Goal: Task Accomplishment & Management: Manage account settings

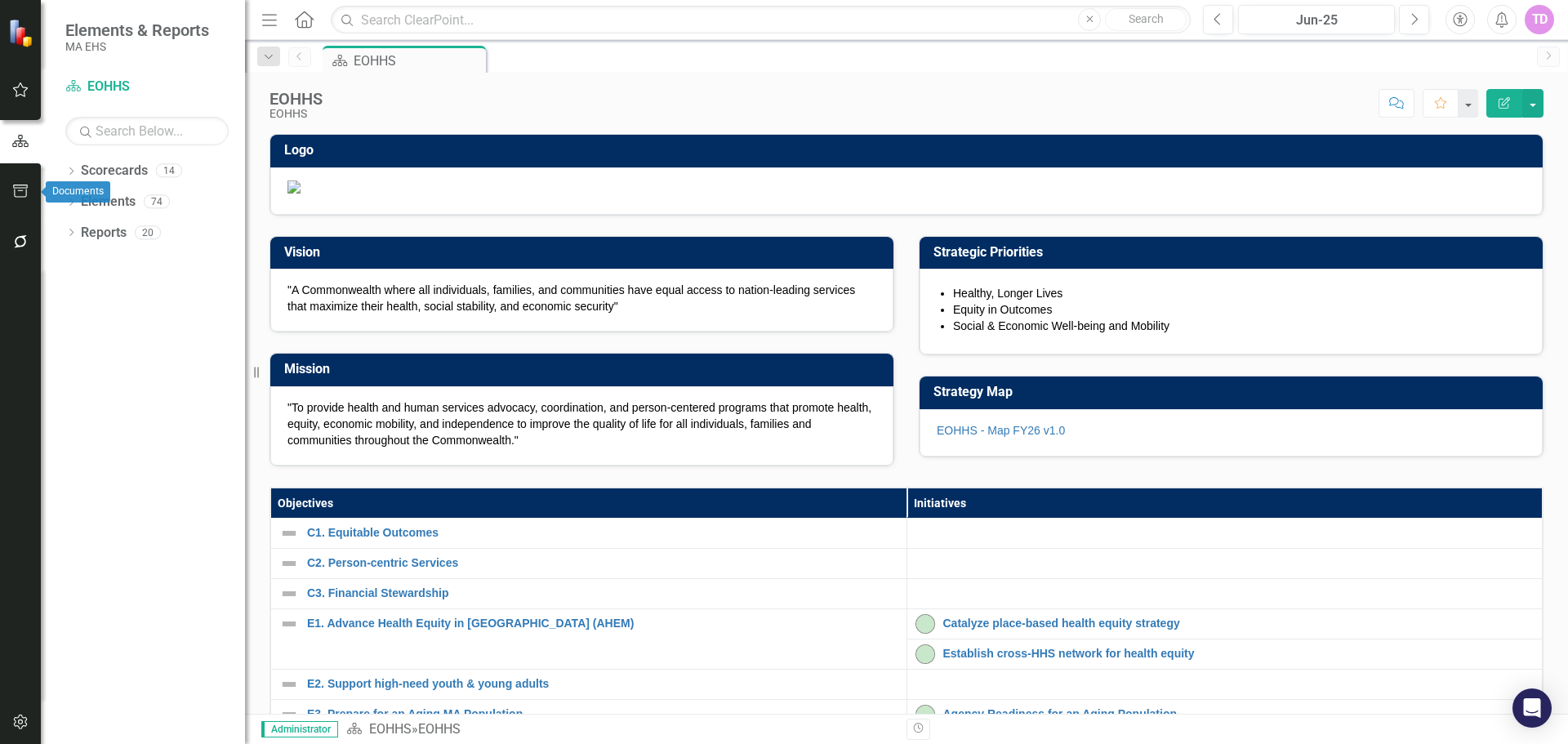
click at [13, 185] on icon "button" at bounding box center [21, 191] width 17 height 13
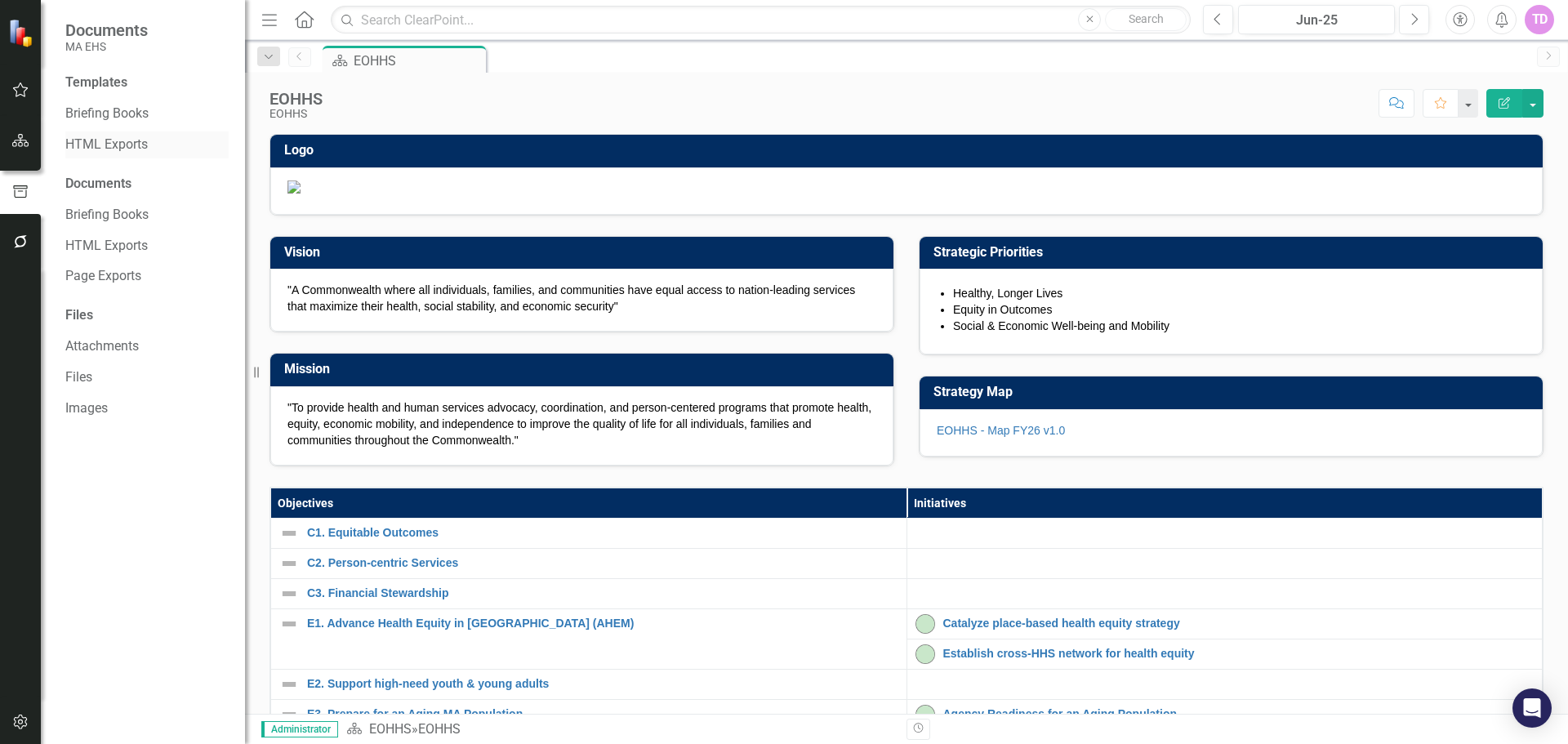
click at [85, 136] on link "HTML Exports" at bounding box center [147, 145] width 163 height 19
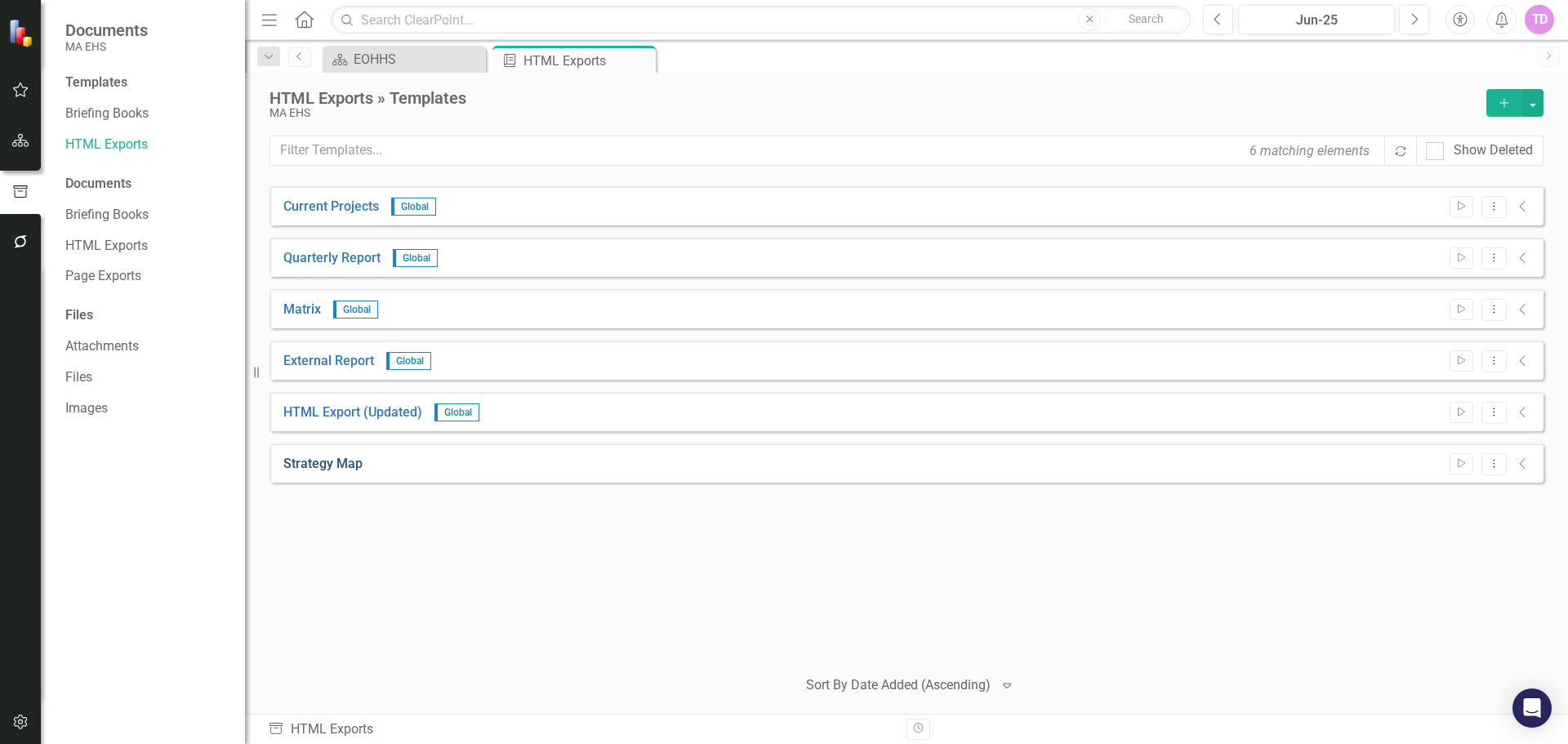
click at [317, 465] on link "Strategy Map" at bounding box center [322, 464] width 79 height 19
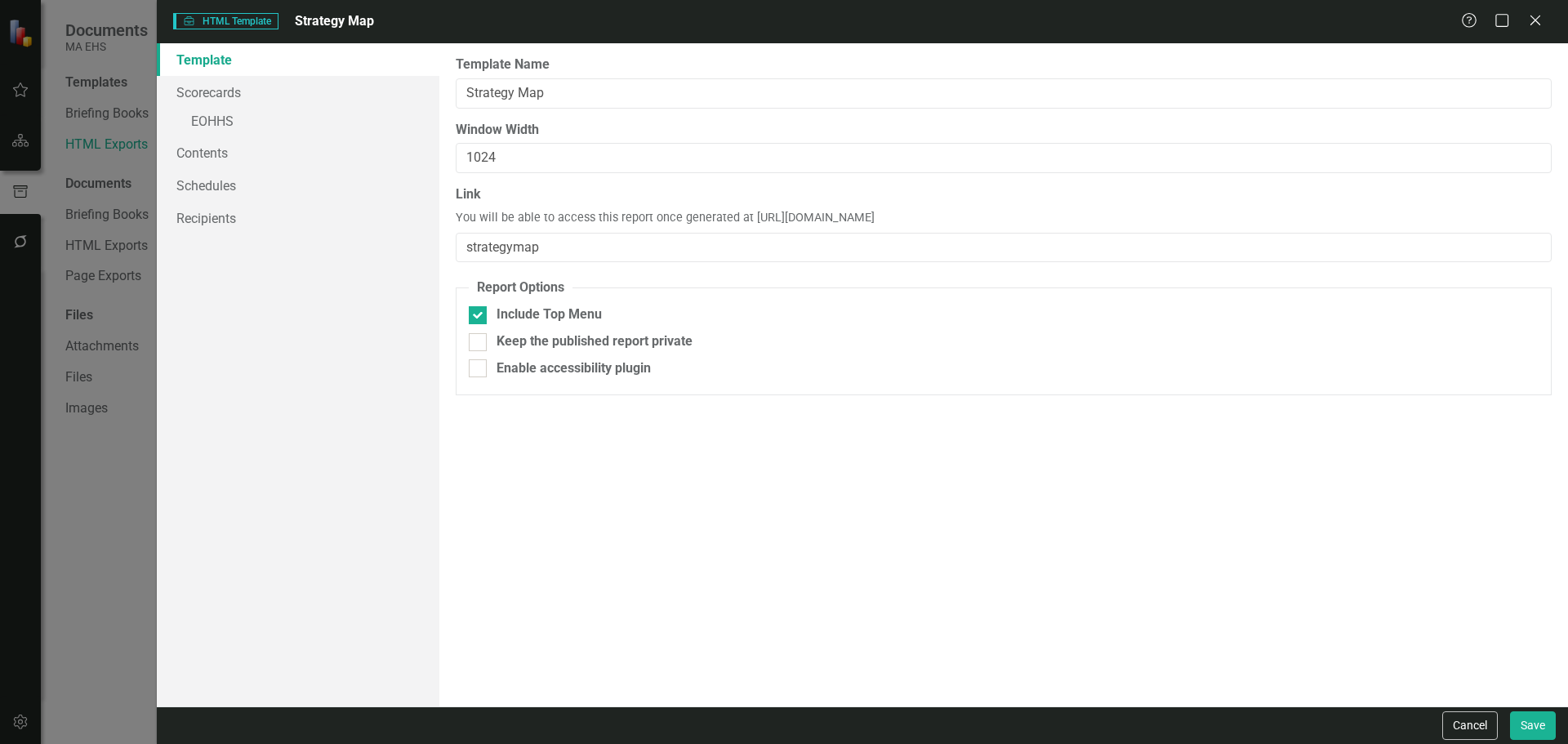
click at [92, 550] on div "HTML HTML Template Strategy Map Help Maximize Close Template Scorecards » EOHHS…" at bounding box center [784, 372] width 1568 height 744
click at [90, 175] on div "HTML HTML Template Strategy Map Help Maximize Close Template Scorecards » EOHHS…" at bounding box center [784, 372] width 1568 height 744
click at [1532, 17] on icon "Close" at bounding box center [1535, 20] width 21 height 16
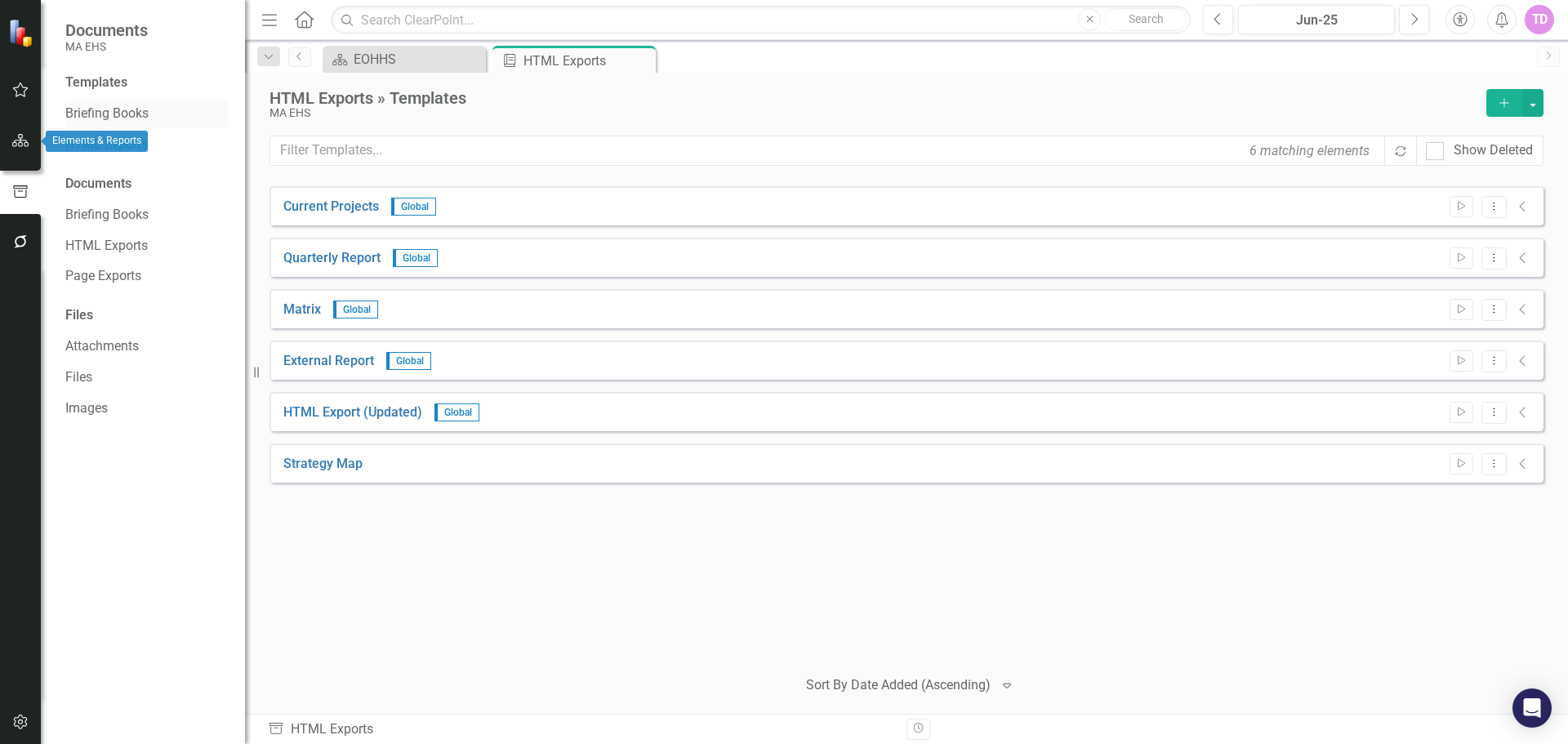
click at [89, 114] on link "Briefing Books" at bounding box center [147, 114] width 163 height 19
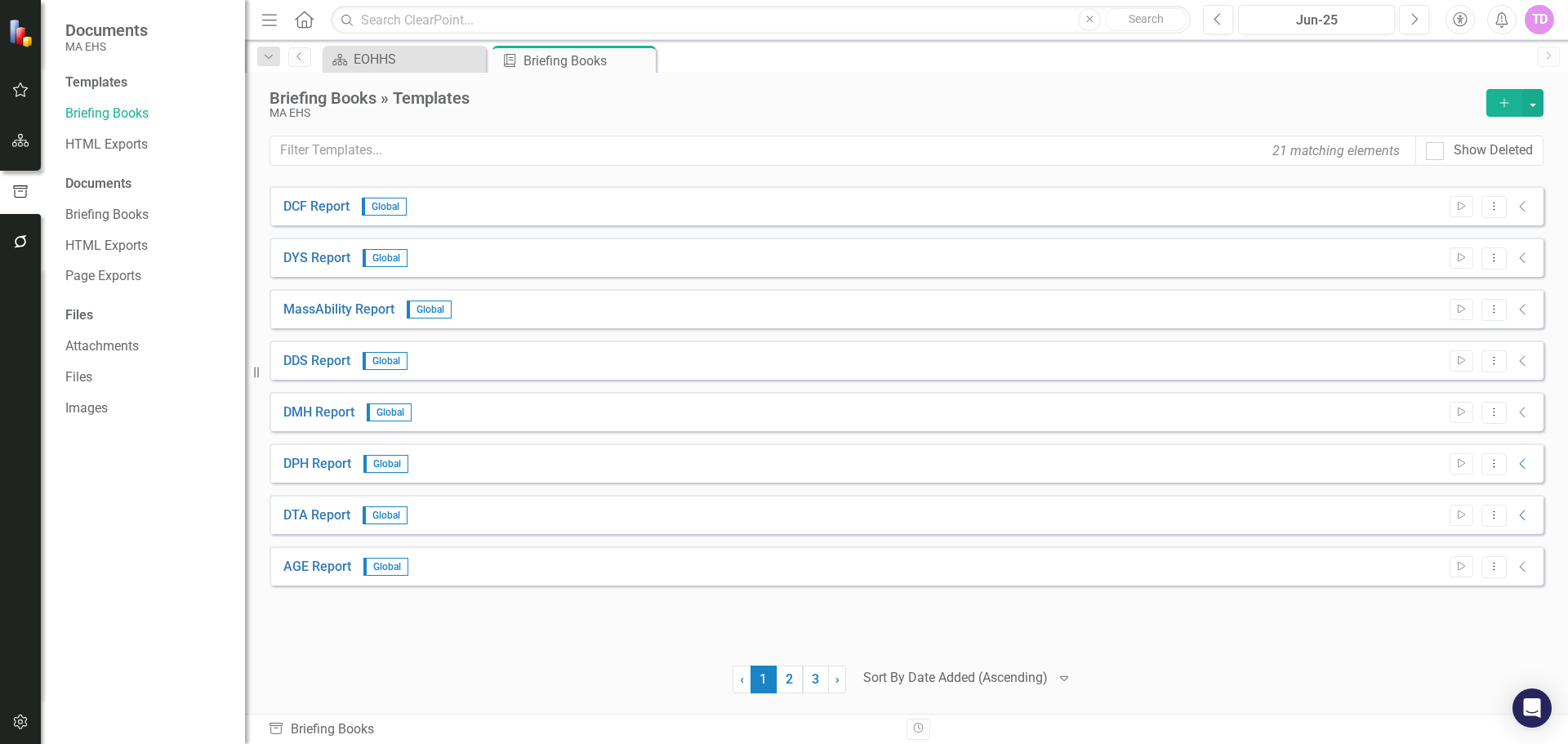
click at [1496, 100] on button "Add" at bounding box center [1504, 103] width 35 height 28
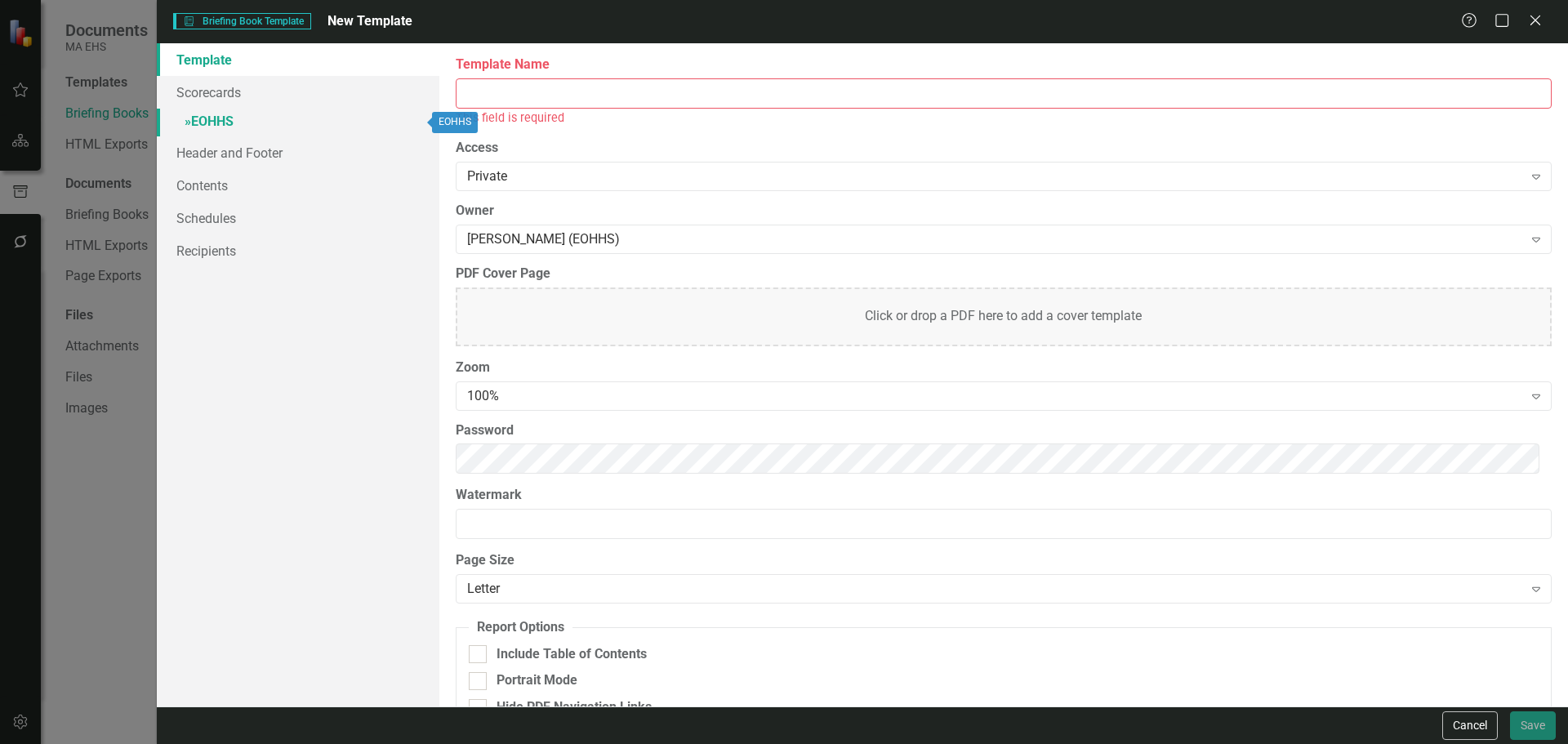
click at [214, 123] on link "» EOHHS" at bounding box center [298, 122] width 283 height 29
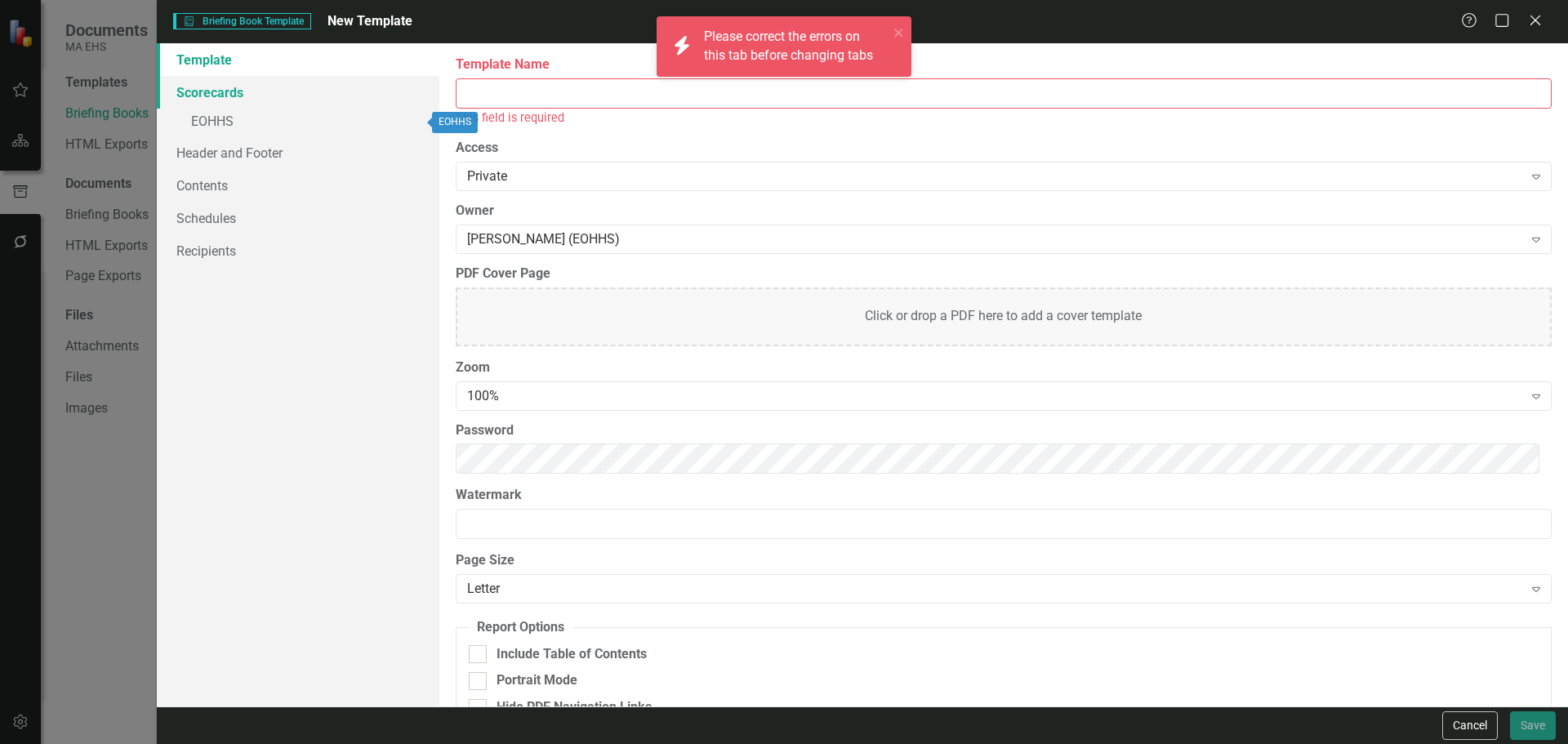
click at [205, 105] on link "Scorecards" at bounding box center [298, 91] width 283 height 33
click at [594, 114] on div "This field is required" at bounding box center [1004, 118] width 1096 height 19
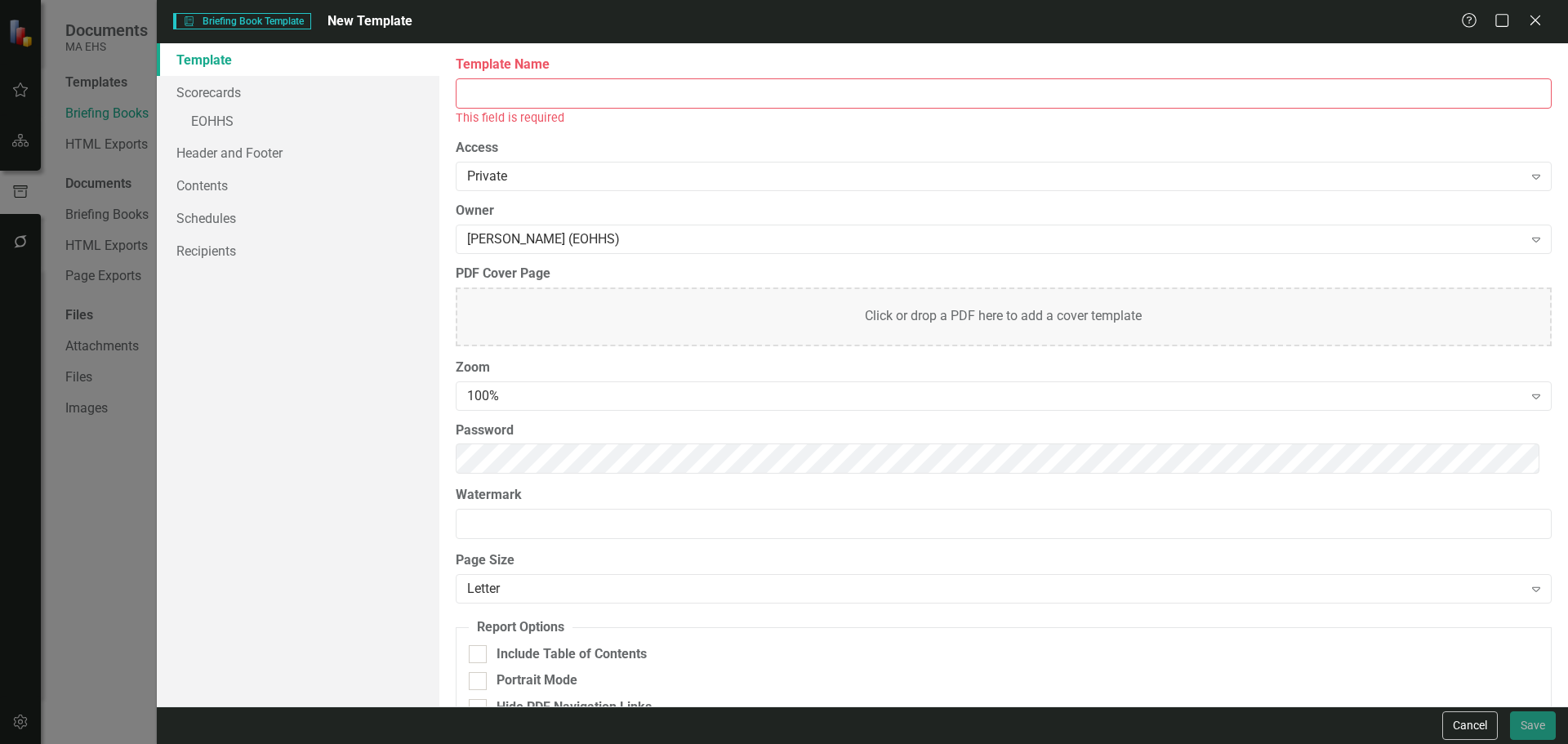
click at [582, 103] on input "Template Name" at bounding box center [1004, 93] width 1096 height 30
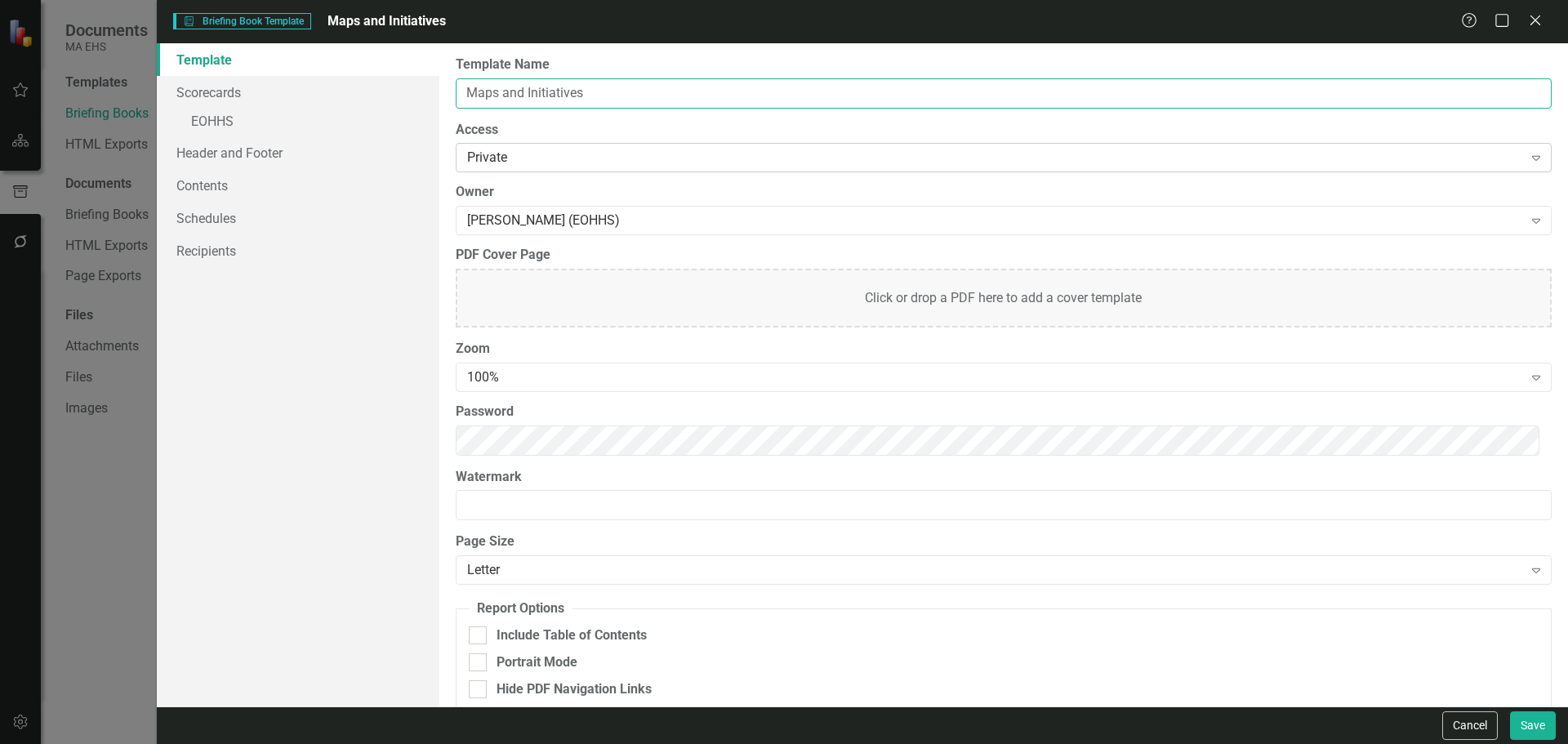
type input "Maps and Initiatives"
click at [534, 161] on div "Private" at bounding box center [995, 158] width 1056 height 19
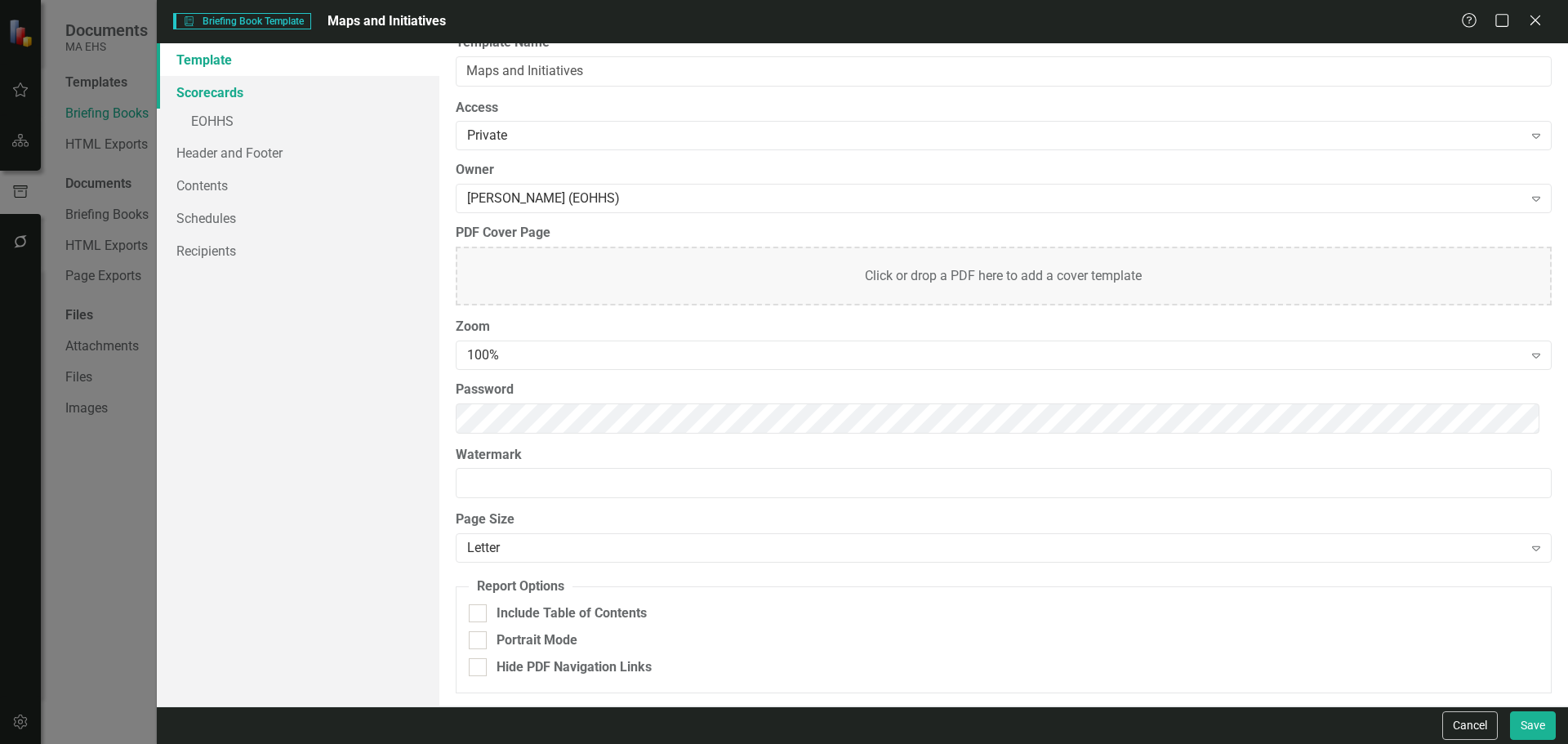
click at [259, 90] on link "Scorecards" at bounding box center [298, 91] width 283 height 33
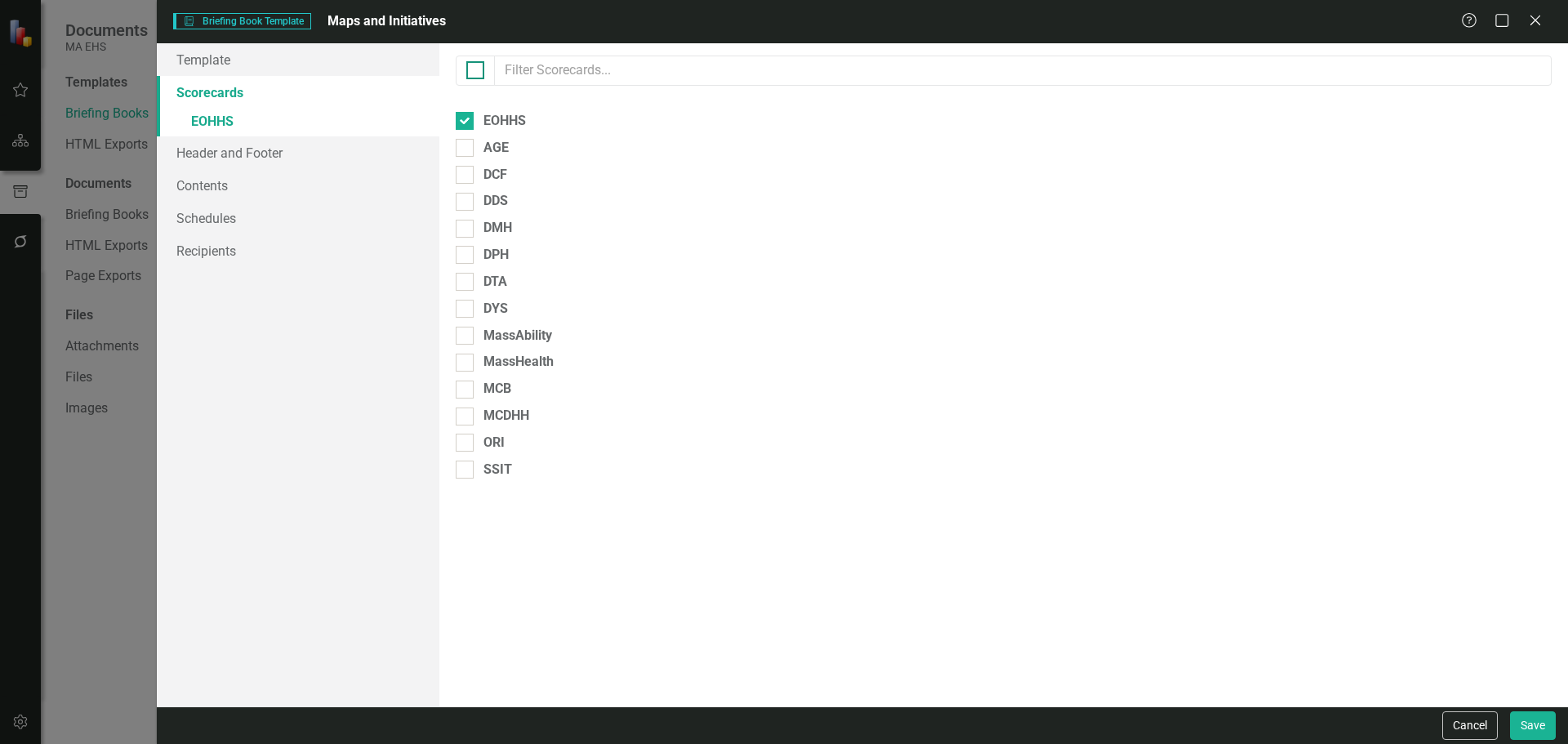
click at [472, 76] on div at bounding box center [474, 70] width 18 height 18
click at [472, 72] on input "checkbox" at bounding box center [471, 66] width 10 height 10
checkbox input "true"
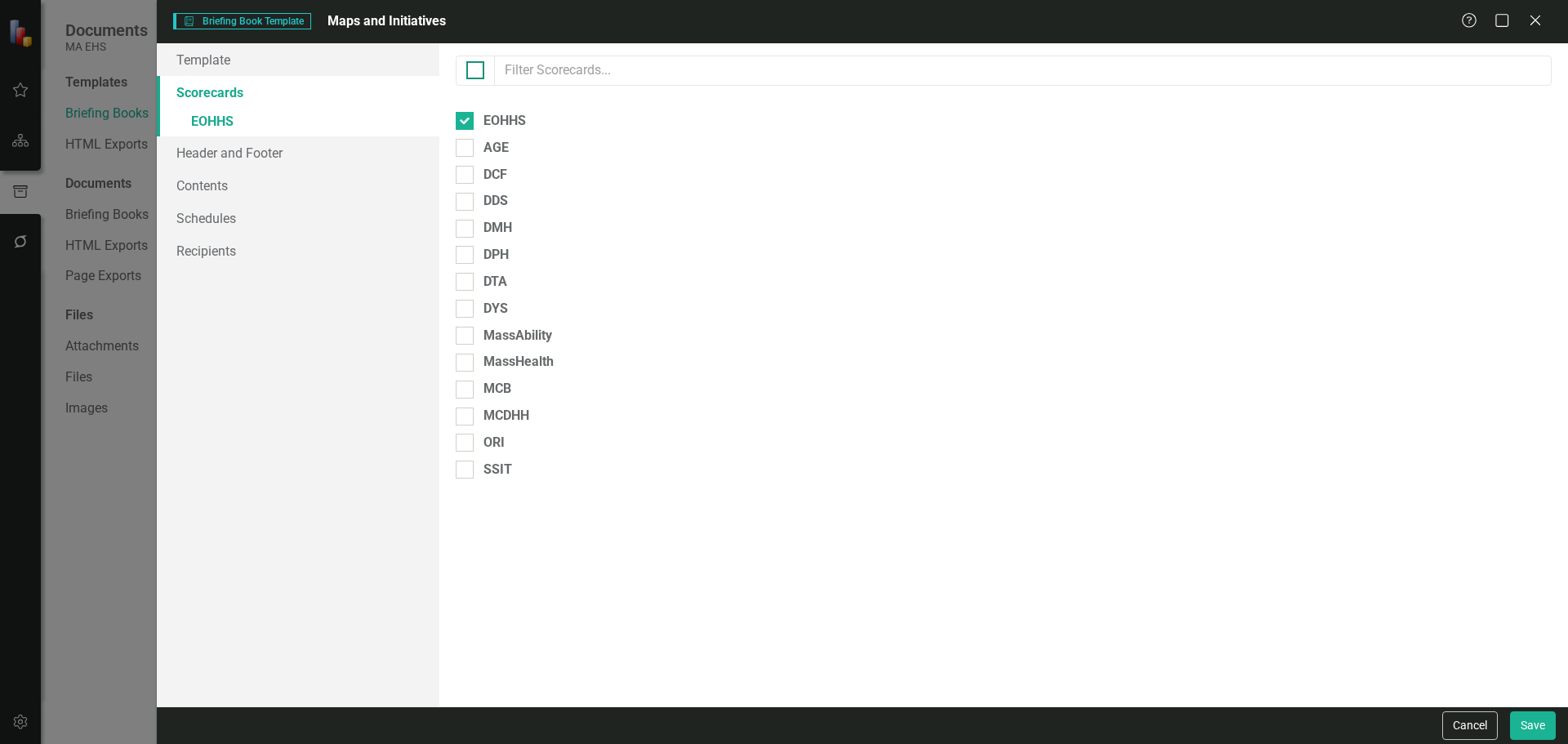
checkbox input "true"
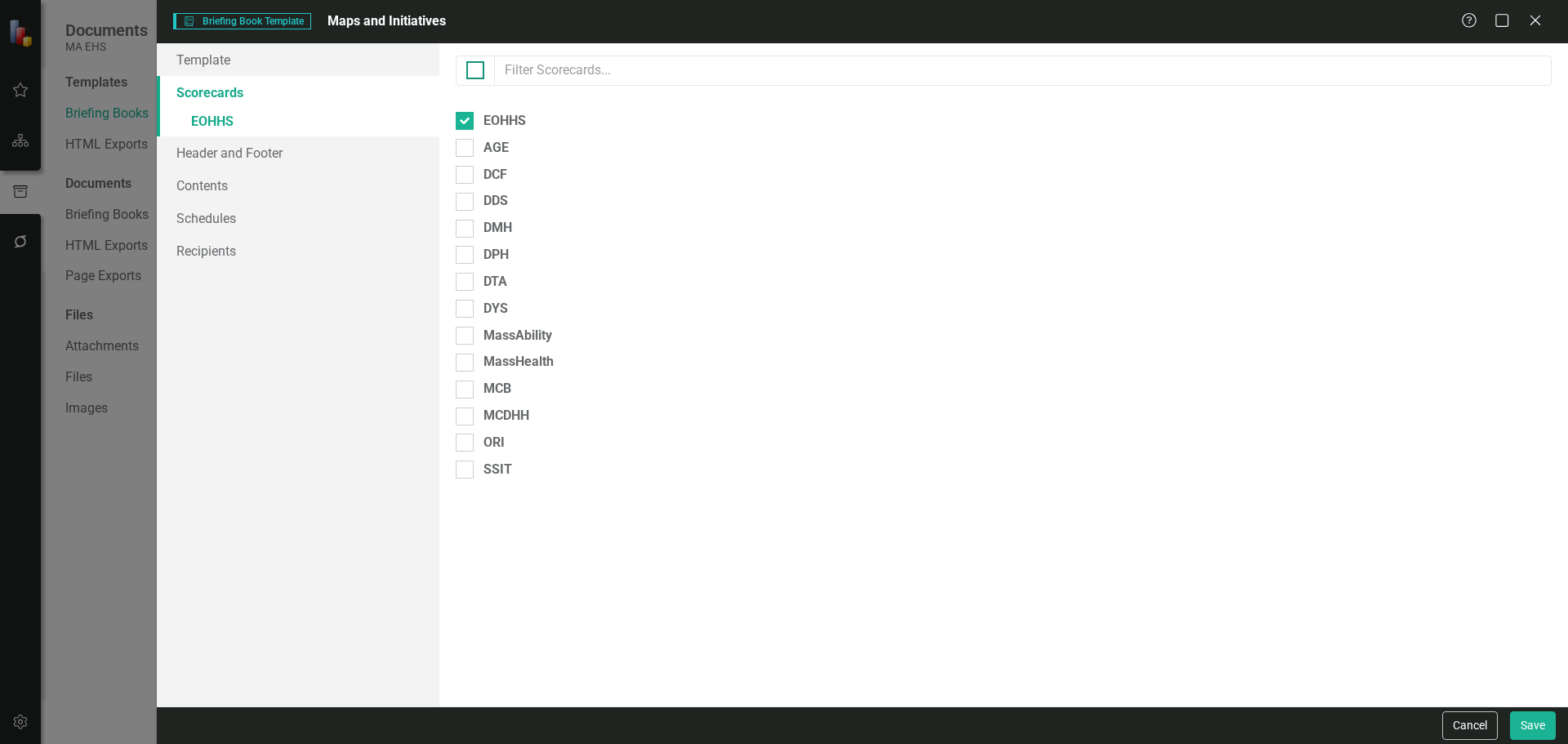
checkbox input "true"
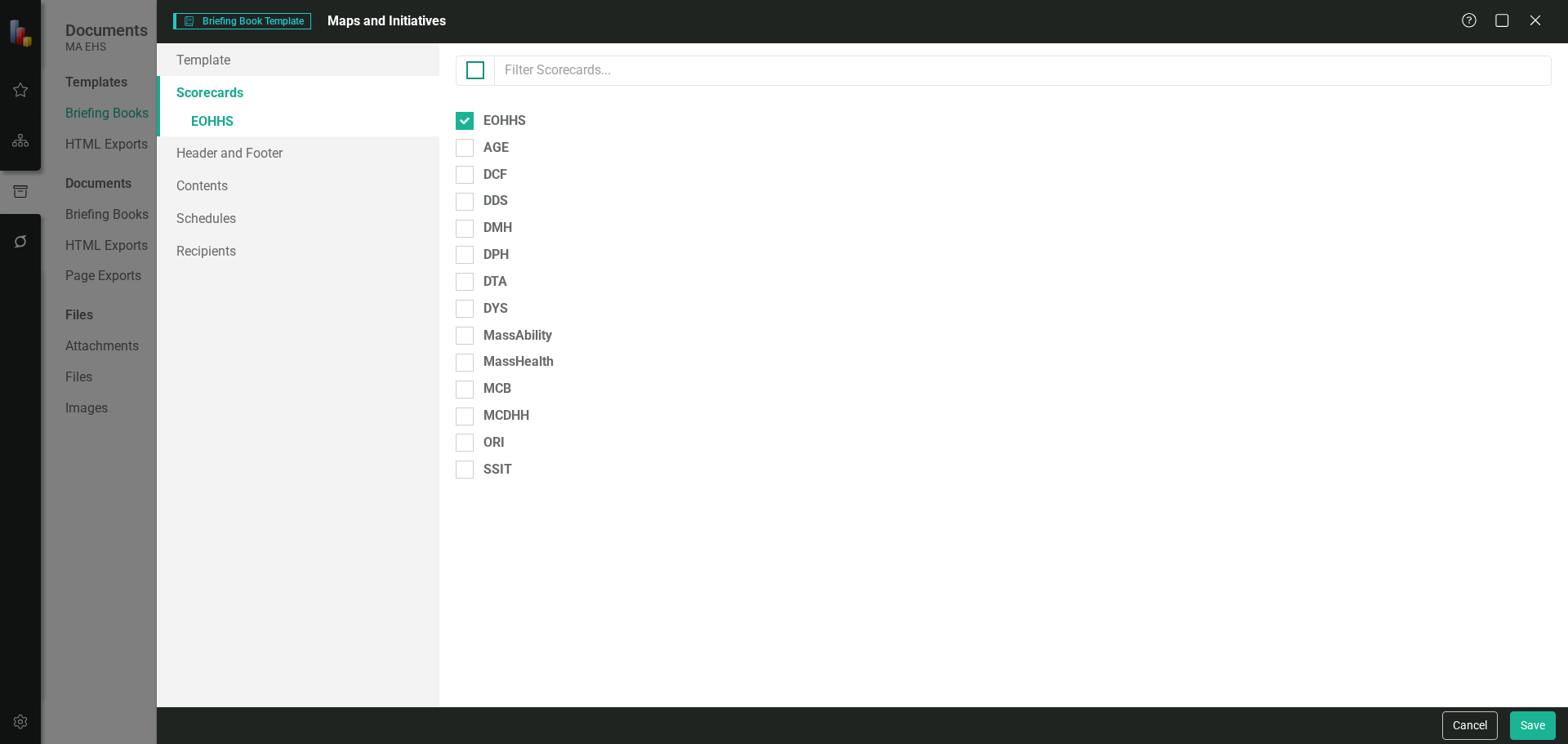
checkbox input "true"
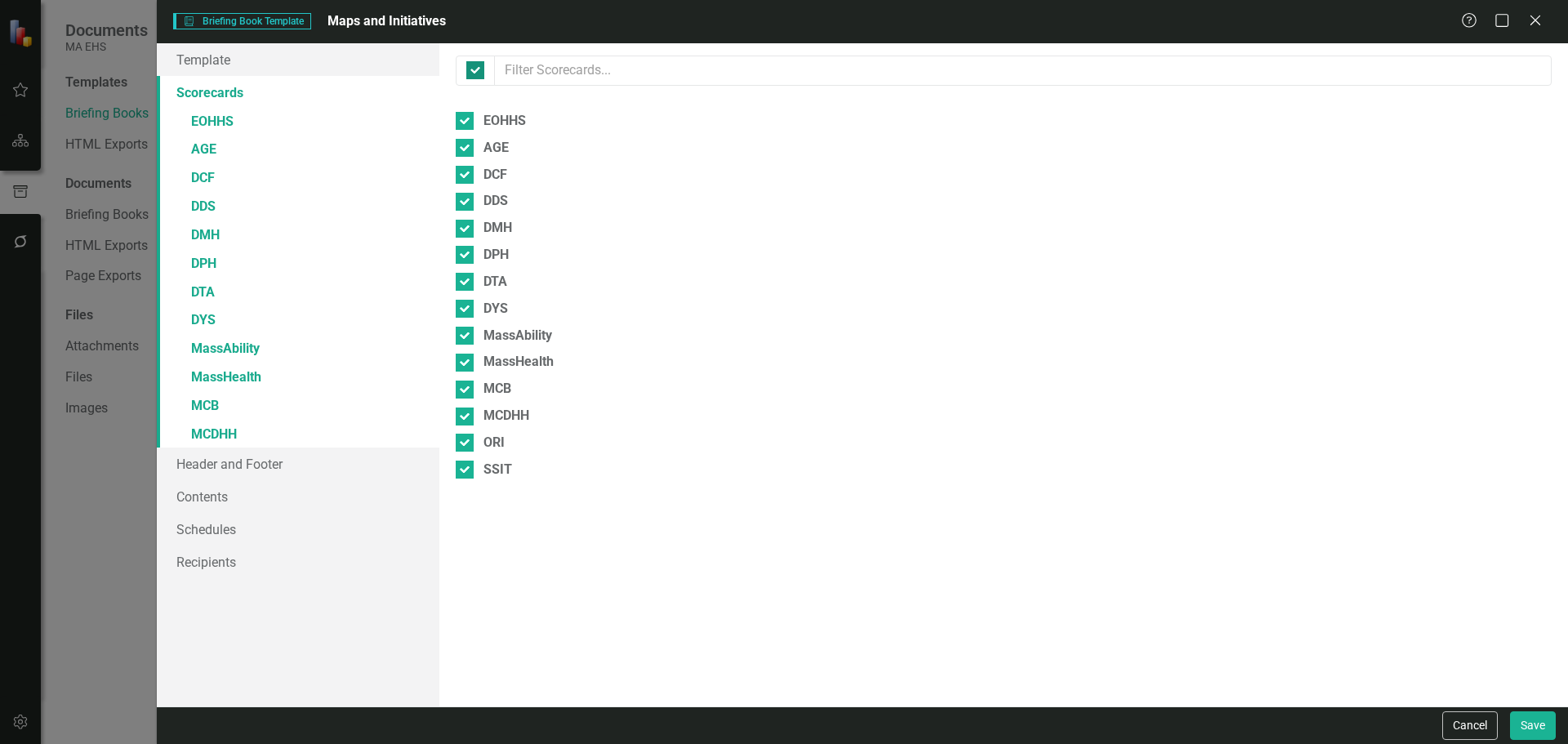
click at [474, 65] on input "checkbox" at bounding box center [471, 66] width 10 height 10
checkbox input "false"
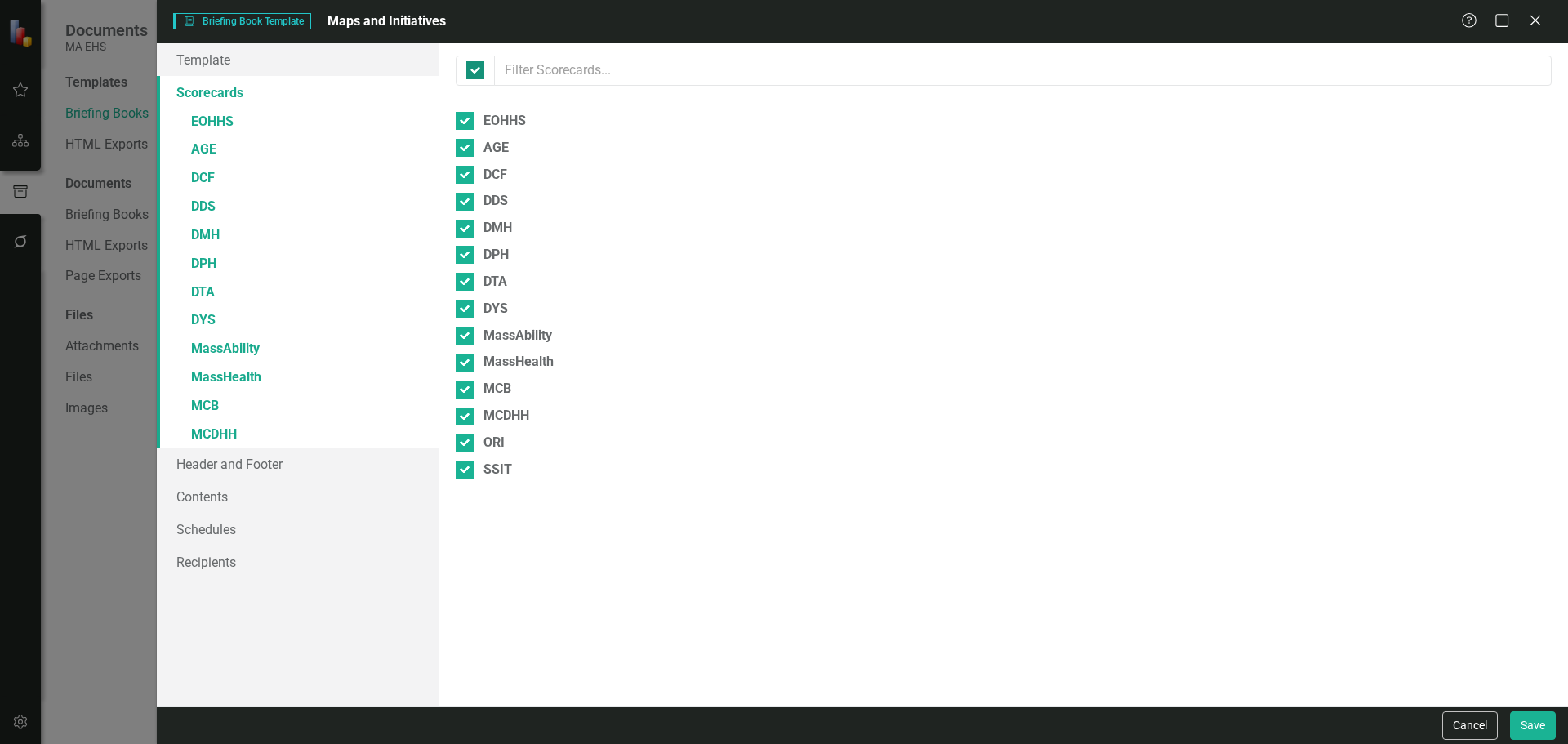
checkbox input "false"
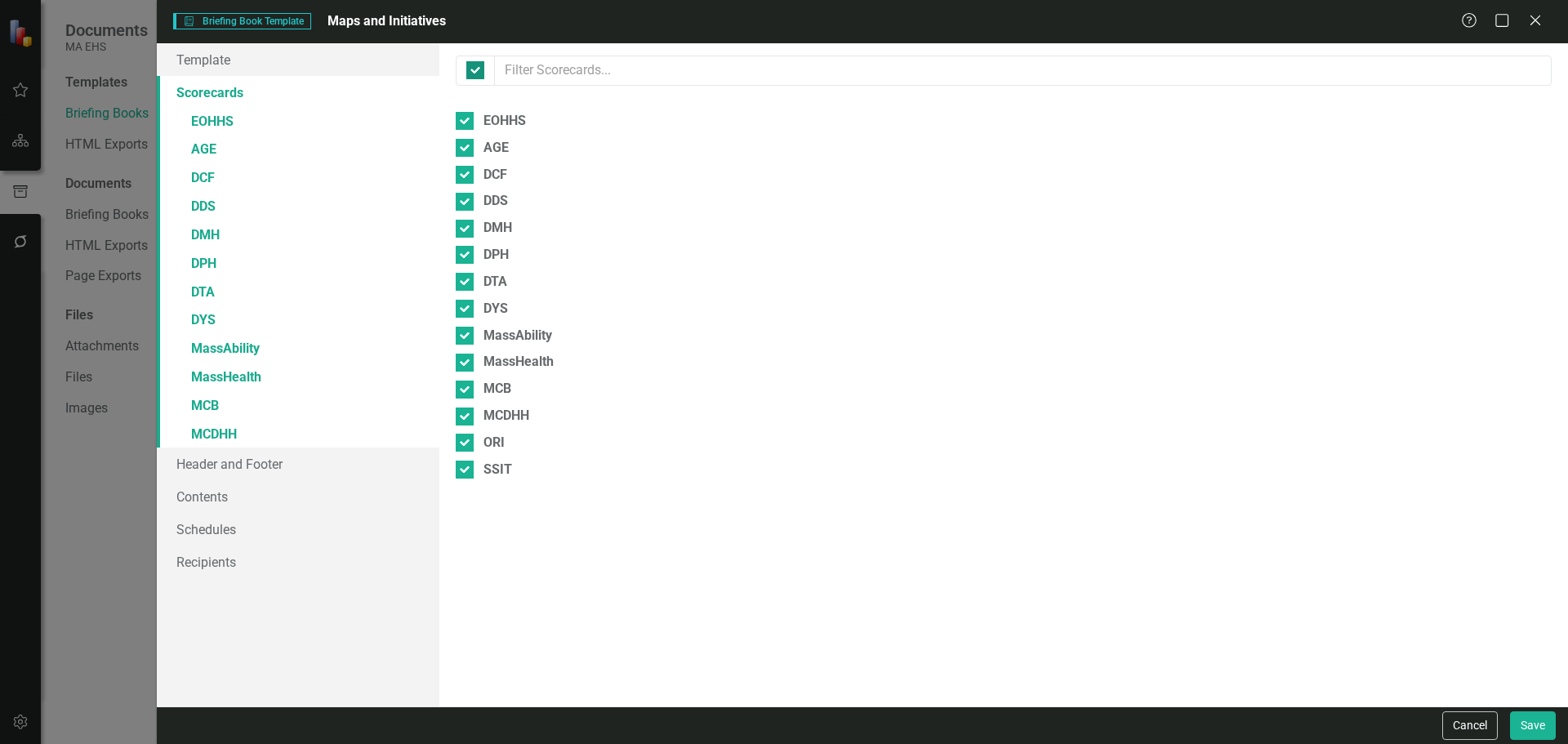
checkbox input "false"
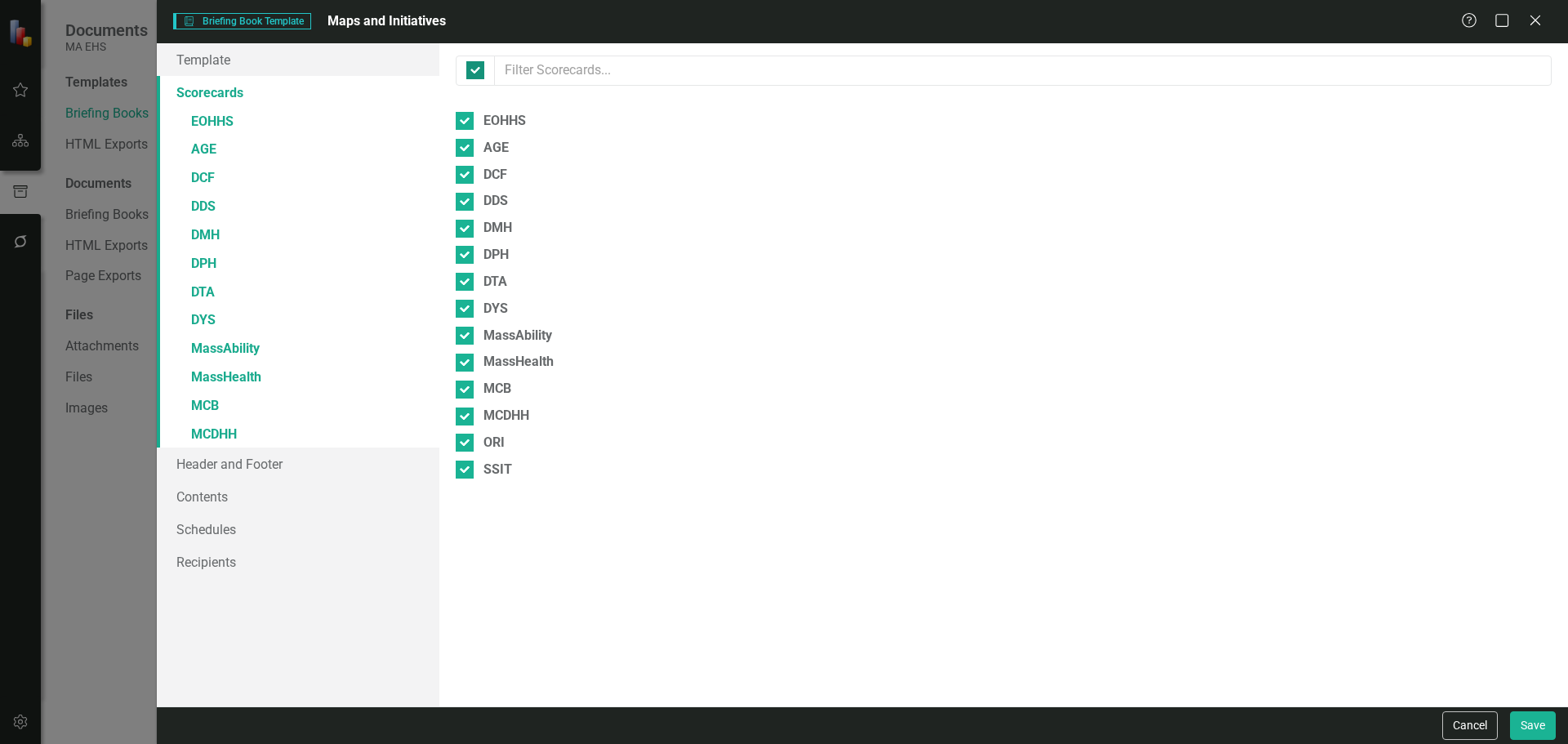
checkbox input "false"
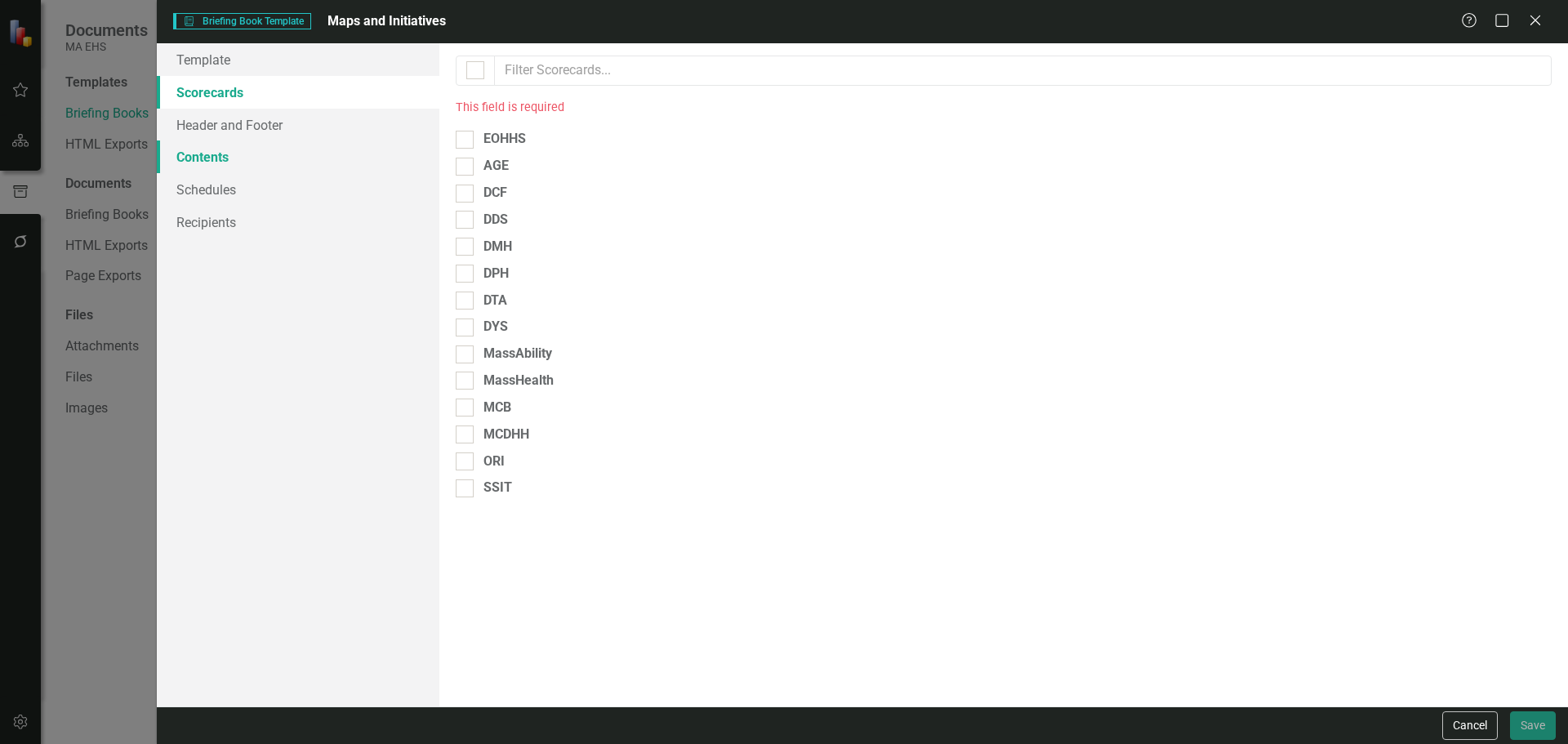
click at [221, 160] on link "Contents" at bounding box center [298, 156] width 283 height 33
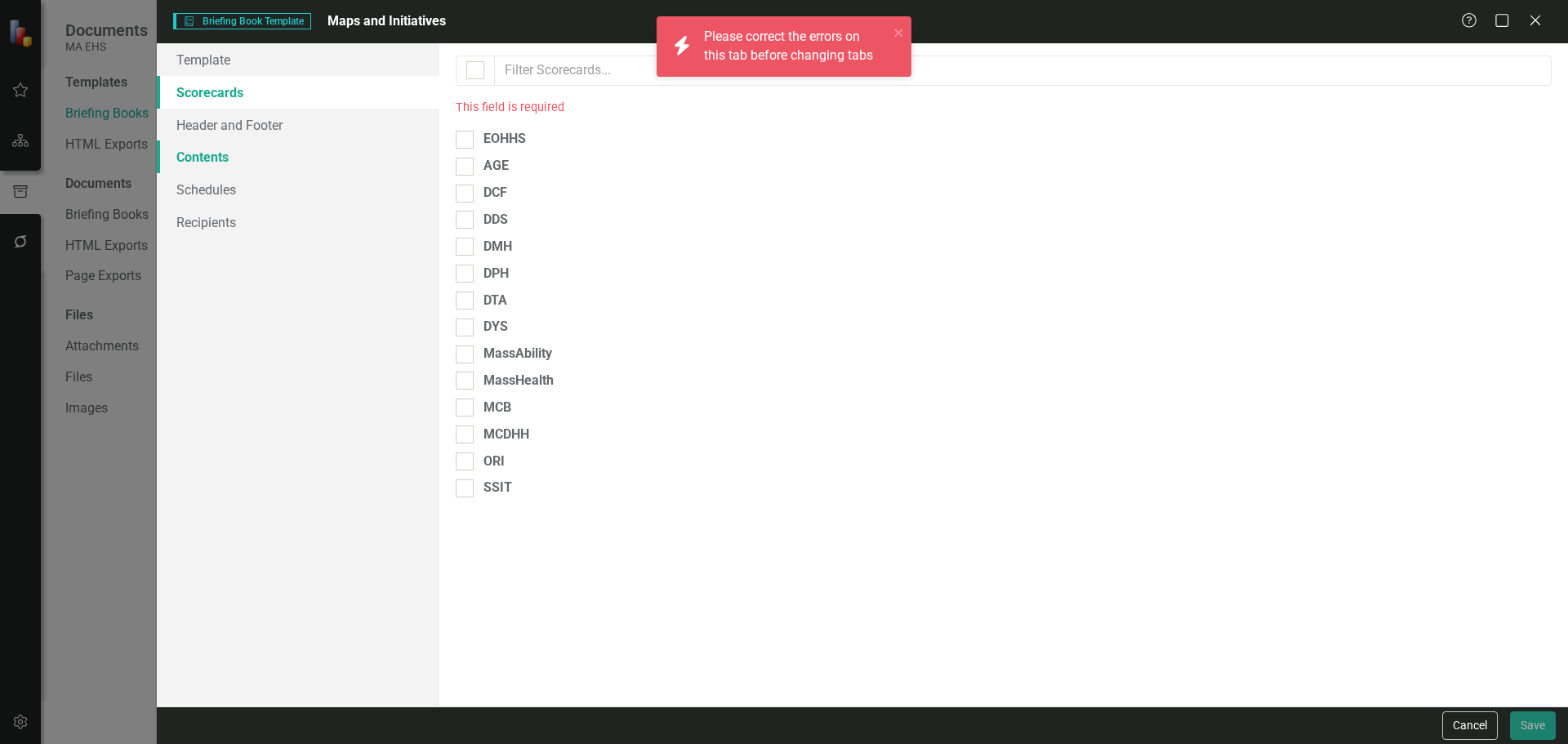
click at [221, 160] on link "Contents" at bounding box center [298, 156] width 283 height 33
click at [470, 59] on div at bounding box center [475, 70] width 39 height 30
click at [470, 75] on div at bounding box center [474, 70] width 18 height 18
click at [470, 72] on input "checkbox" at bounding box center [471, 66] width 10 height 10
checkbox input "true"
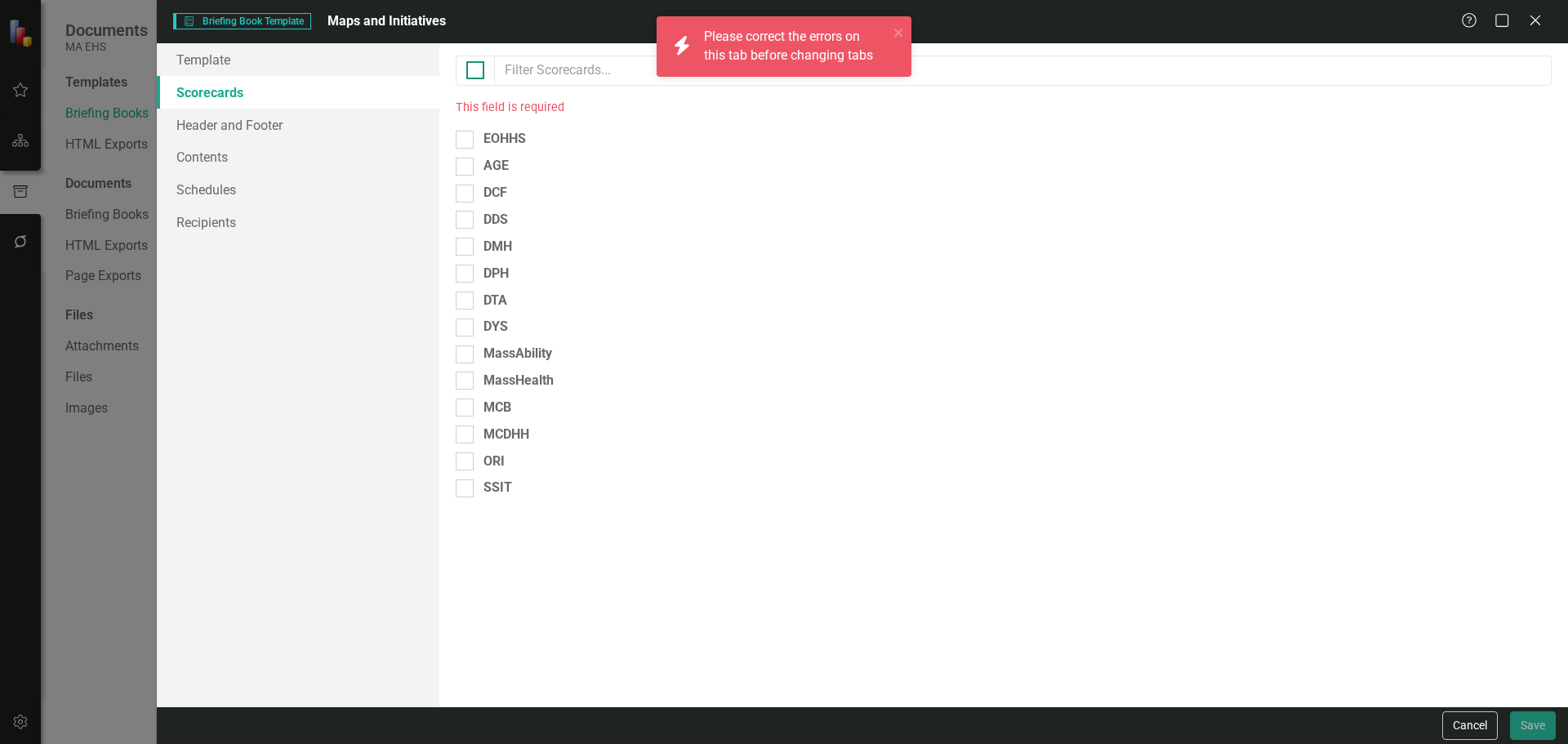
checkbox input "true"
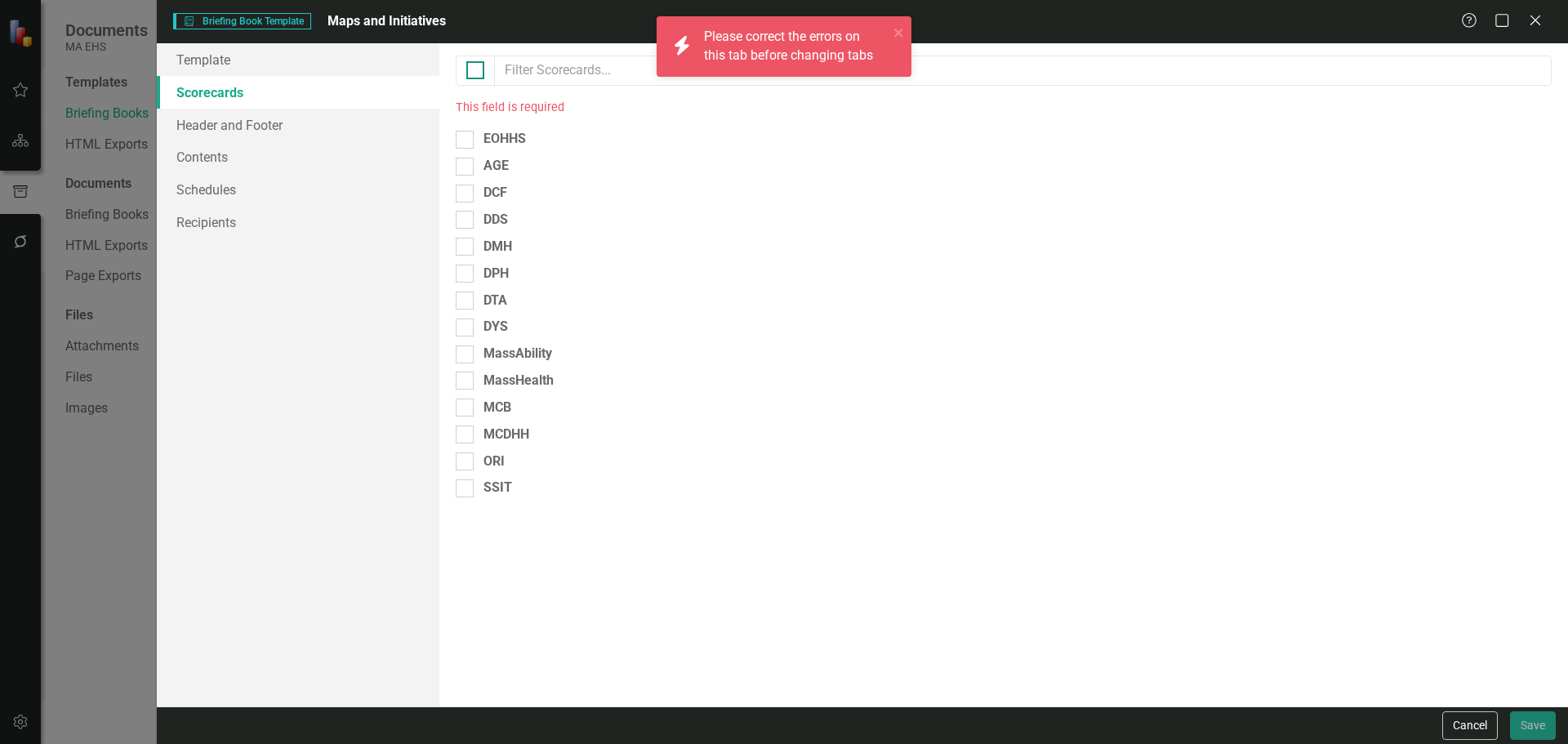
checkbox input "true"
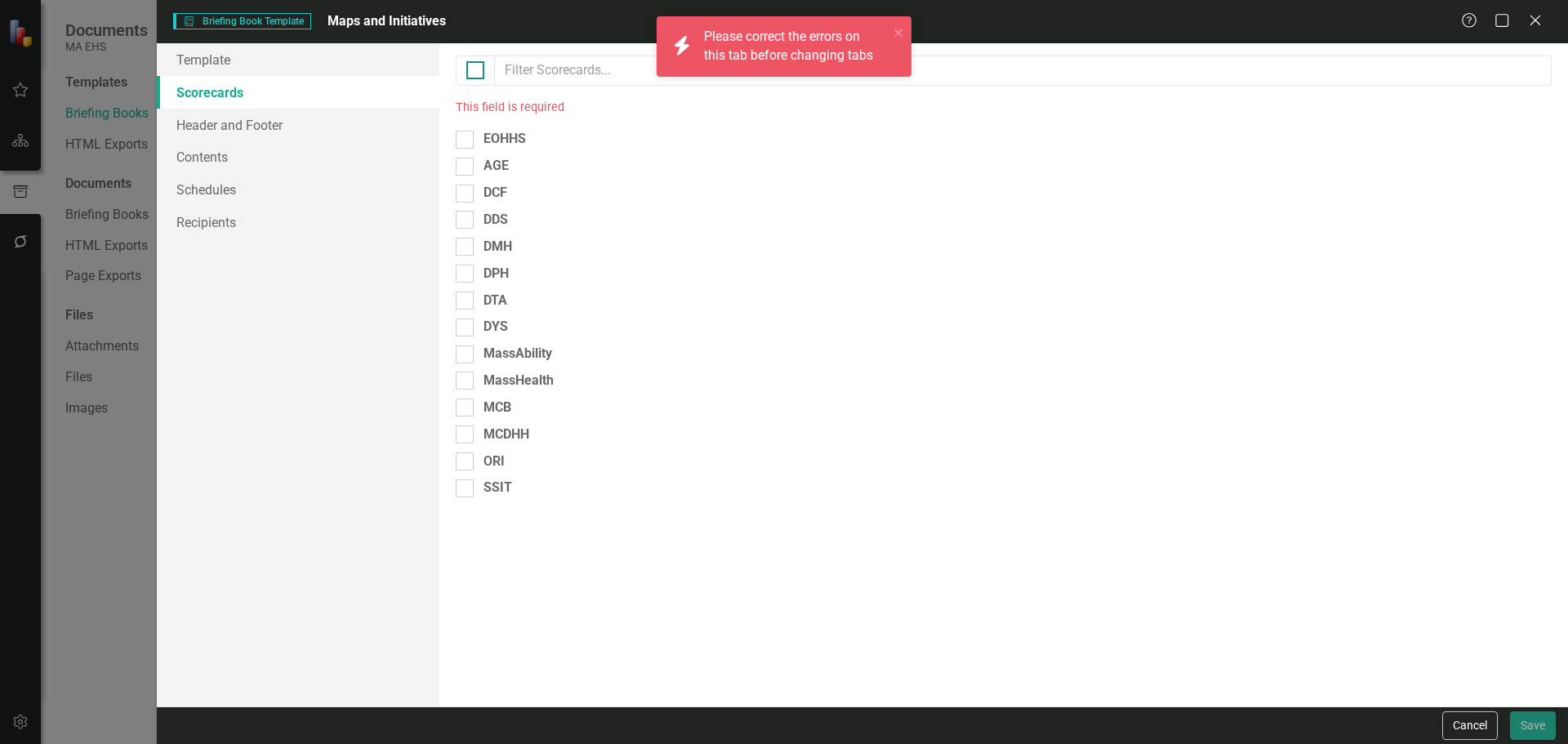
checkbox input "true"
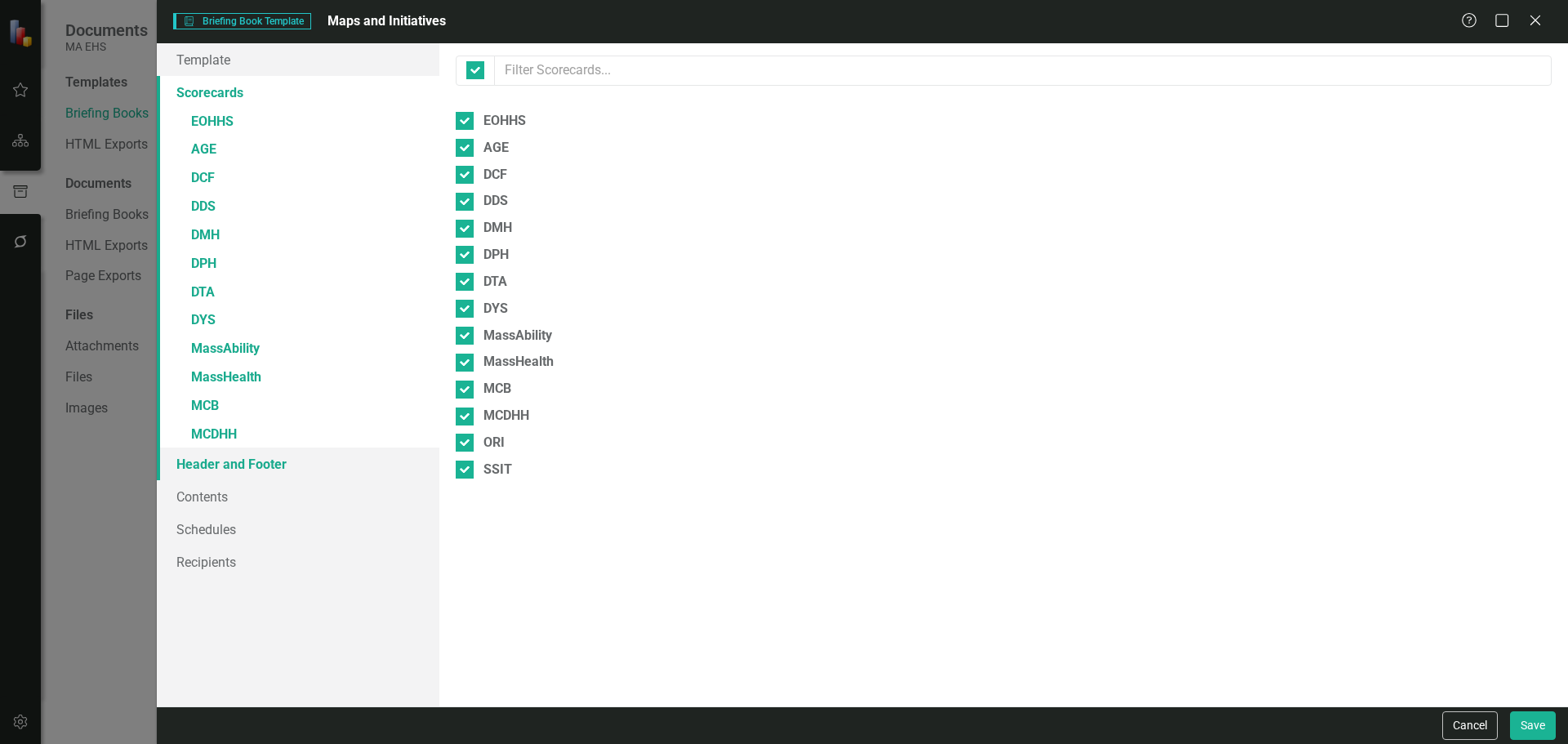
click at [231, 452] on link "Header and Footer" at bounding box center [298, 463] width 283 height 33
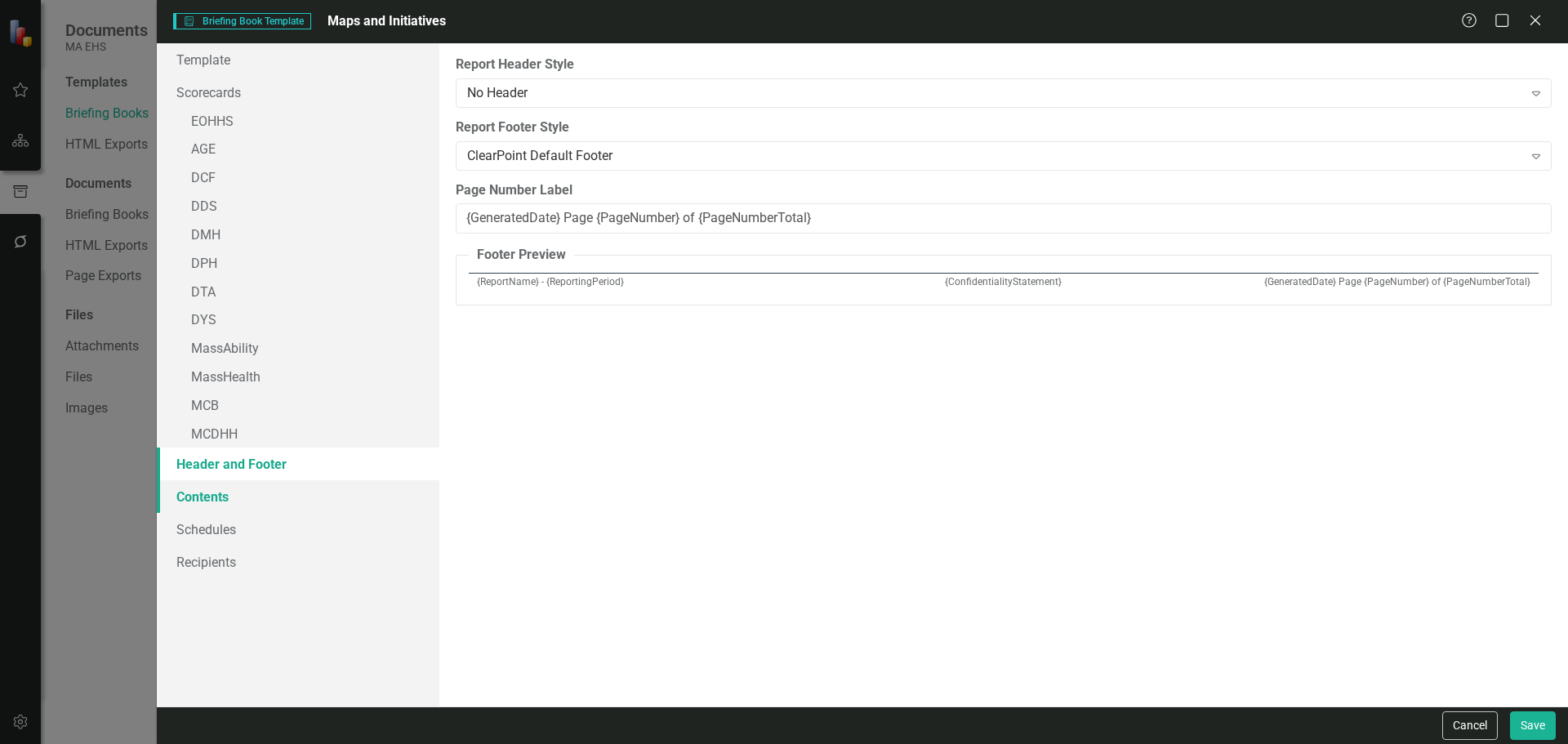
click at [233, 499] on link "Contents" at bounding box center [298, 496] width 283 height 33
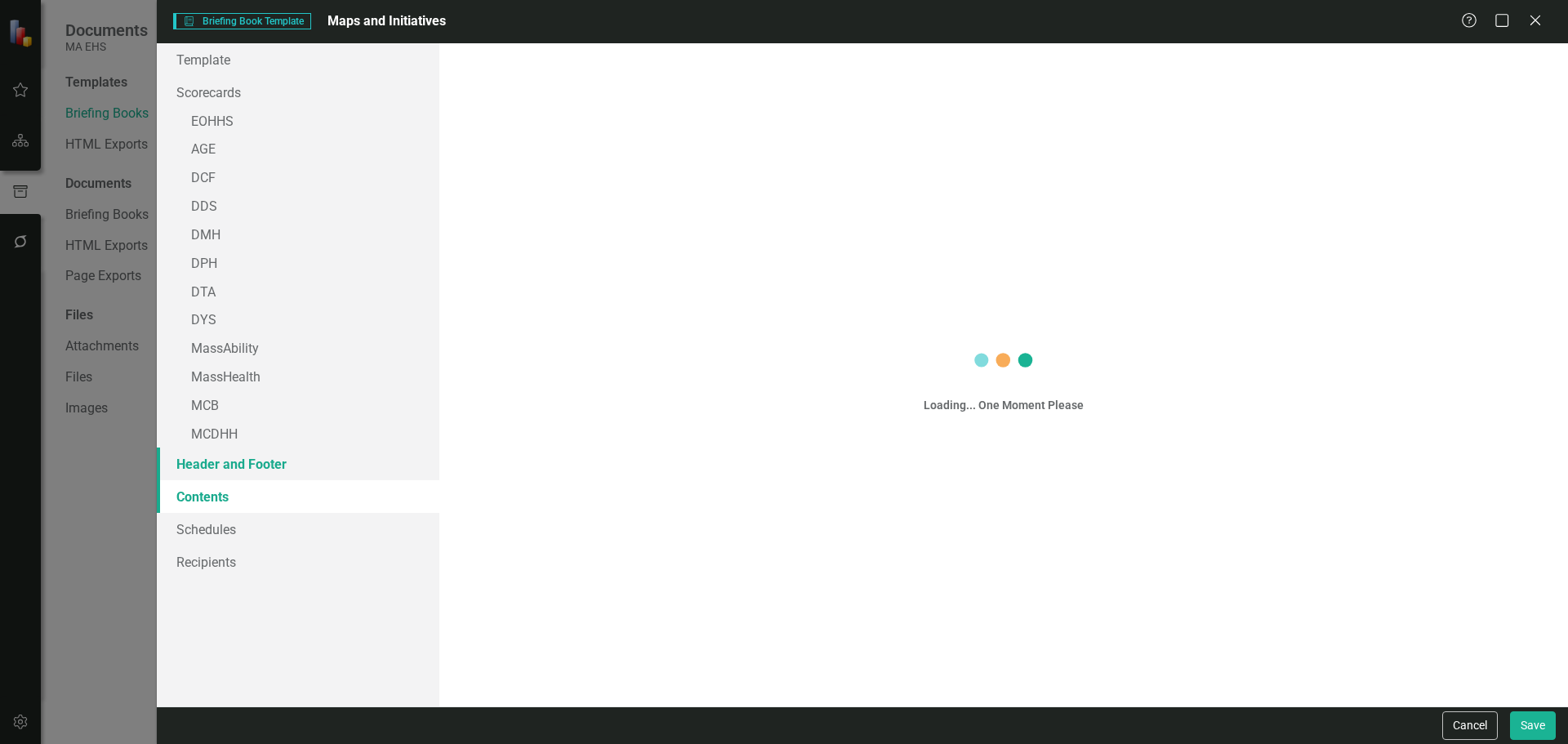
click at [247, 456] on link "Header and Footer" at bounding box center [298, 463] width 283 height 33
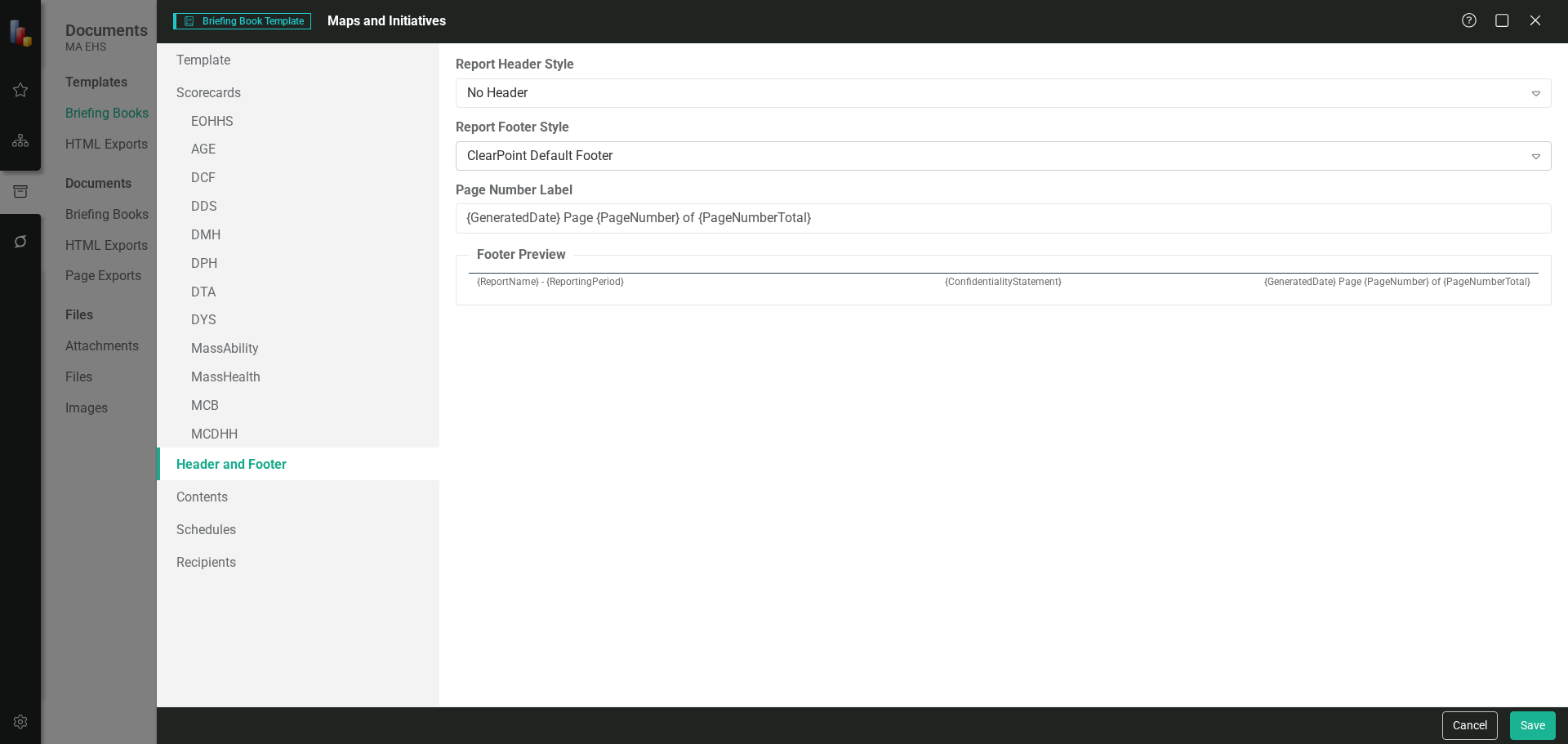
click at [690, 154] on div "ClearPoint Default Footer" at bounding box center [995, 156] width 1056 height 19
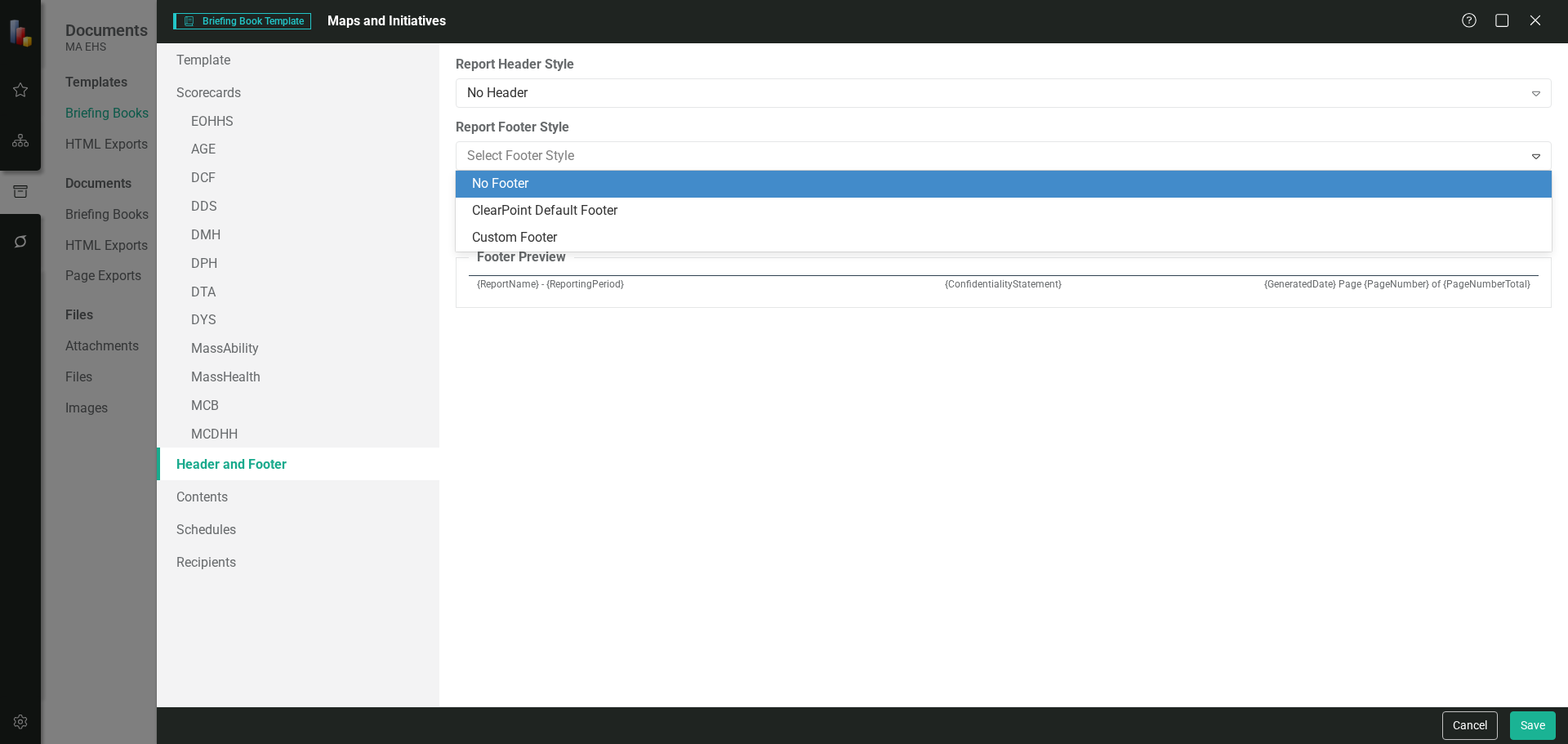
drag, startPoint x: 671, startPoint y: 207, endPoint x: 668, endPoint y: 174, distance: 33.1
click at [668, 174] on div "No Footer ClearPoint Default Footer Custom Footer" at bounding box center [1004, 211] width 1096 height 81
click at [668, 174] on div "No Footer" at bounding box center [1004, 184] width 1096 height 27
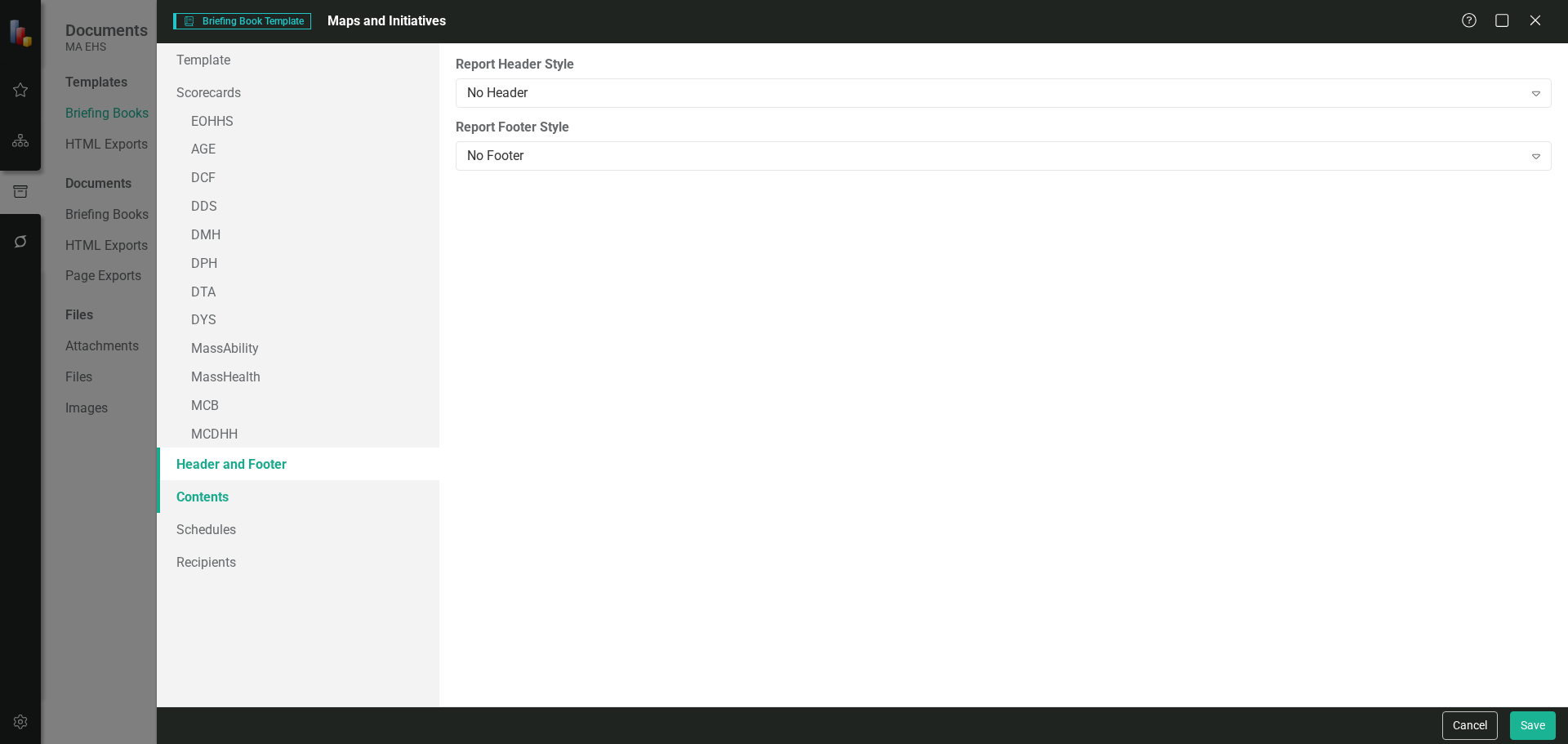
click at [237, 493] on link "Contents" at bounding box center [298, 496] width 283 height 33
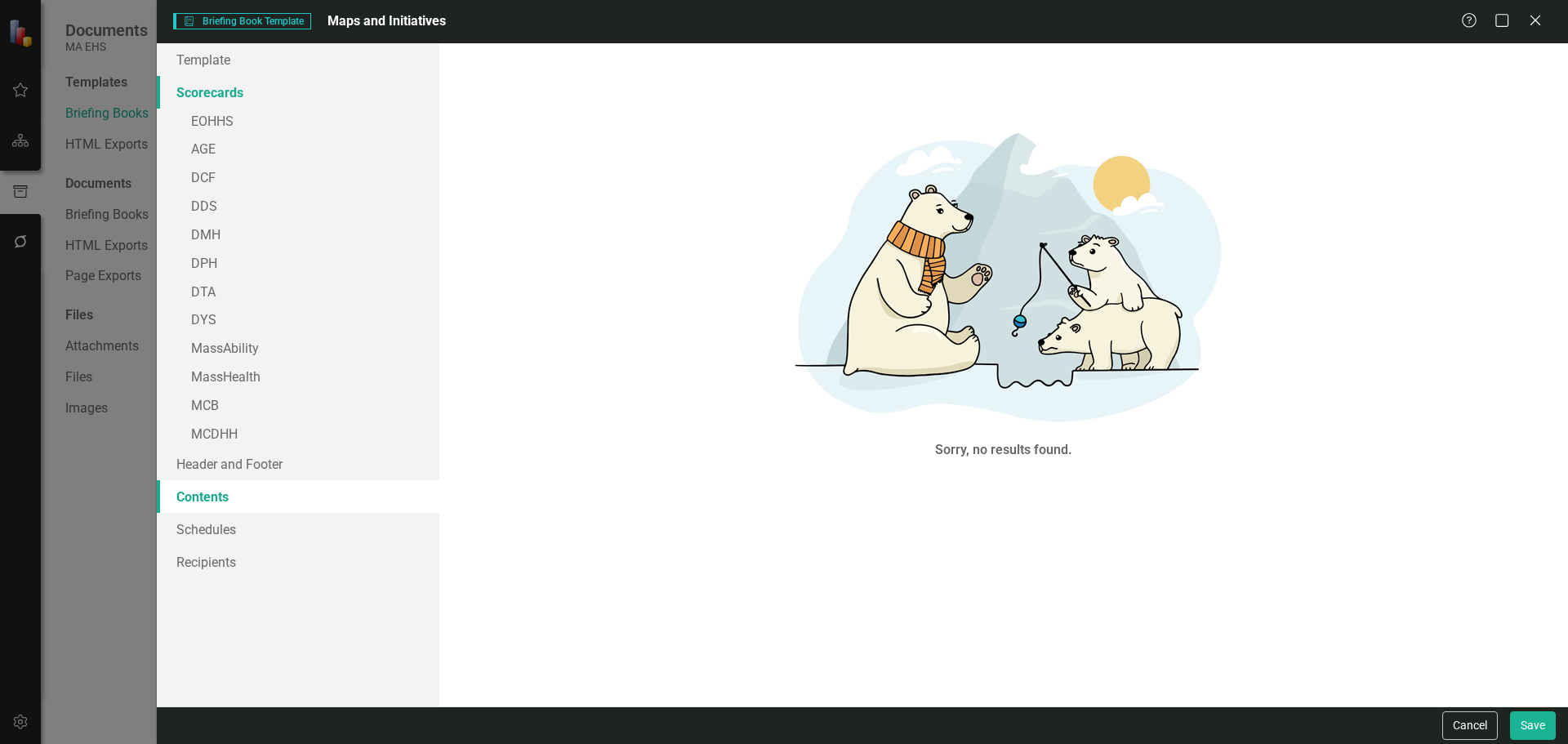
click at [224, 99] on link "Scorecards" at bounding box center [298, 91] width 283 height 33
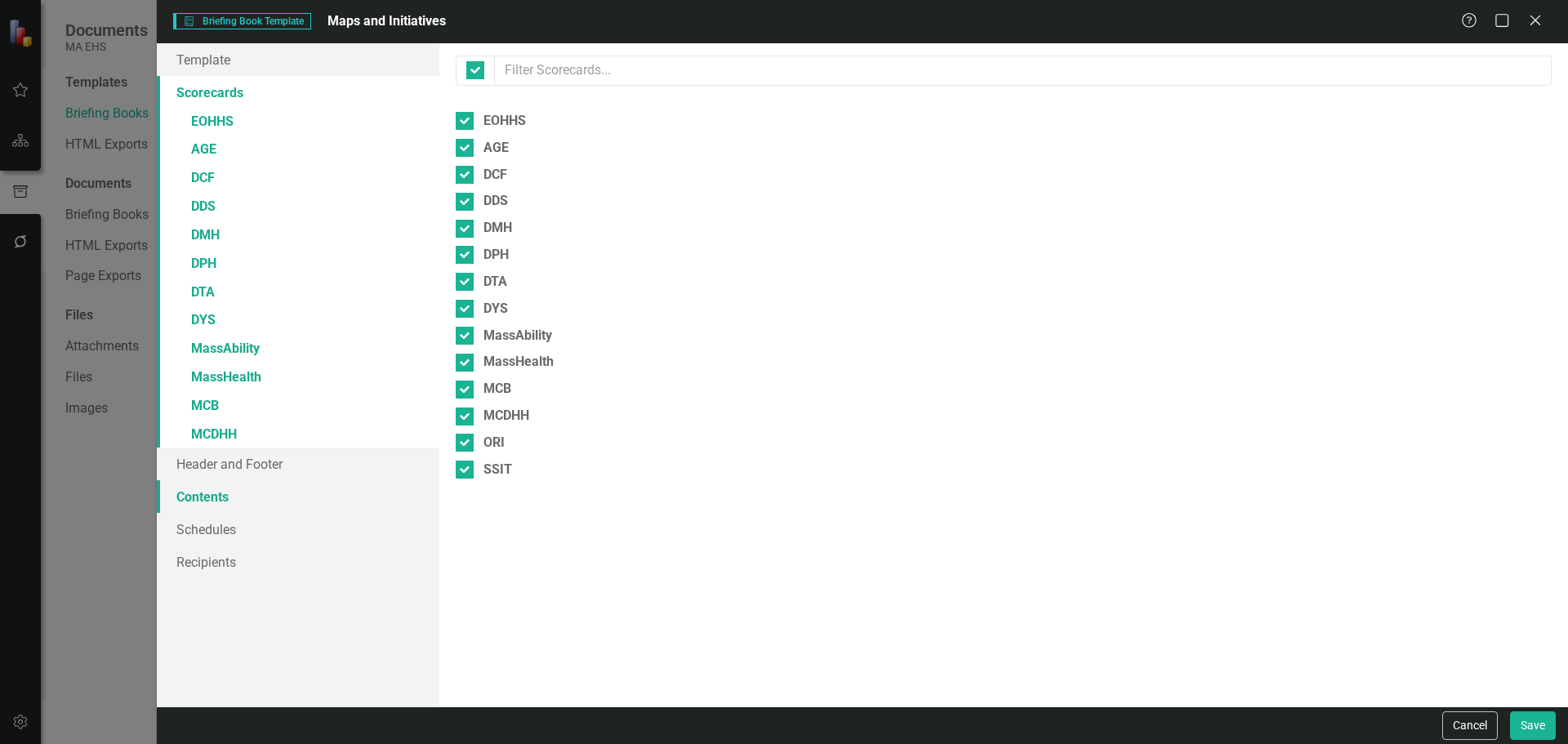
click at [190, 484] on link "Contents" at bounding box center [298, 496] width 283 height 33
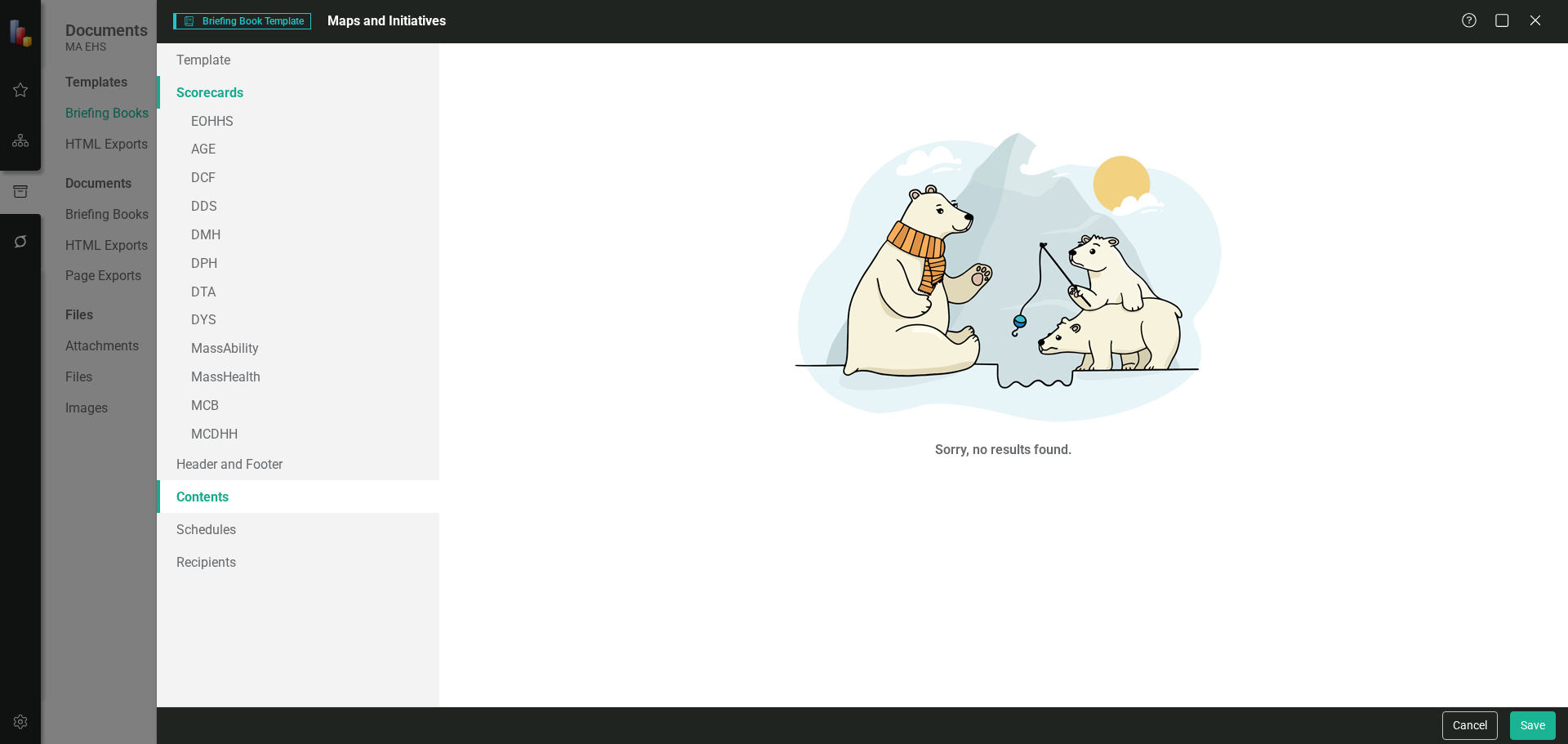
click at [218, 91] on link "Scorecards" at bounding box center [298, 91] width 283 height 33
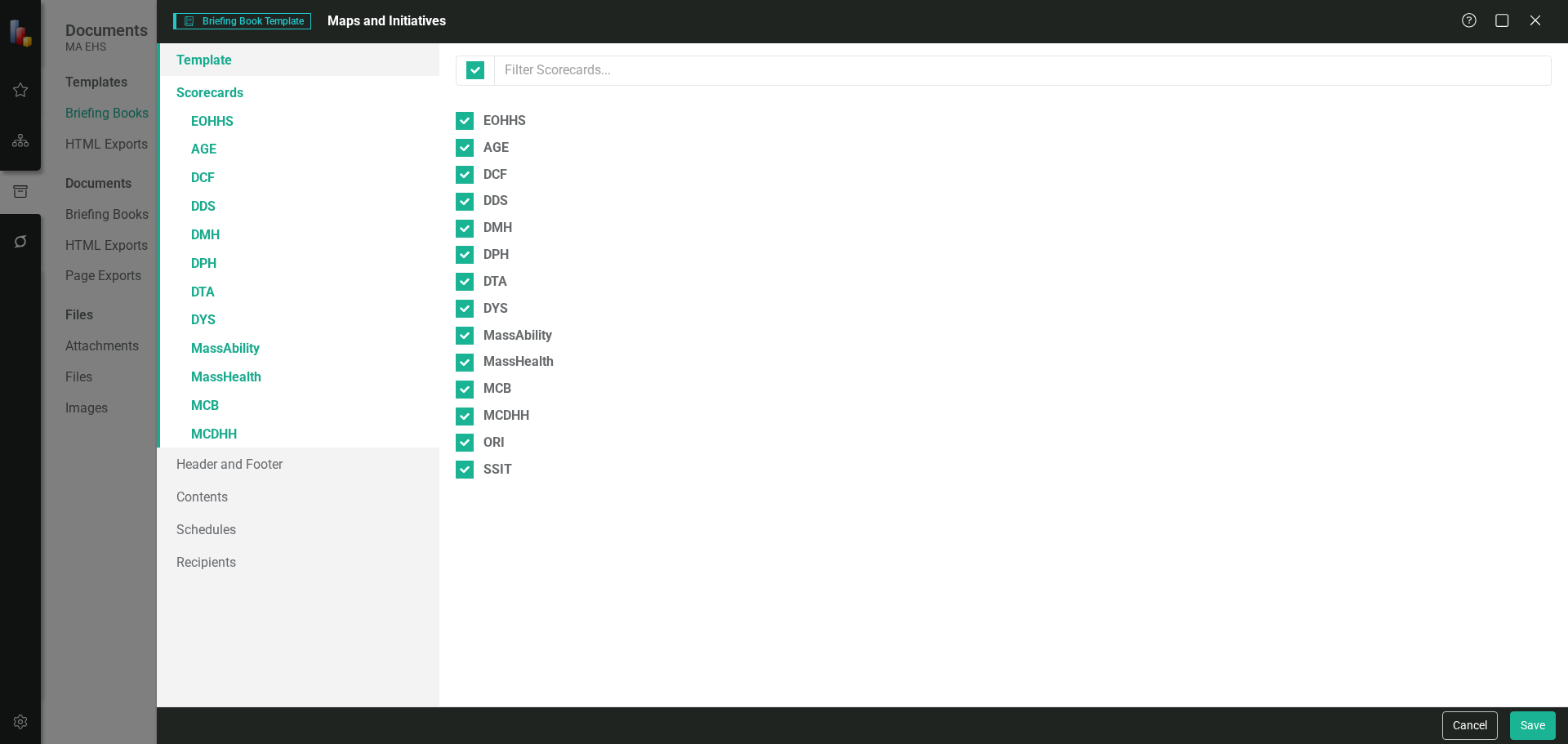
click at [211, 49] on link "Template" at bounding box center [298, 59] width 283 height 33
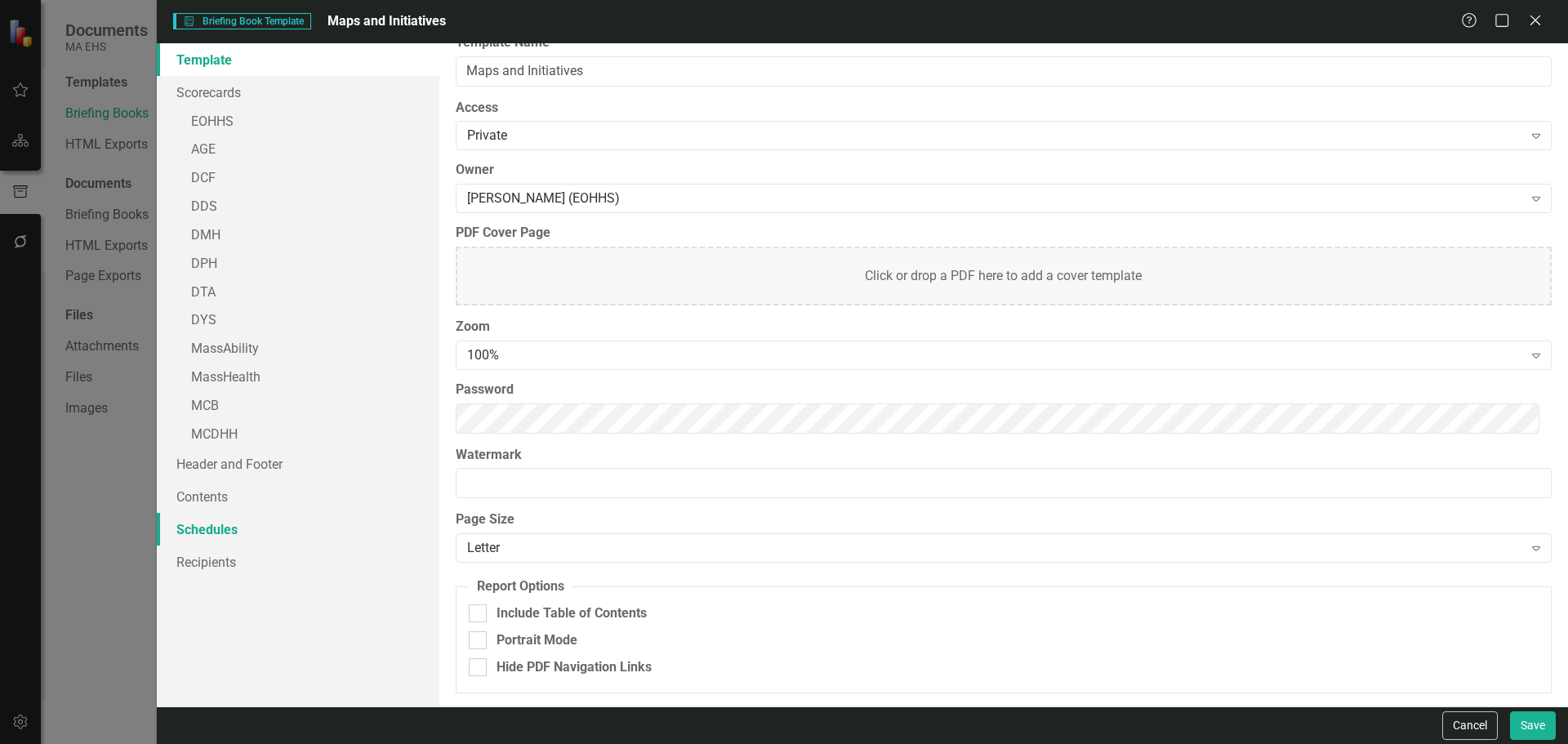
click at [270, 532] on link "Schedules" at bounding box center [298, 528] width 283 height 33
click at [248, 461] on link "Header and Footer" at bounding box center [298, 463] width 283 height 33
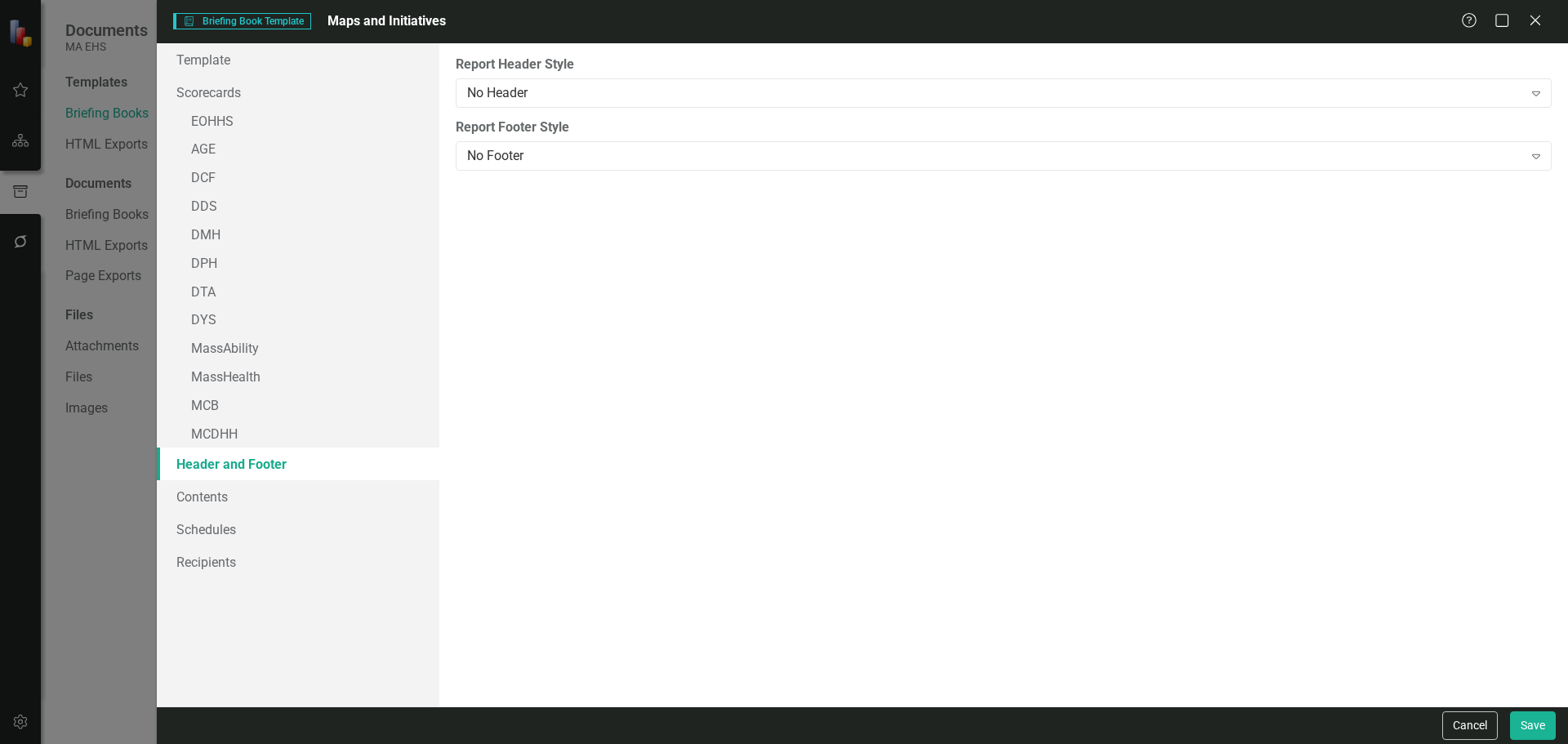
click at [225, 477] on link "Header and Footer" at bounding box center [298, 463] width 283 height 33
click at [225, 500] on link "Contents" at bounding box center [298, 496] width 283 height 33
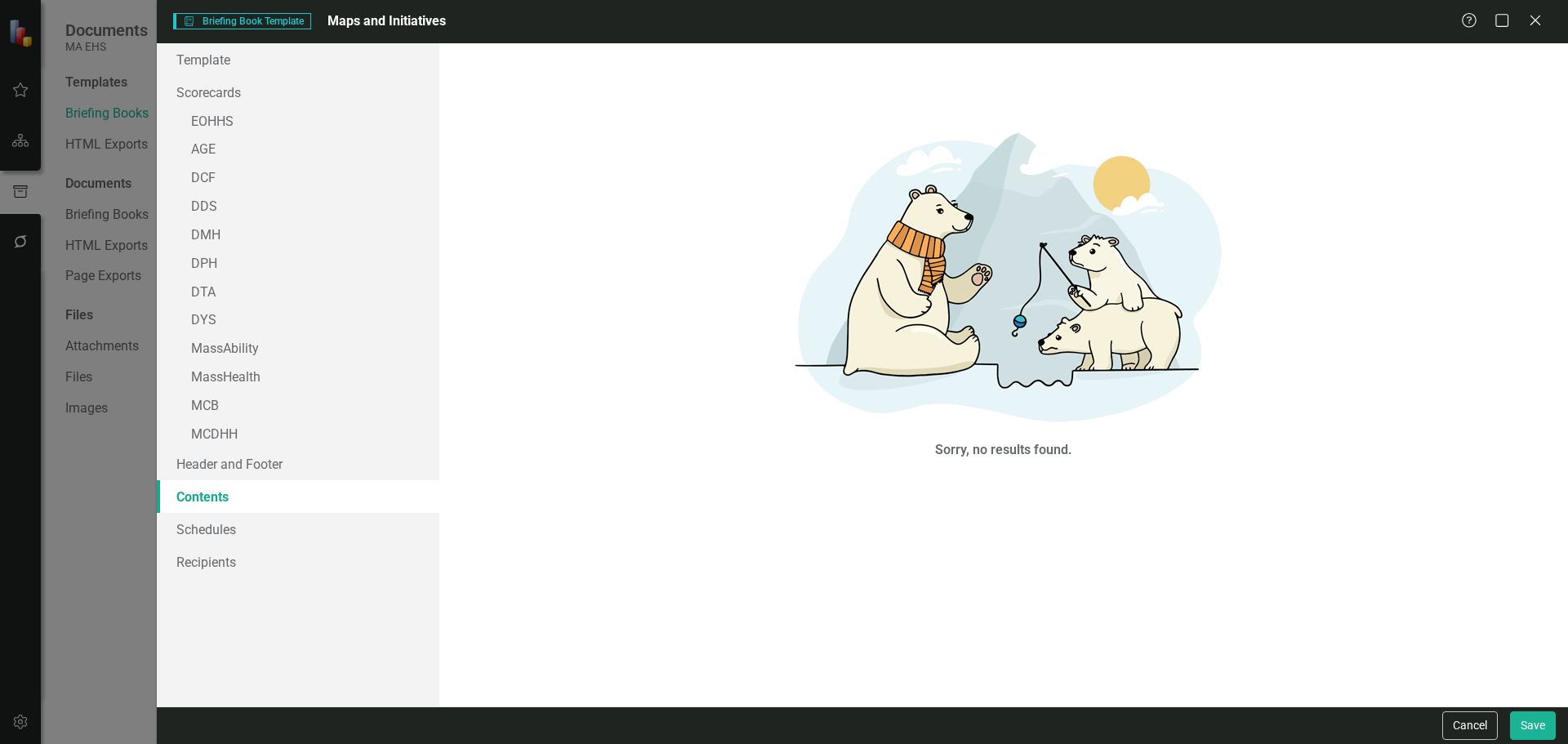
click at [919, 384] on img at bounding box center [1003, 274] width 490 height 327
click at [231, 93] on link "Scorecards" at bounding box center [298, 91] width 283 height 33
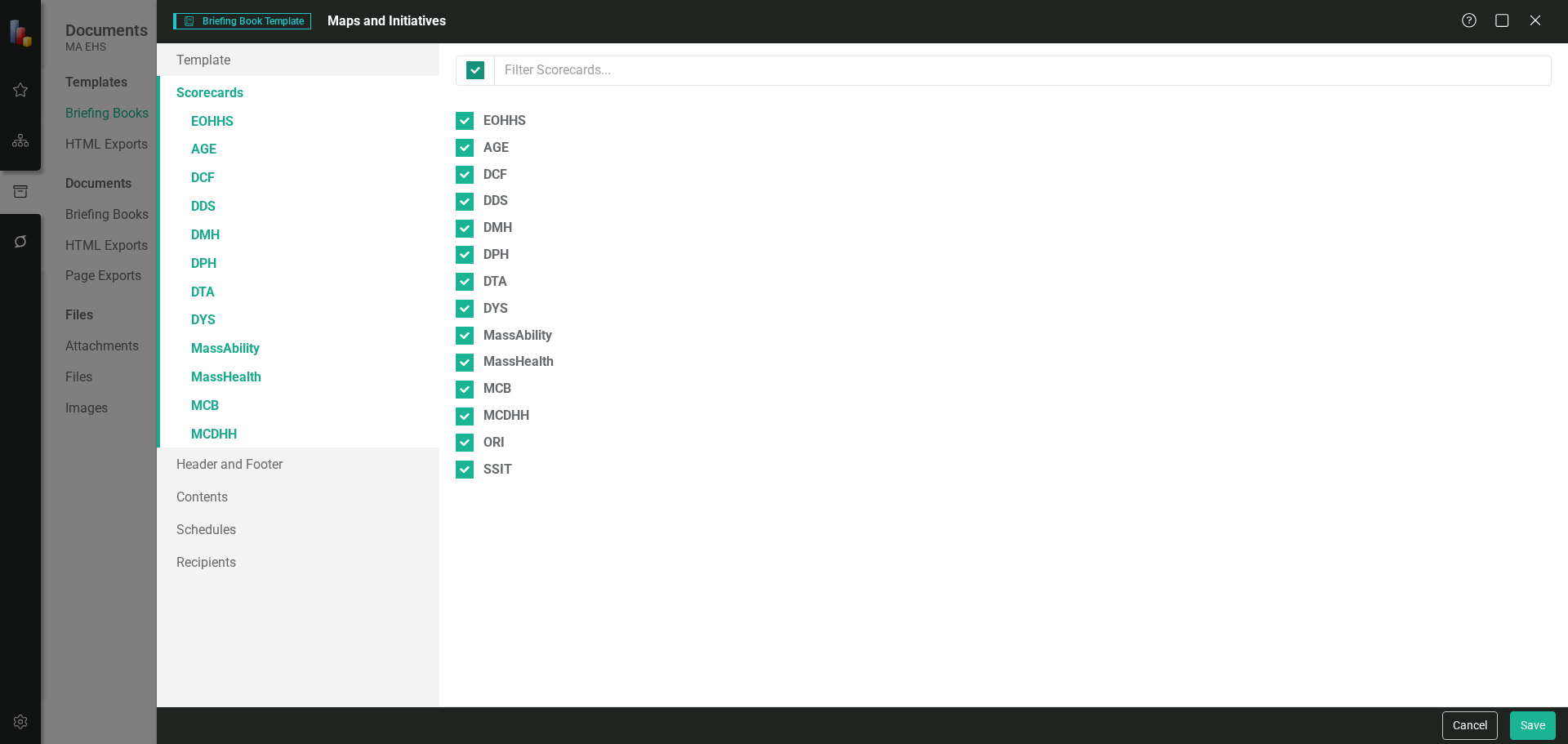
click at [482, 75] on div at bounding box center [474, 70] width 18 height 18
click at [477, 72] on input "checkbox" at bounding box center [471, 66] width 10 height 10
checkbox input "false"
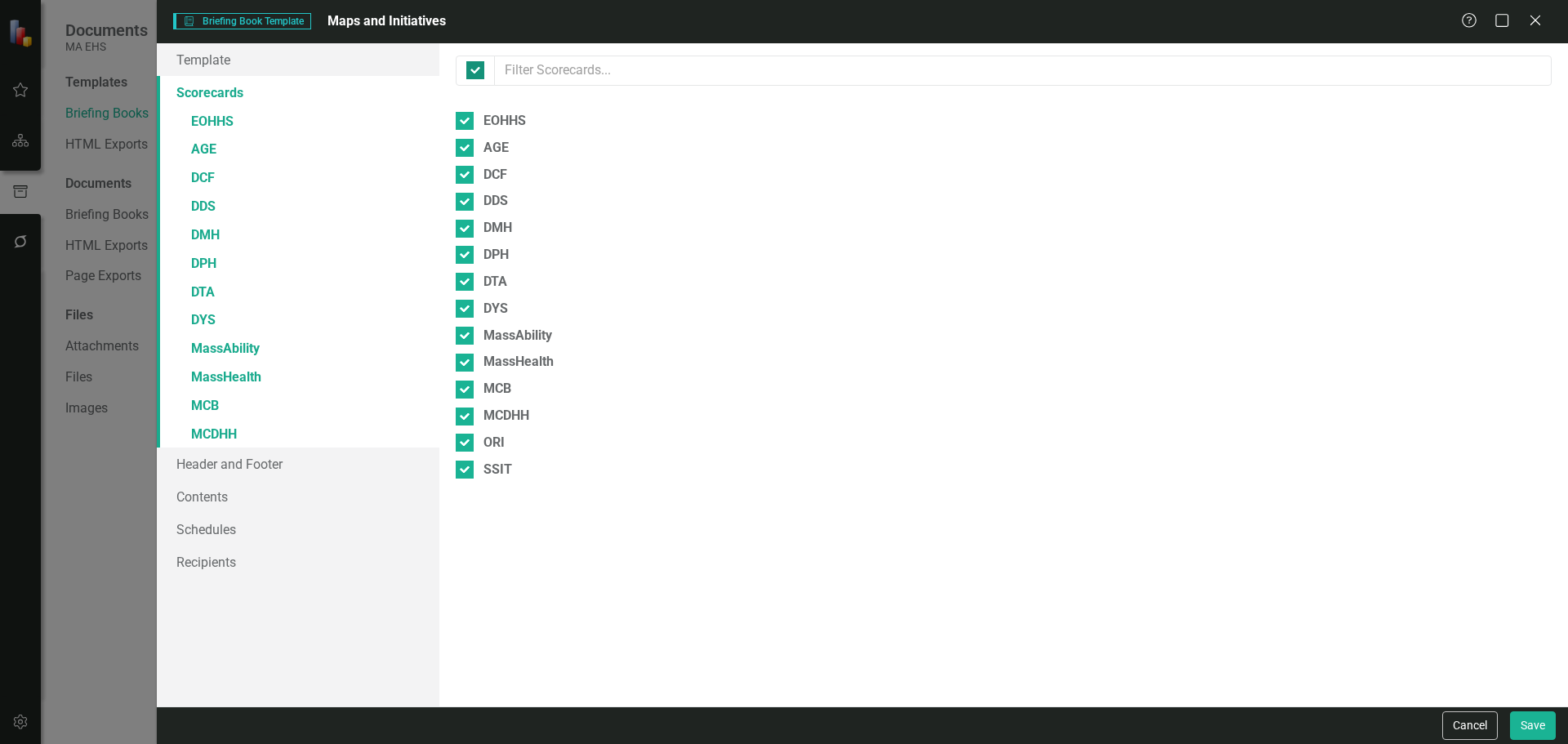
checkbox input "false"
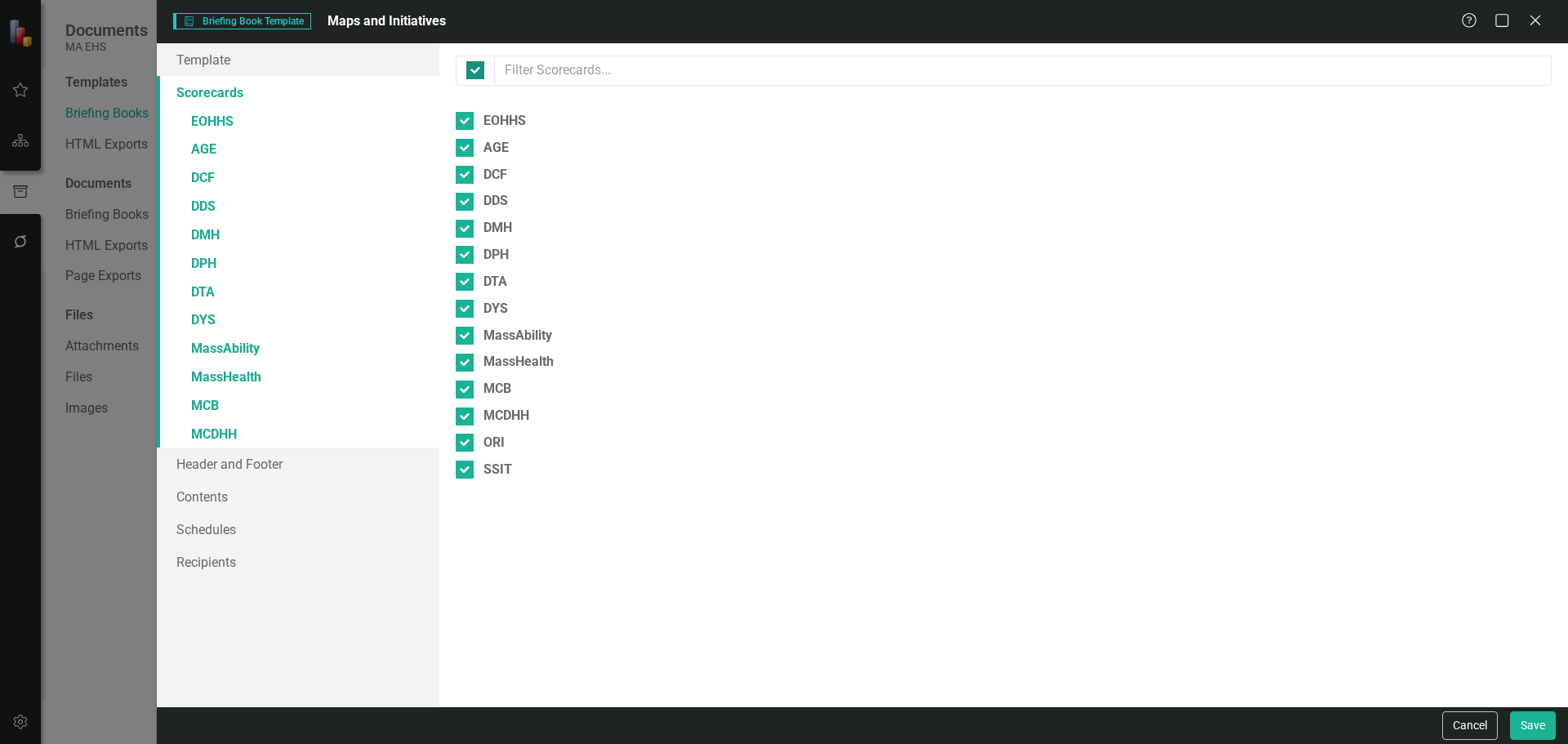
checkbox input "false"
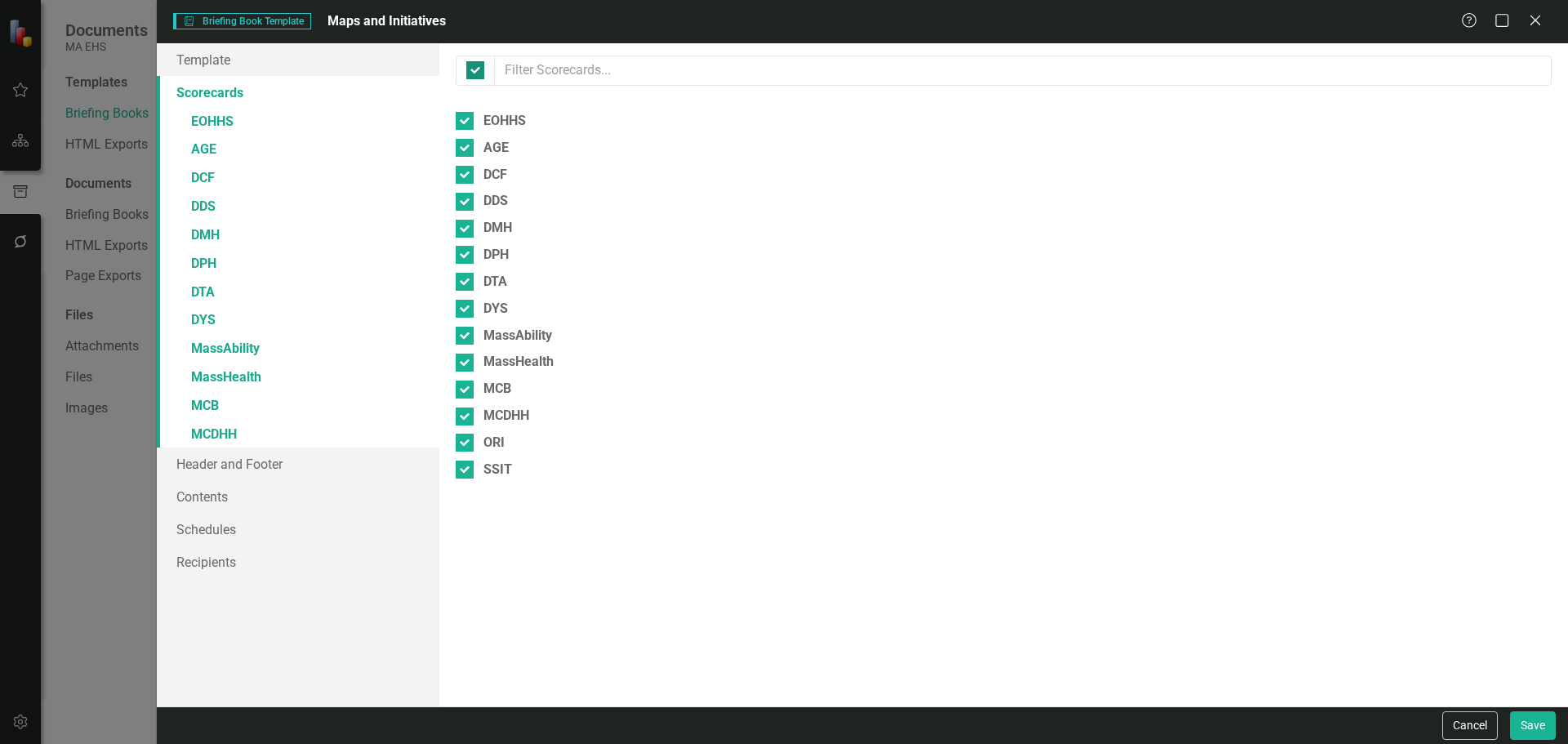
checkbox input "false"
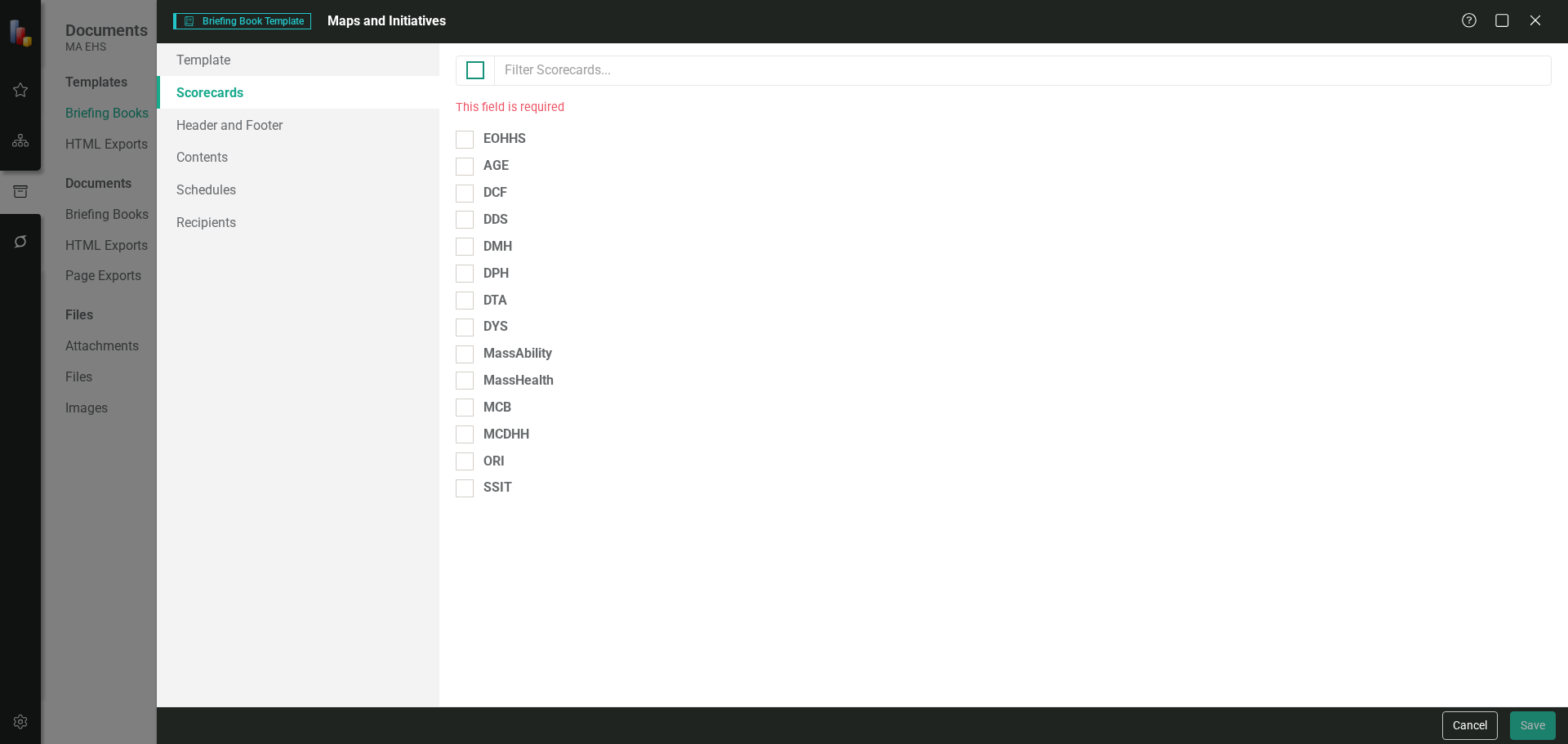
click at [482, 75] on div at bounding box center [474, 70] width 18 height 18
click at [477, 72] on input "checkbox" at bounding box center [471, 66] width 10 height 10
checkbox input "true"
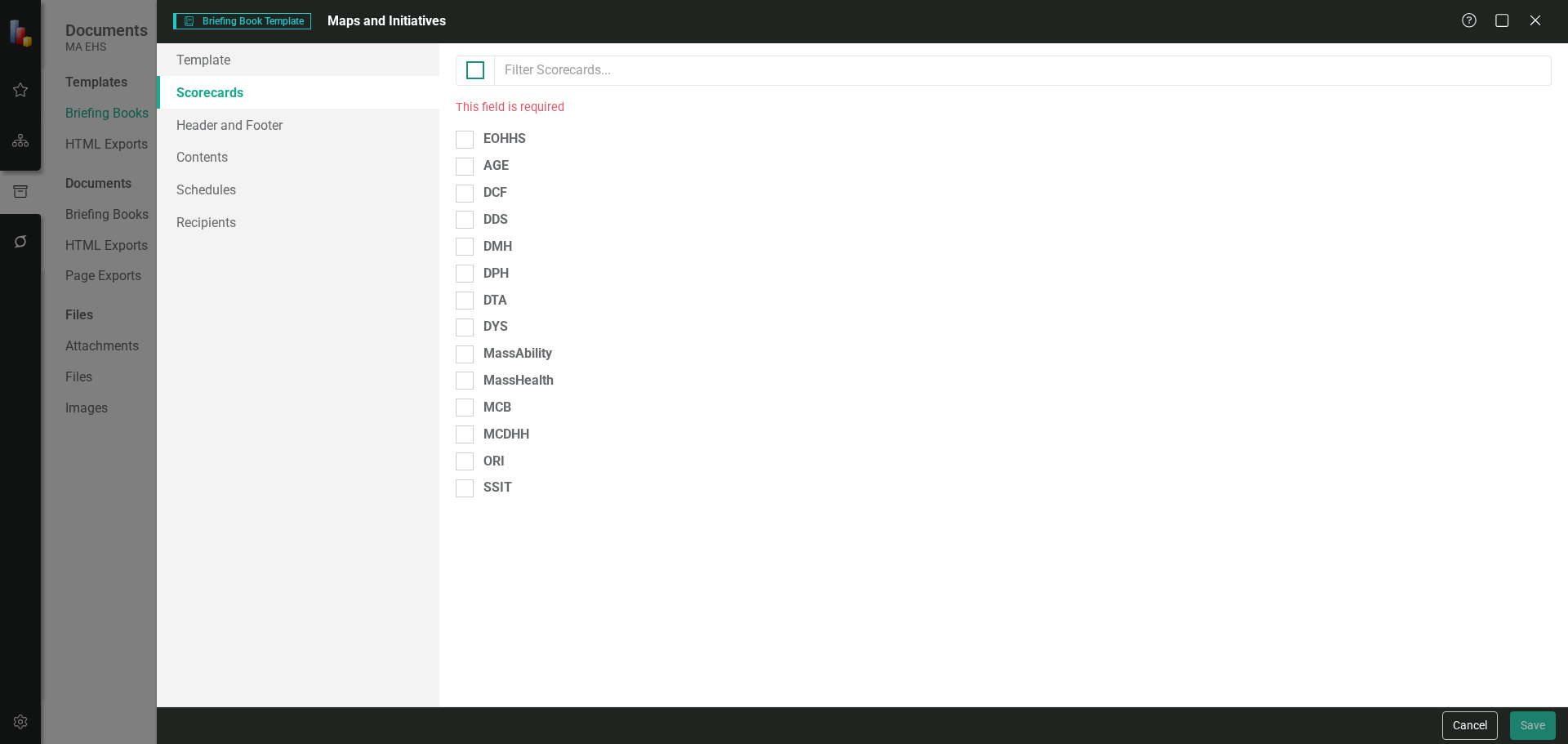
checkbox input "true"
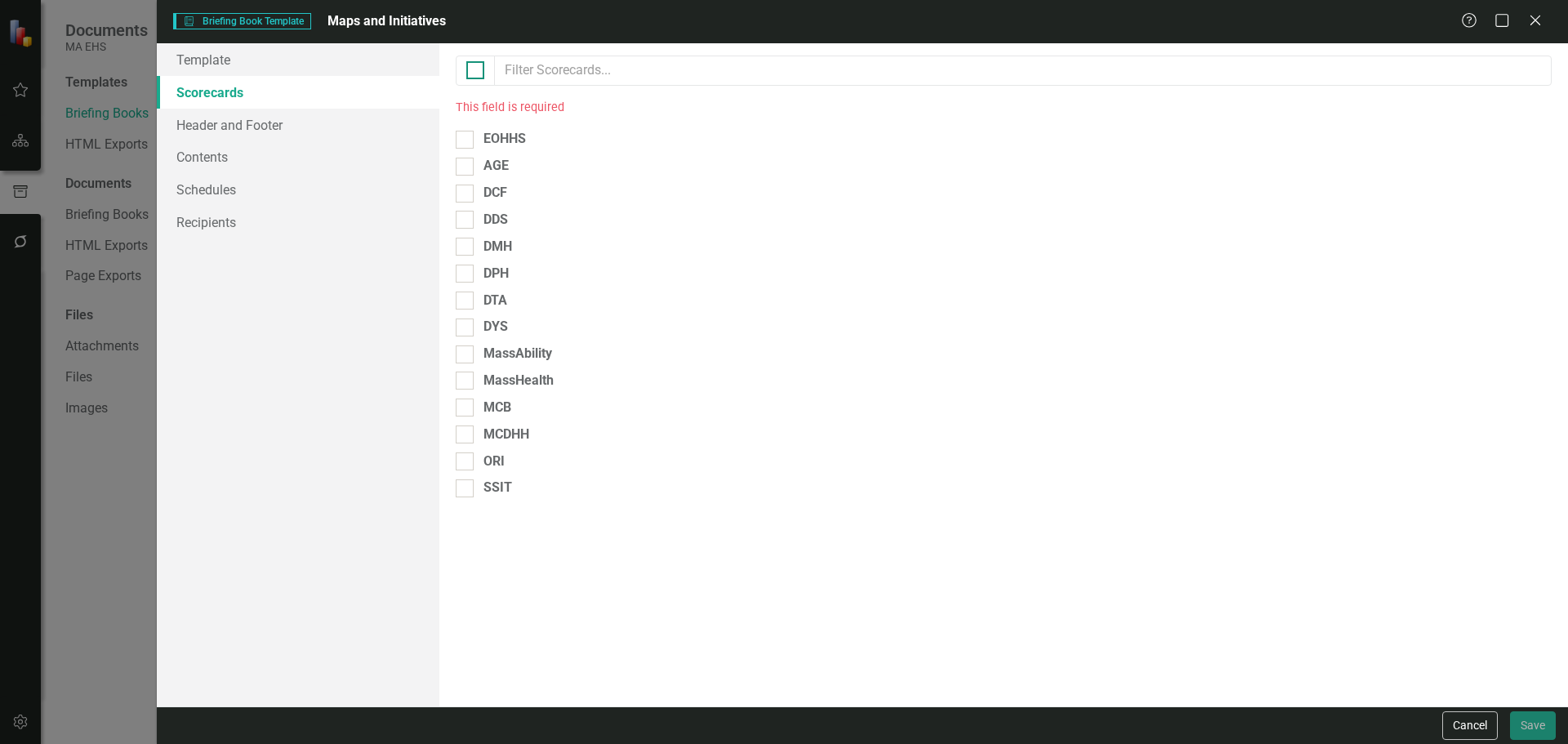
checkbox input "true"
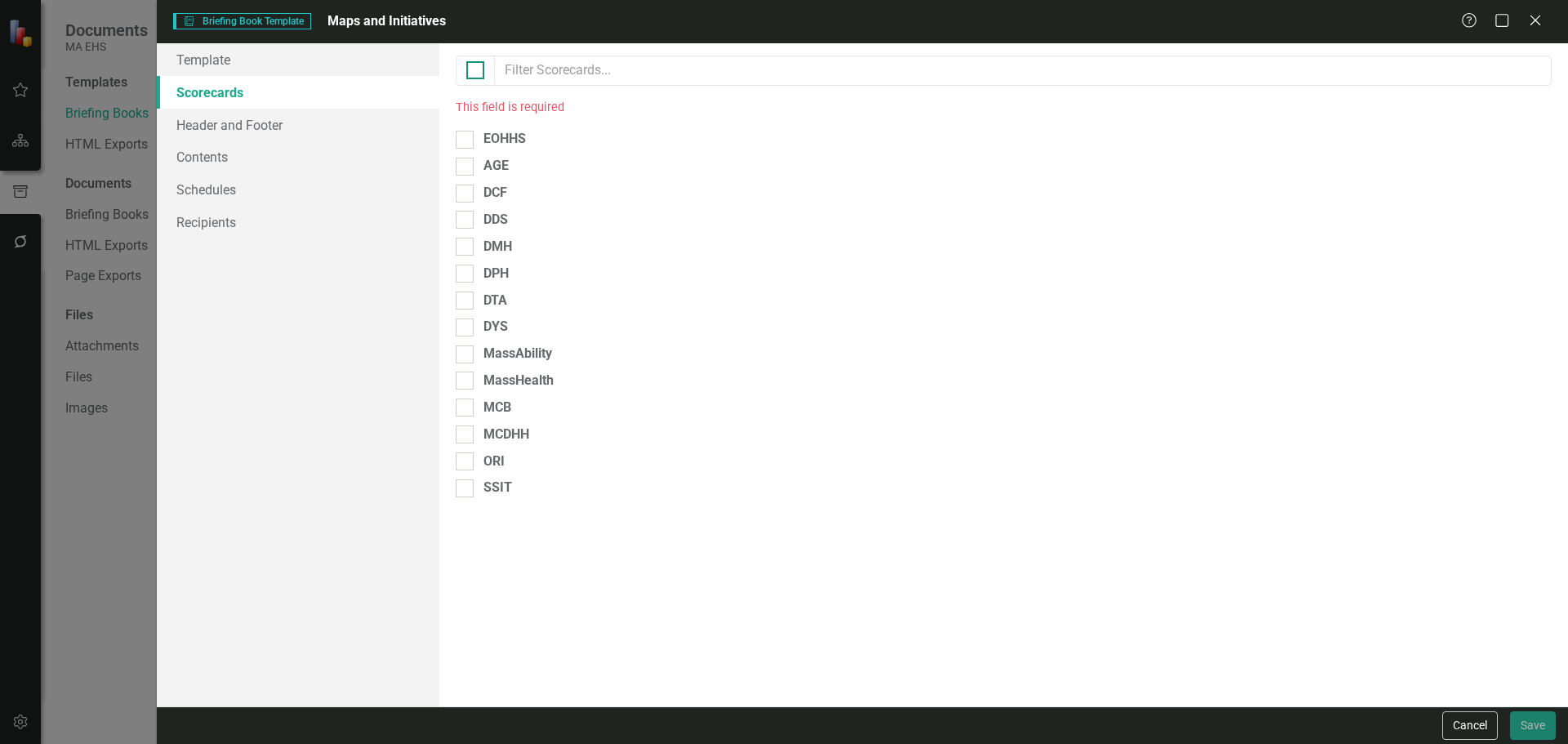
checkbox input "true"
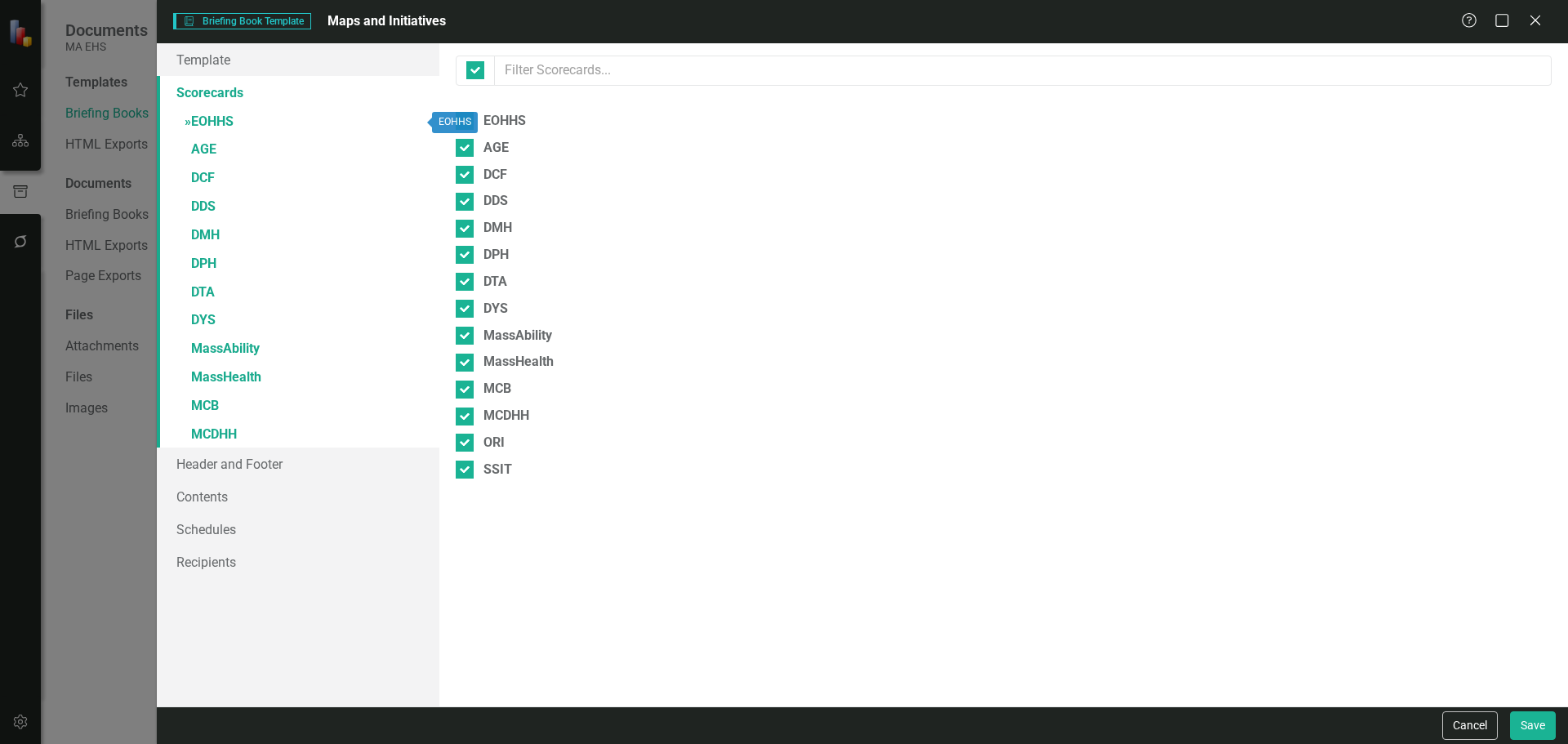
click at [218, 127] on link "» EOHHS" at bounding box center [298, 122] width 283 height 29
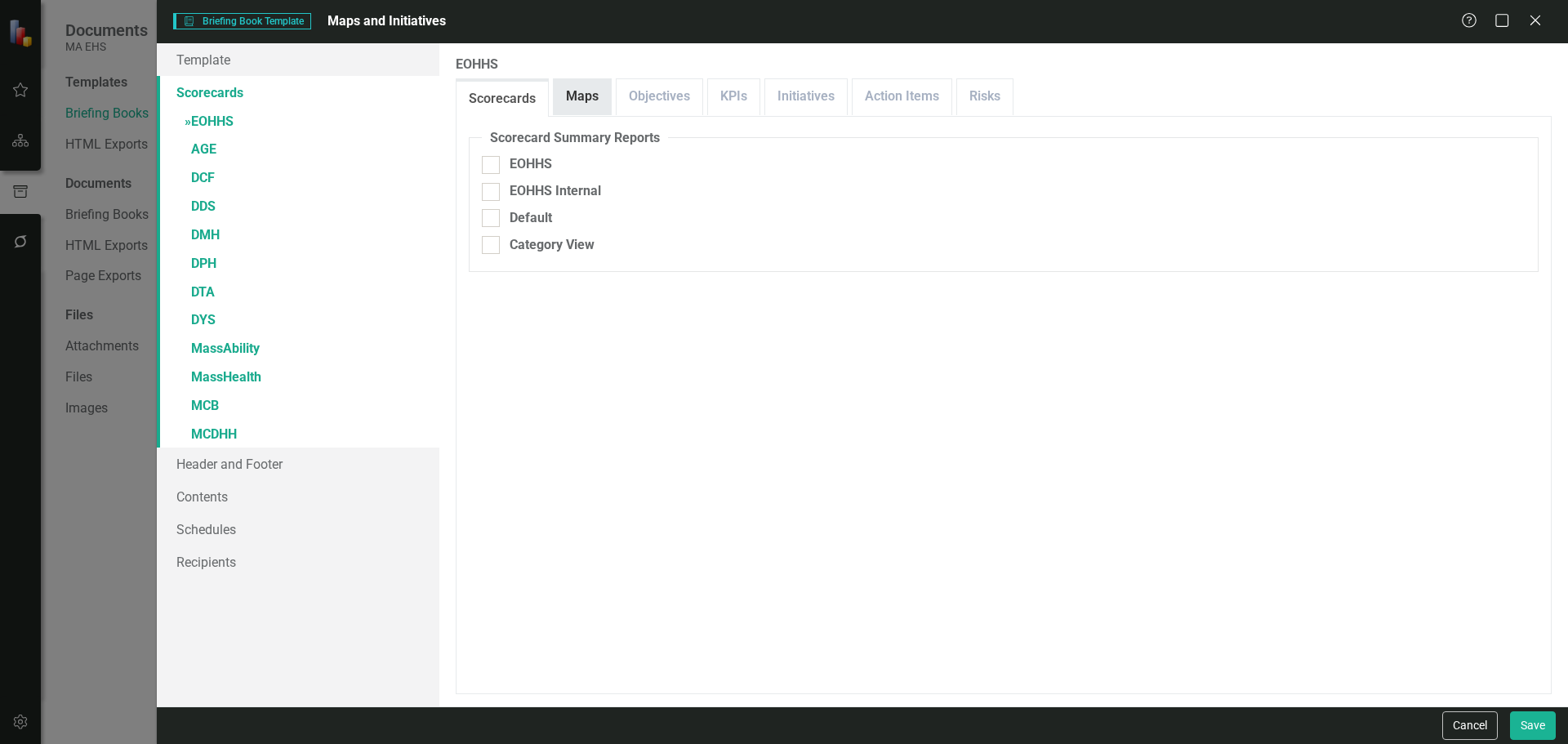
click at [567, 101] on link "Maps" at bounding box center [582, 97] width 57 height 35
click at [494, 198] on div at bounding box center [490, 203] width 18 height 18
click at [492, 198] on input "EOHHS - Map FY26 v1.0" at bounding box center [487, 199] width 10 height 10
checkbox input "true"
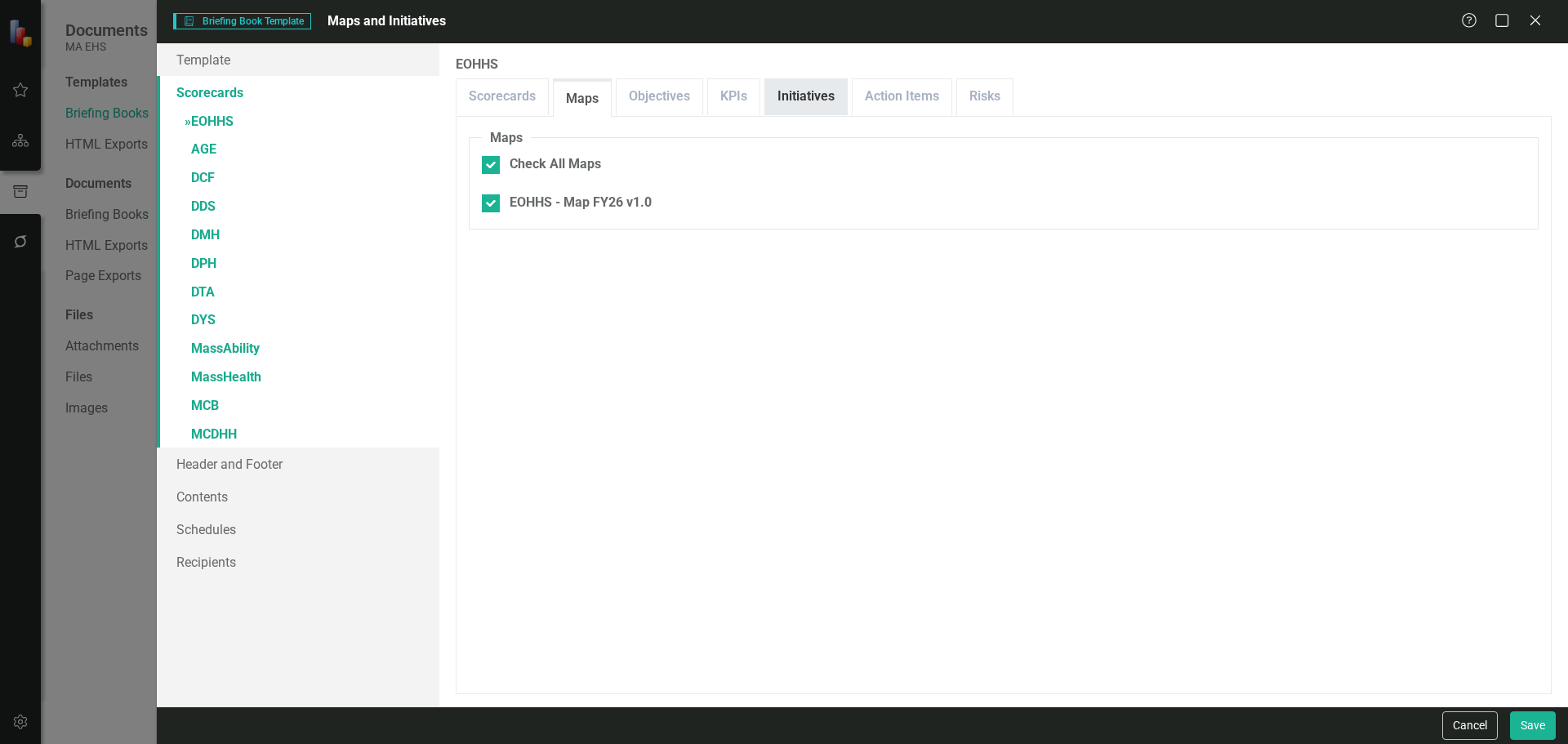
click at [799, 91] on link "Initiatives" at bounding box center [805, 97] width 81 height 35
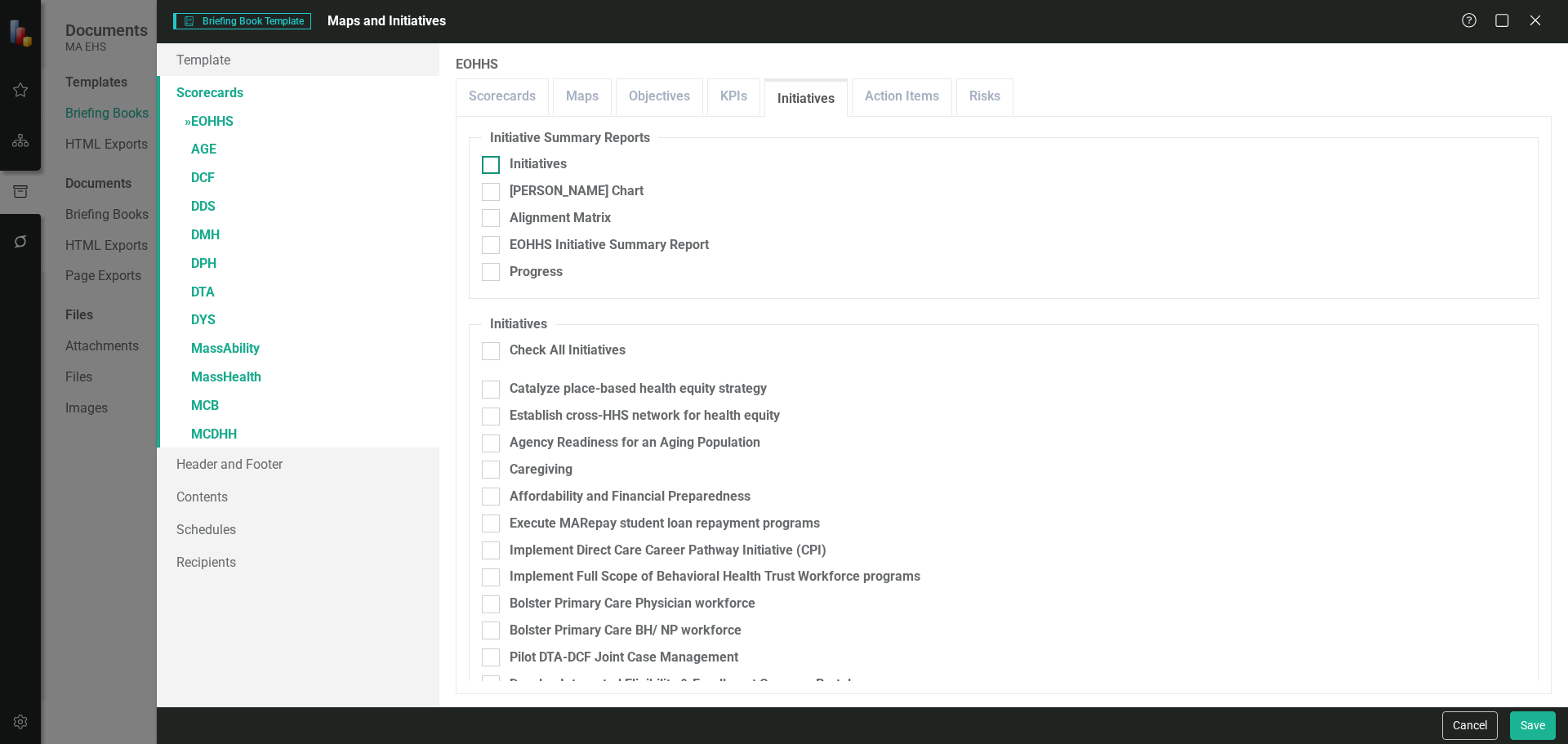
click at [489, 172] on div at bounding box center [490, 164] width 18 height 18
click at [489, 166] on input "Initiatives" at bounding box center [487, 161] width 10 height 10
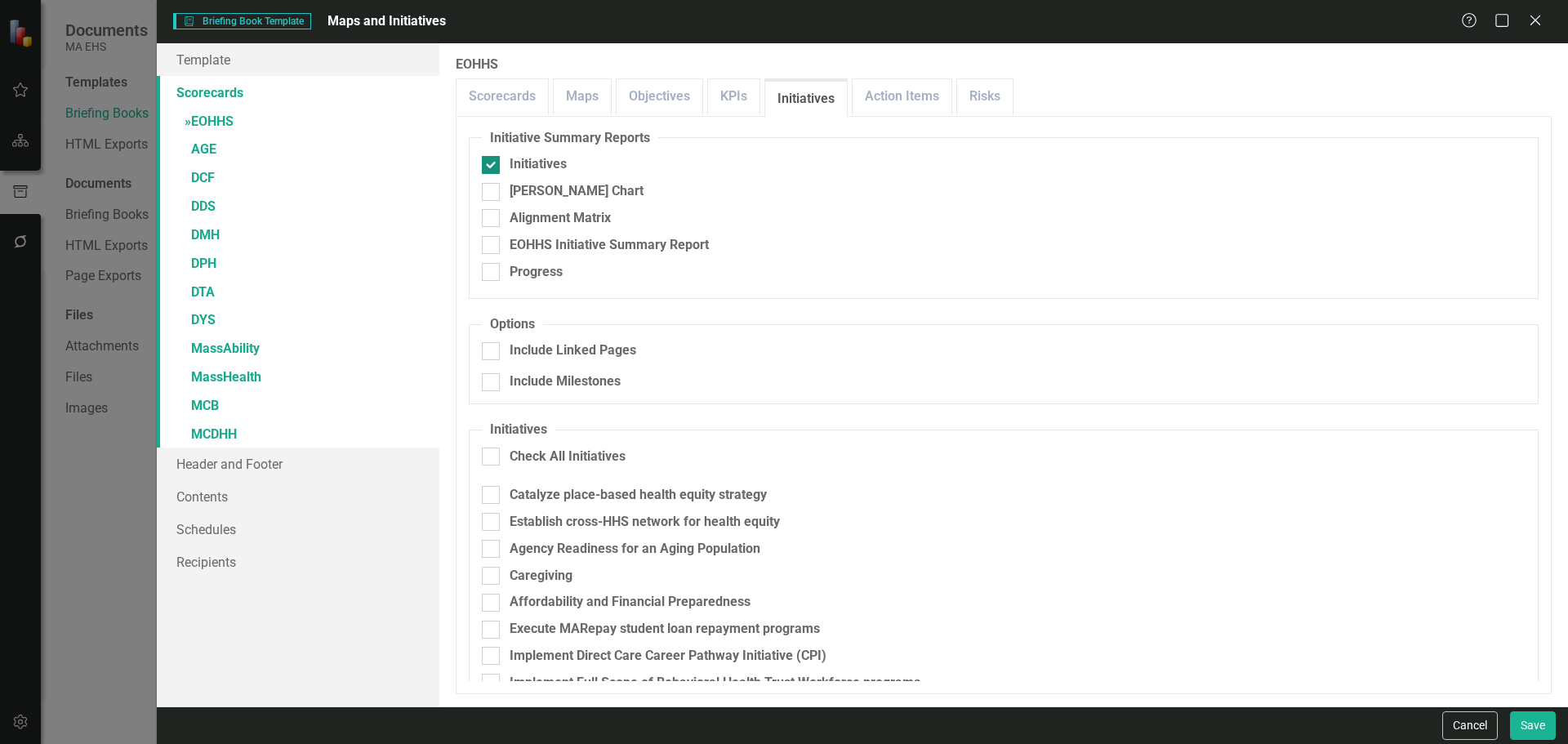
checkbox input "true"
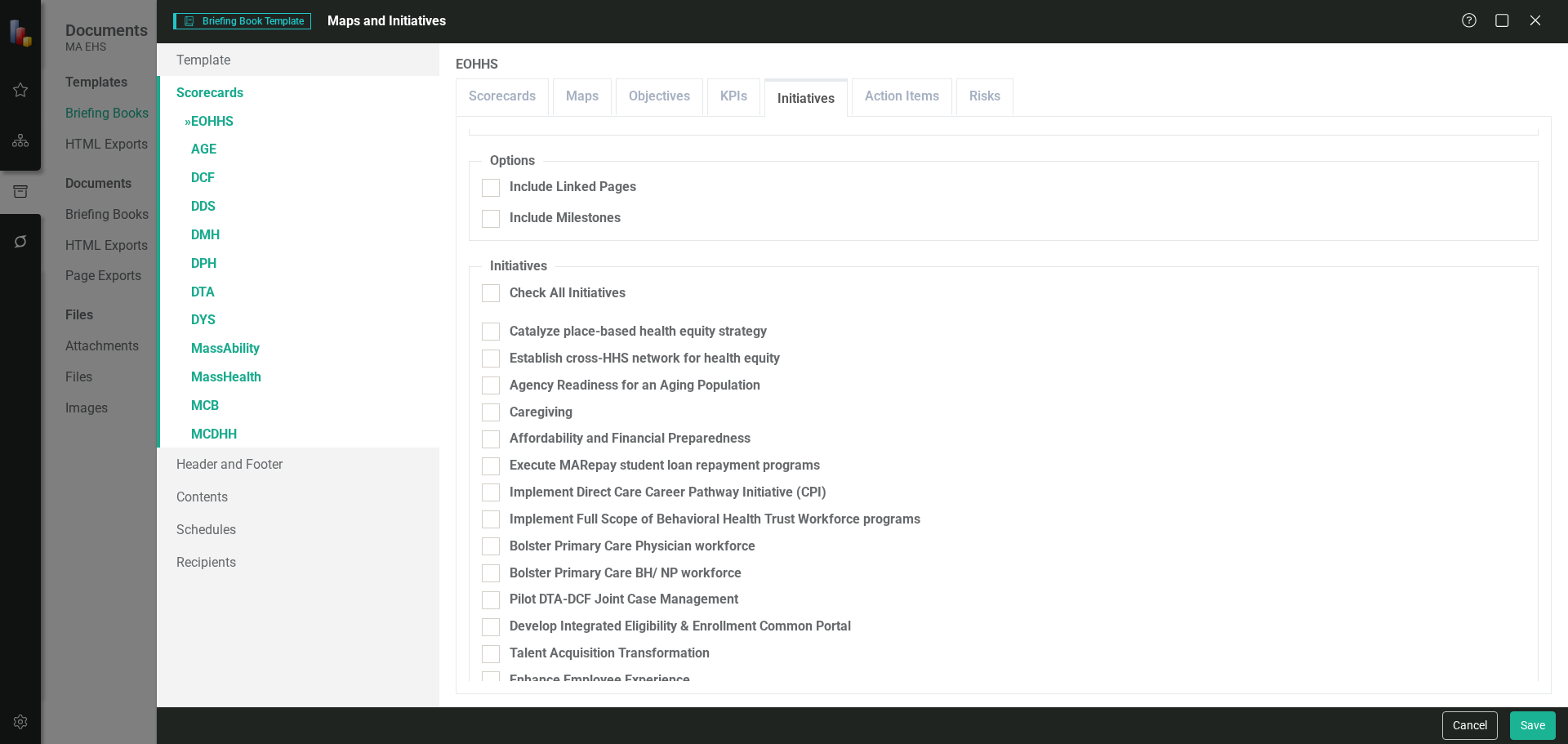
scroll to position [0, 0]
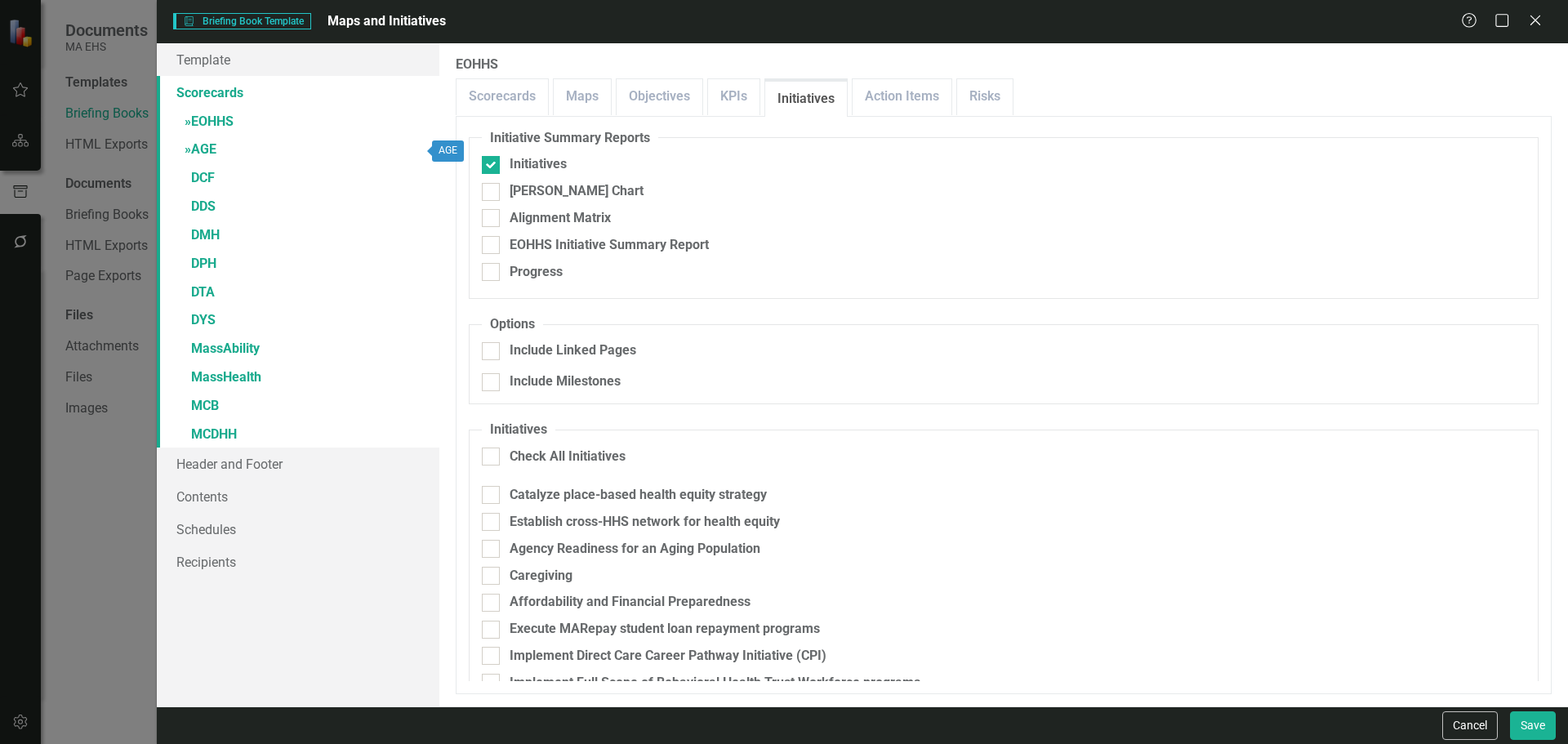
click at [250, 138] on link "» AGE" at bounding box center [298, 150] width 283 height 29
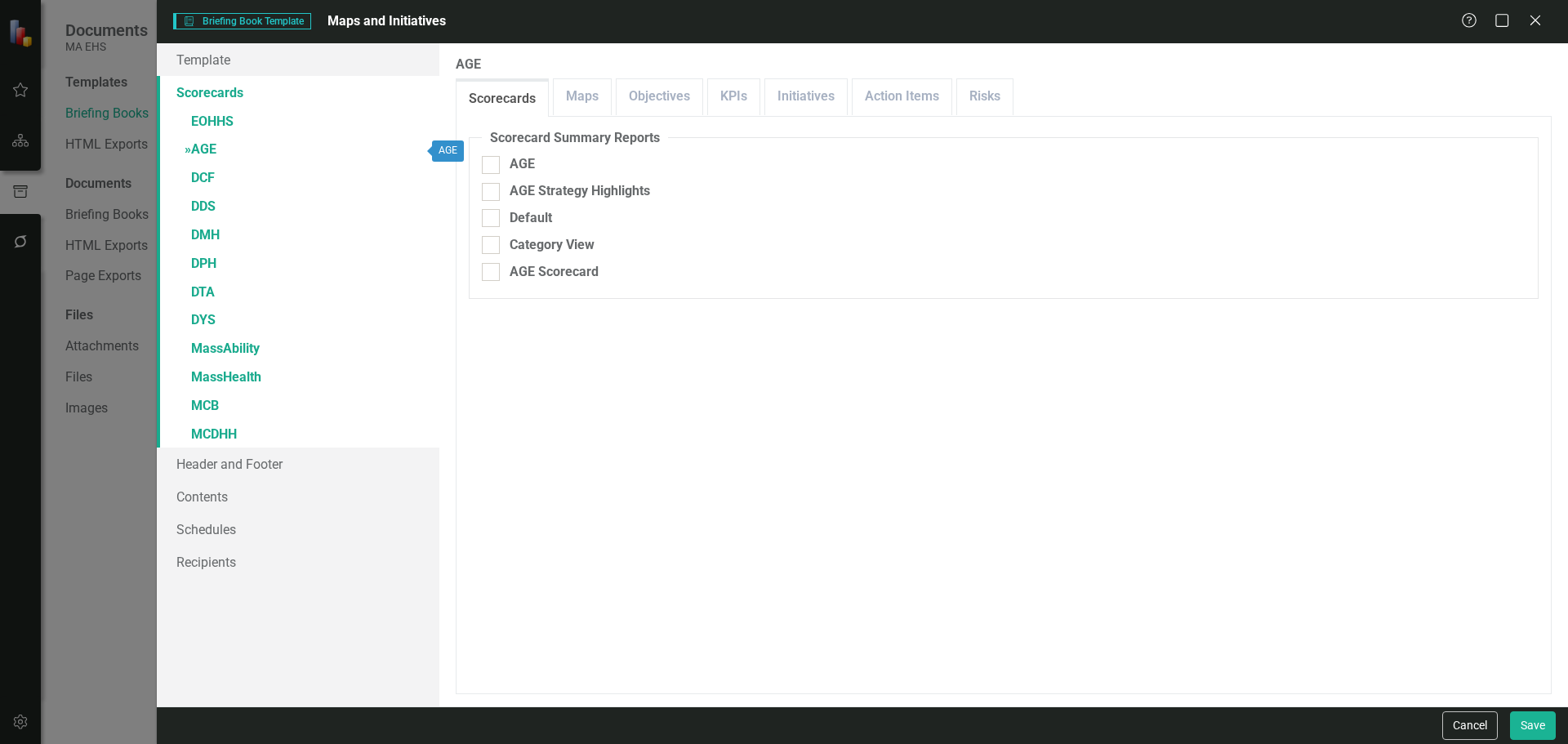
checkbox input "false"
click at [576, 90] on link "Maps" at bounding box center [582, 97] width 57 height 35
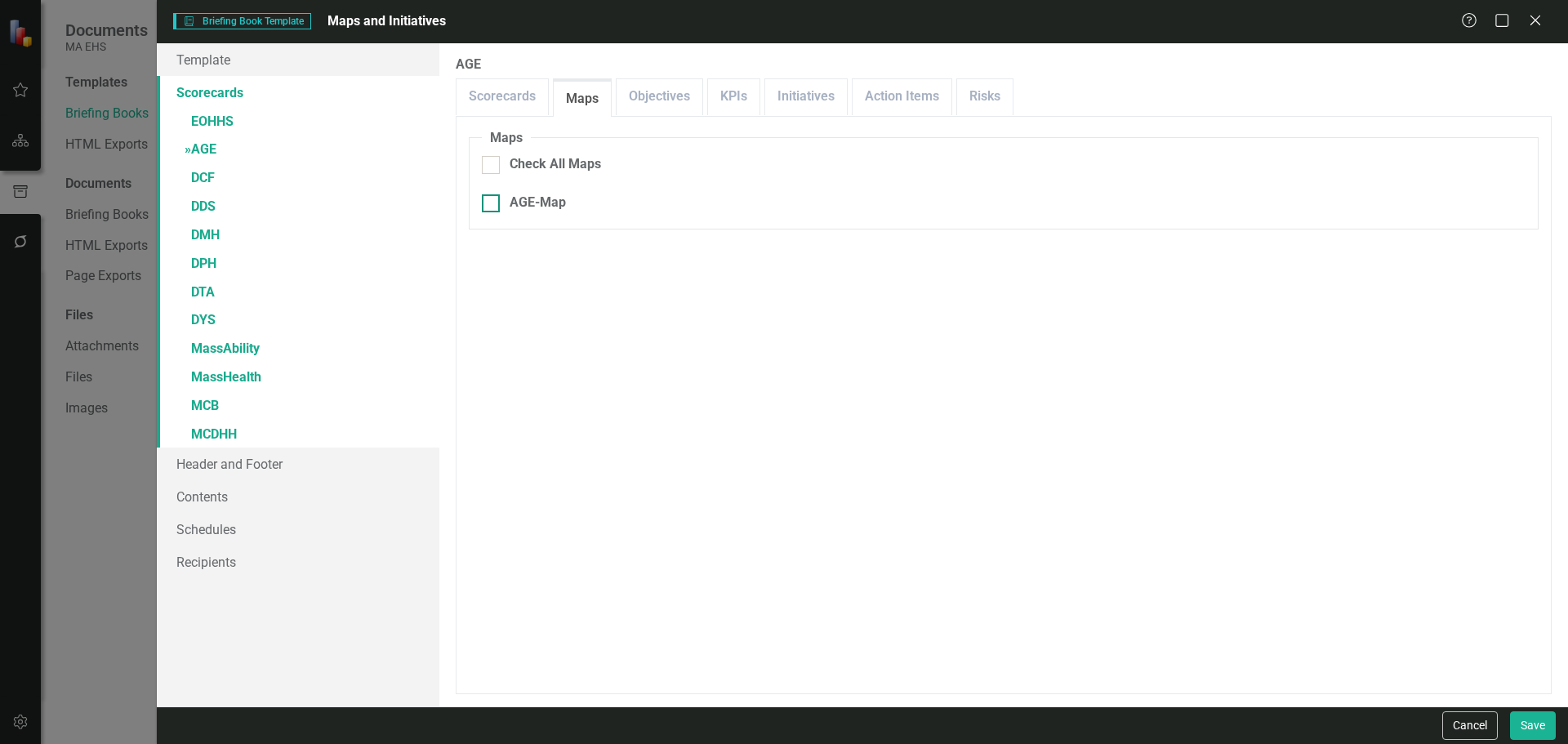
click at [497, 211] on div at bounding box center [490, 203] width 18 height 18
click at [492, 204] on input "AGE-Map" at bounding box center [487, 199] width 10 height 10
checkbox input "true"
click at [816, 116] on div "Scorecard Summary Reports AGE AGE Strategy Highlights Default Category View AGE…" at bounding box center [1004, 404] width 1096 height 578
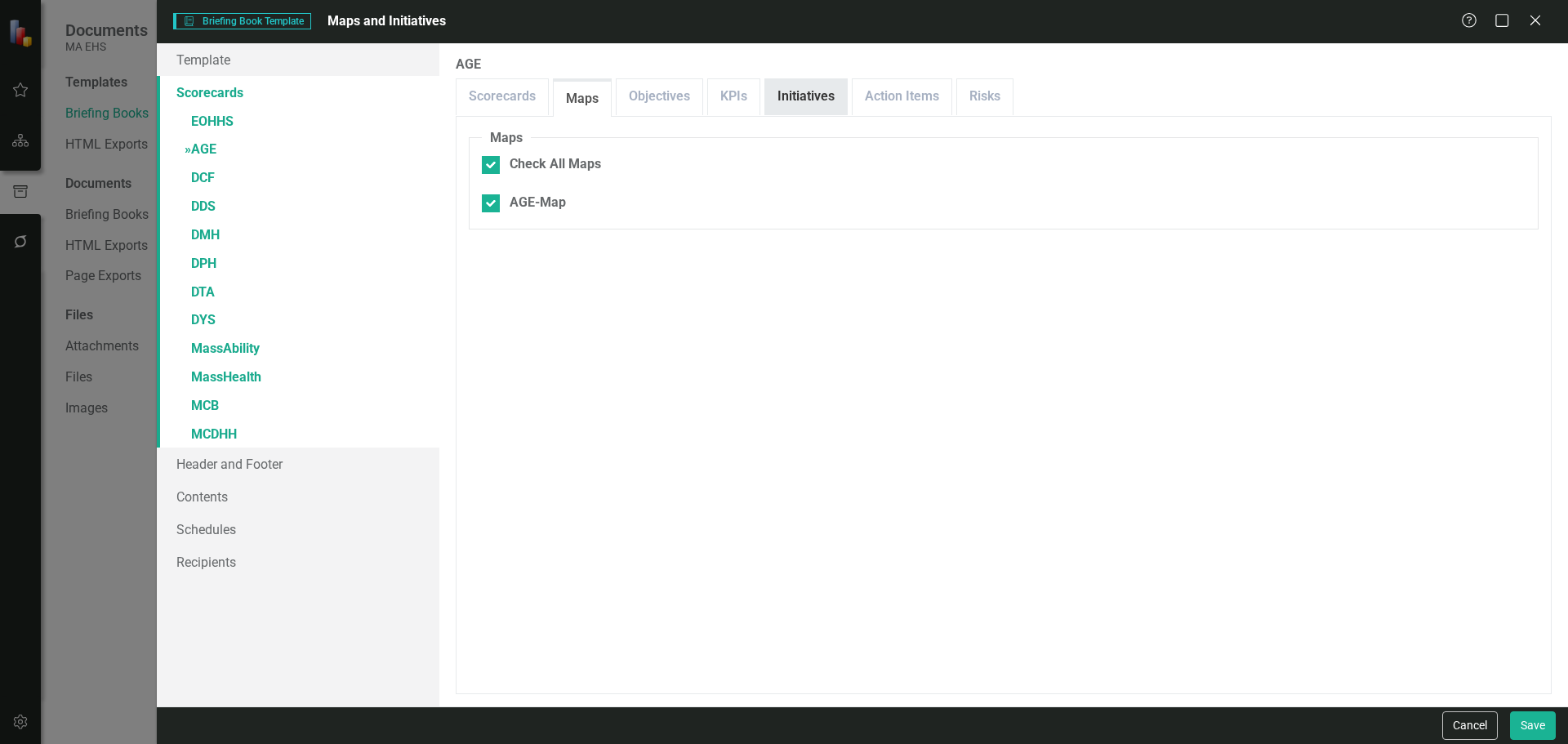
click at [813, 96] on link "Initiatives" at bounding box center [805, 97] width 81 height 35
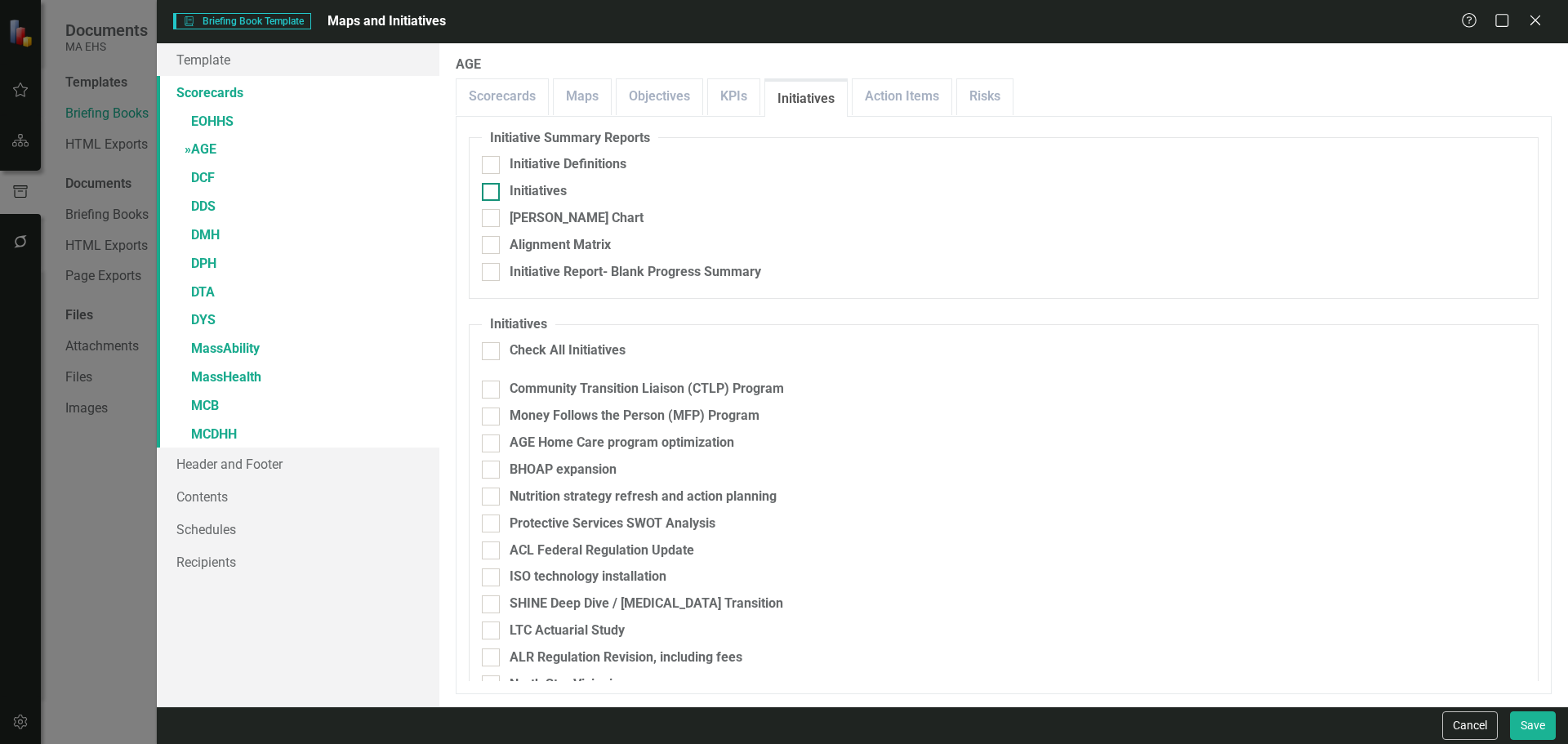
click at [504, 192] on div "Initiatives" at bounding box center [1004, 191] width 1044 height 19
click at [492, 192] on input "Initiatives" at bounding box center [487, 188] width 10 height 10
checkbox input "true"
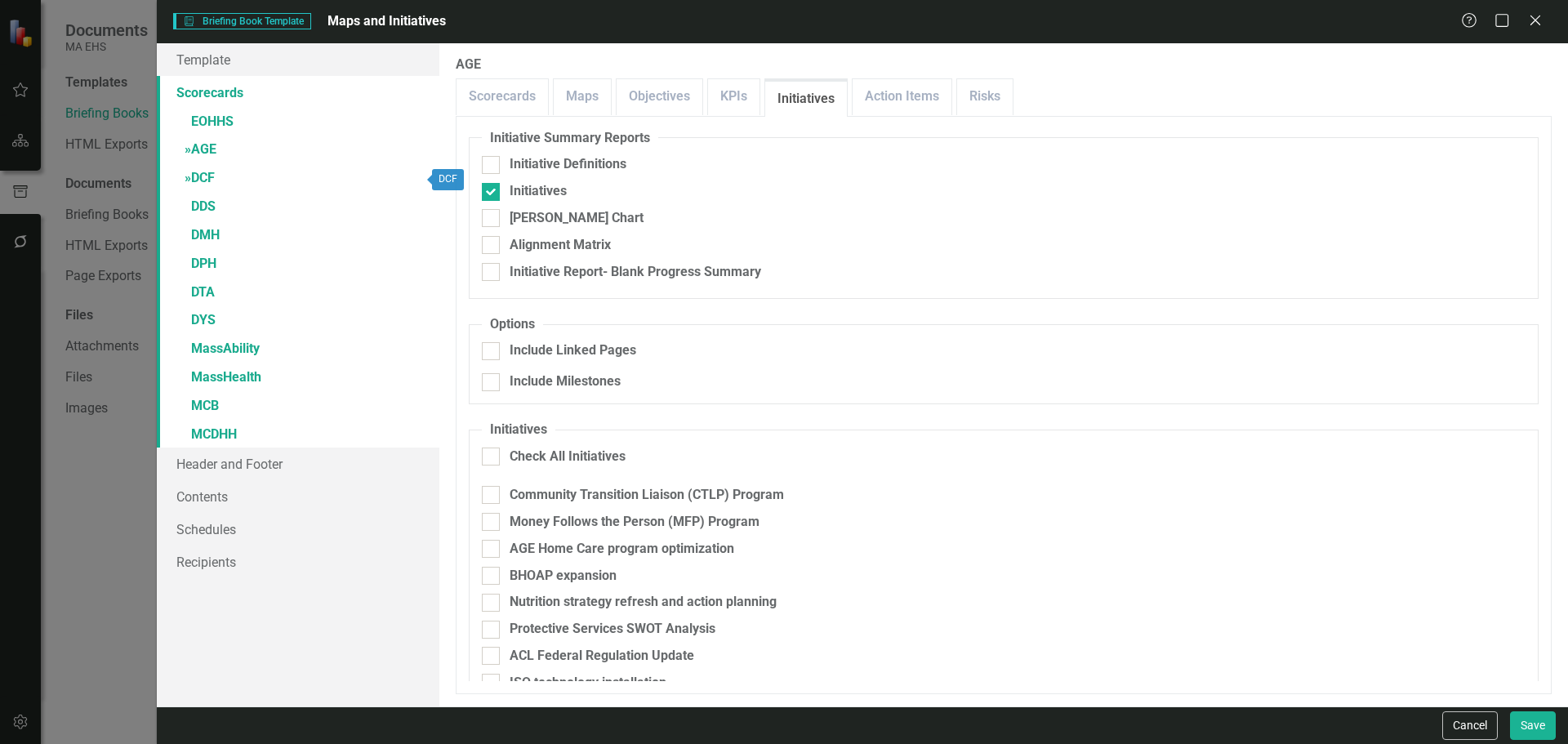
click at [231, 173] on link "» DCF" at bounding box center [298, 179] width 283 height 29
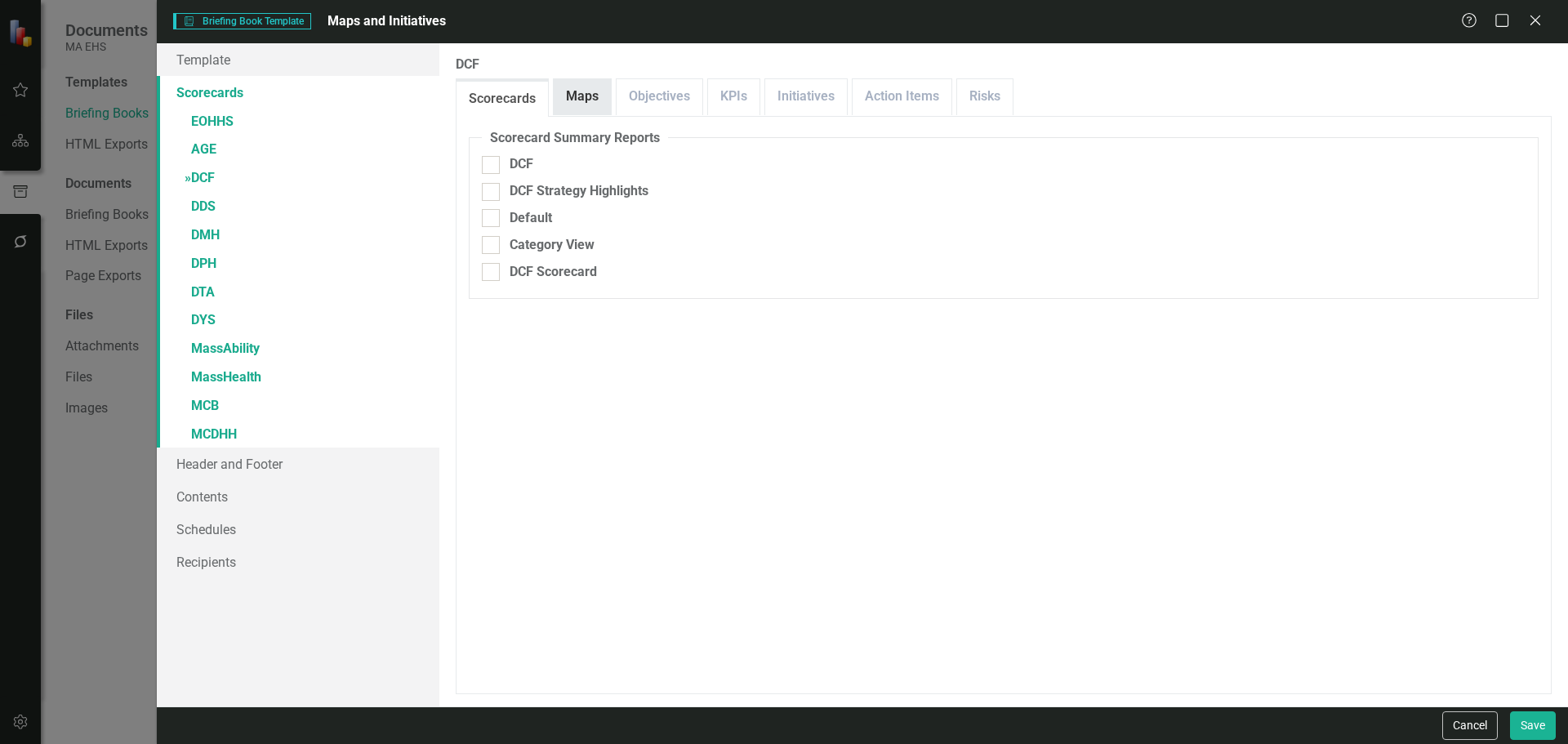
click at [568, 109] on link "Maps" at bounding box center [582, 97] width 57 height 35
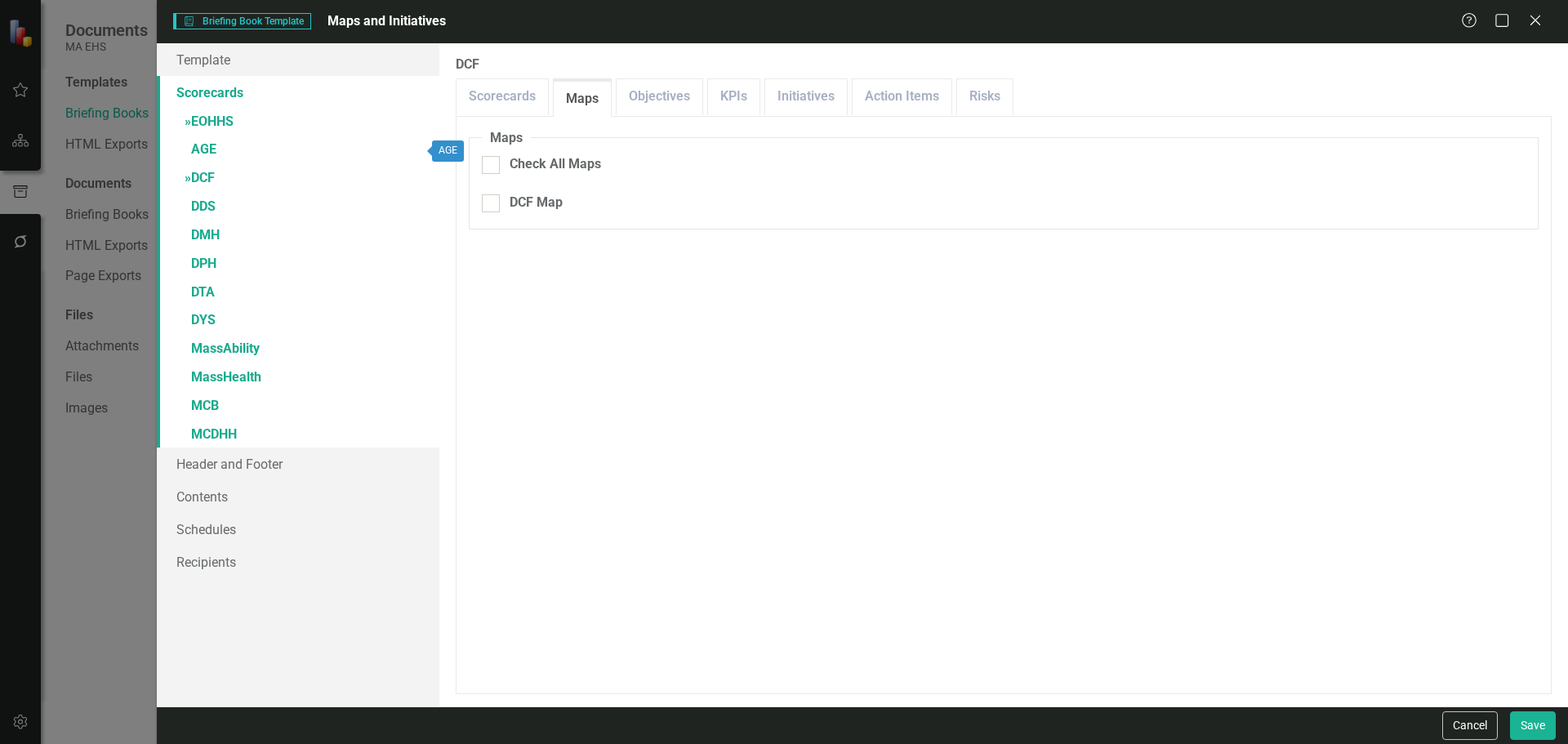
click at [248, 125] on link "» EOHHS" at bounding box center [298, 122] width 283 height 29
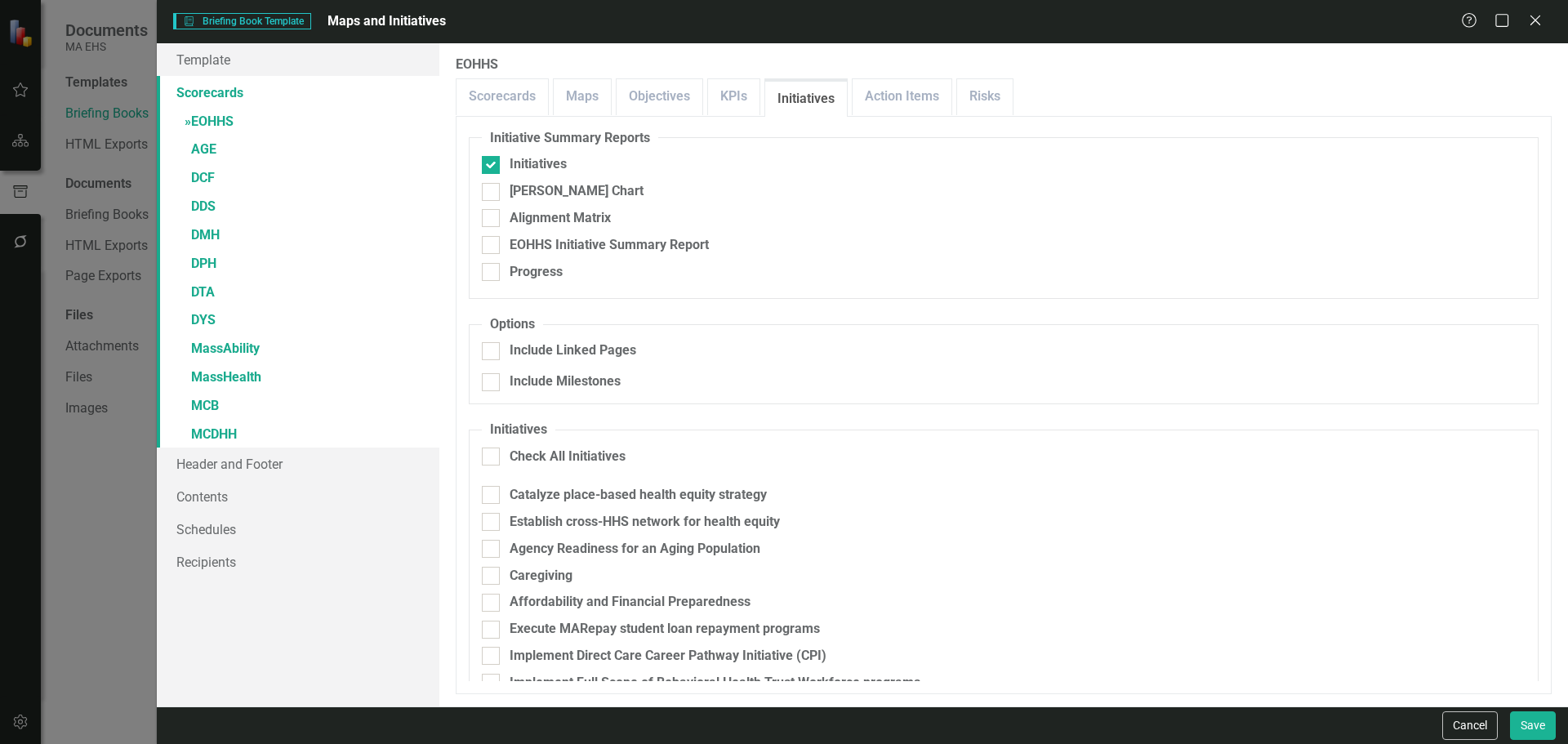
click at [207, 92] on link "Scorecards" at bounding box center [298, 91] width 283 height 33
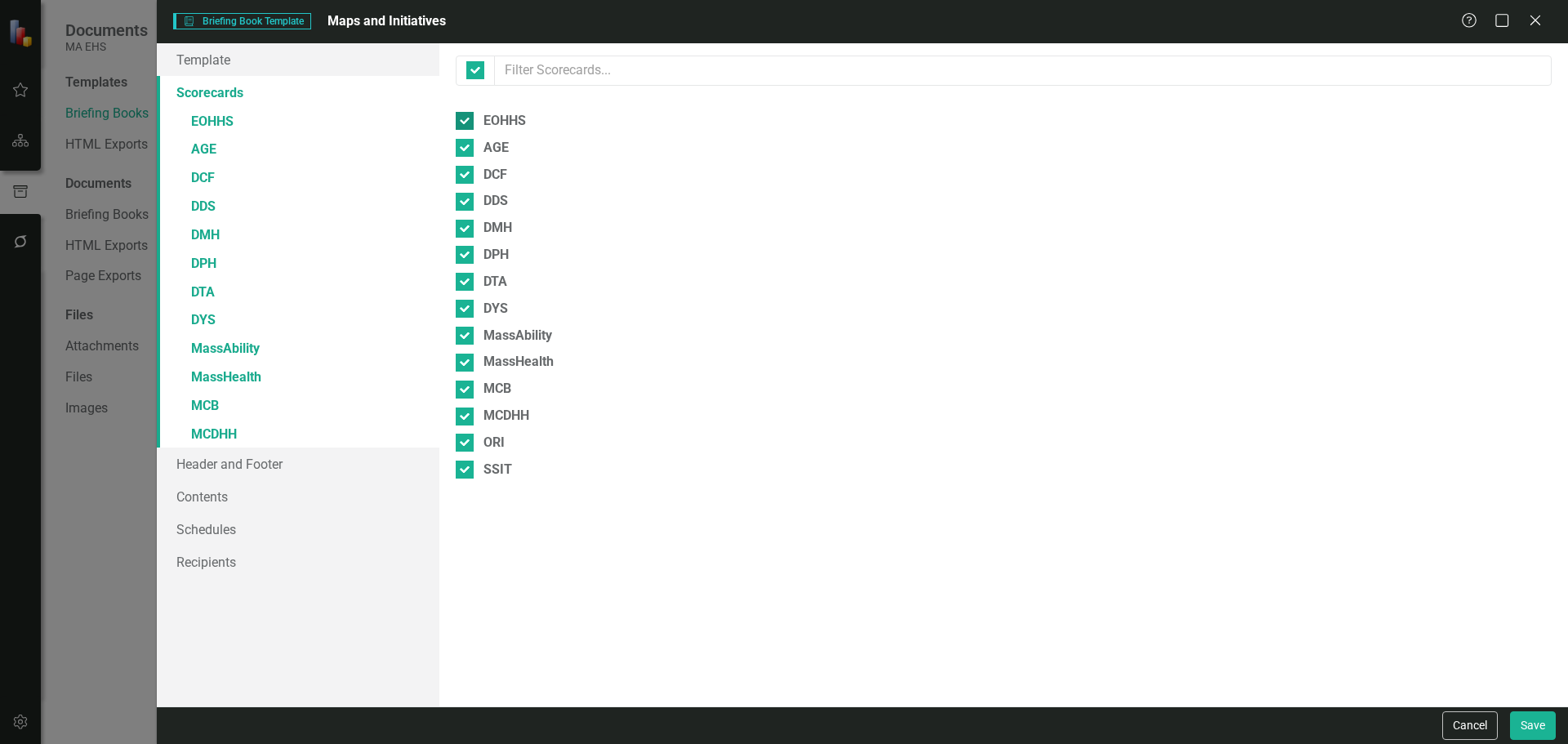
click at [467, 119] on div at bounding box center [464, 120] width 18 height 18
click at [466, 119] on input "EOHHS" at bounding box center [460, 117] width 10 height 10
checkbox input "false"
click at [460, 147] on input "AGE" at bounding box center [460, 144] width 10 height 10
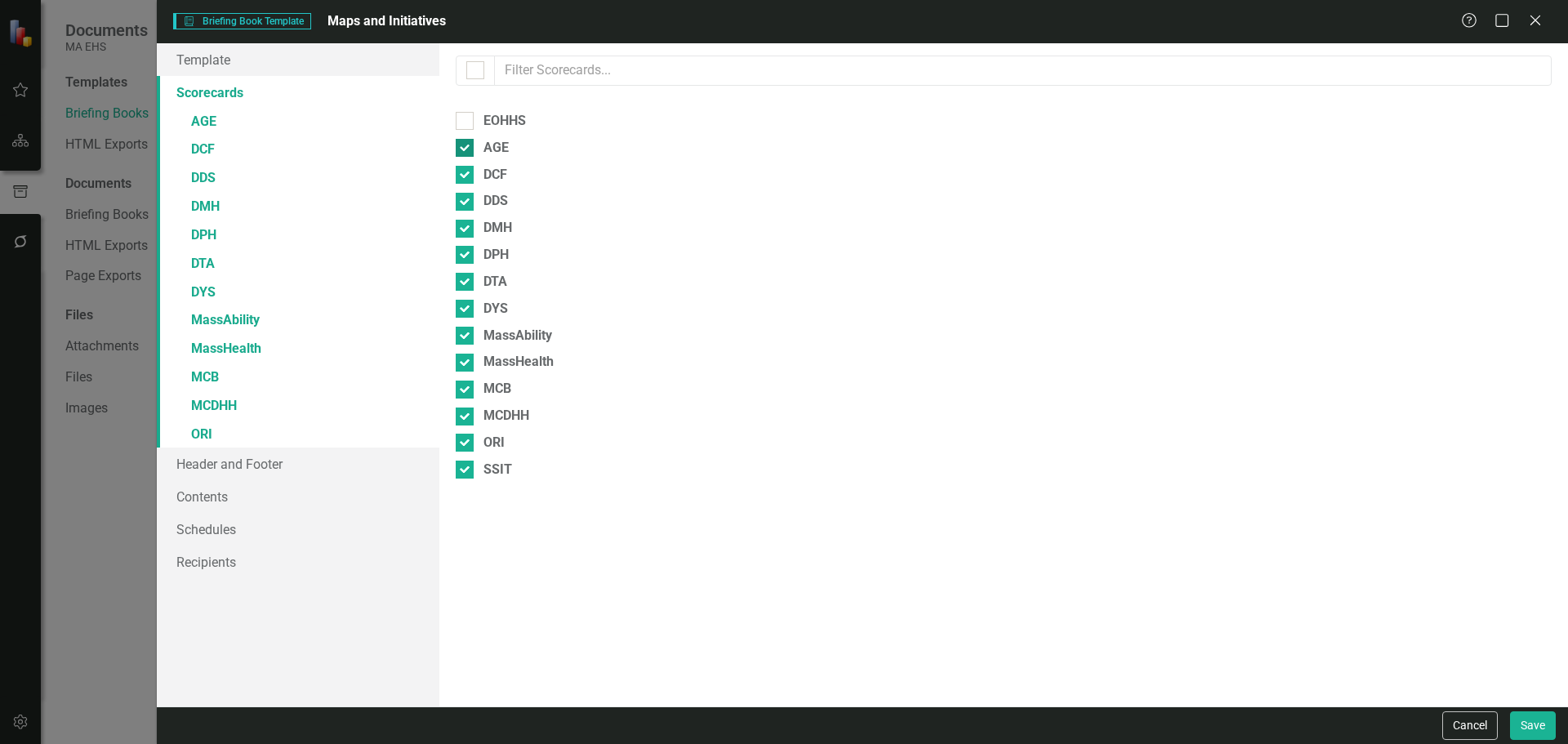
checkbox input "false"
click at [457, 181] on div at bounding box center [464, 175] width 18 height 18
click at [457, 176] on input "DCF" at bounding box center [460, 171] width 10 height 10
checkbox input "false"
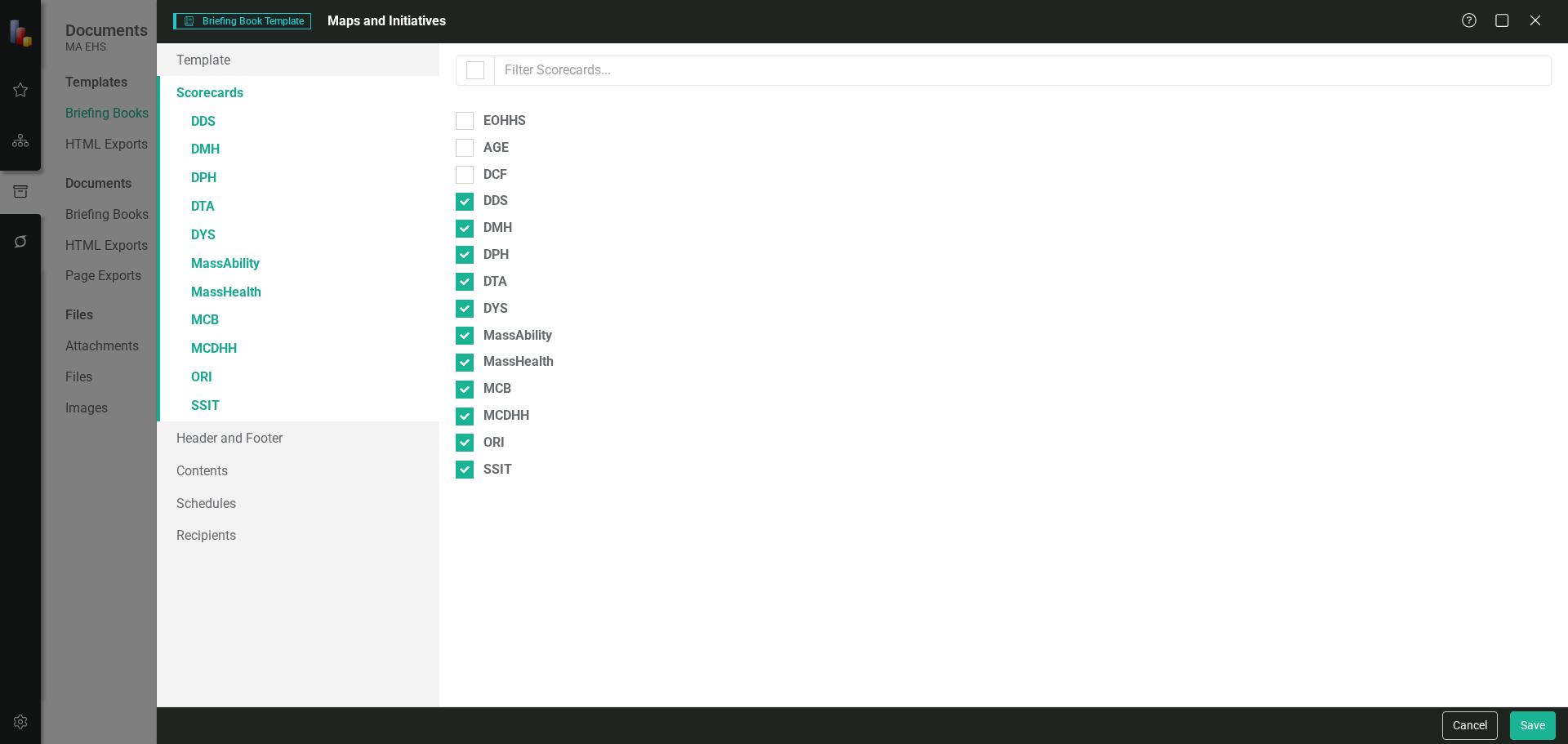
click at [461, 217] on div "Please select the scorecards you would like to include below. Once you select t…" at bounding box center [1003, 374] width 1129 height 663
click at [467, 198] on div at bounding box center [464, 201] width 18 height 18
click at [466, 198] on input "DDS" at bounding box center [460, 197] width 10 height 10
checkbox input "false"
click at [468, 219] on div at bounding box center [464, 228] width 18 height 18
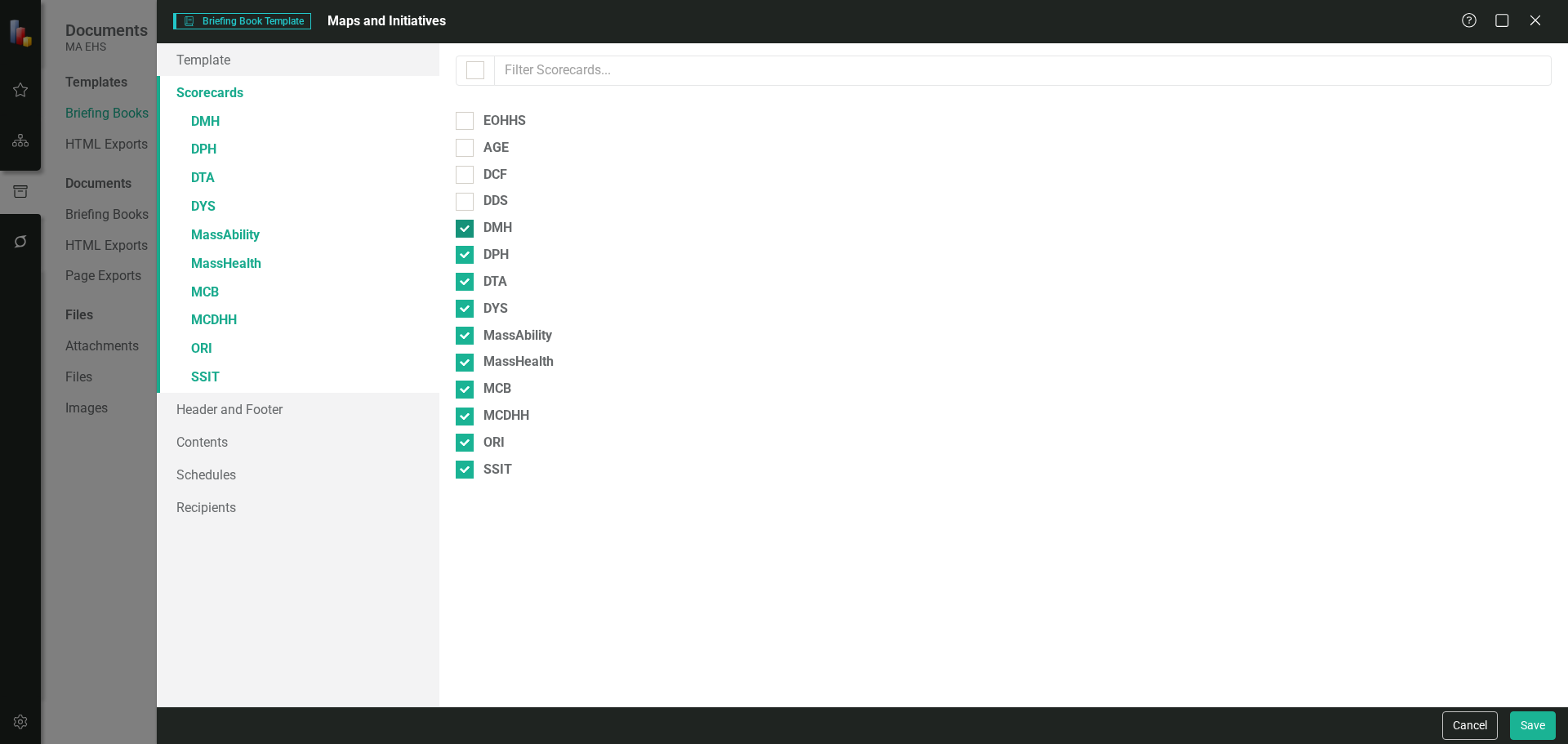
click at [466, 219] on input "DMH" at bounding box center [460, 224] width 10 height 10
checkbox input "false"
click at [461, 249] on input "DPH" at bounding box center [460, 250] width 10 height 10
checkbox input "false"
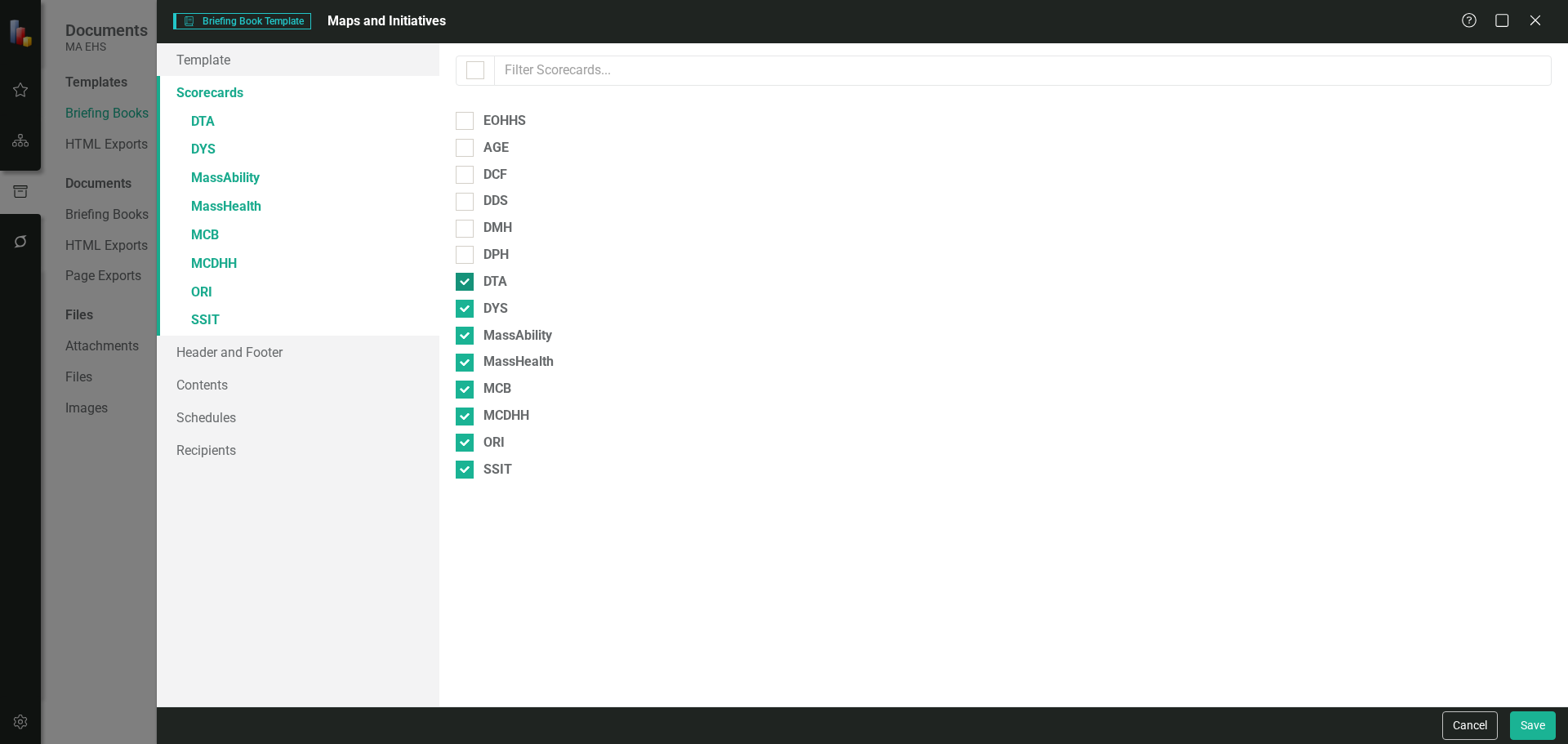
click at [459, 283] on input "DTA" at bounding box center [460, 277] width 10 height 10
checkbox input "false"
click at [459, 308] on input "DYS" at bounding box center [460, 304] width 10 height 10
checkbox input "false"
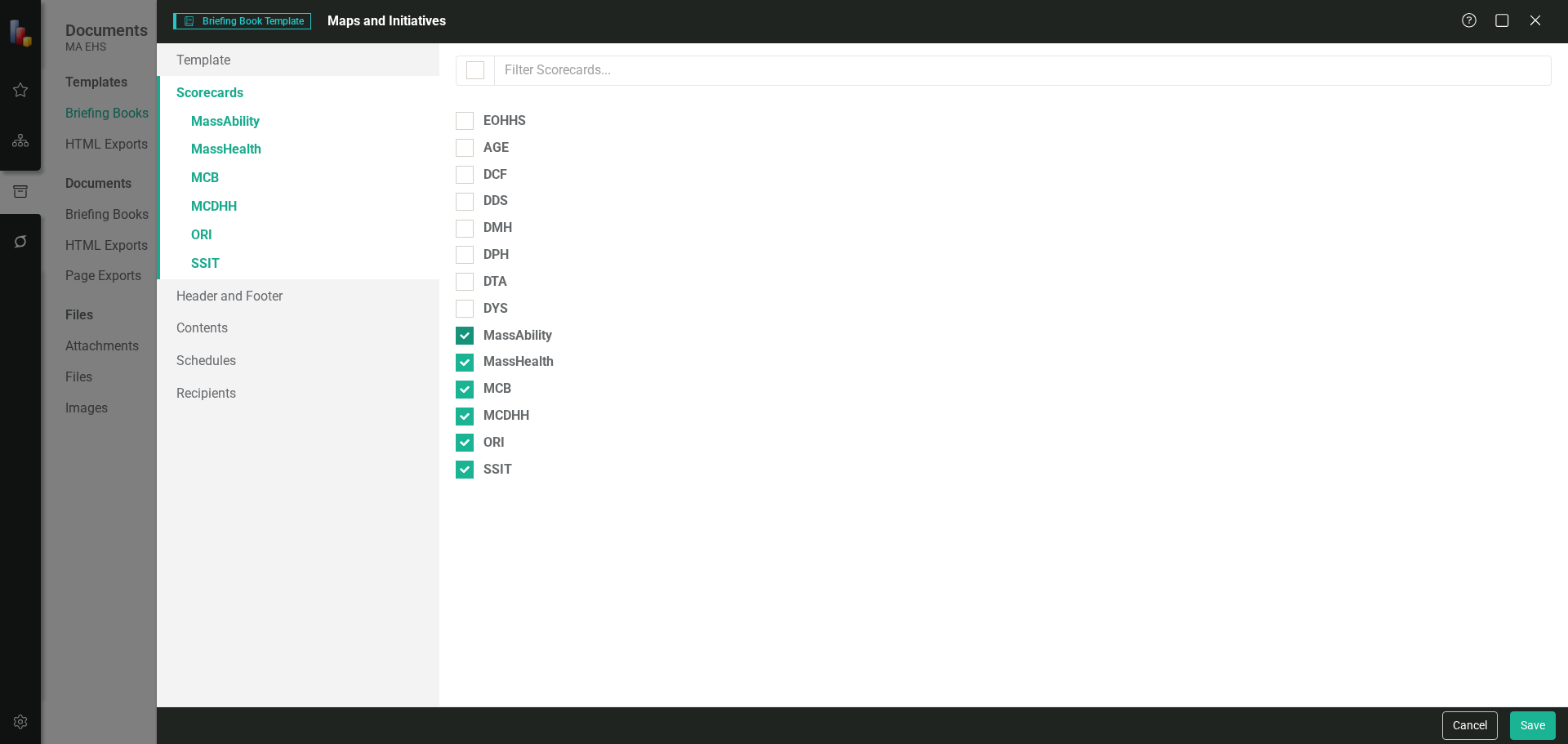
click at [463, 331] on input "MassAbility" at bounding box center [460, 331] width 10 height 10
checkbox input "false"
click at [466, 372] on div "Please select the scorecards you would like to include below. Once you select t…" at bounding box center [1003, 374] width 1129 height 663
click at [466, 368] on div at bounding box center [464, 362] width 18 height 18
click at [466, 364] on input "MassHealth" at bounding box center [460, 358] width 10 height 10
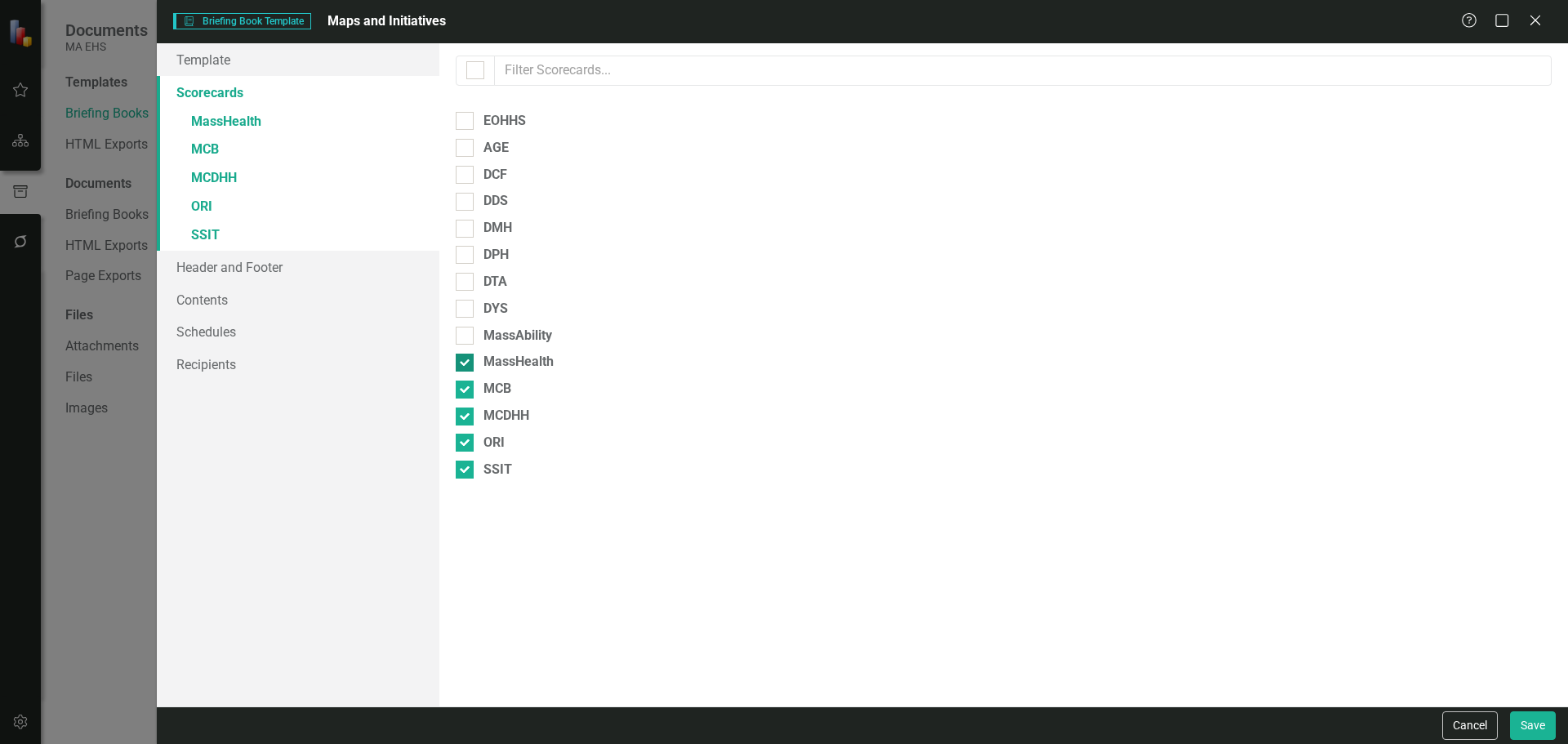
checkbox input "false"
click at [467, 393] on div at bounding box center [464, 389] width 18 height 18
click at [466, 391] on input "MCB" at bounding box center [460, 386] width 10 height 10
checkbox input "false"
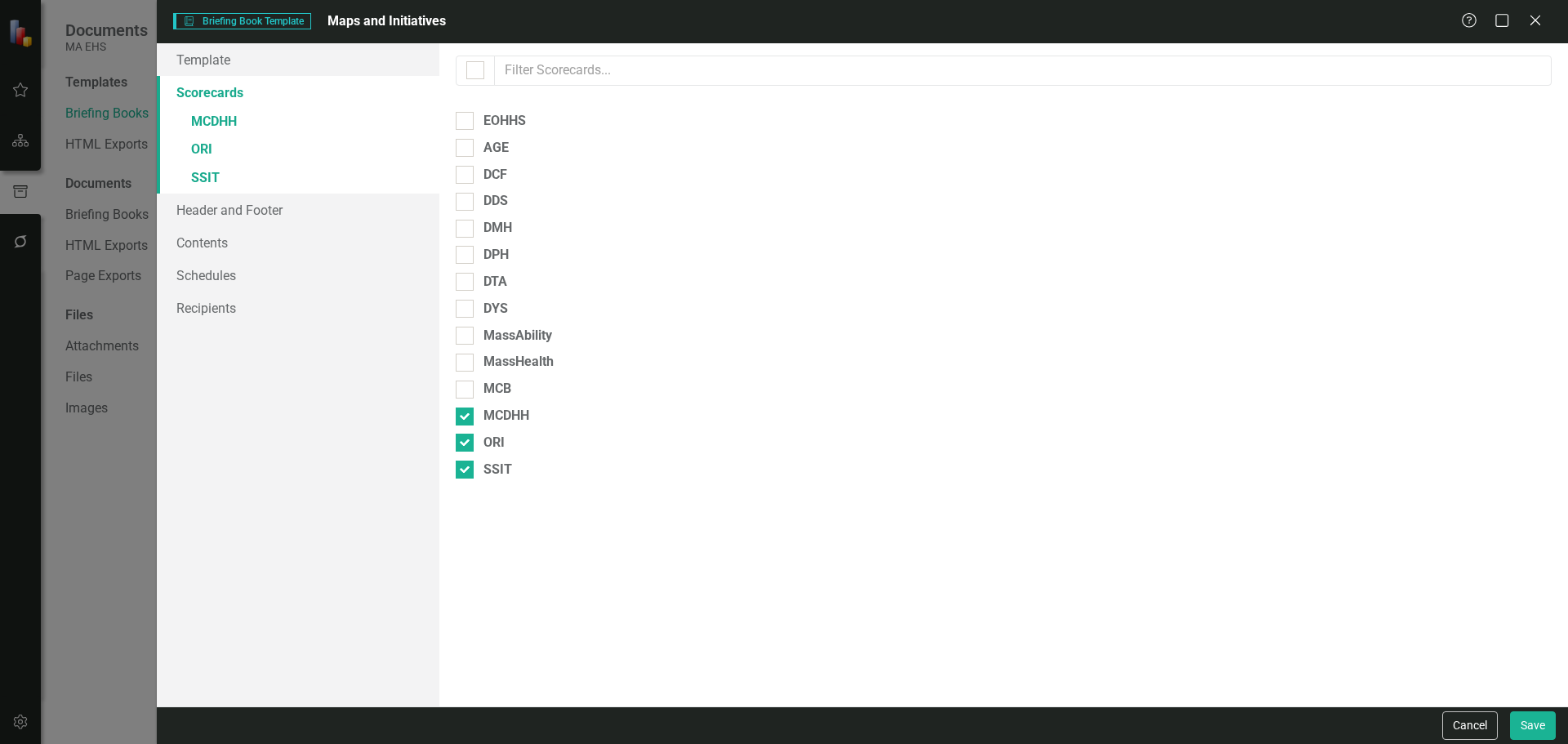
click at [466, 427] on div "Please select the scorecards you would like to include below. Once you select t…" at bounding box center [1003, 374] width 1129 height 663
click at [466, 421] on div at bounding box center [464, 415] width 18 height 18
click at [466, 418] on input "MCDHH" at bounding box center [460, 412] width 10 height 10
checkbox input "false"
click at [466, 439] on div at bounding box center [464, 442] width 18 height 18
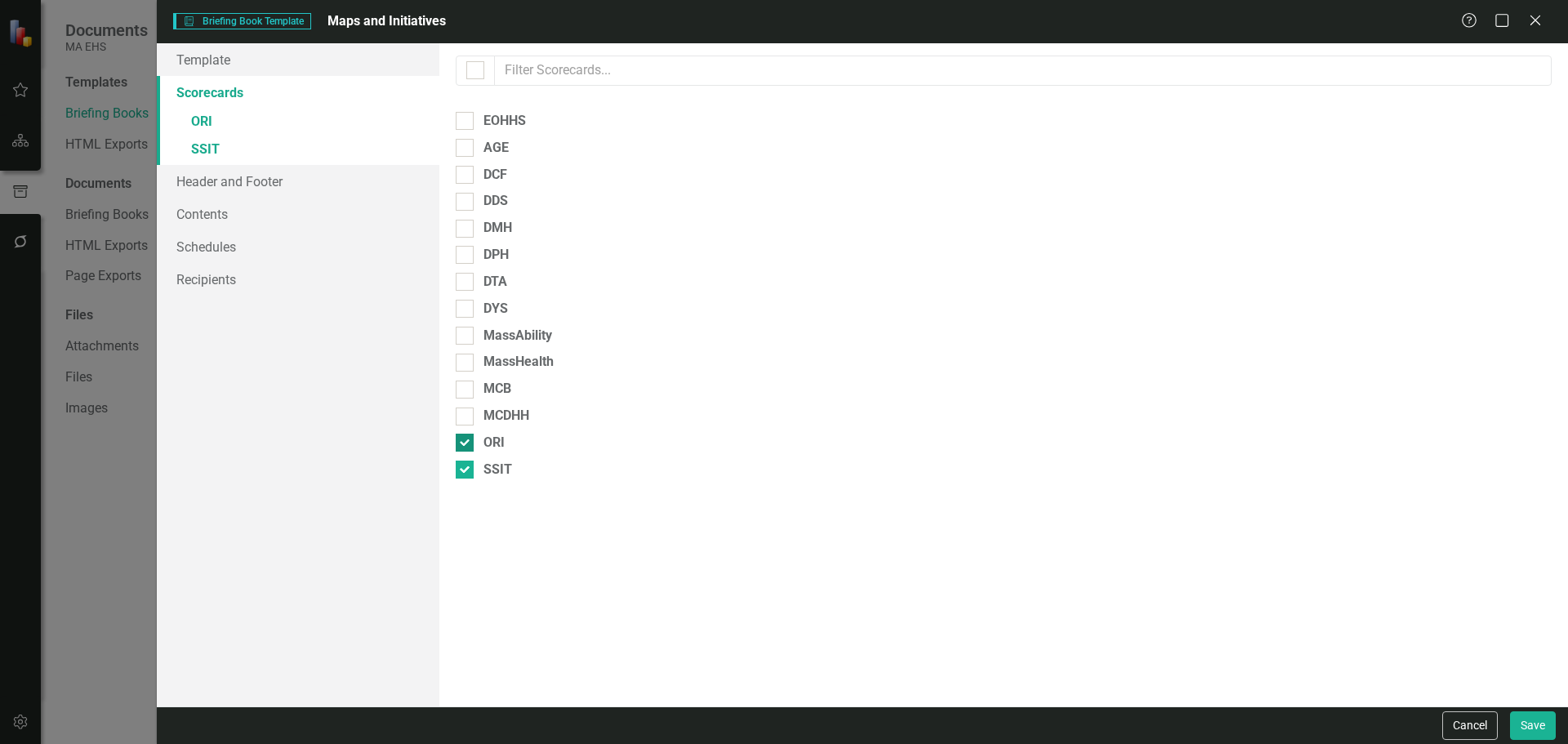
click at [466, 439] on input "ORI" at bounding box center [460, 438] width 10 height 10
checkbox input "false"
click at [457, 477] on div at bounding box center [464, 469] width 18 height 18
click at [457, 471] on input "SSIT" at bounding box center [460, 465] width 10 height 10
checkbox input "false"
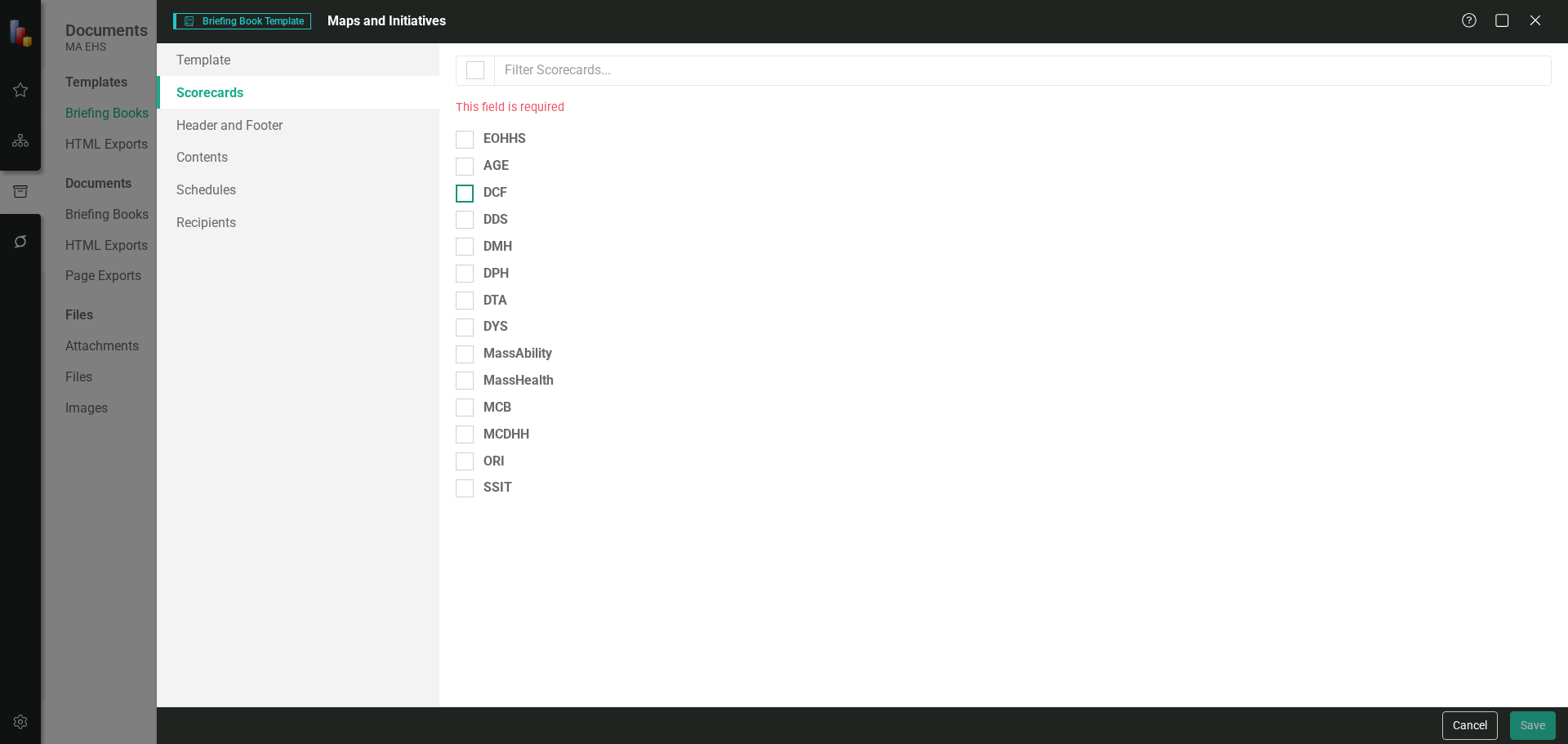
click at [467, 186] on div at bounding box center [464, 193] width 18 height 18
click at [466, 186] on input "DCF" at bounding box center [460, 190] width 10 height 10
checkbox input "true"
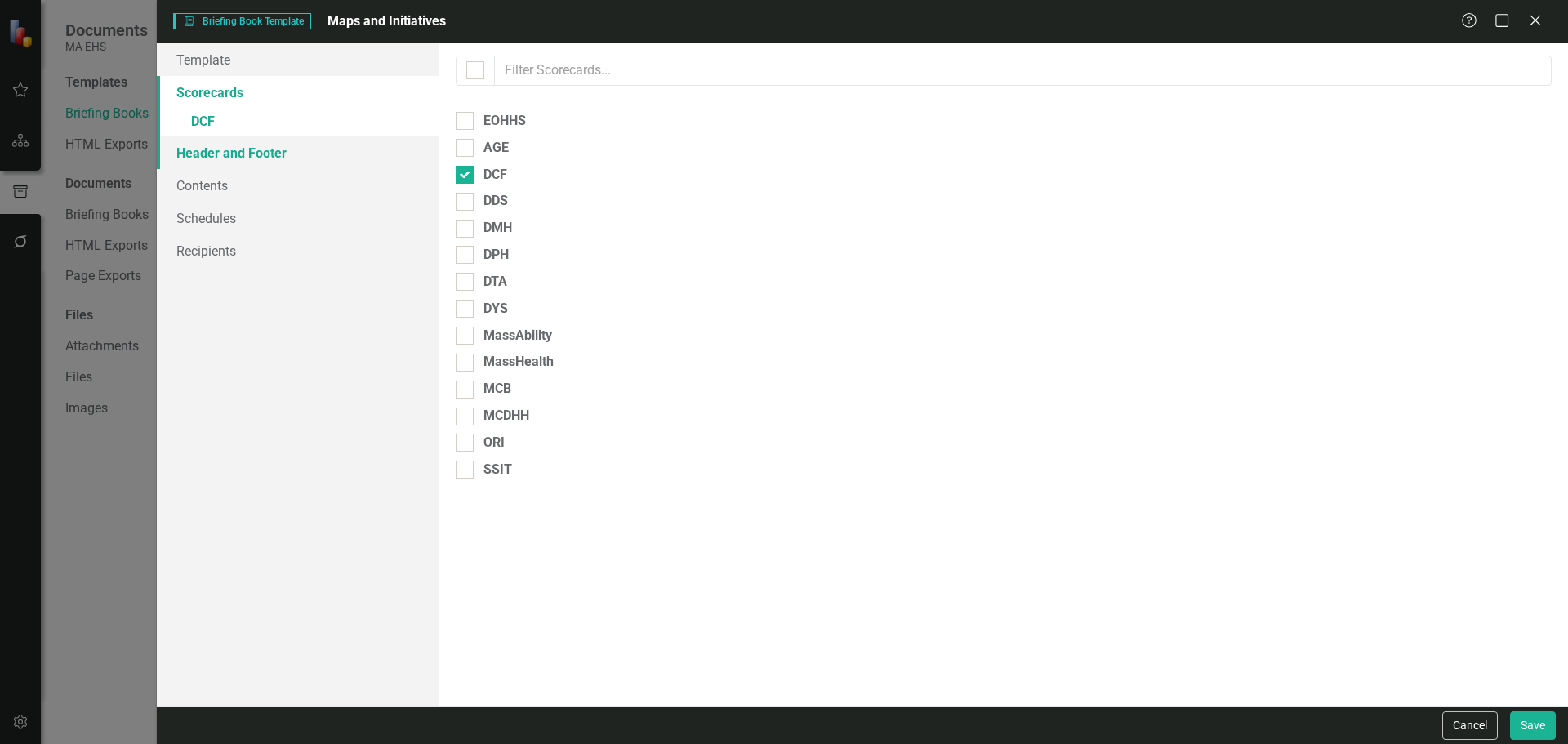
click at [285, 158] on link "Header and Footer" at bounding box center [298, 152] width 283 height 33
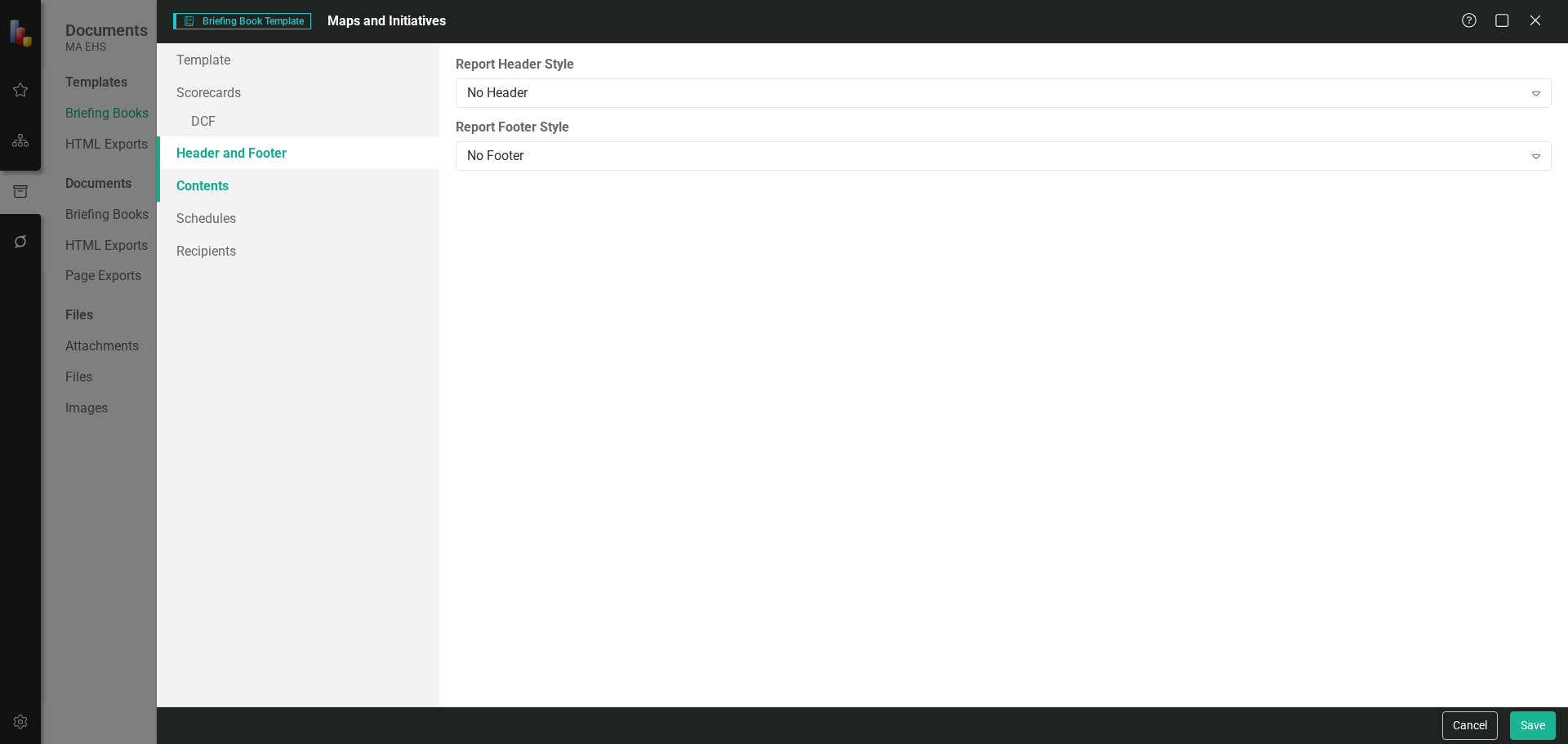
click at [283, 171] on link "Contents" at bounding box center [298, 185] width 283 height 33
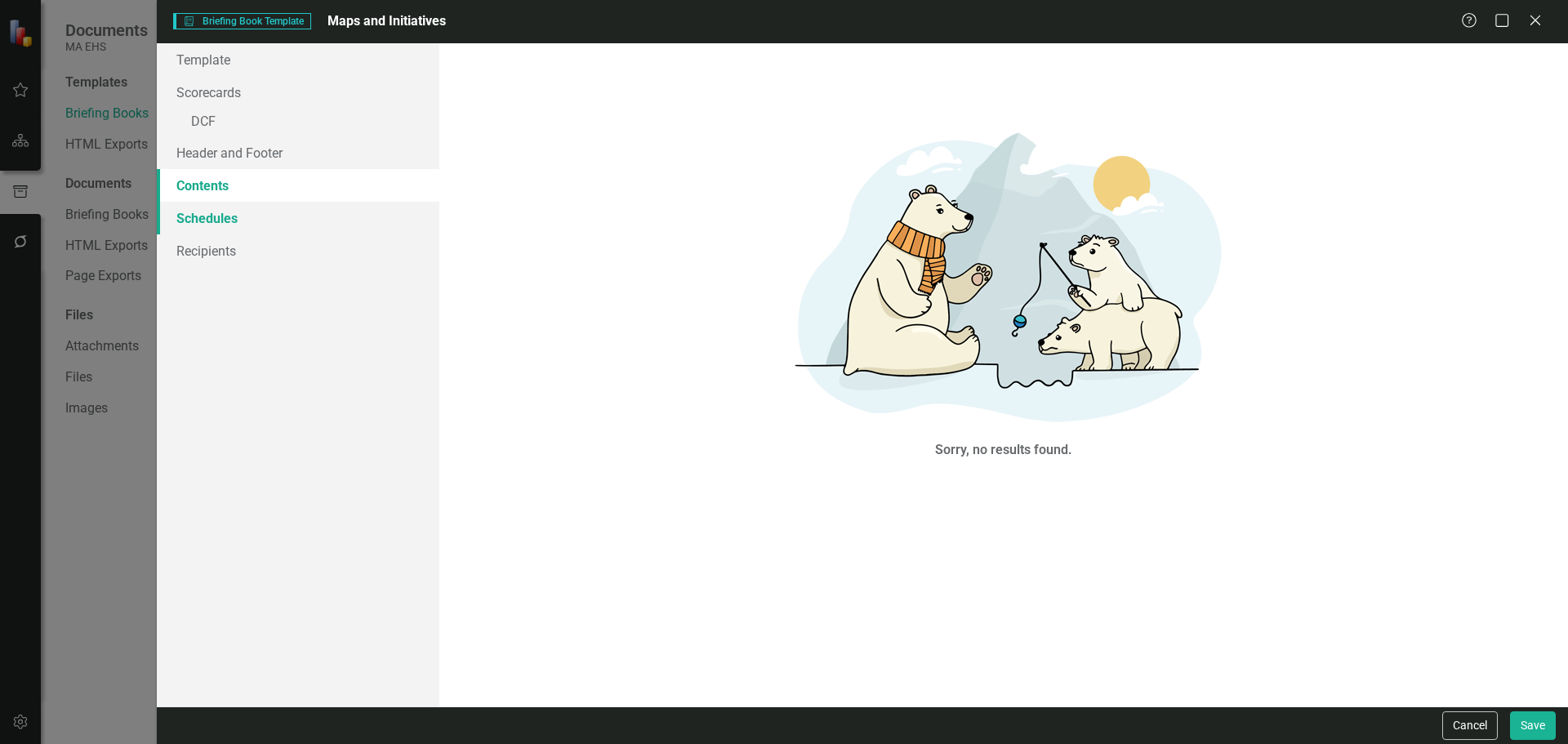
click at [268, 220] on link "Schedules" at bounding box center [298, 218] width 283 height 33
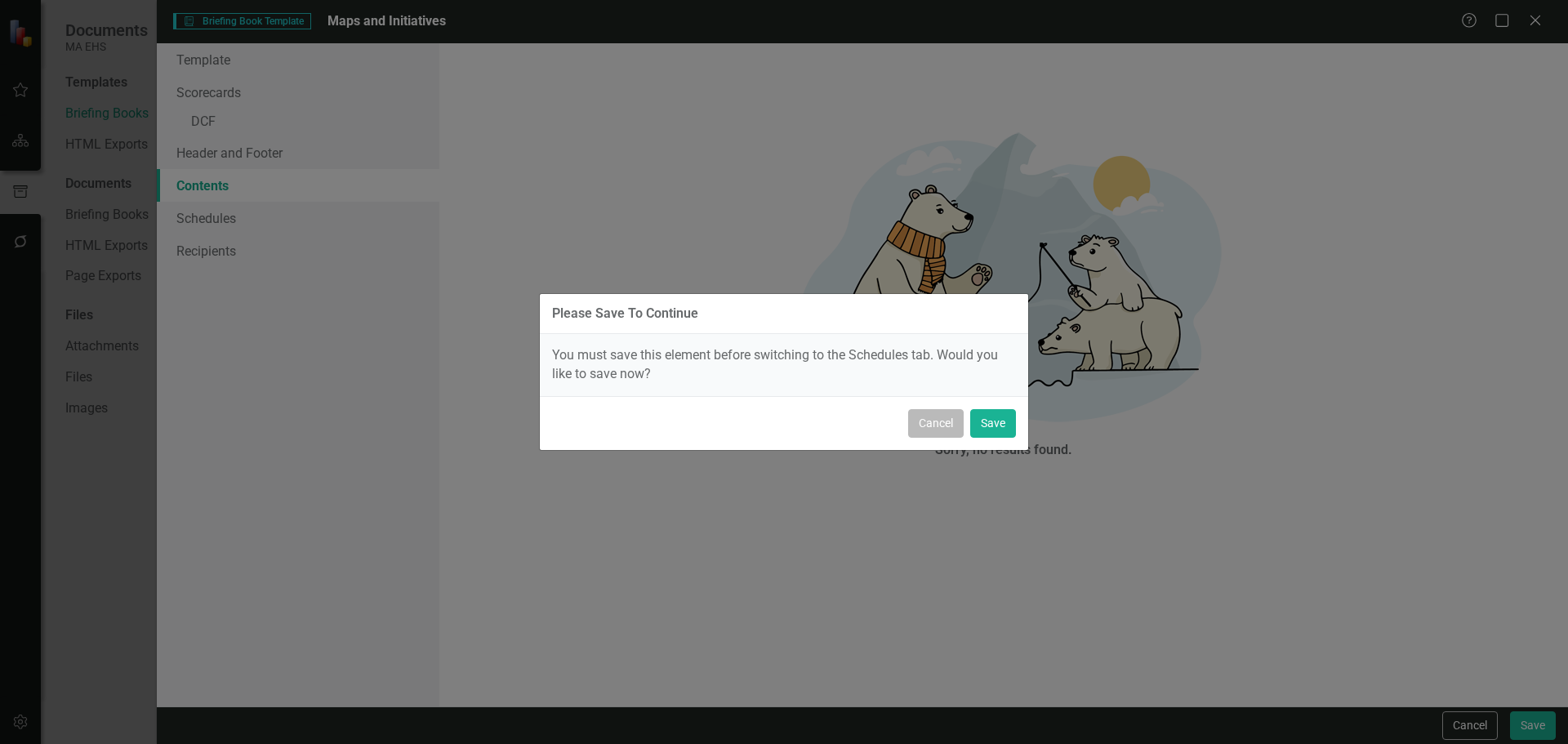
click at [948, 434] on button "Cancel" at bounding box center [935, 423] width 55 height 29
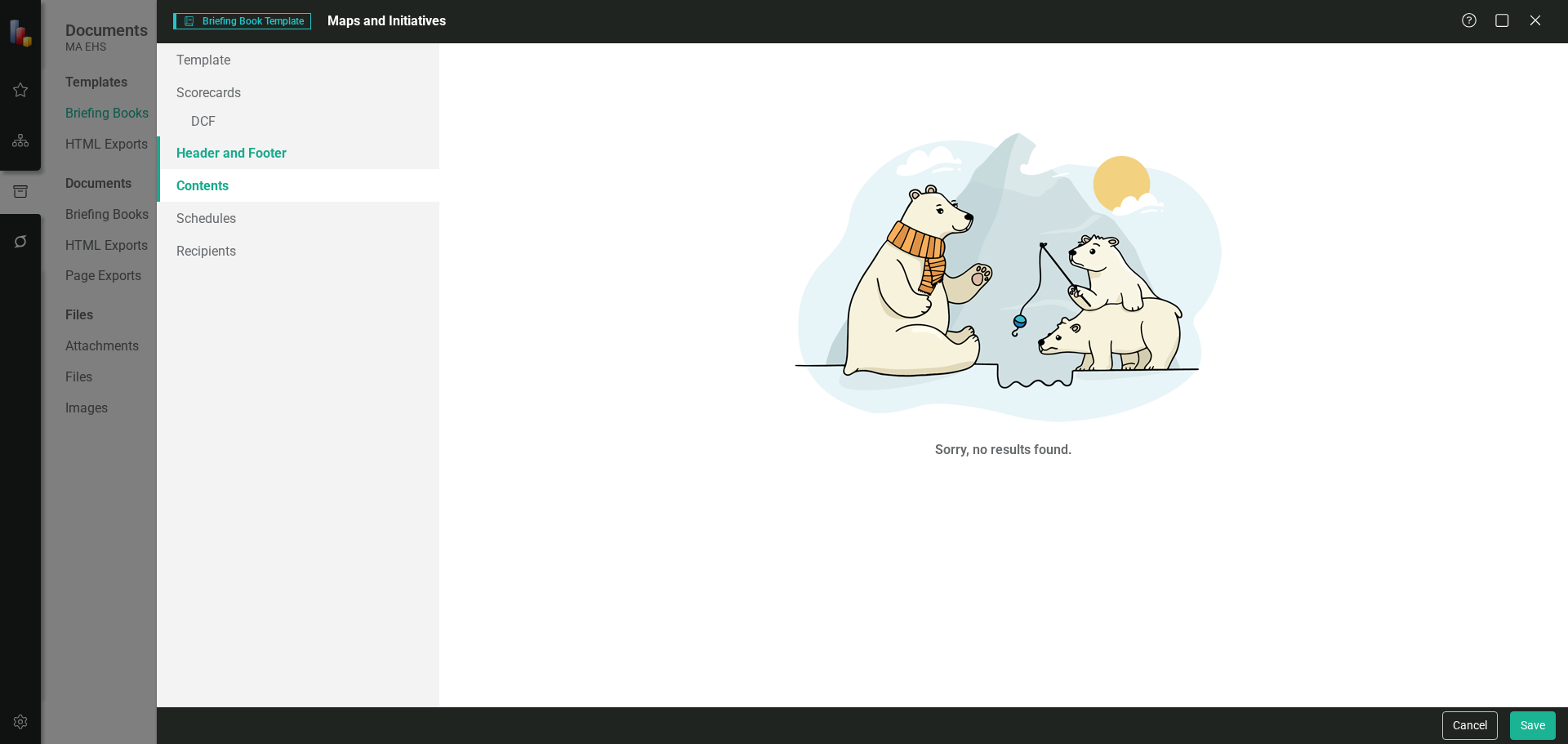
click at [309, 155] on link "Header and Footer" at bounding box center [298, 152] width 283 height 33
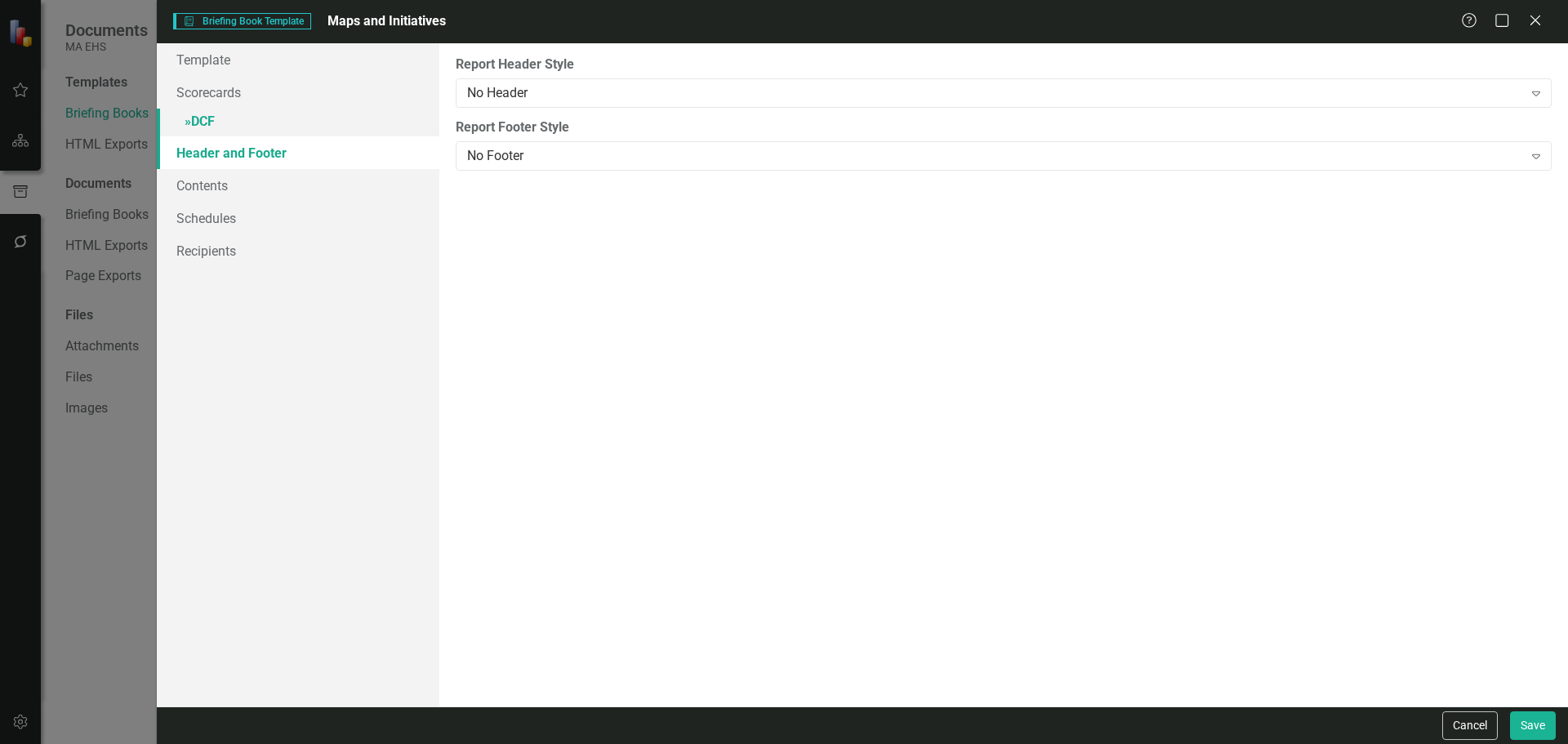
click at [267, 125] on link "» DCF" at bounding box center [298, 122] width 283 height 29
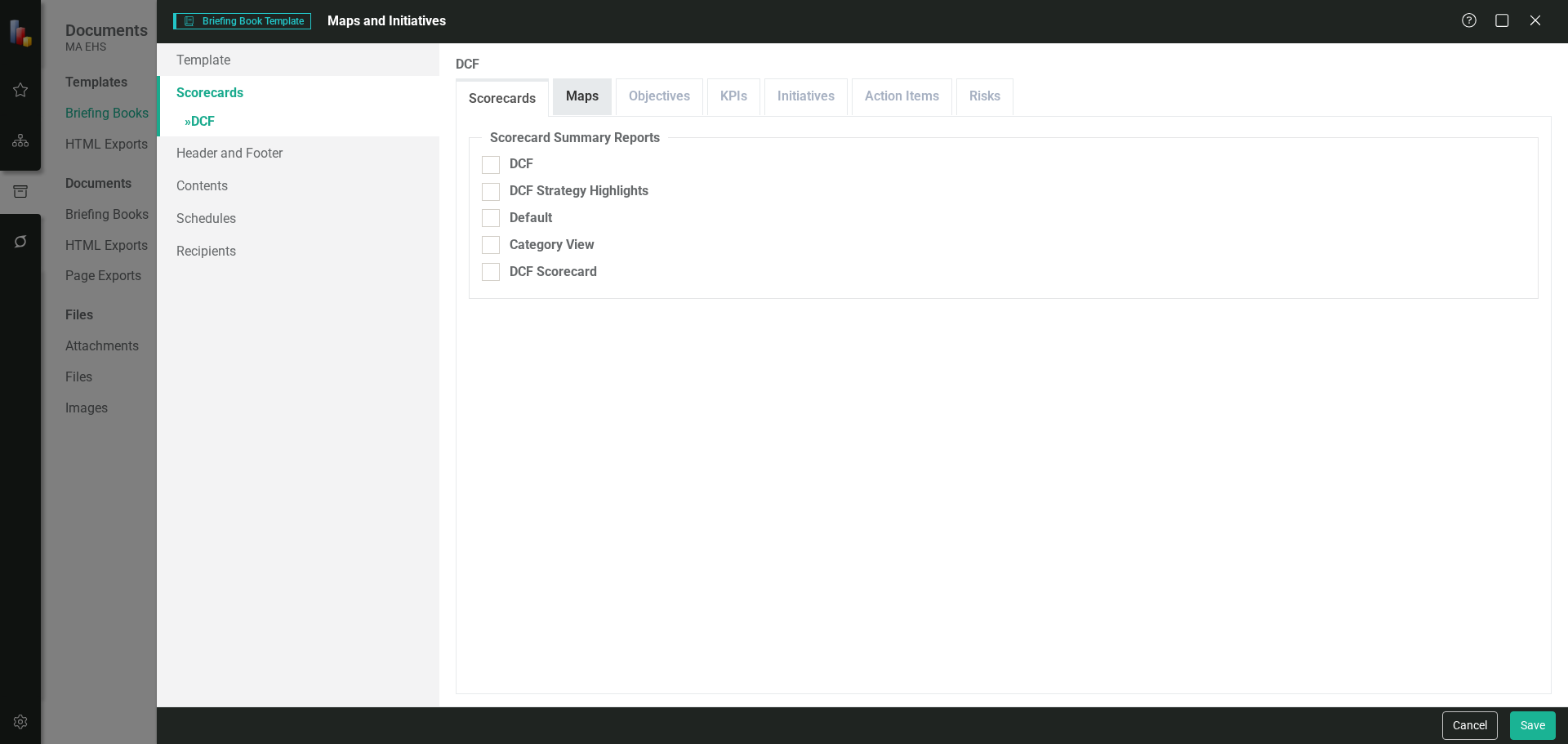
click at [586, 88] on link "Maps" at bounding box center [582, 97] width 57 height 35
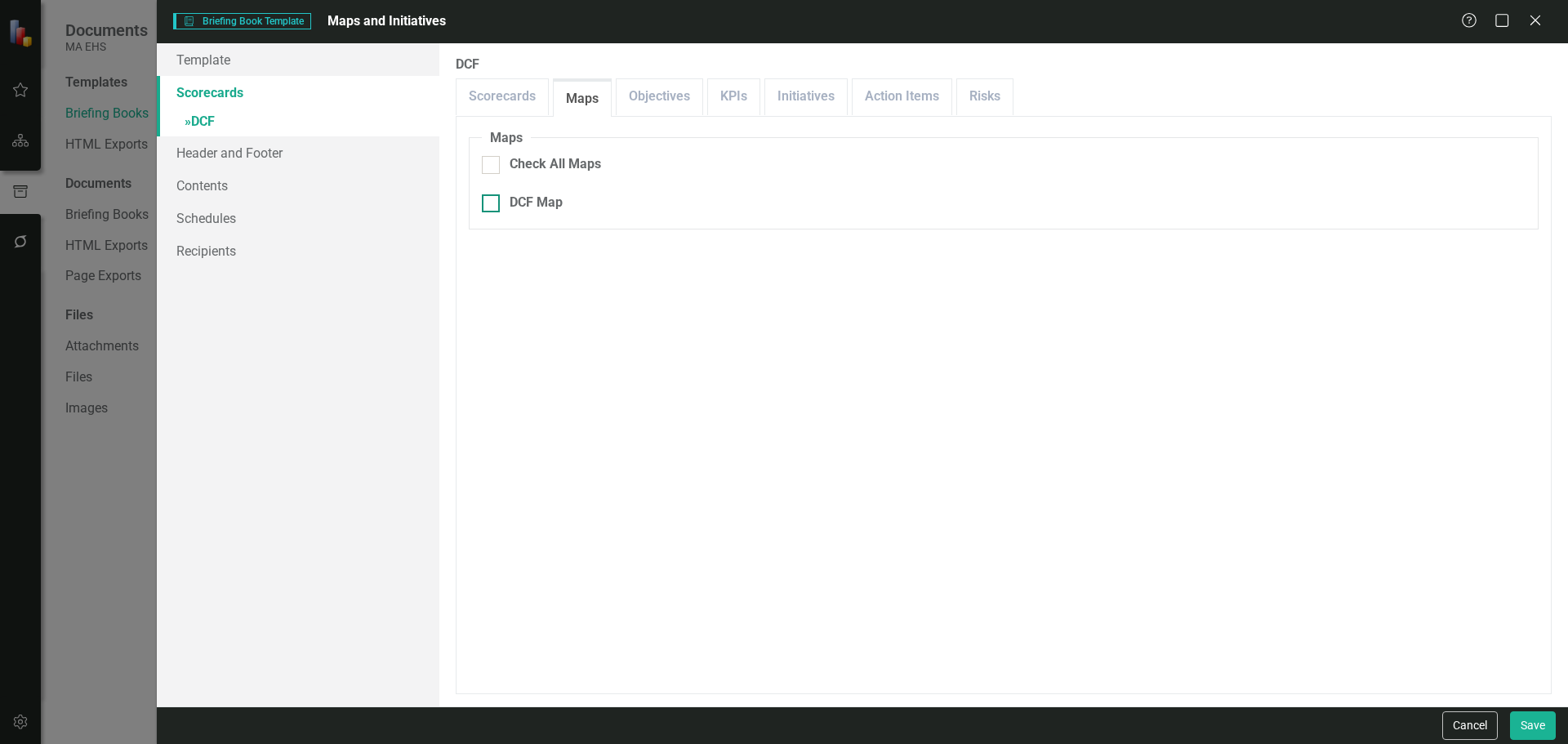
click at [545, 198] on div "DCF Map" at bounding box center [536, 203] width 53 height 19
click at [492, 198] on input "DCF Map" at bounding box center [487, 199] width 10 height 10
checkbox input "true"
click at [800, 105] on link "Initiatives" at bounding box center [805, 97] width 81 height 35
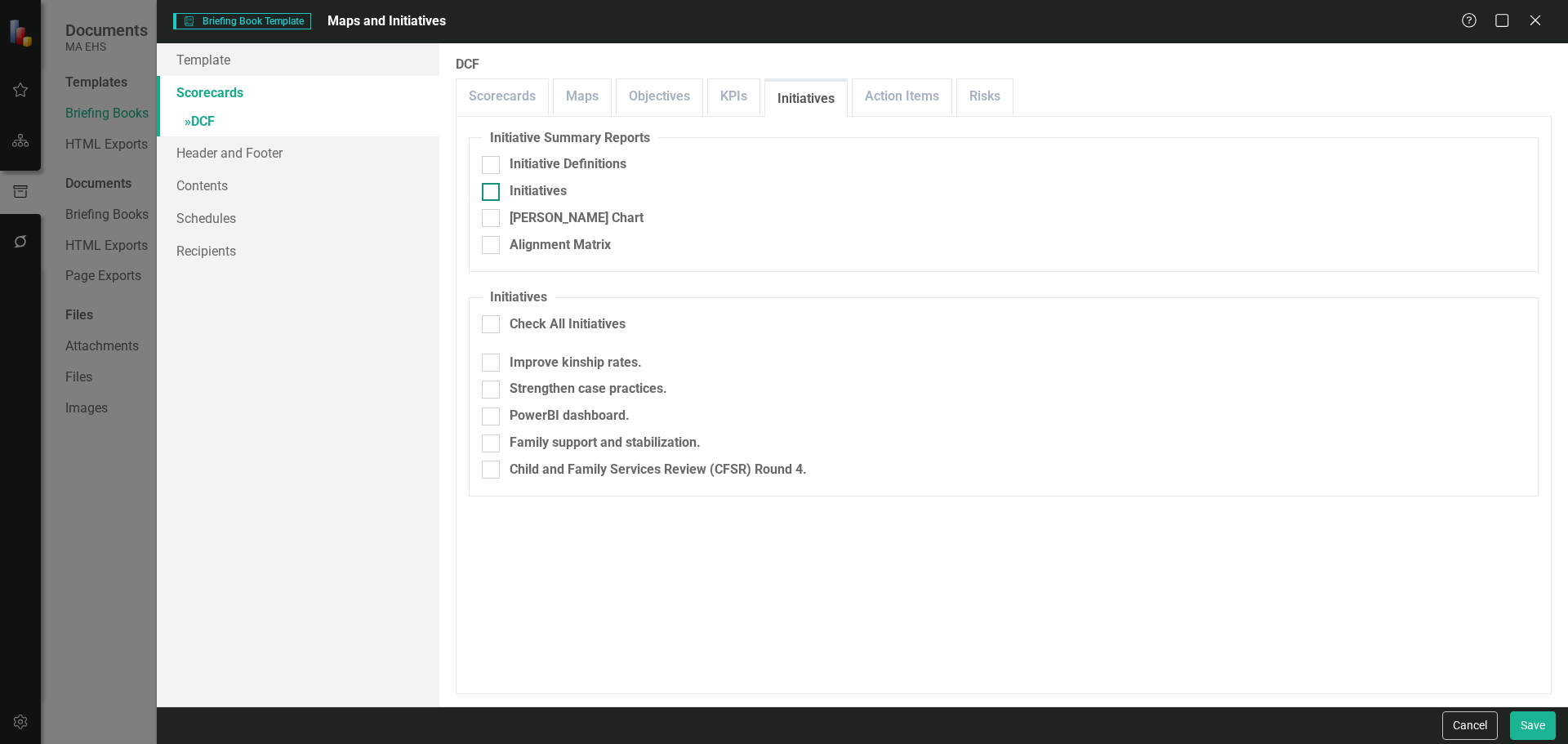
click at [556, 186] on div "Initiatives" at bounding box center [538, 191] width 57 height 19
click at [492, 186] on input "Initiatives" at bounding box center [487, 188] width 10 height 10
checkbox input "true"
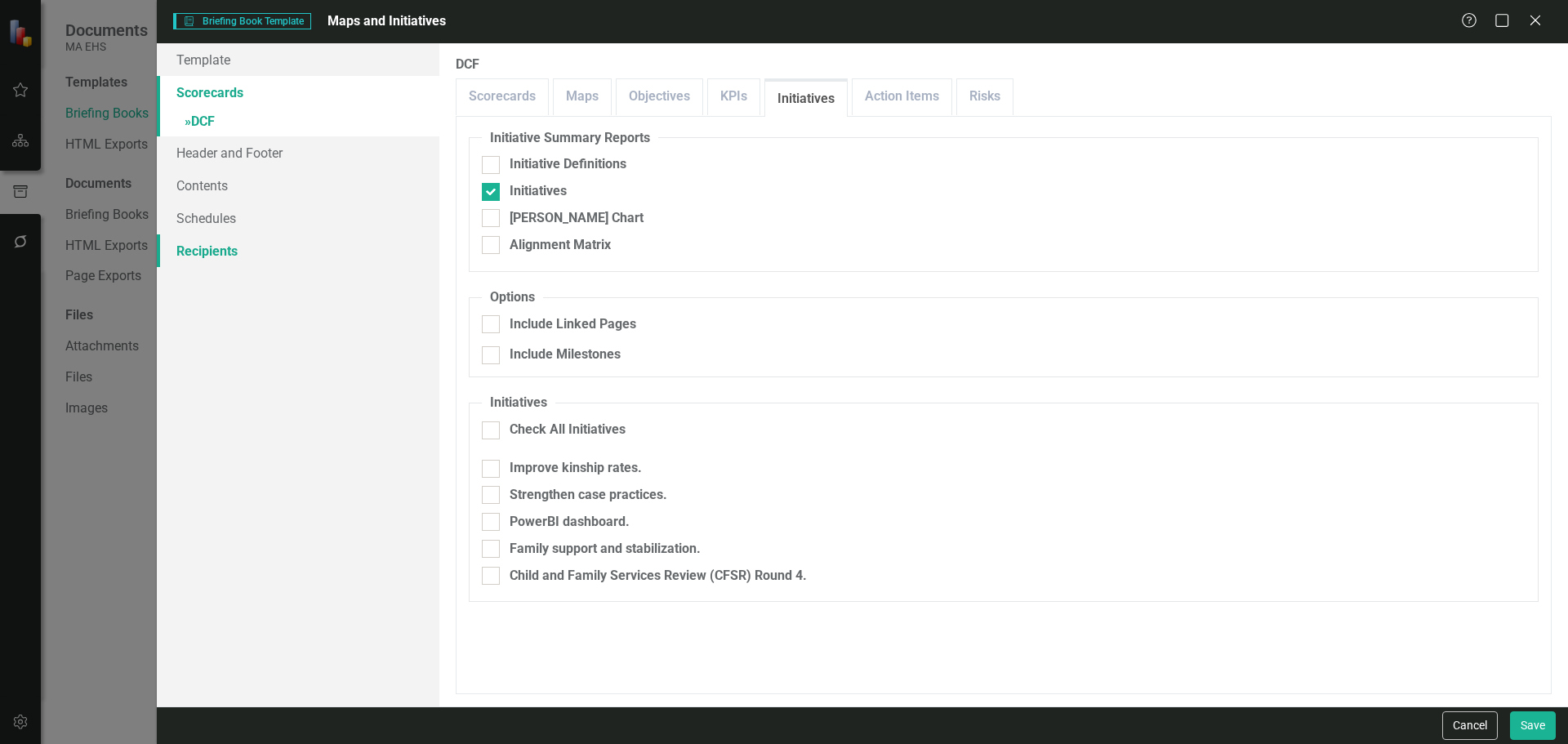
click at [247, 245] on link "Recipients" at bounding box center [298, 250] width 283 height 33
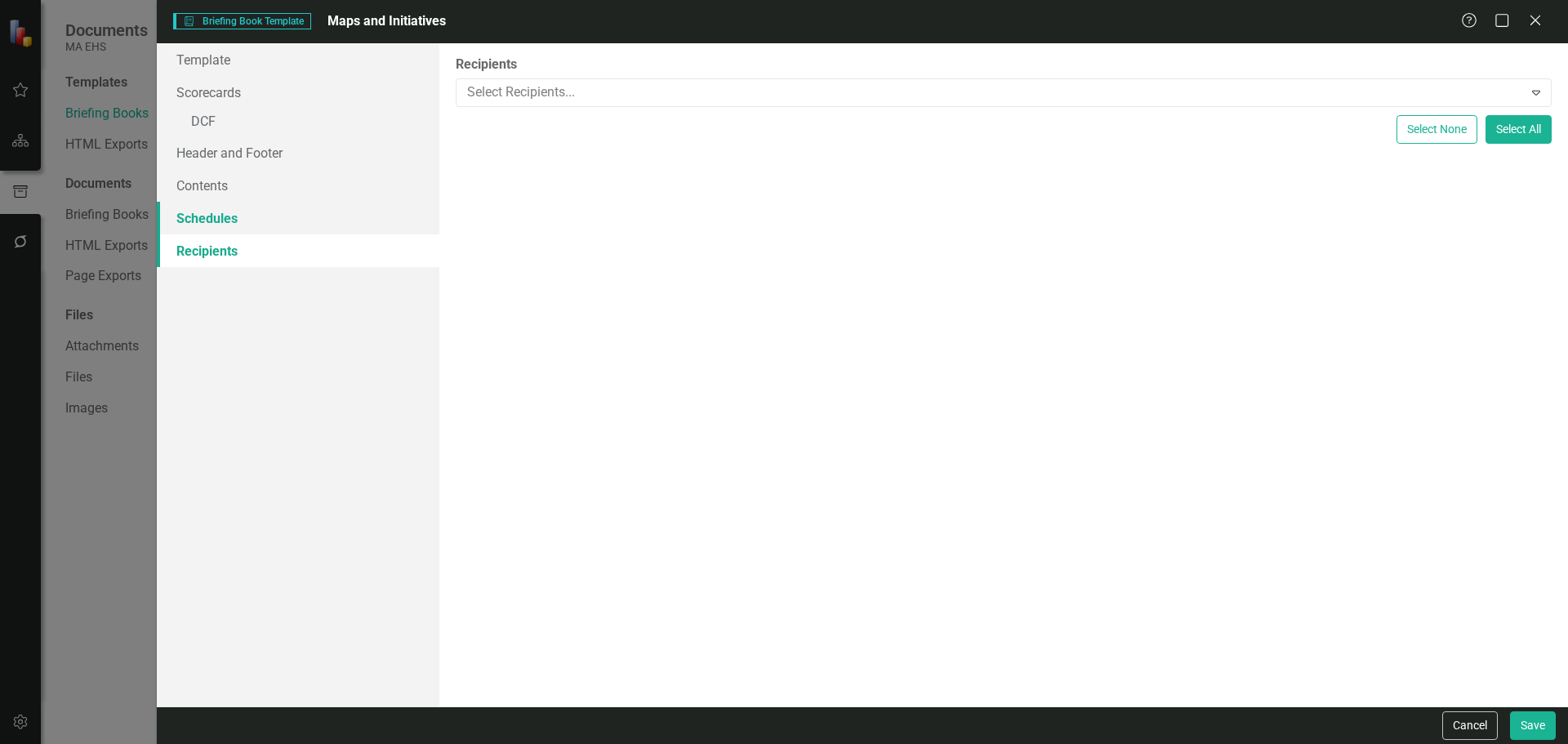
click at [293, 222] on link "Schedules" at bounding box center [298, 218] width 283 height 33
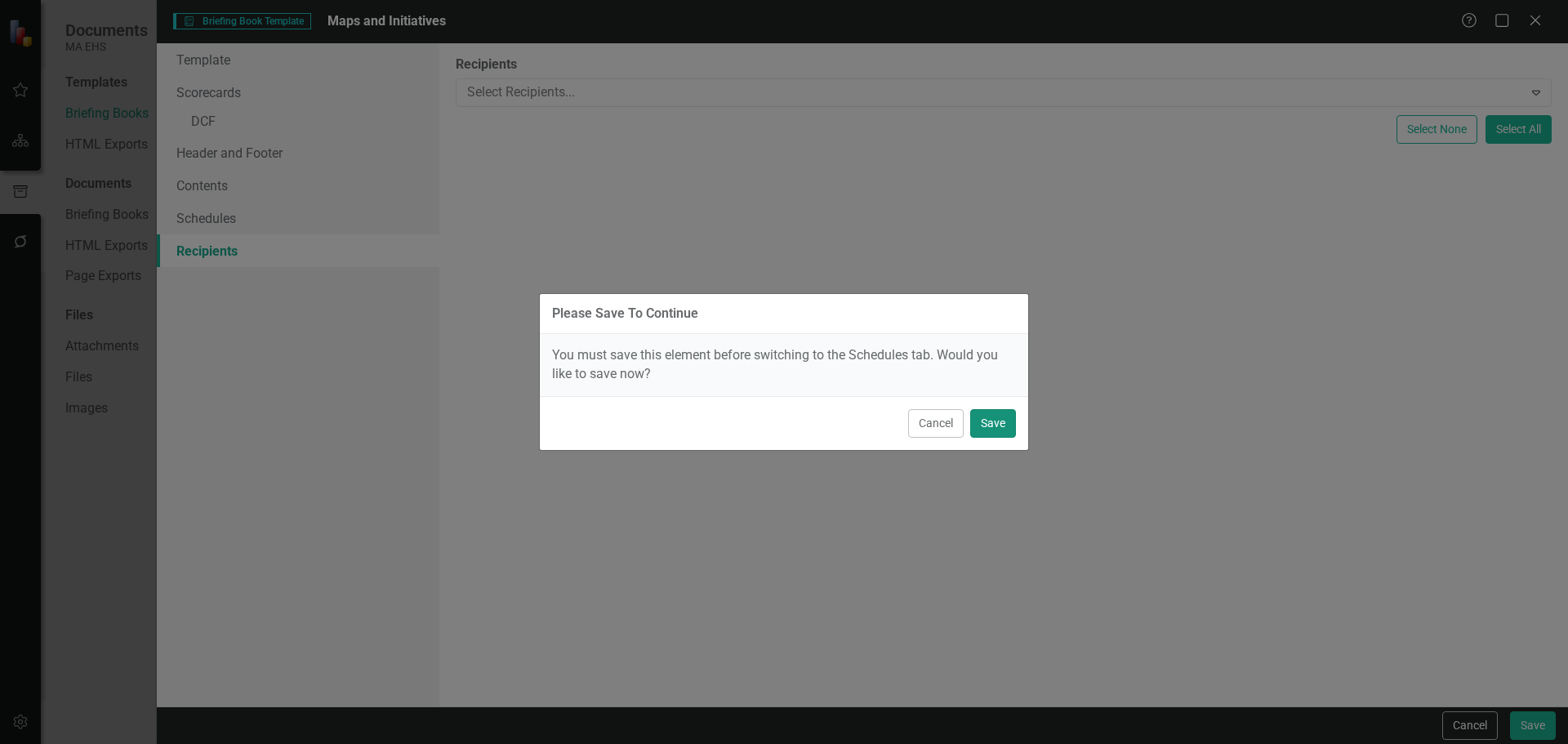
click at [982, 413] on button "Save" at bounding box center [993, 423] width 46 height 29
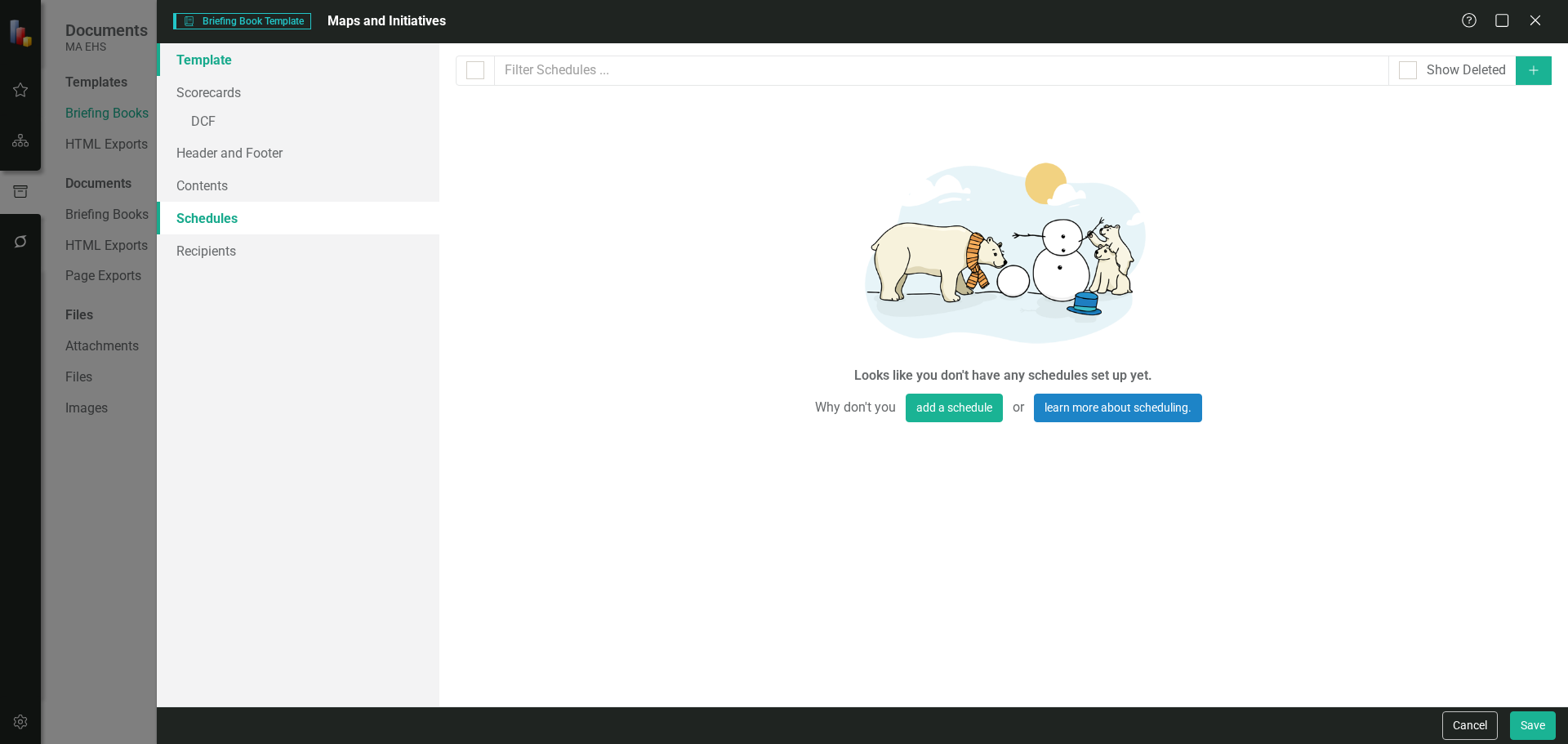
click at [220, 68] on link "Template" at bounding box center [298, 59] width 283 height 33
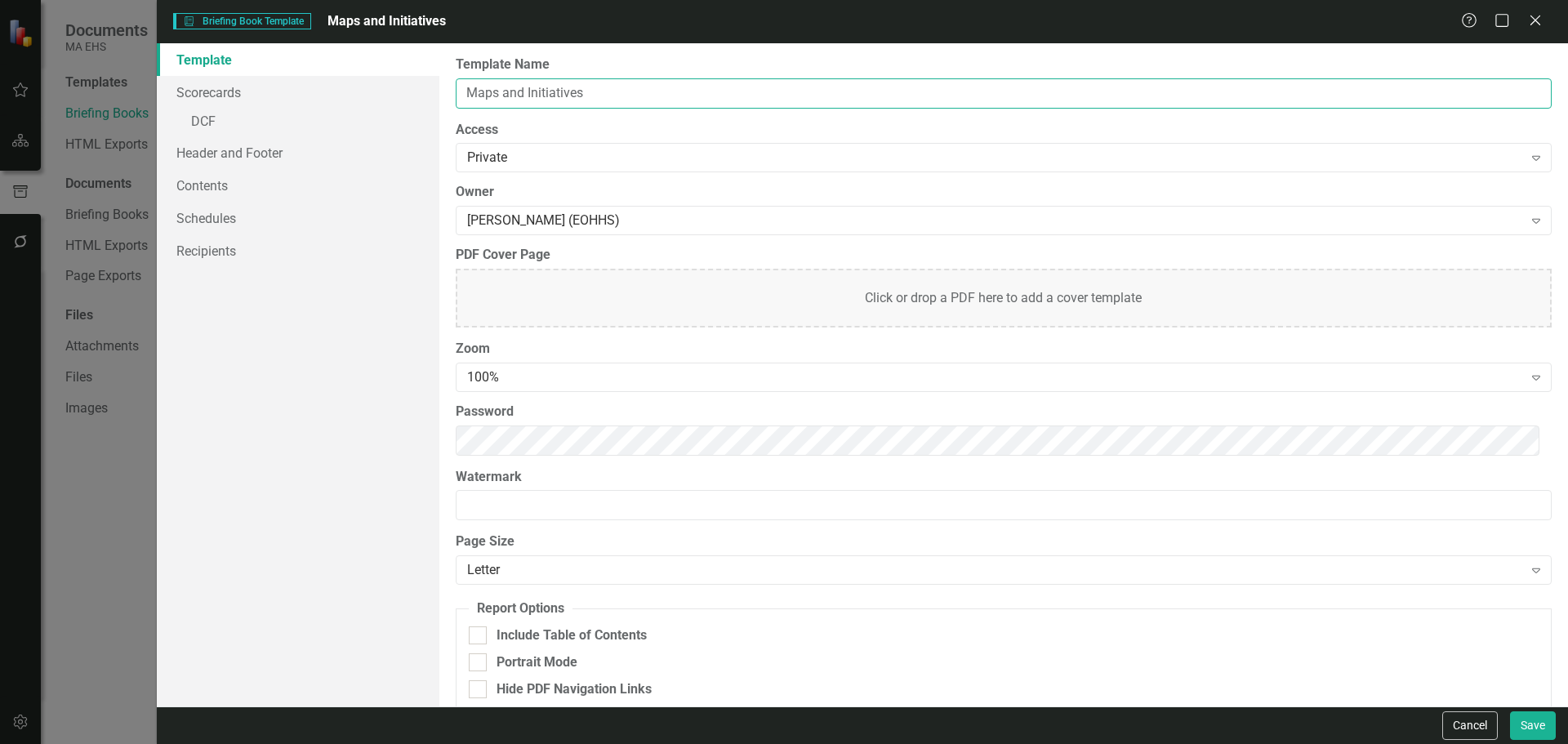
click at [465, 91] on input "Maps and Initiatives" at bounding box center [1004, 93] width 1096 height 30
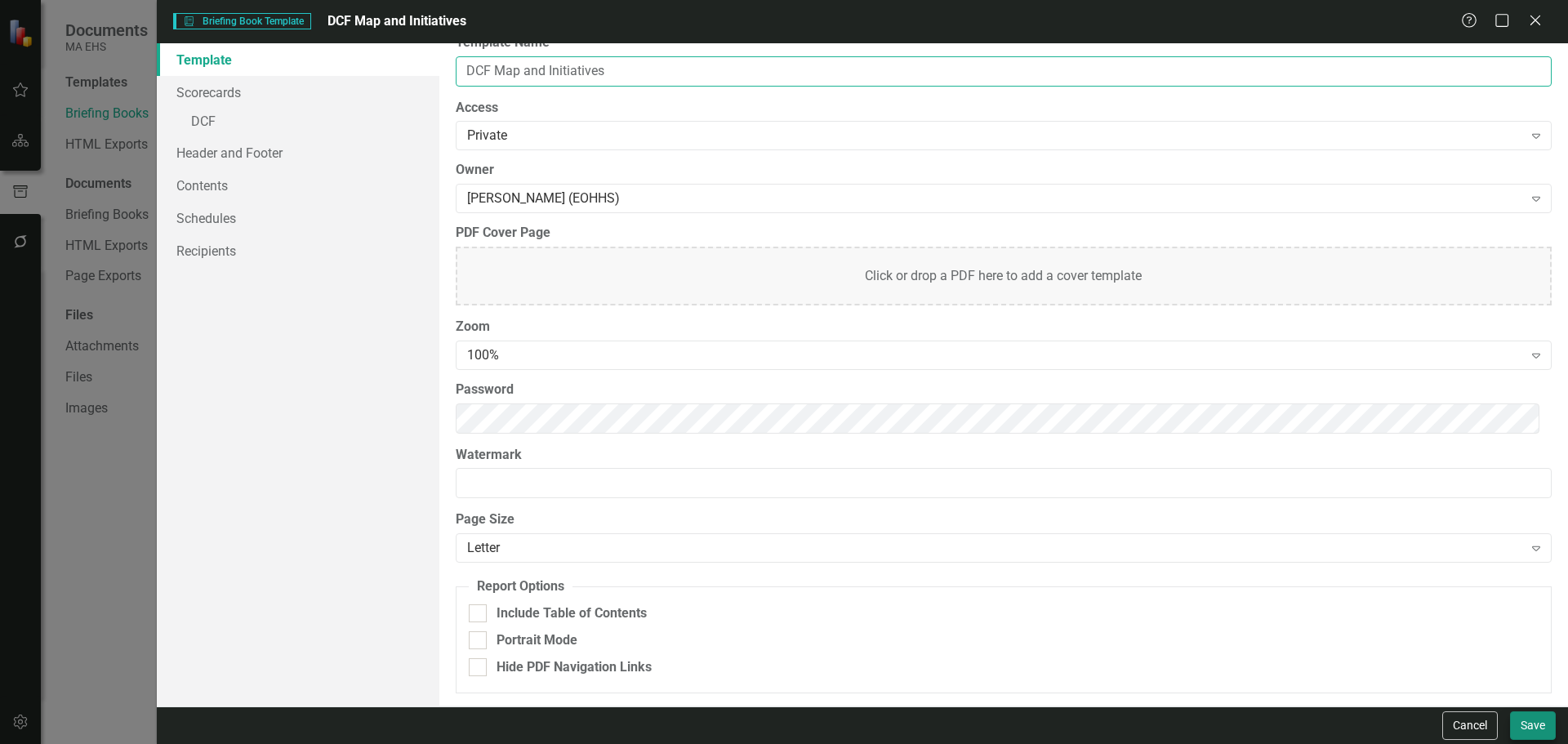
type input "DCF Map and Initiatives"
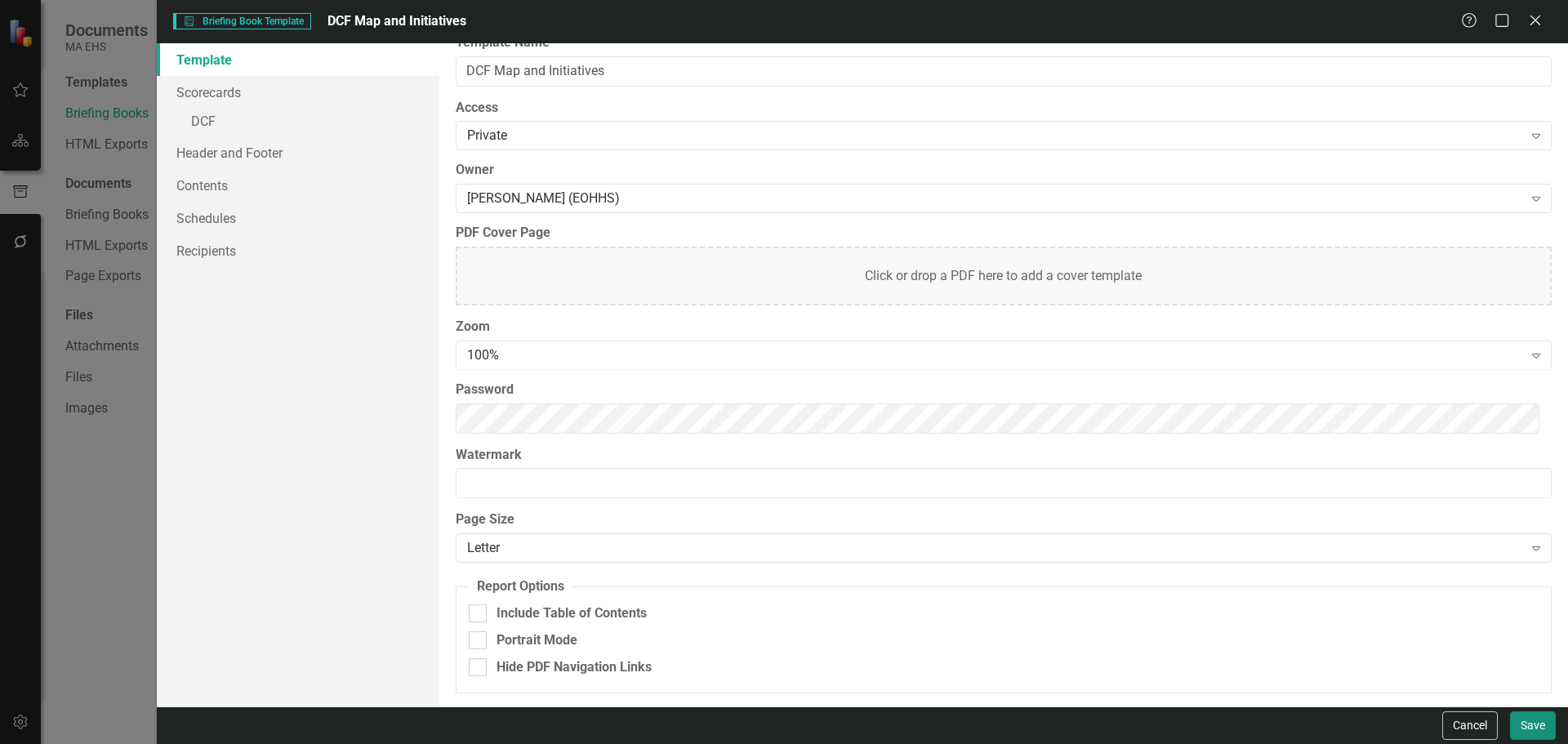
click at [1535, 730] on button "Save" at bounding box center [1533, 725] width 46 height 29
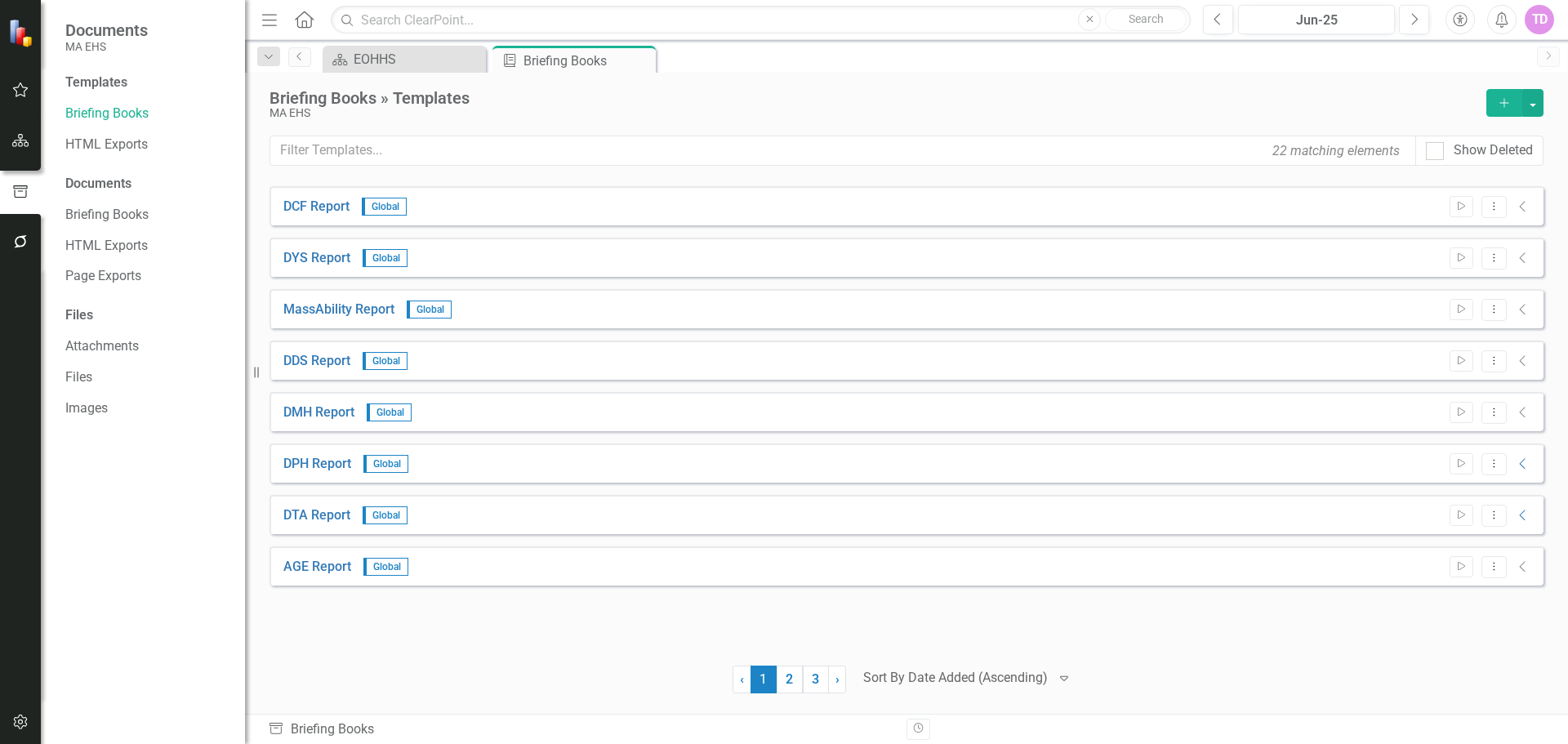
click at [1000, 668] on div at bounding box center [955, 678] width 185 height 22
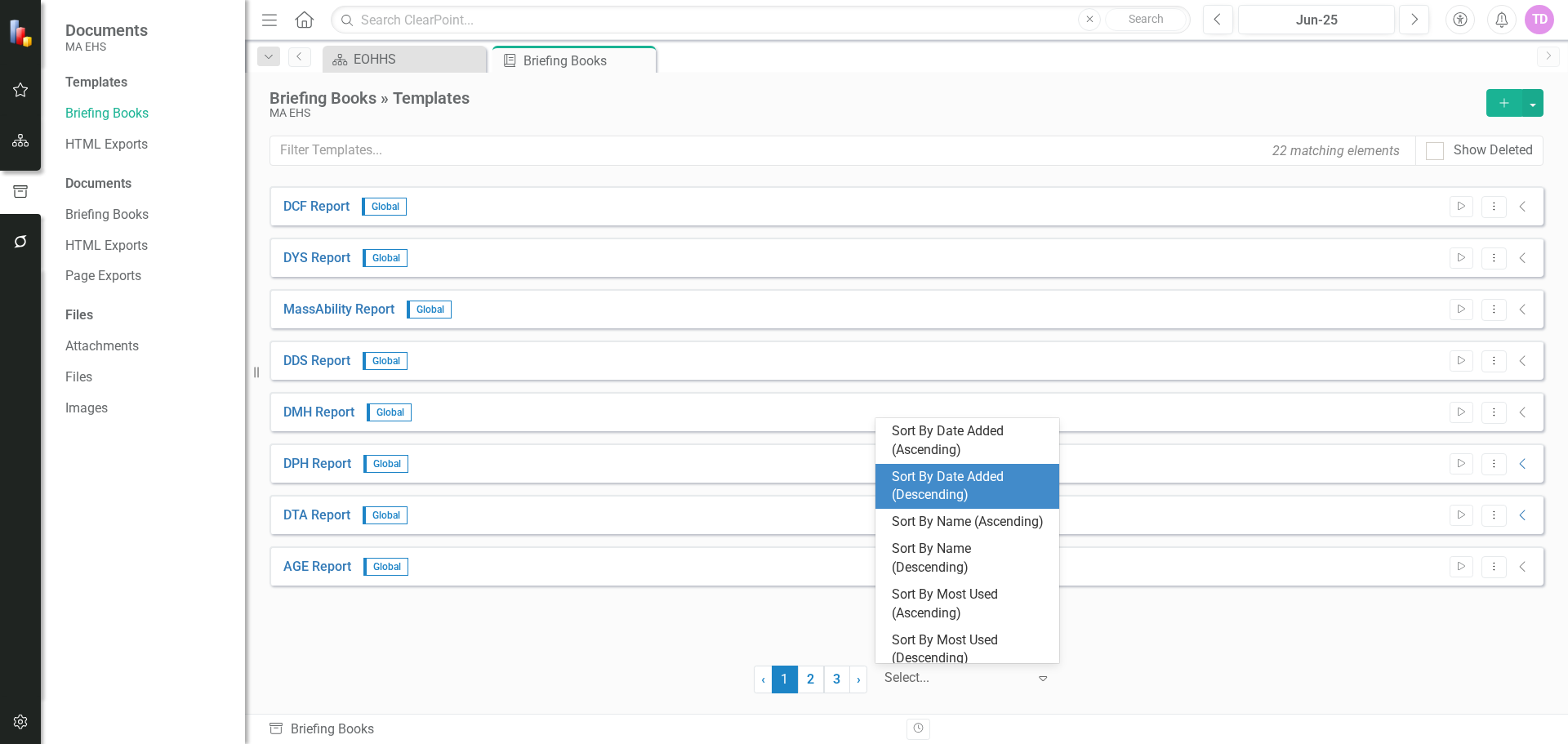
click at [947, 504] on div "Sort By Date Added (Descending)" at bounding box center [970, 486] width 158 height 37
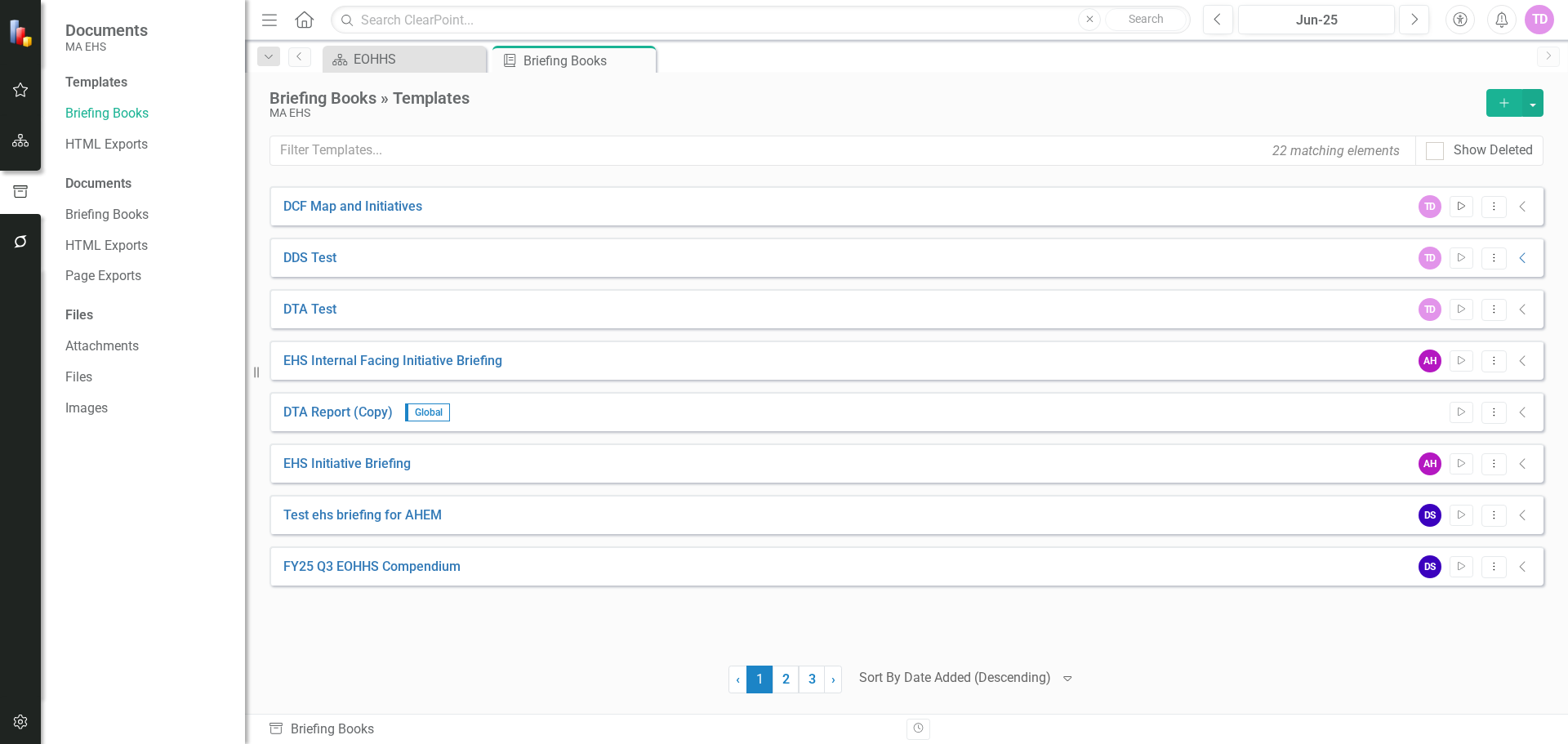
click at [1454, 204] on button "Start" at bounding box center [1461, 206] width 23 height 21
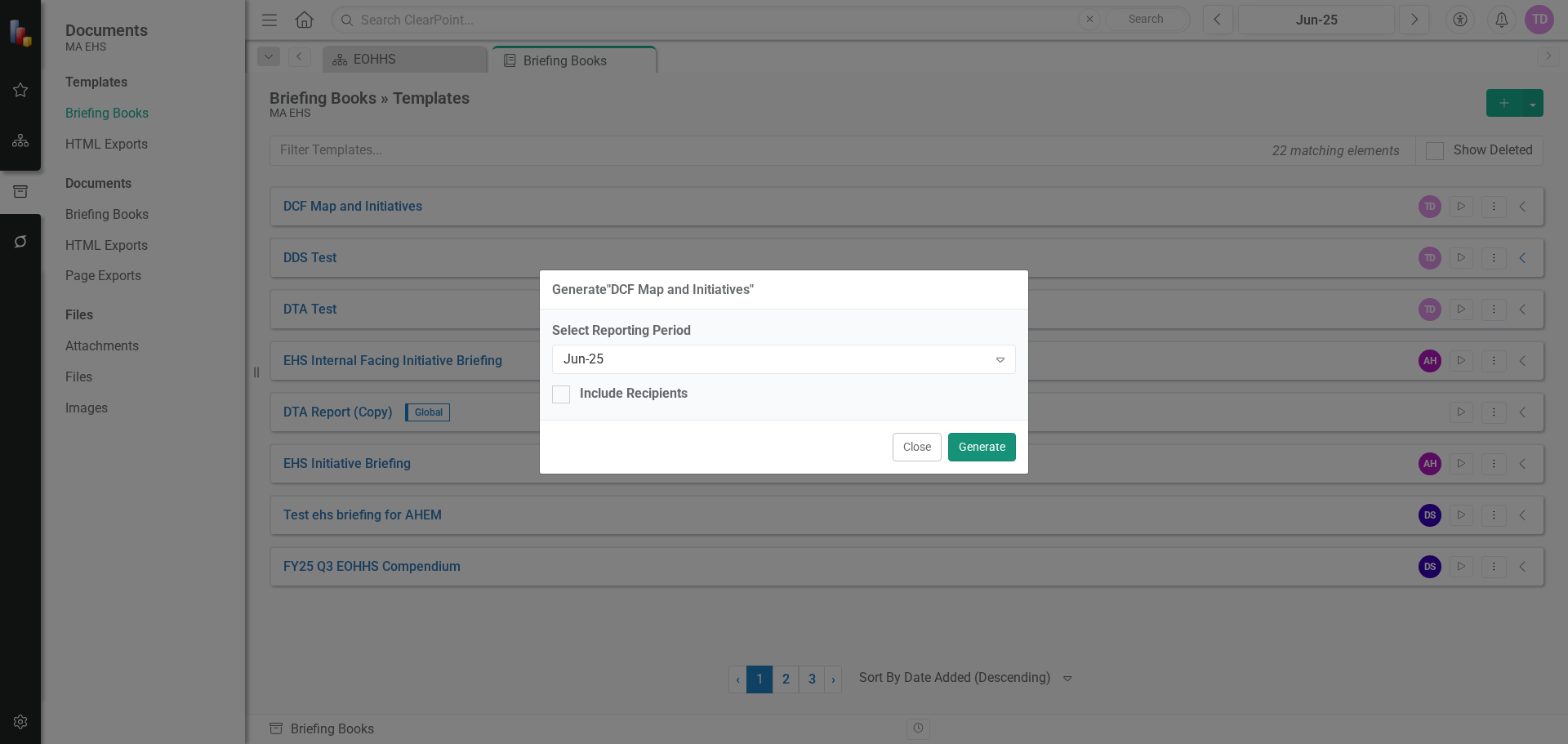
click at [994, 436] on button "Generate" at bounding box center [982, 446] width 68 height 29
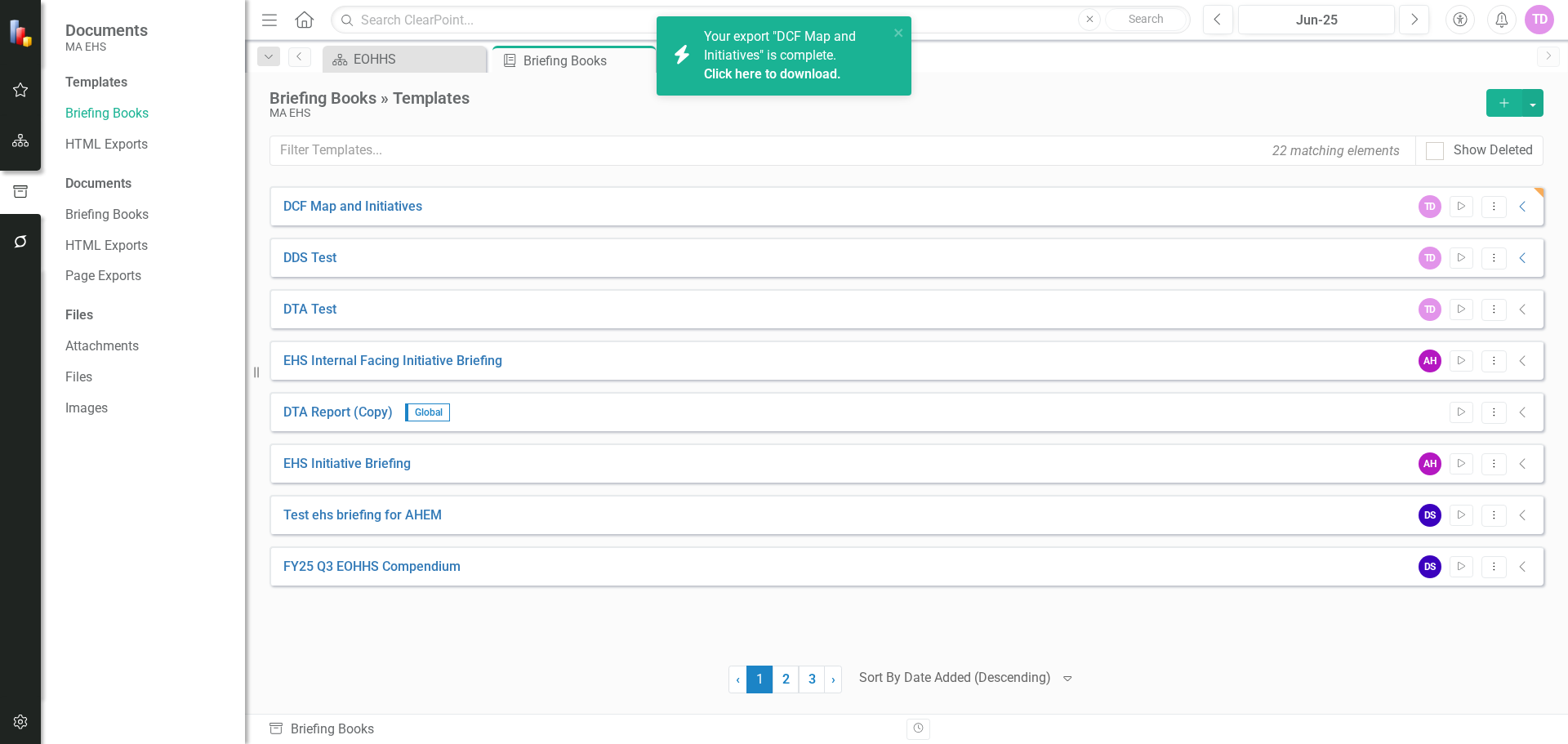
click at [746, 71] on link "Click here to download." at bounding box center [772, 74] width 137 height 16
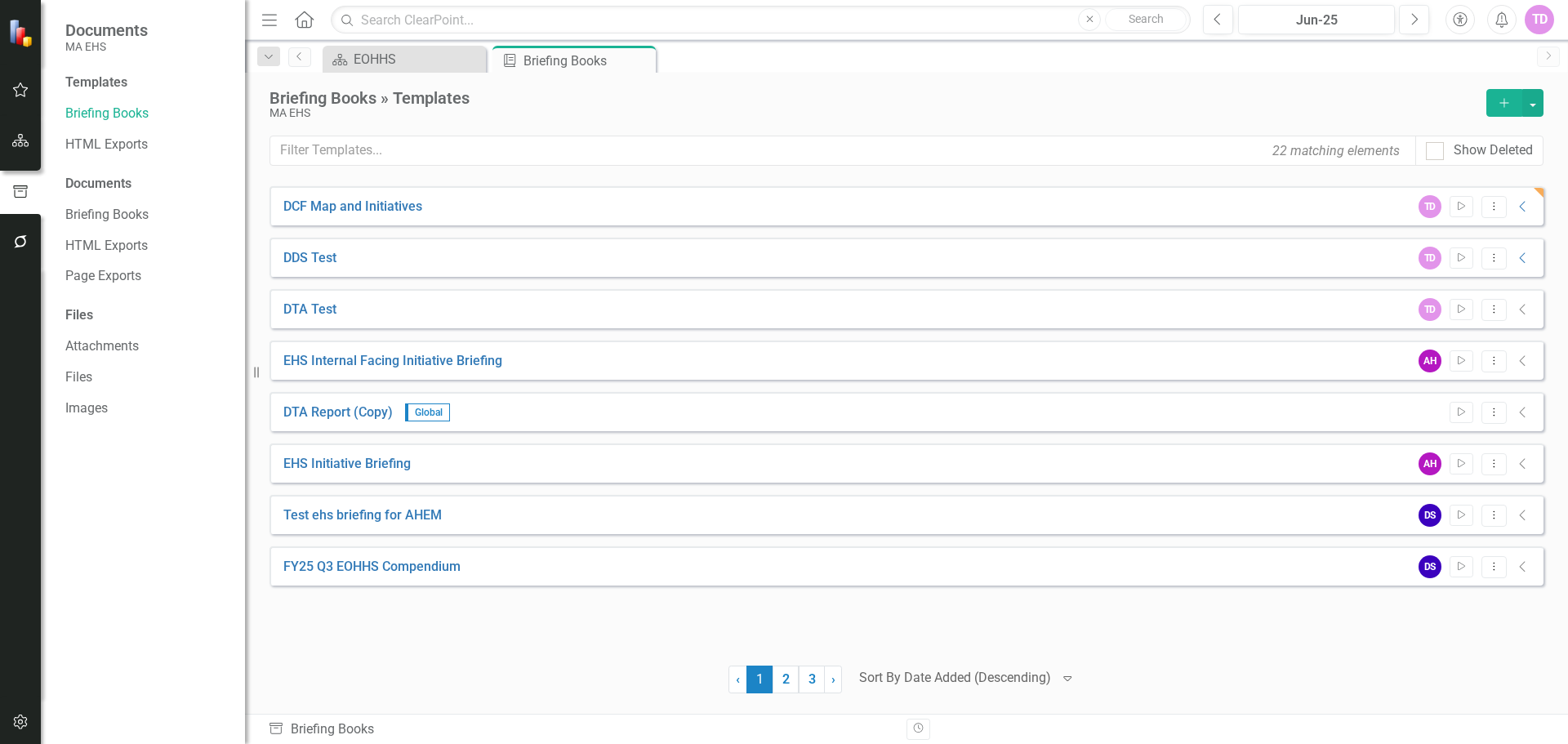
click at [1303, 211] on div "DCF Map and Initiatives TD Start Dropdown Menu Collapse" at bounding box center [907, 205] width 1274 height 39
click at [381, 214] on link "DCF Map and Initiatives" at bounding box center [352, 207] width 139 height 19
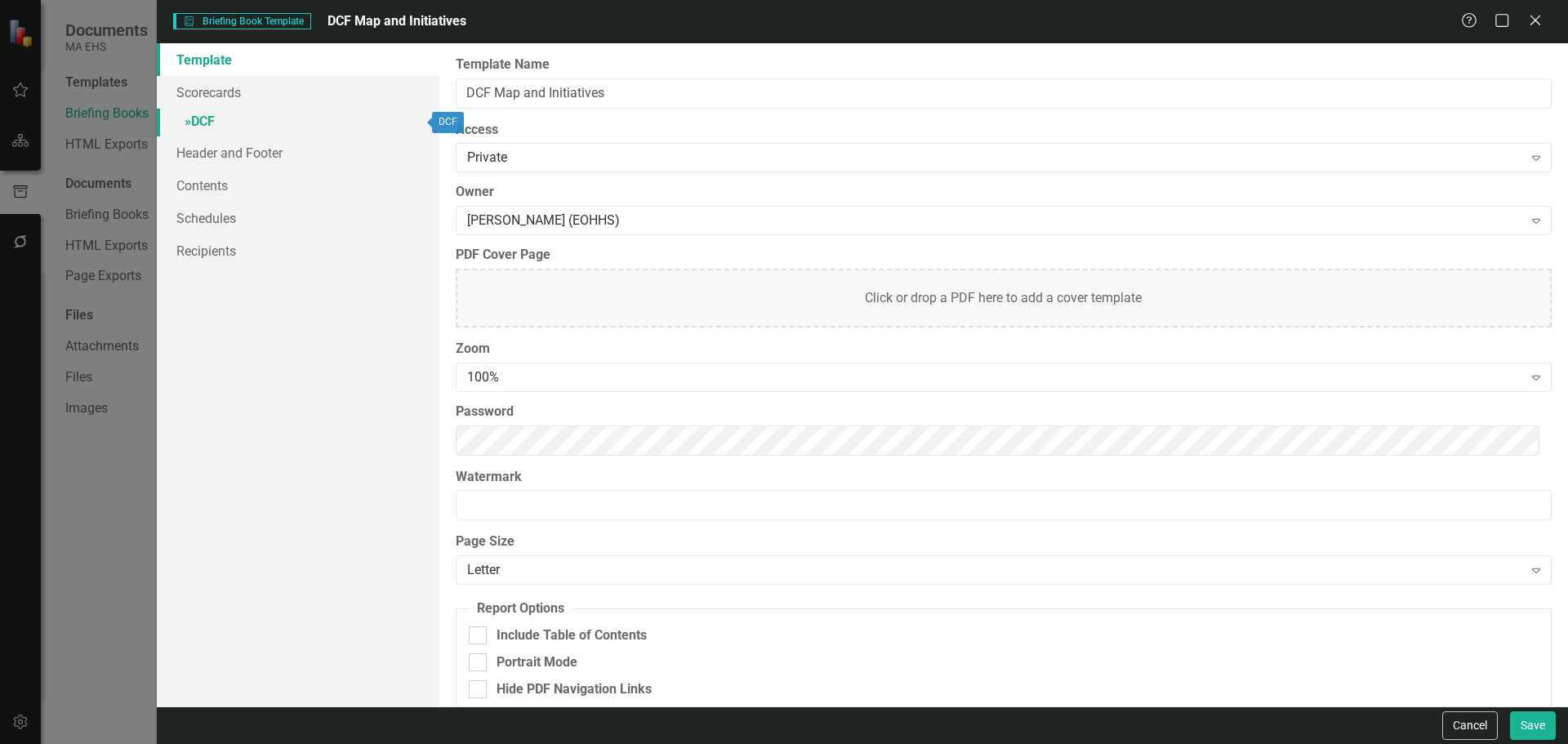
click at [291, 117] on link "» DCF" at bounding box center [298, 122] width 283 height 29
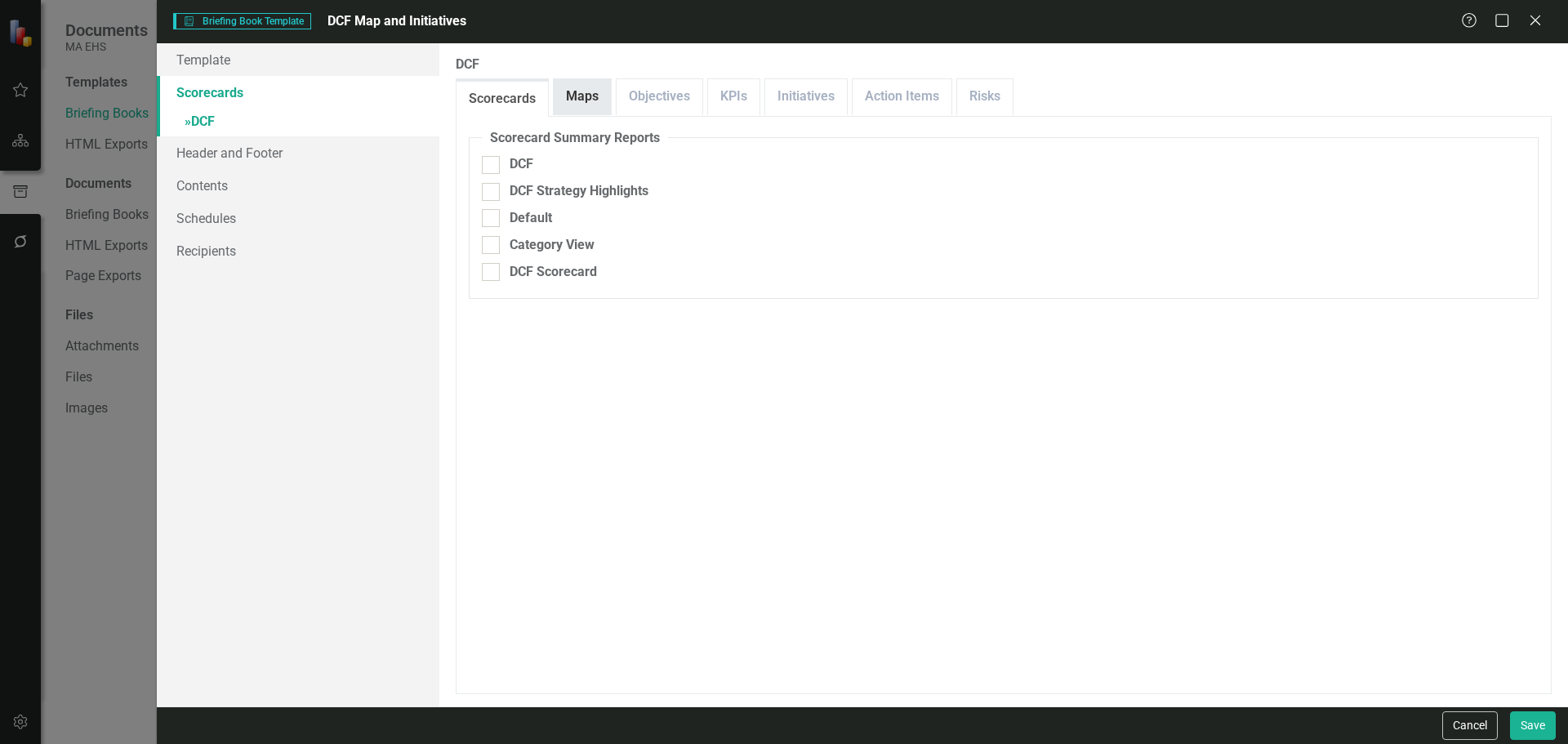
click at [569, 94] on link "Maps" at bounding box center [582, 97] width 57 height 35
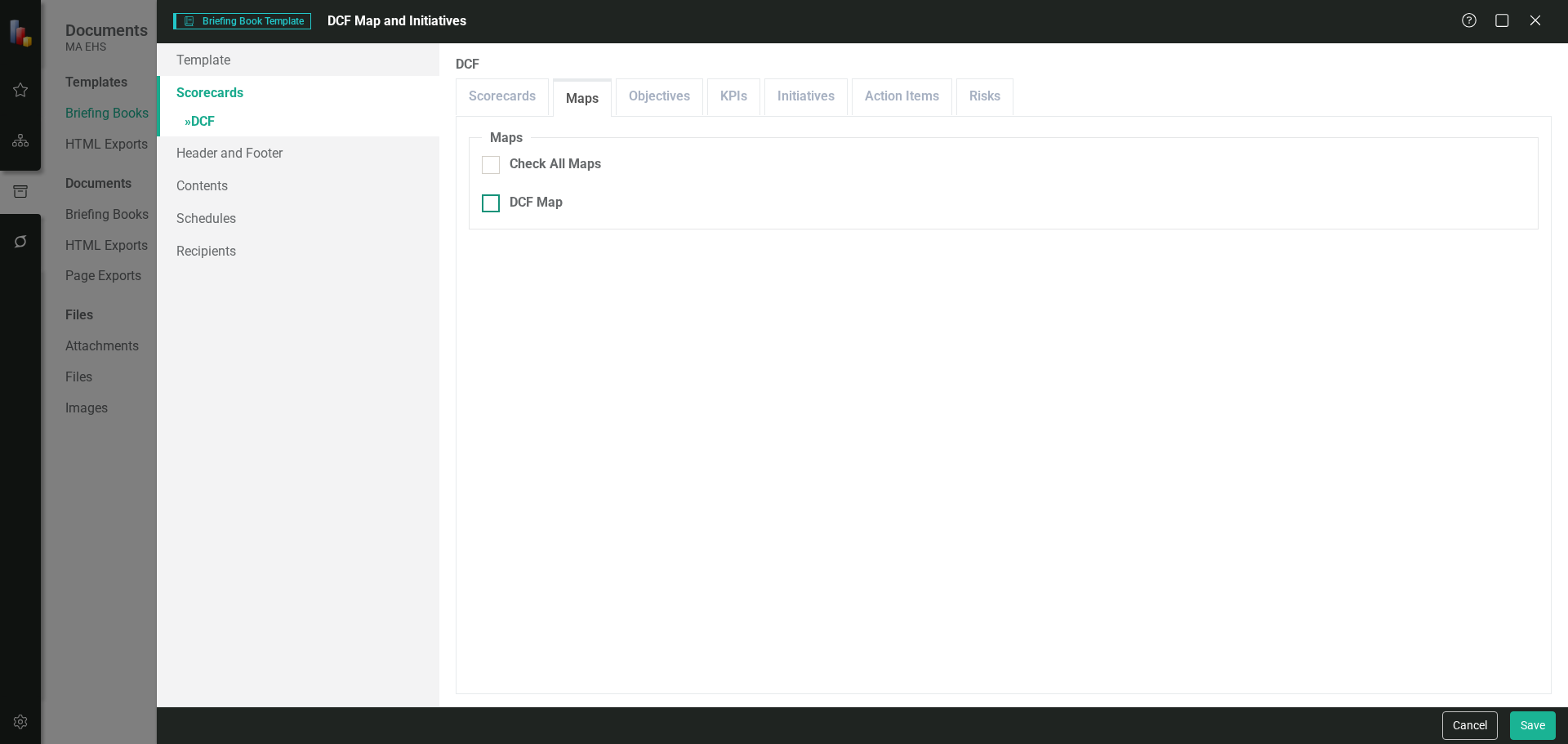
click at [524, 206] on div "DCF Map" at bounding box center [536, 203] width 53 height 19
click at [492, 204] on input "DCF Map" at bounding box center [487, 199] width 10 height 10
checkbox input "true"
click at [785, 93] on link "Initiatives" at bounding box center [805, 97] width 81 height 35
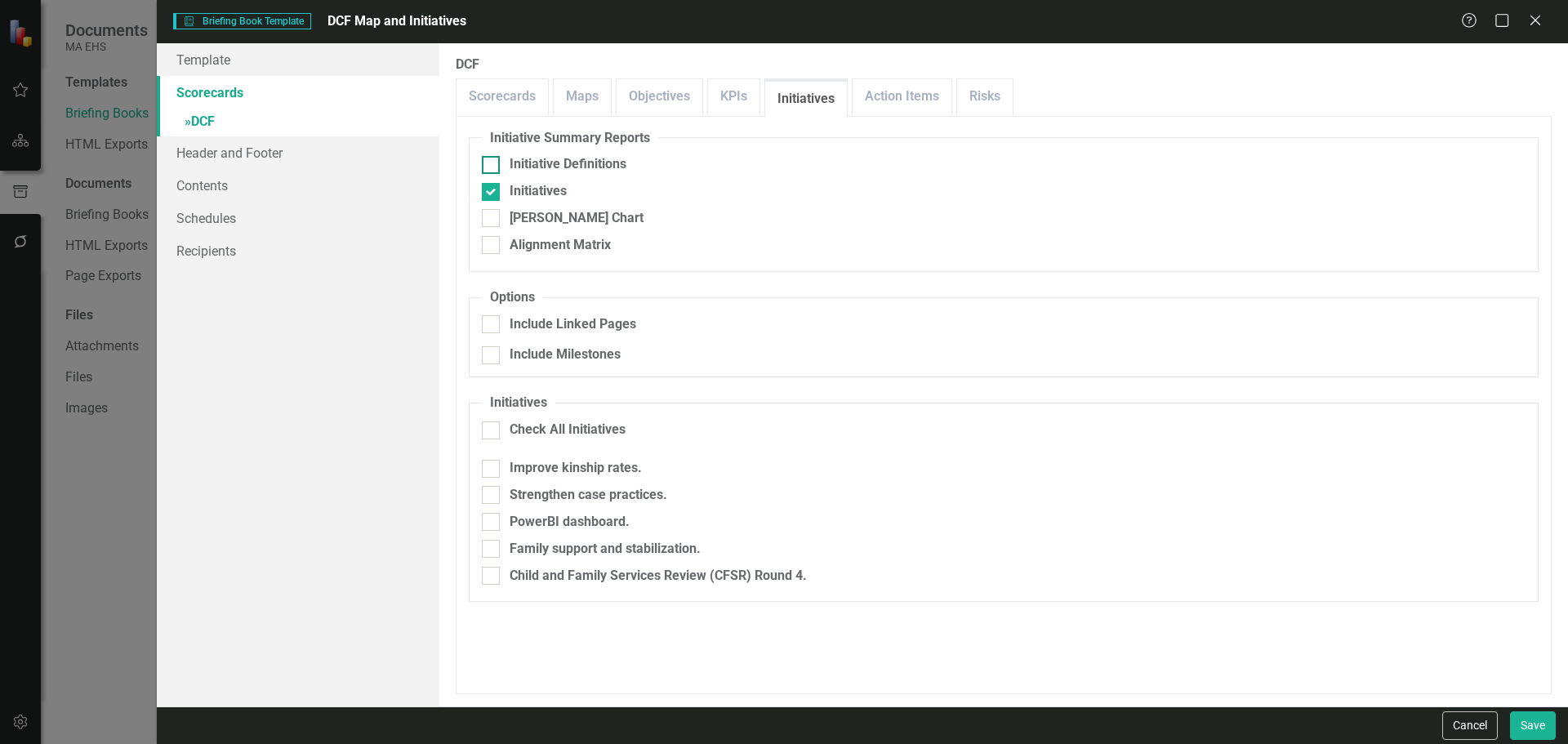
click at [511, 160] on div "Initiative Definitions" at bounding box center [568, 164] width 117 height 19
click at [492, 160] on input "Initiative Definitions" at bounding box center [487, 161] width 10 height 10
checkbox input "true"
click at [506, 187] on div "Initiatives" at bounding box center [1004, 191] width 1044 height 19
click at [492, 187] on input "Initiatives" at bounding box center [487, 188] width 10 height 10
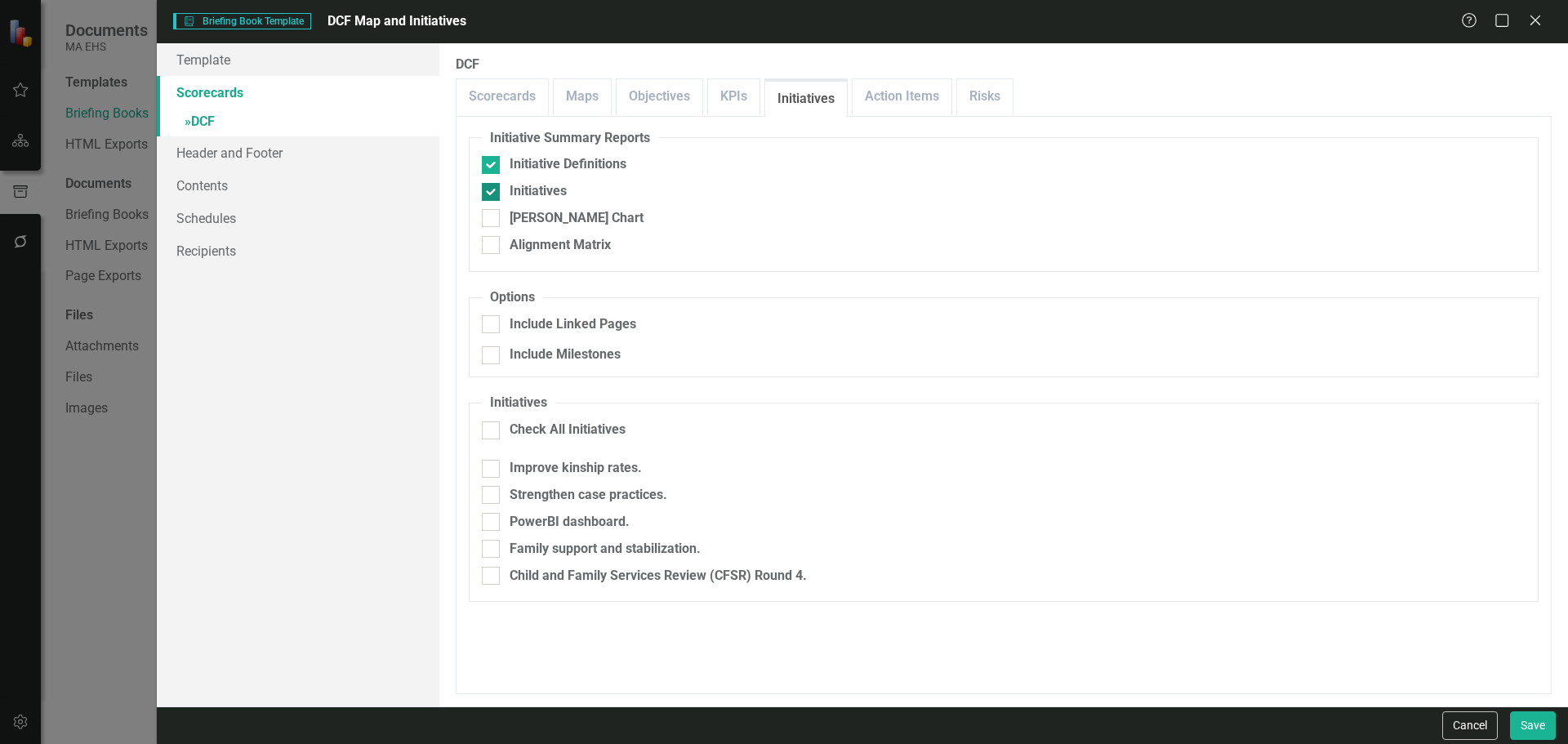
checkbox input "false"
click at [1526, 725] on button "Save" at bounding box center [1533, 725] width 46 height 29
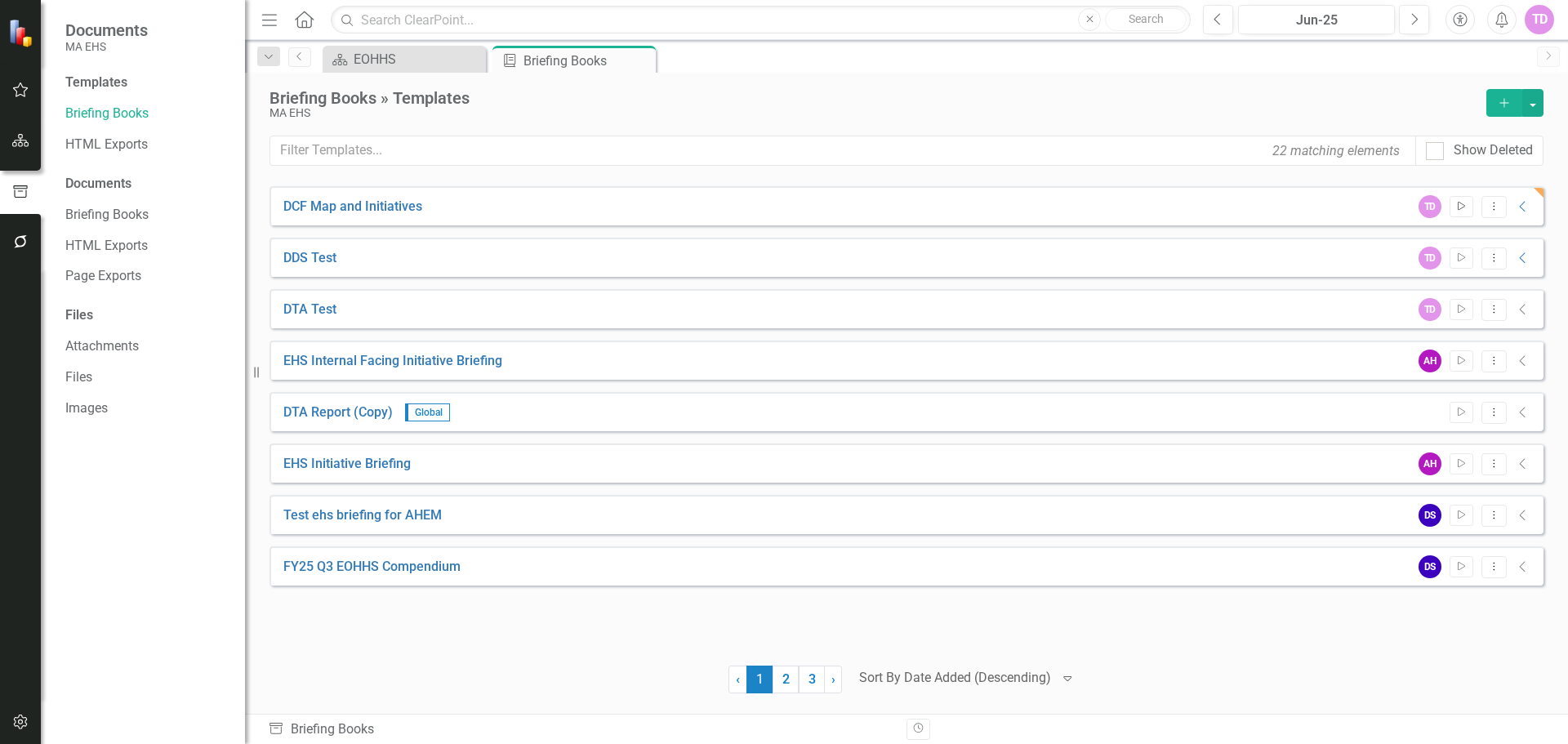
click at [1467, 204] on icon "Start" at bounding box center [1461, 206] width 12 height 9
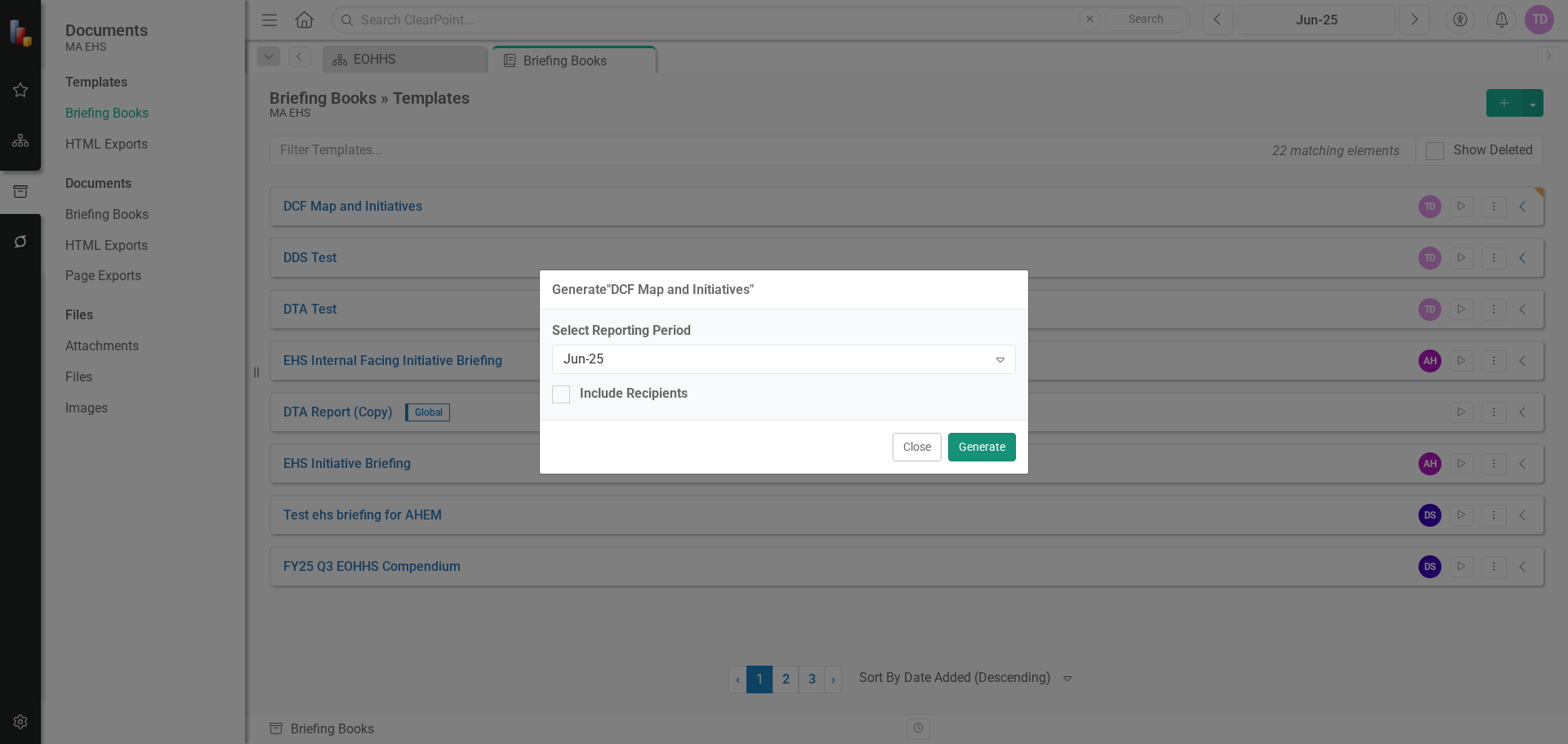
click at [998, 451] on button "Generate" at bounding box center [982, 446] width 68 height 29
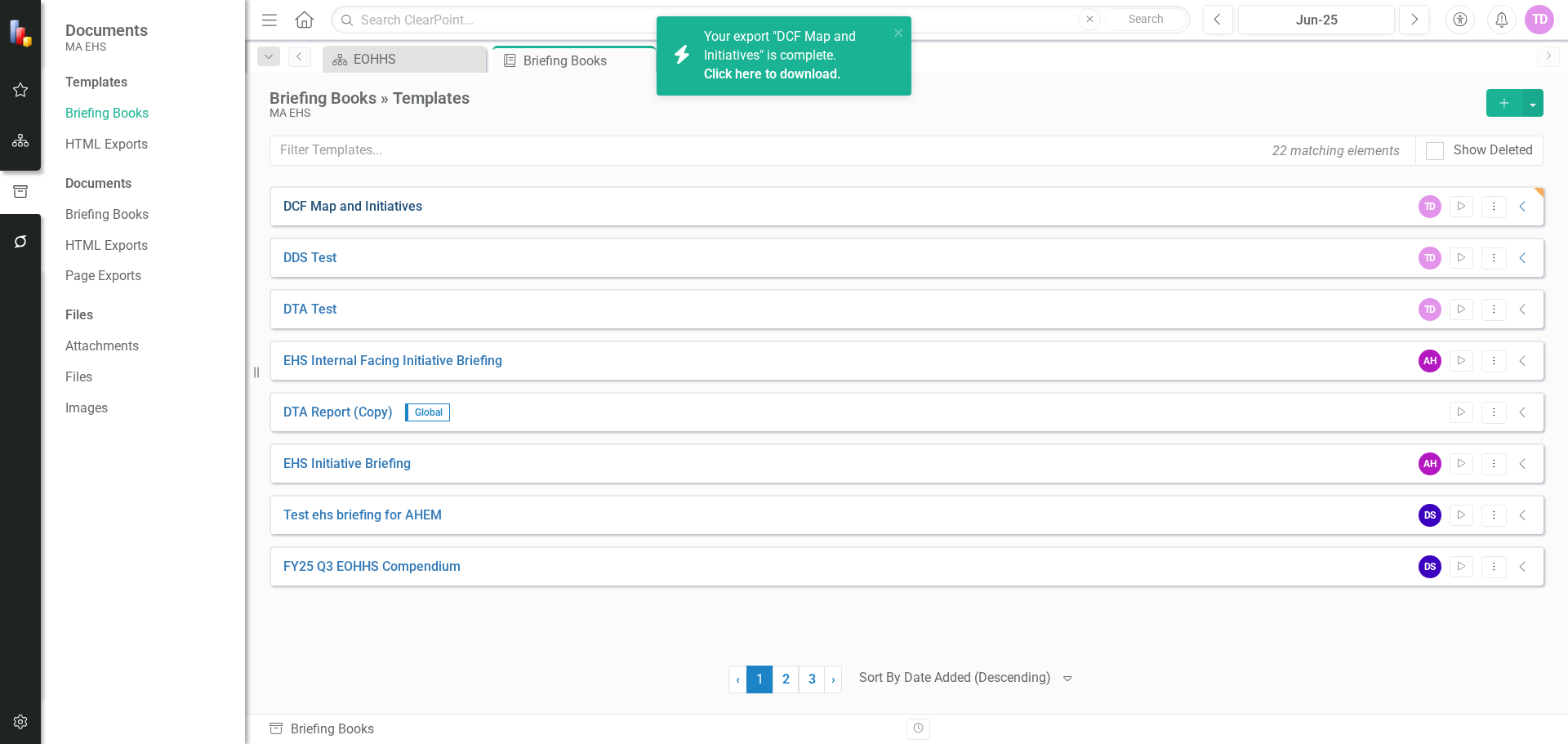
click at [389, 200] on link "DCF Map and Initiatives" at bounding box center [352, 207] width 139 height 19
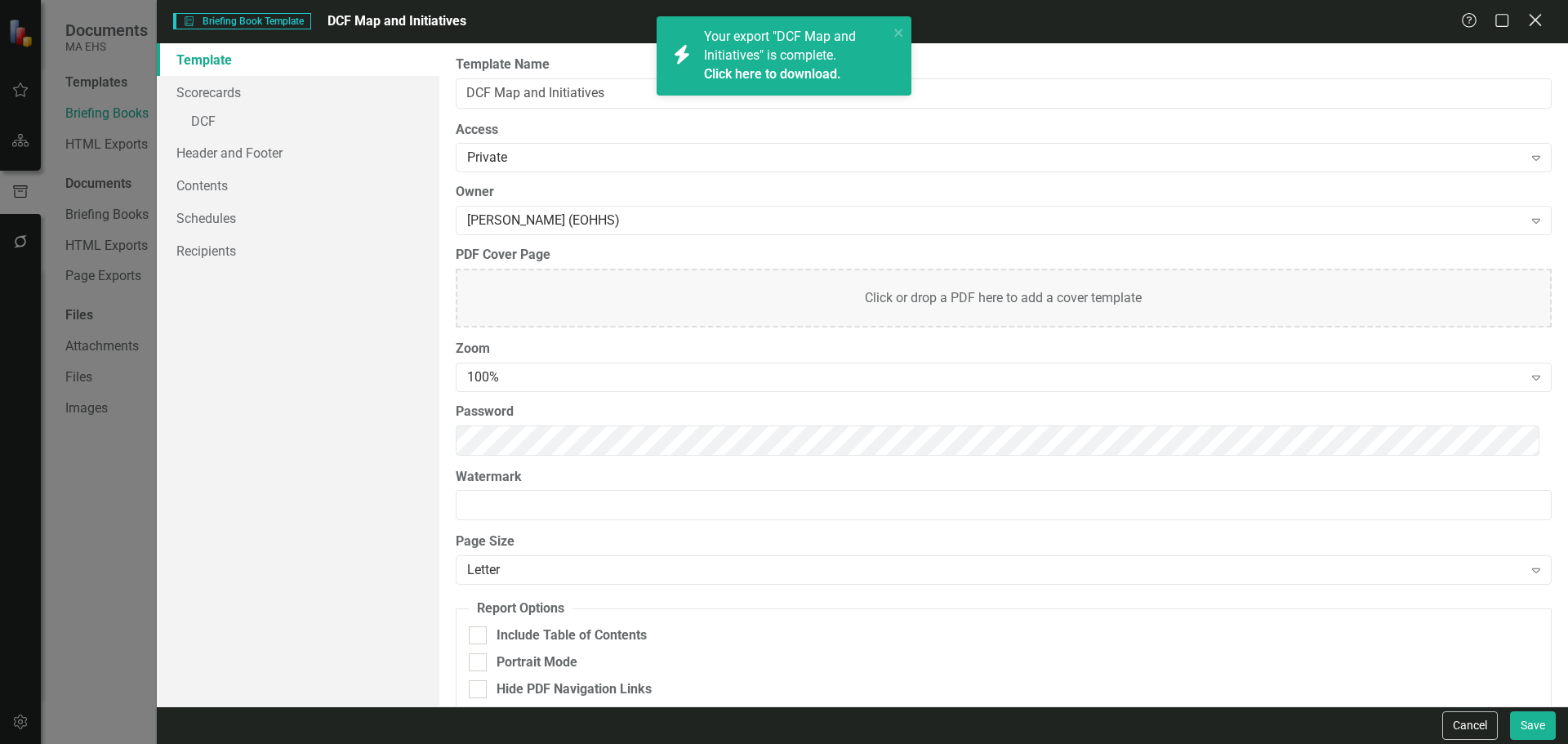
click at [1532, 29] on div "Close" at bounding box center [1535, 21] width 21 height 22
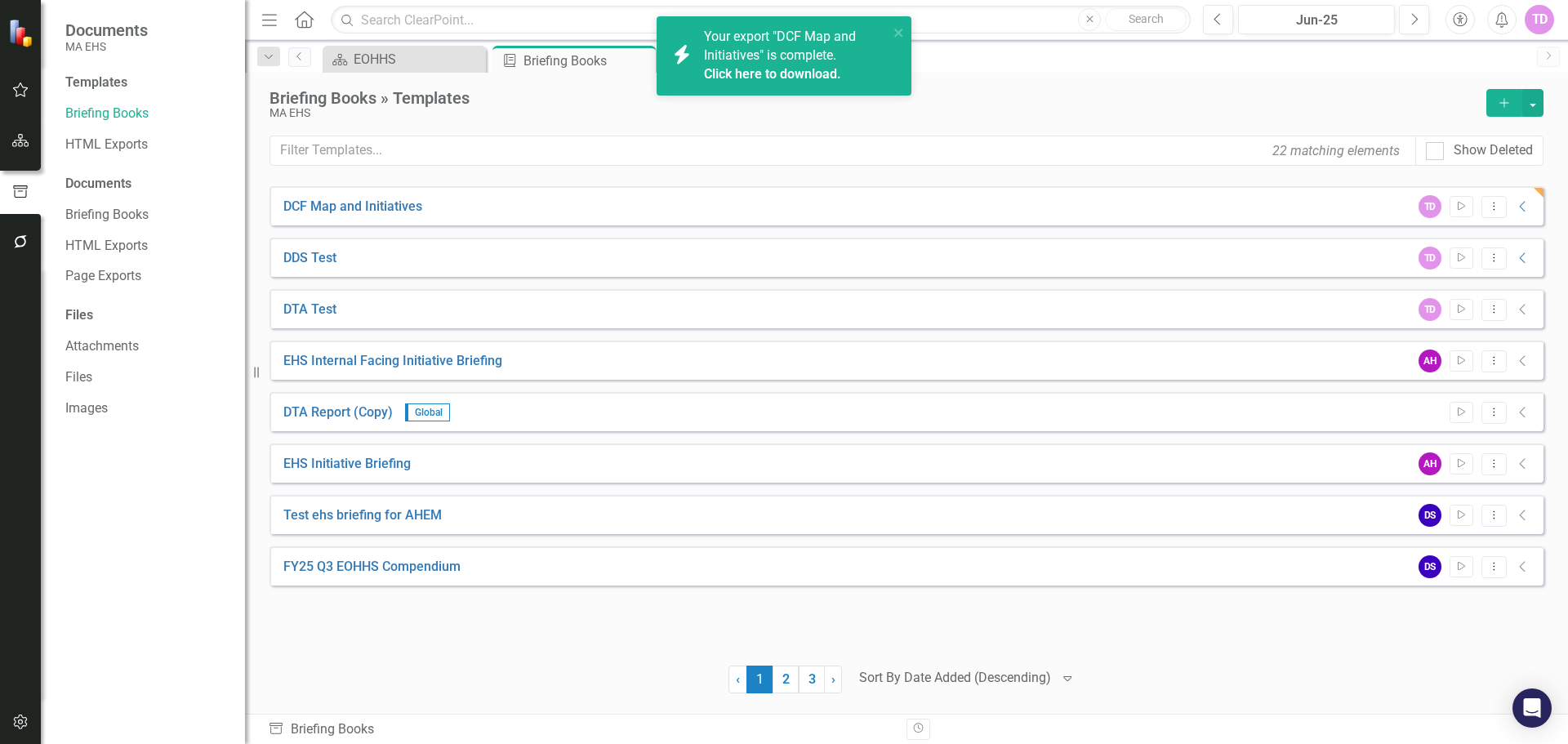
click at [813, 75] on link "Click here to download." at bounding box center [772, 74] width 137 height 16
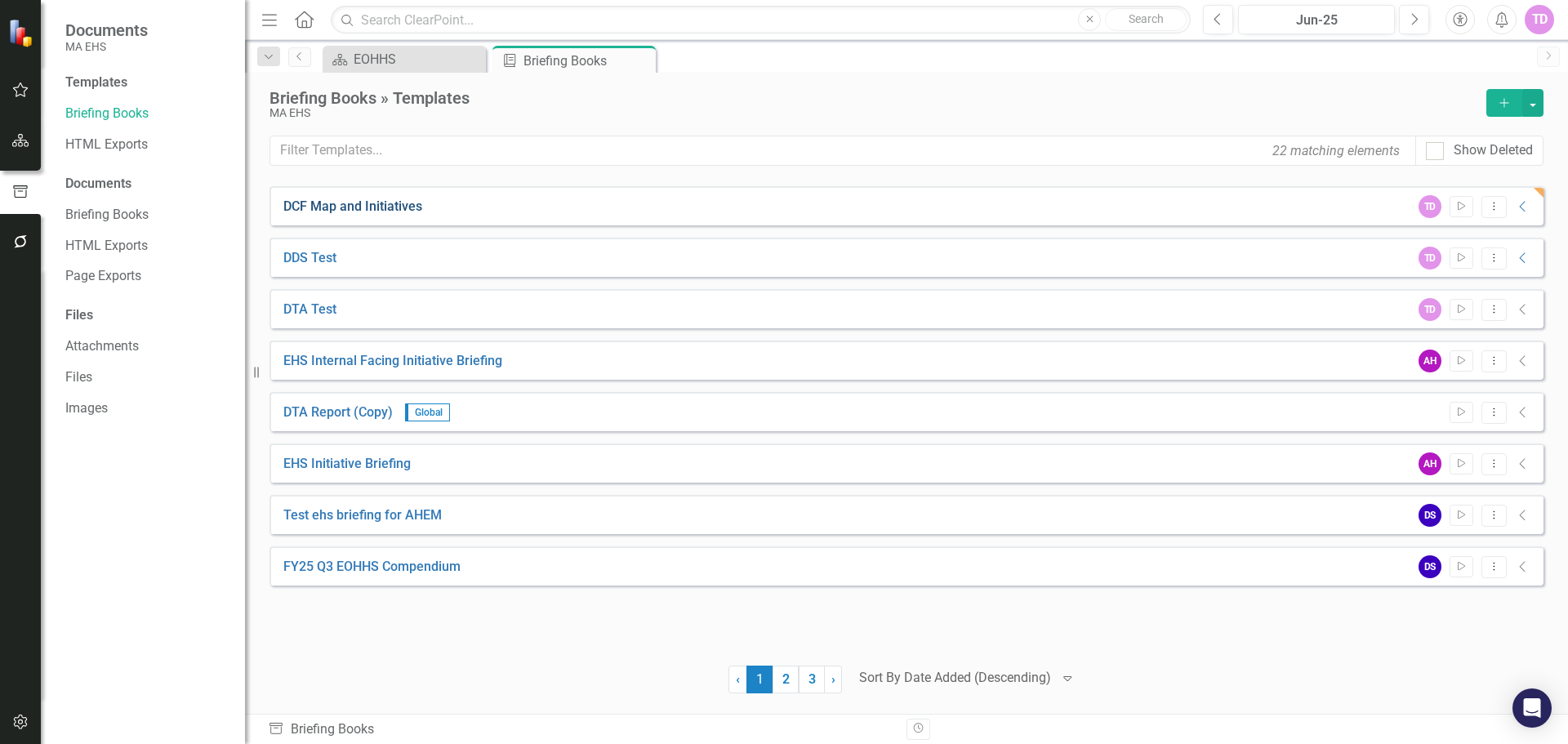
click at [348, 207] on link "DCF Map and Initiatives" at bounding box center [352, 207] width 139 height 19
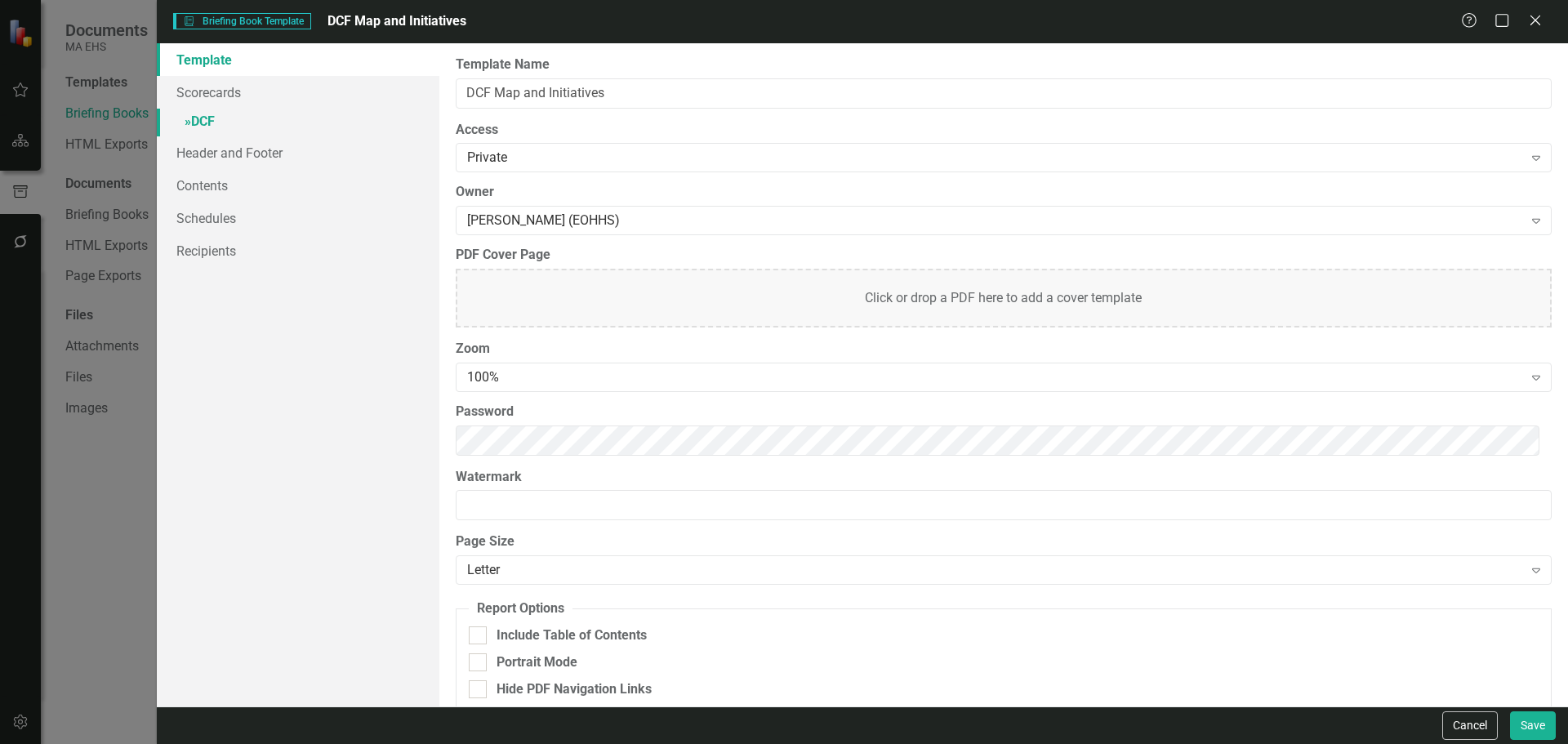
click at [273, 120] on link "» DCF" at bounding box center [298, 122] width 283 height 29
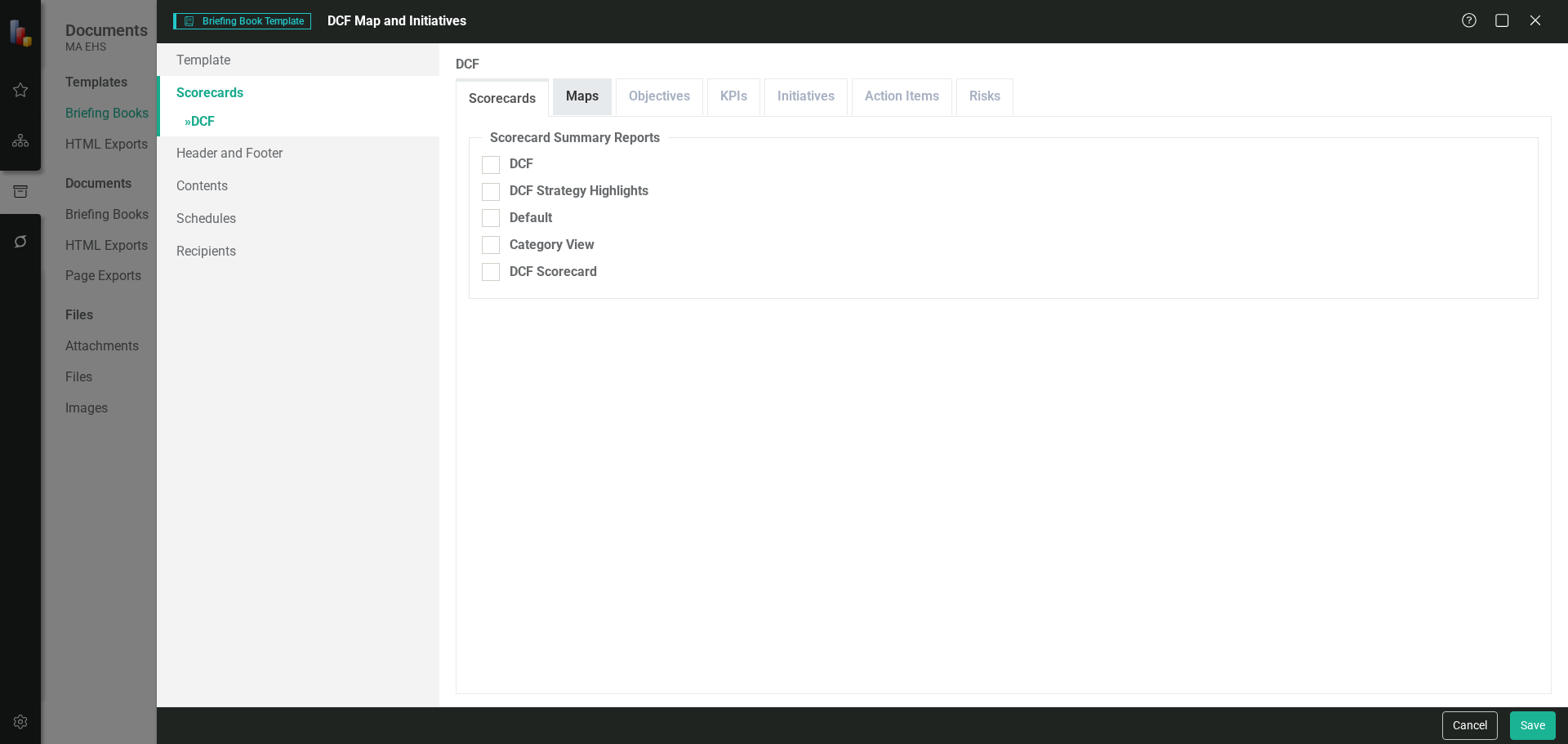
click at [592, 82] on link "Maps" at bounding box center [582, 97] width 57 height 35
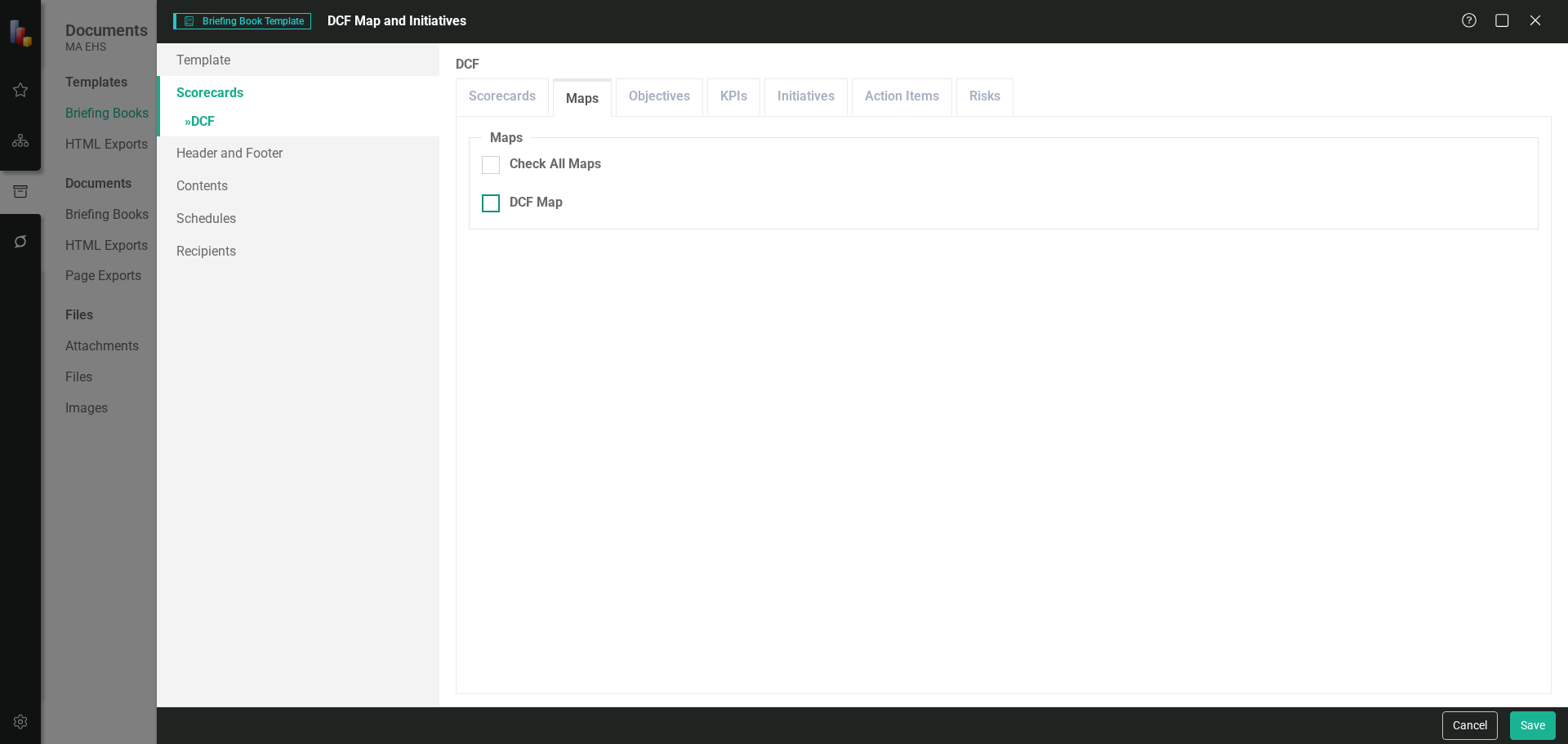
click at [530, 204] on div "DCF Map" at bounding box center [536, 203] width 53 height 19
click at [492, 204] on input "DCF Map" at bounding box center [487, 199] width 10 height 10
checkbox input "true"
click at [1531, 721] on button "Save" at bounding box center [1533, 725] width 46 height 29
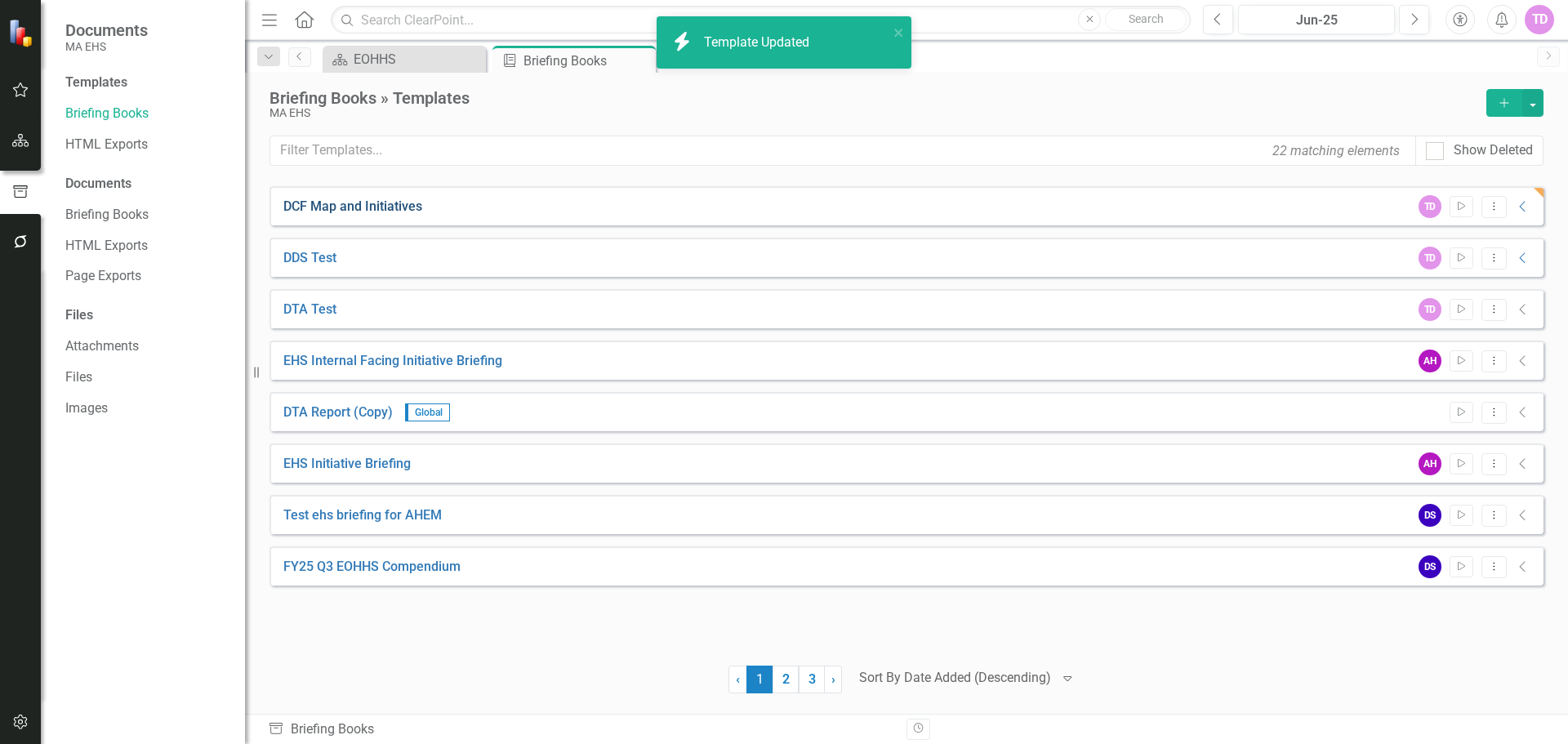
click at [384, 204] on link "DCF Map and Initiatives" at bounding box center [352, 207] width 139 height 19
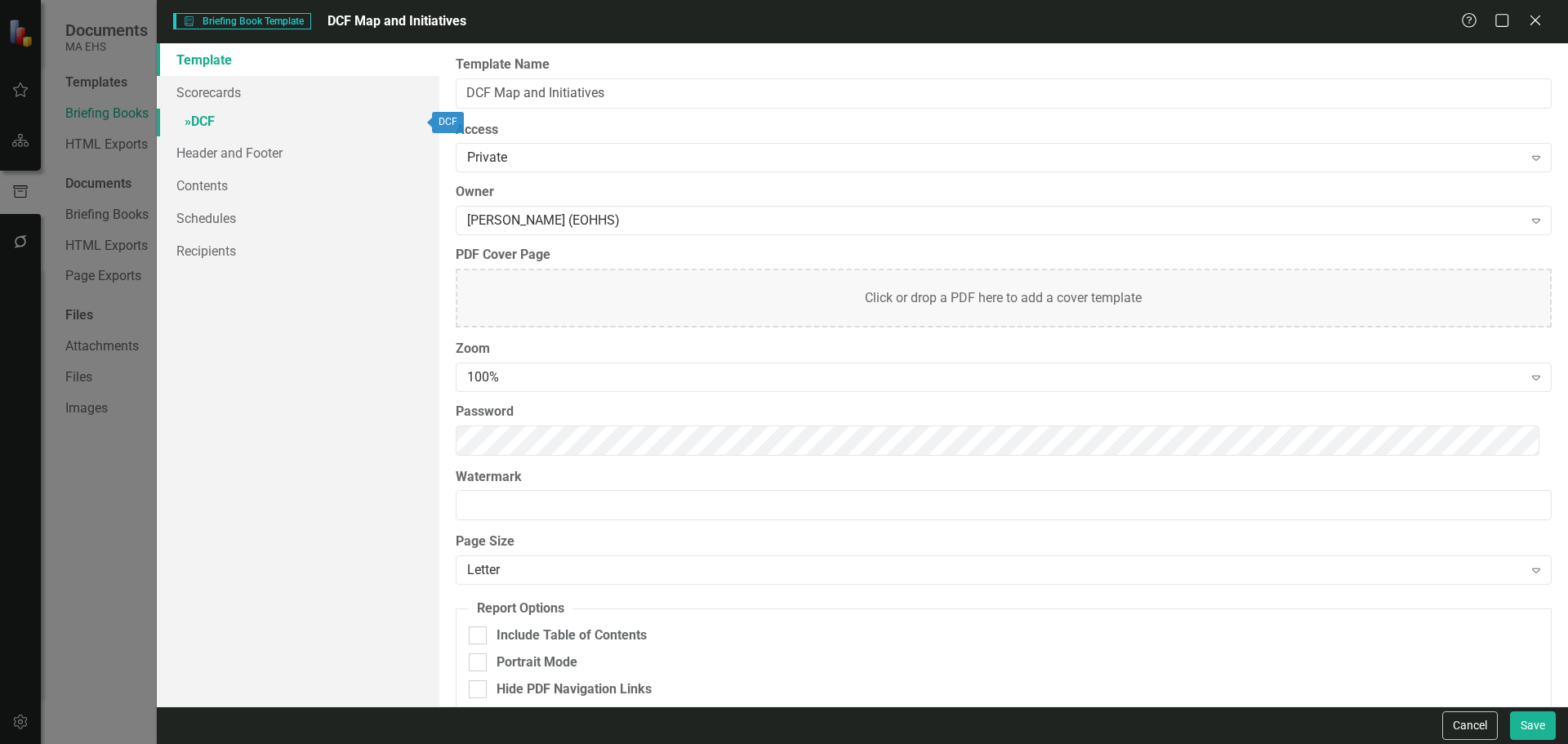
click at [282, 121] on link "» DCF" at bounding box center [298, 122] width 283 height 29
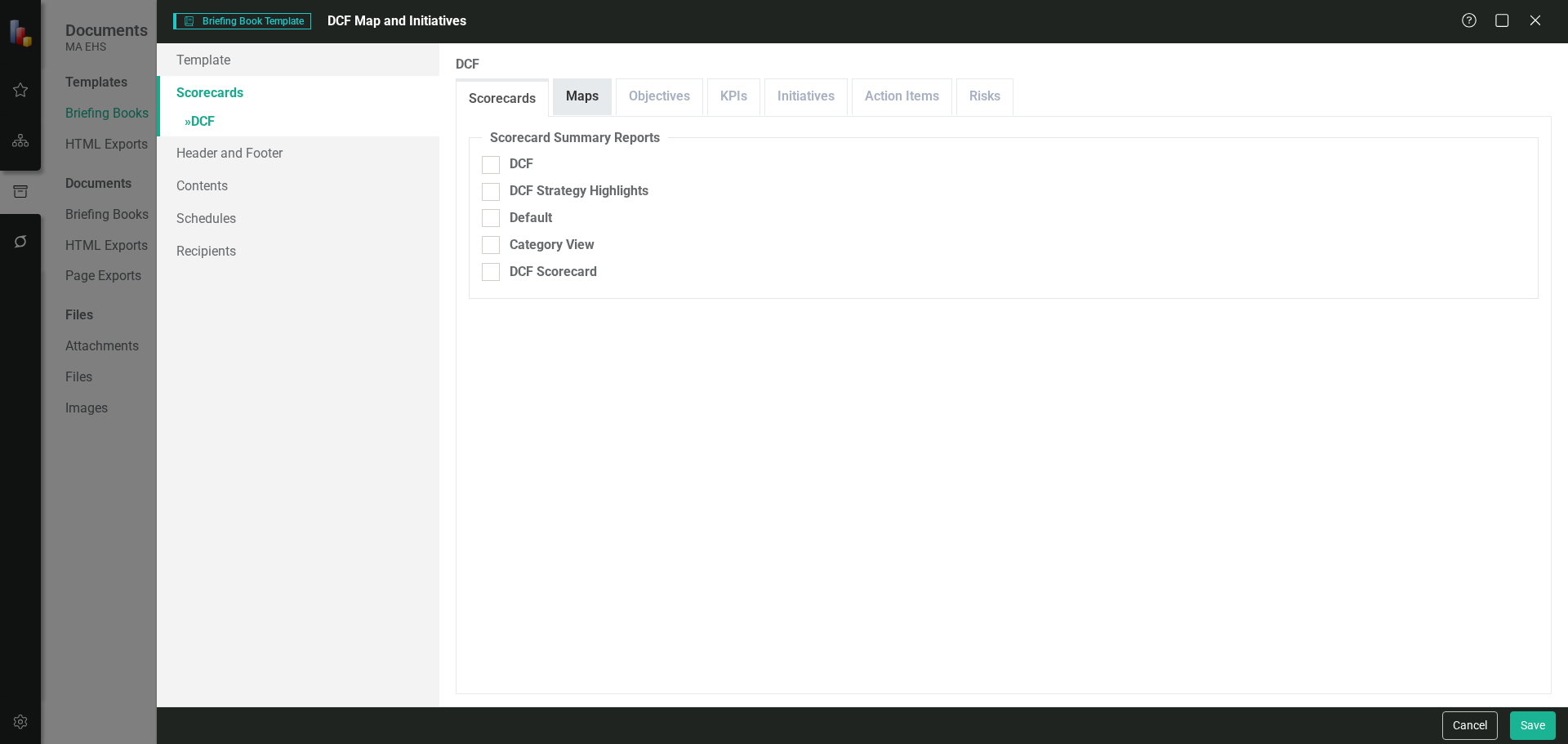
click at [608, 88] on link "Maps" at bounding box center [582, 97] width 57 height 35
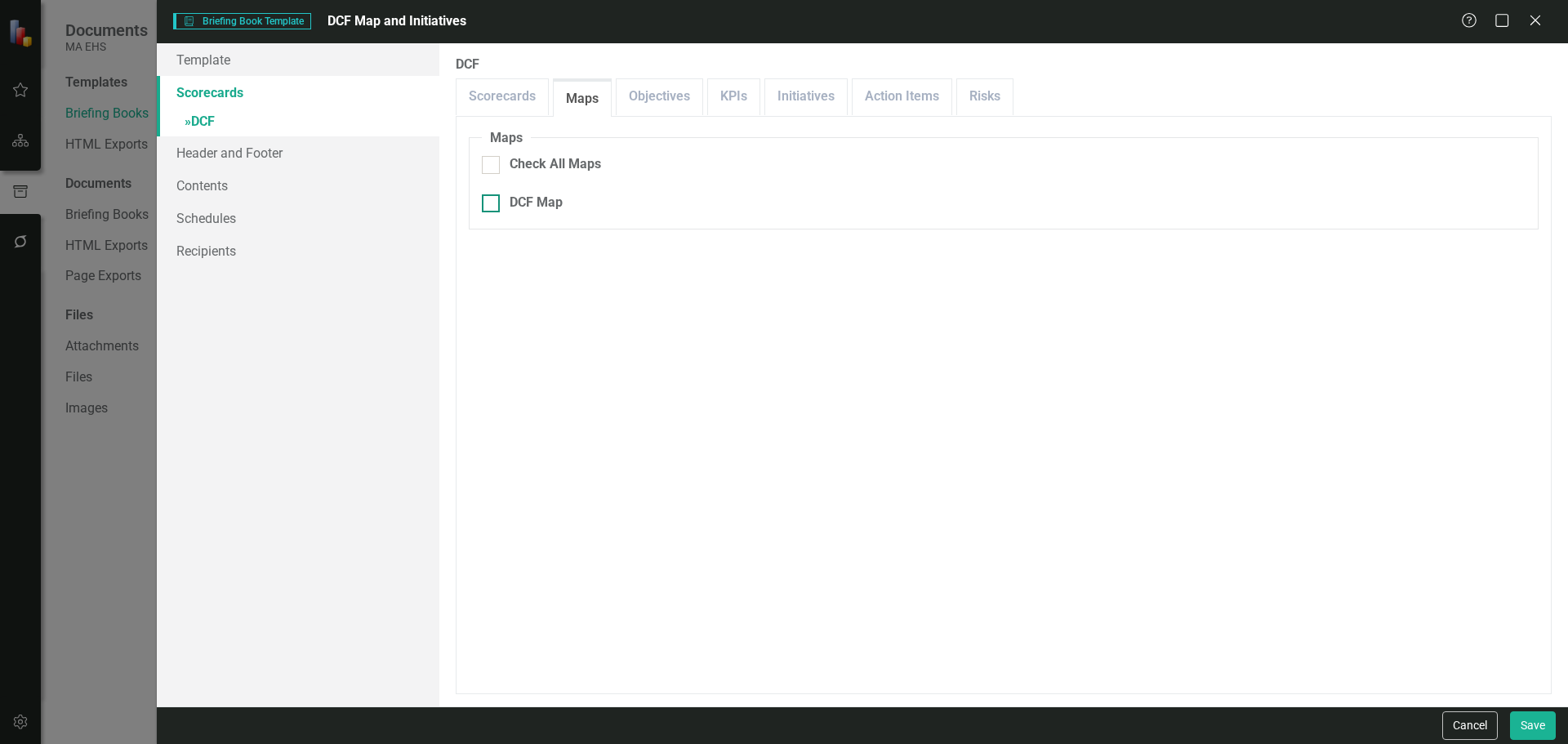
click at [498, 206] on div at bounding box center [490, 203] width 18 height 18
click at [492, 204] on input "DCF Map" at bounding box center [487, 199] width 10 height 10
checkbox input "true"
click at [757, 90] on link "KPIs" at bounding box center [733, 97] width 51 height 35
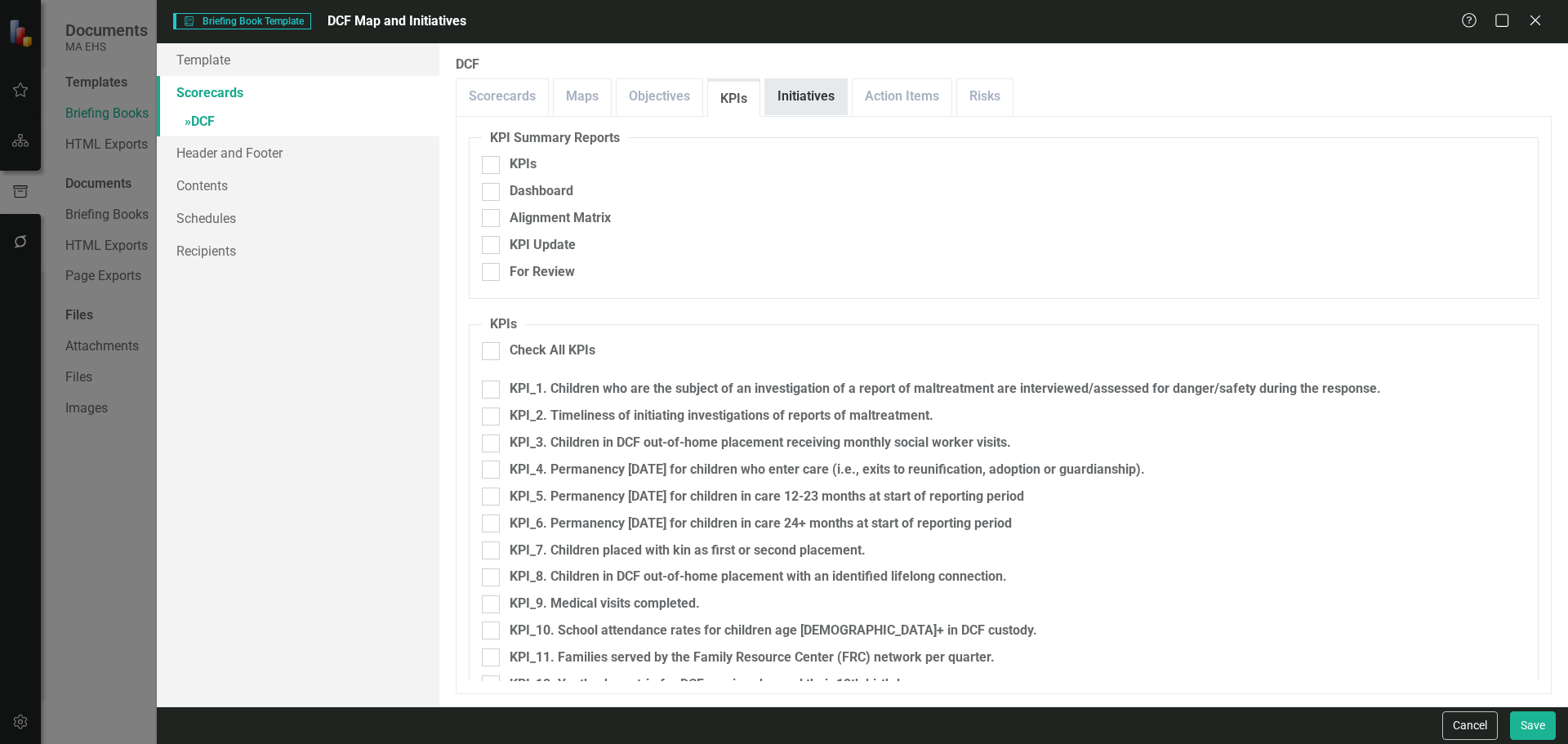
click at [793, 93] on link "Initiatives" at bounding box center [805, 97] width 81 height 35
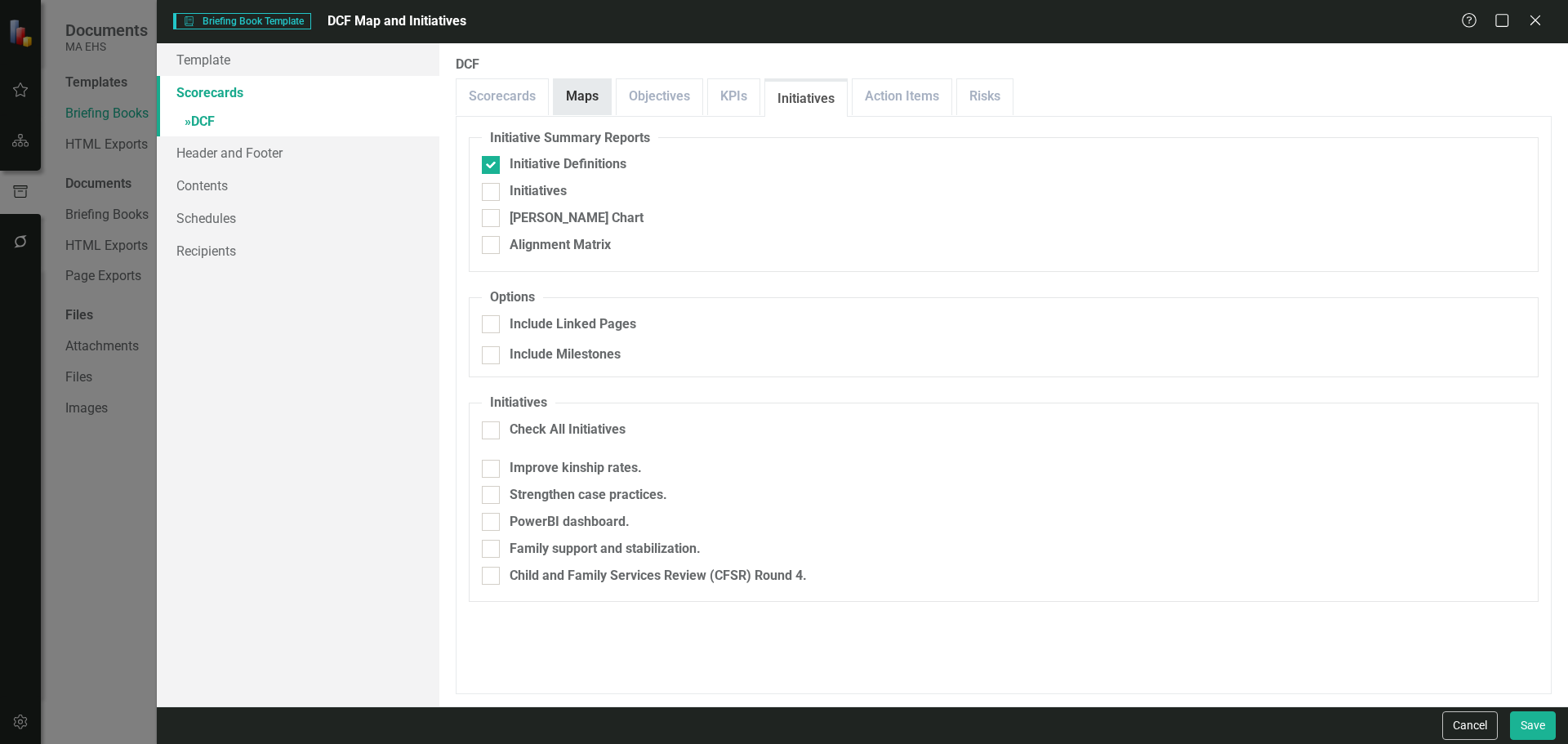
click at [595, 103] on link "Maps" at bounding box center [582, 97] width 57 height 35
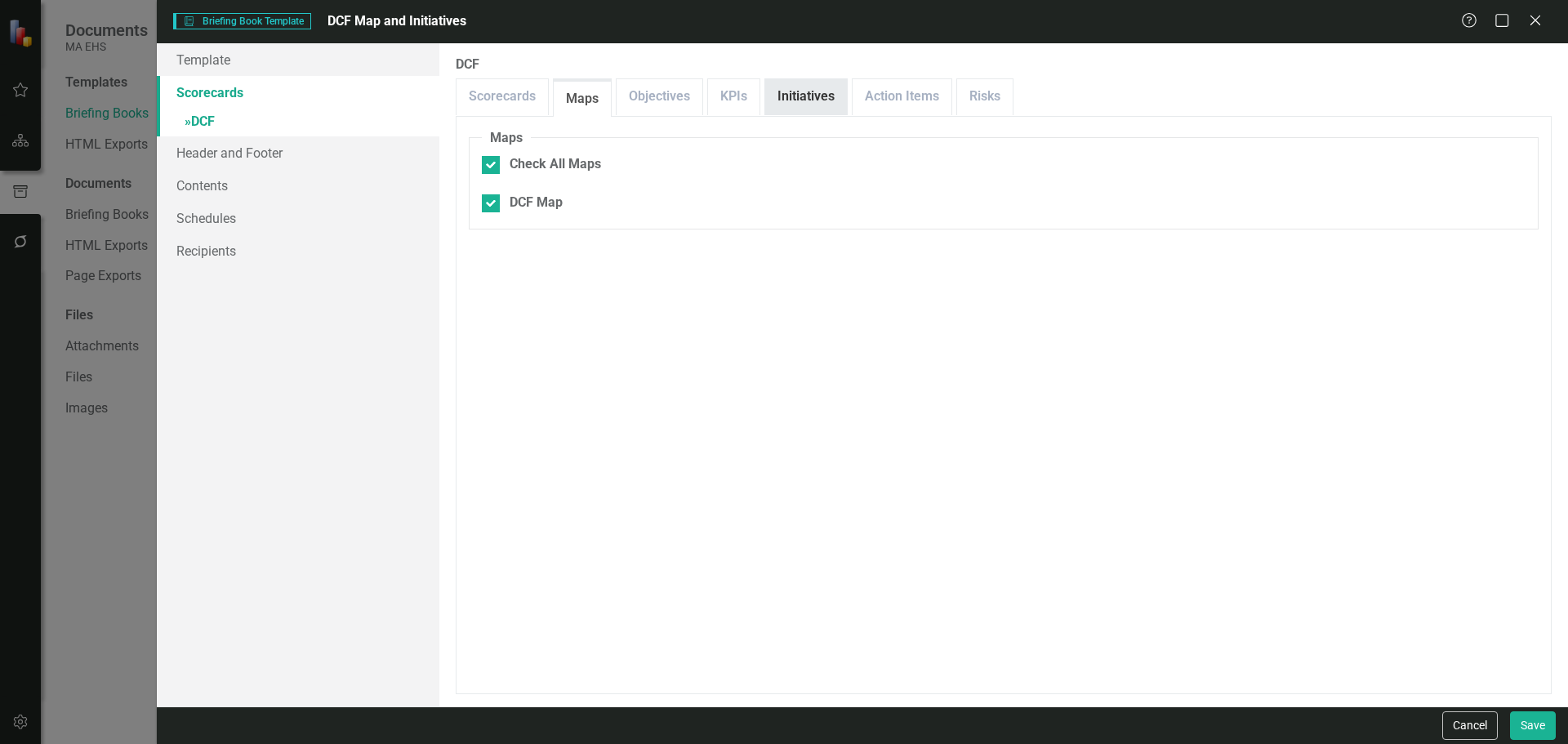
click at [828, 97] on link "Initiatives" at bounding box center [805, 97] width 81 height 35
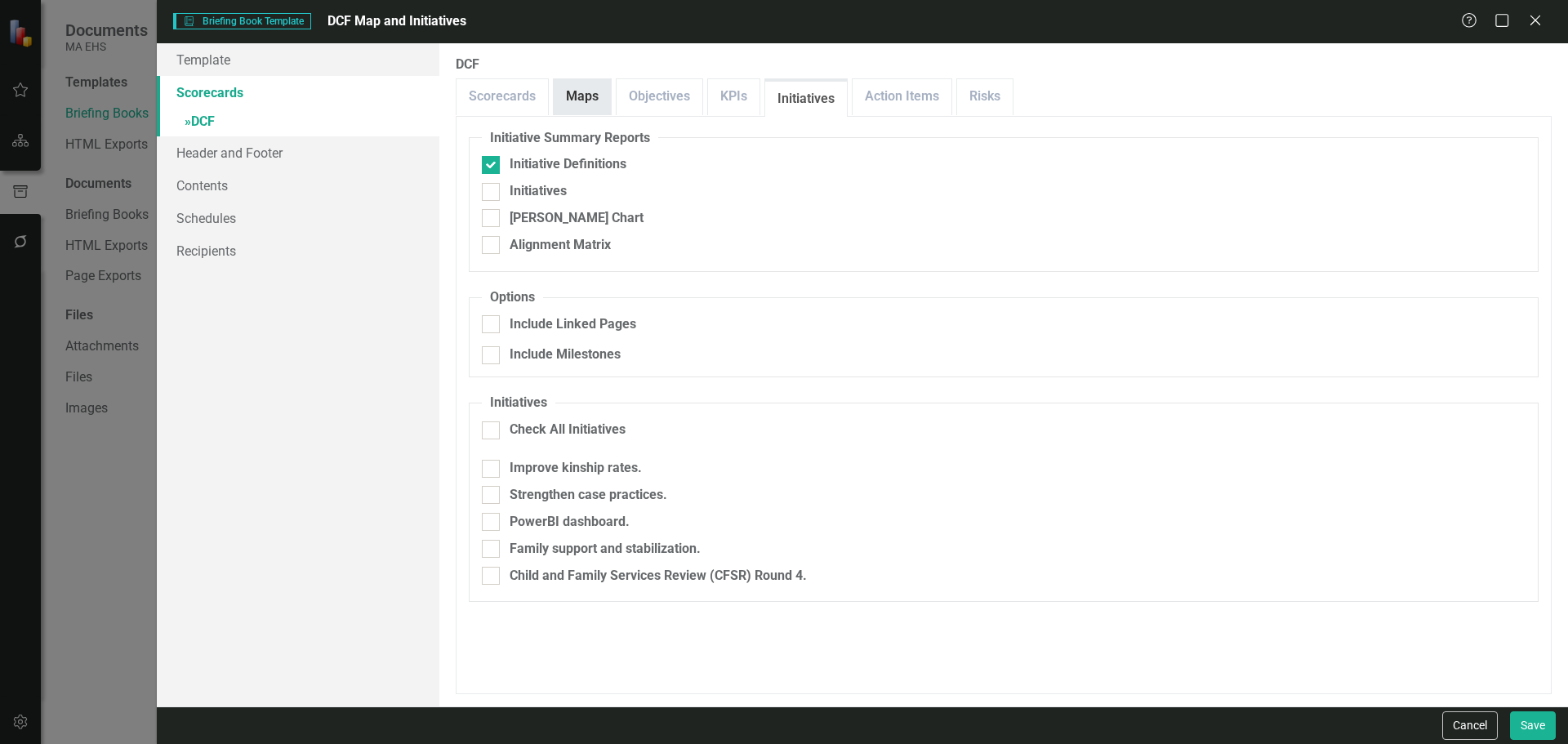
click at [571, 96] on link "Maps" at bounding box center [582, 97] width 57 height 35
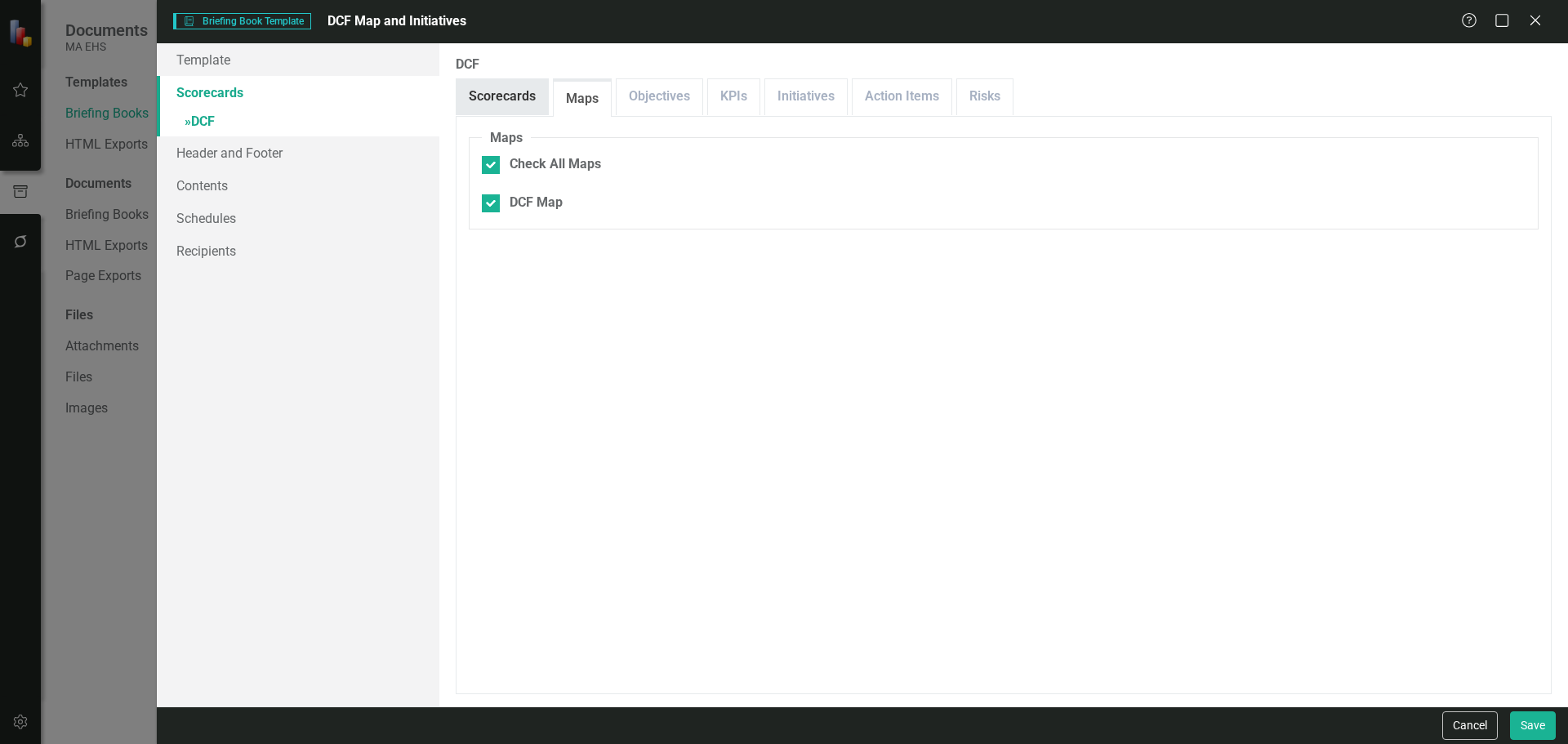
click at [491, 87] on link "Scorecards" at bounding box center [502, 97] width 92 height 35
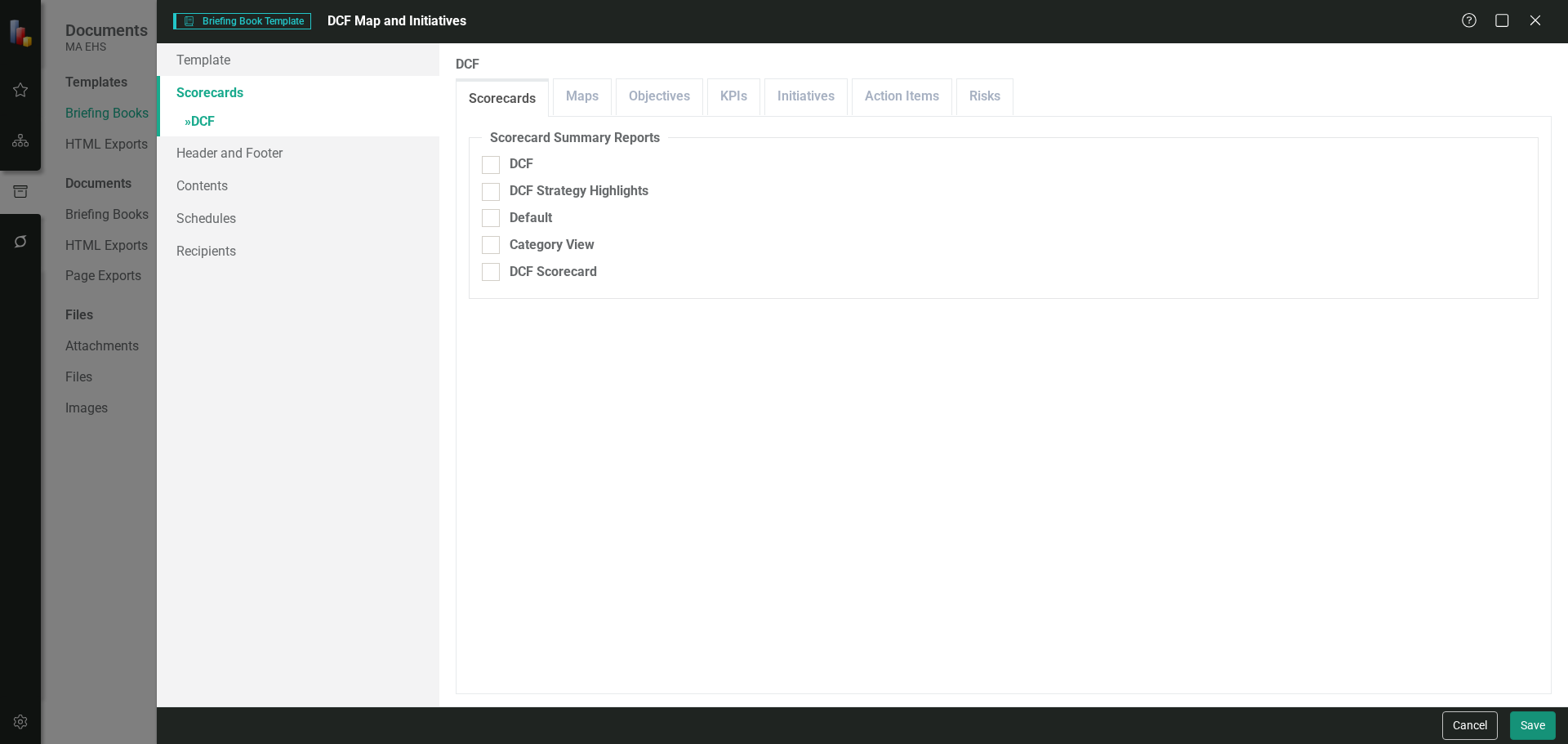
click at [1543, 717] on button "Save" at bounding box center [1533, 725] width 46 height 29
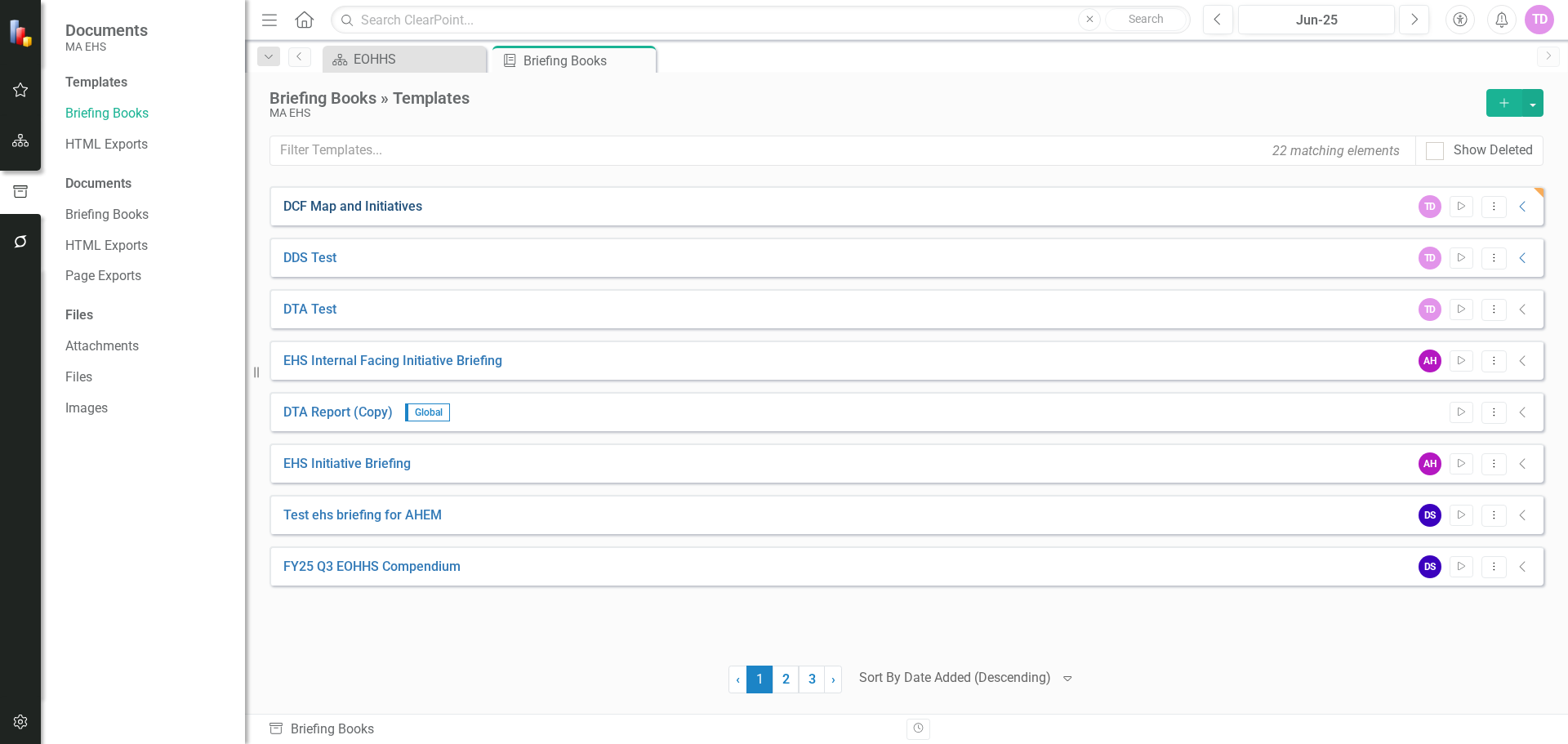
click at [327, 204] on link "DCF Map and Initiatives" at bounding box center [352, 207] width 139 height 19
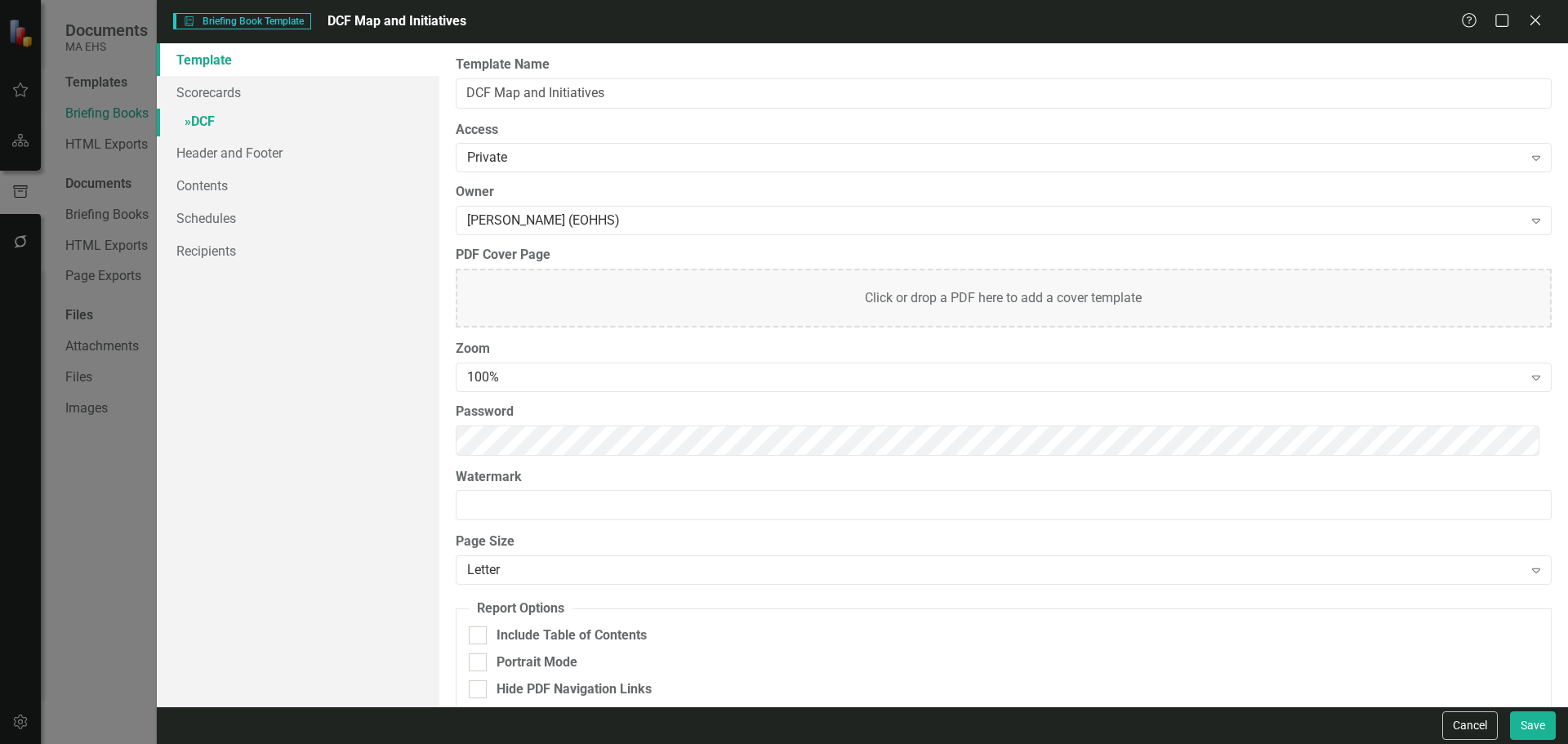
click at [260, 117] on link "» DCF" at bounding box center [298, 122] width 283 height 29
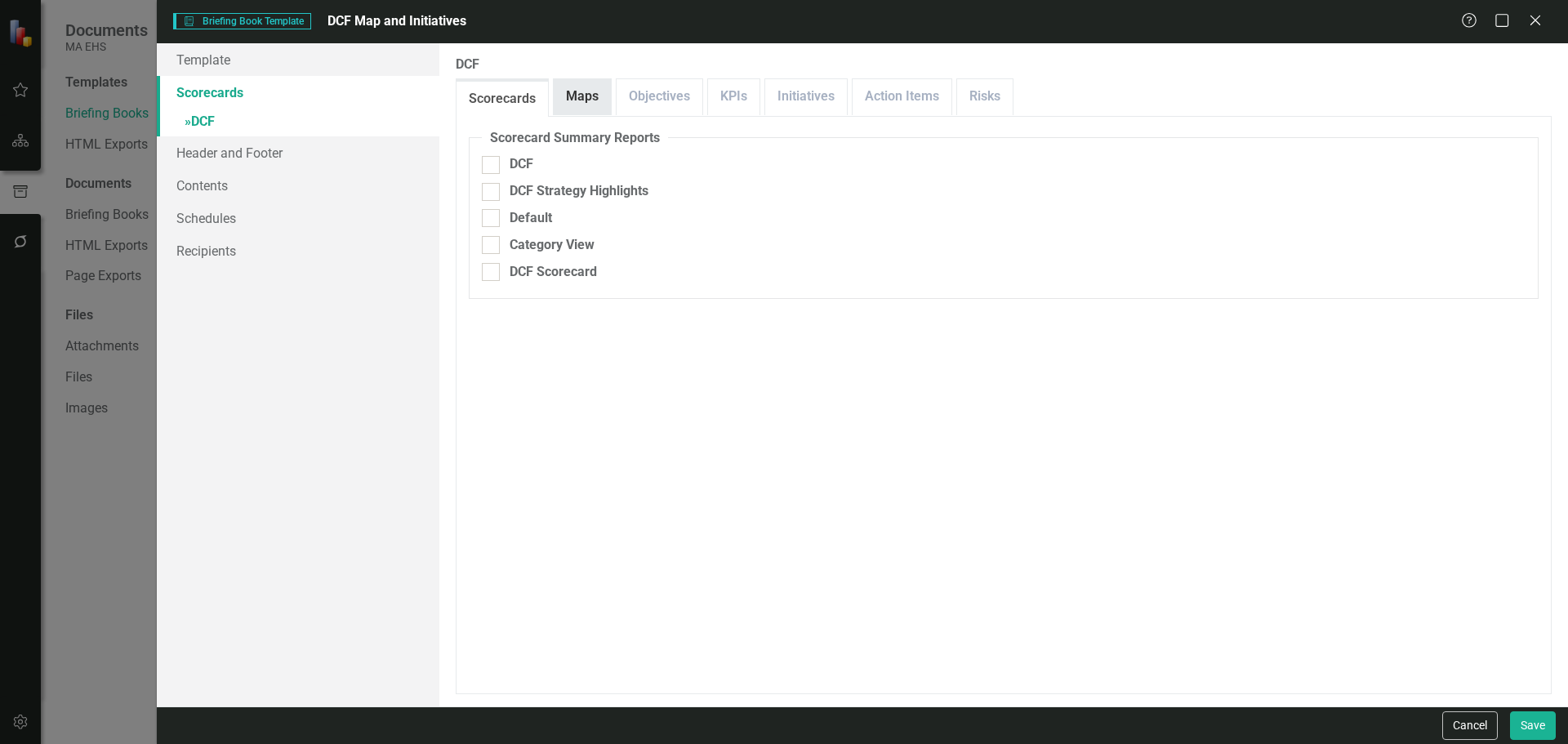
click at [588, 104] on link "Maps" at bounding box center [582, 97] width 57 height 35
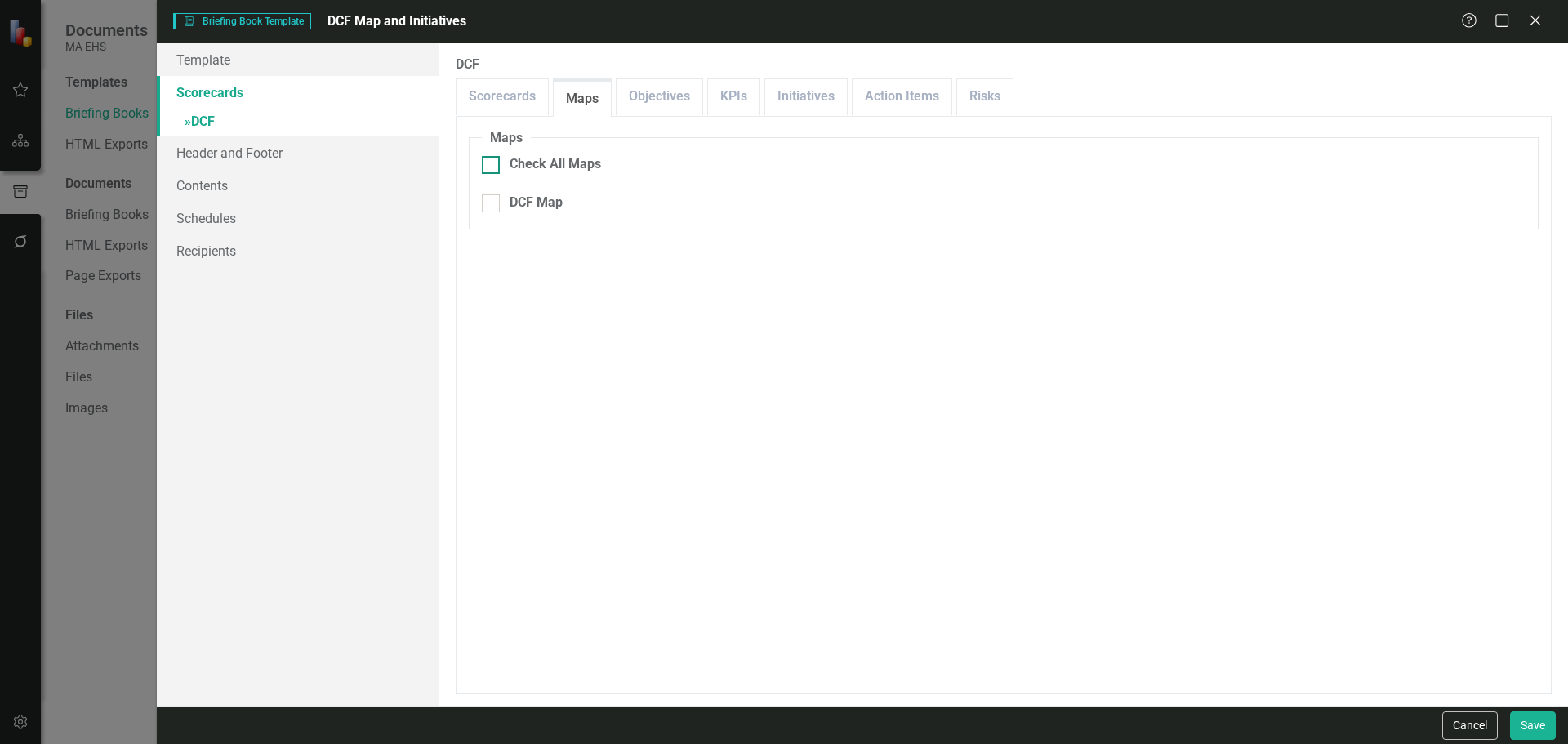
click at [563, 160] on div "Check All Maps" at bounding box center [556, 164] width 92 height 19
click at [492, 160] on input "Check All Maps" at bounding box center [487, 161] width 10 height 10
checkbox input "true"
click at [1538, 732] on button "Save" at bounding box center [1533, 725] width 46 height 29
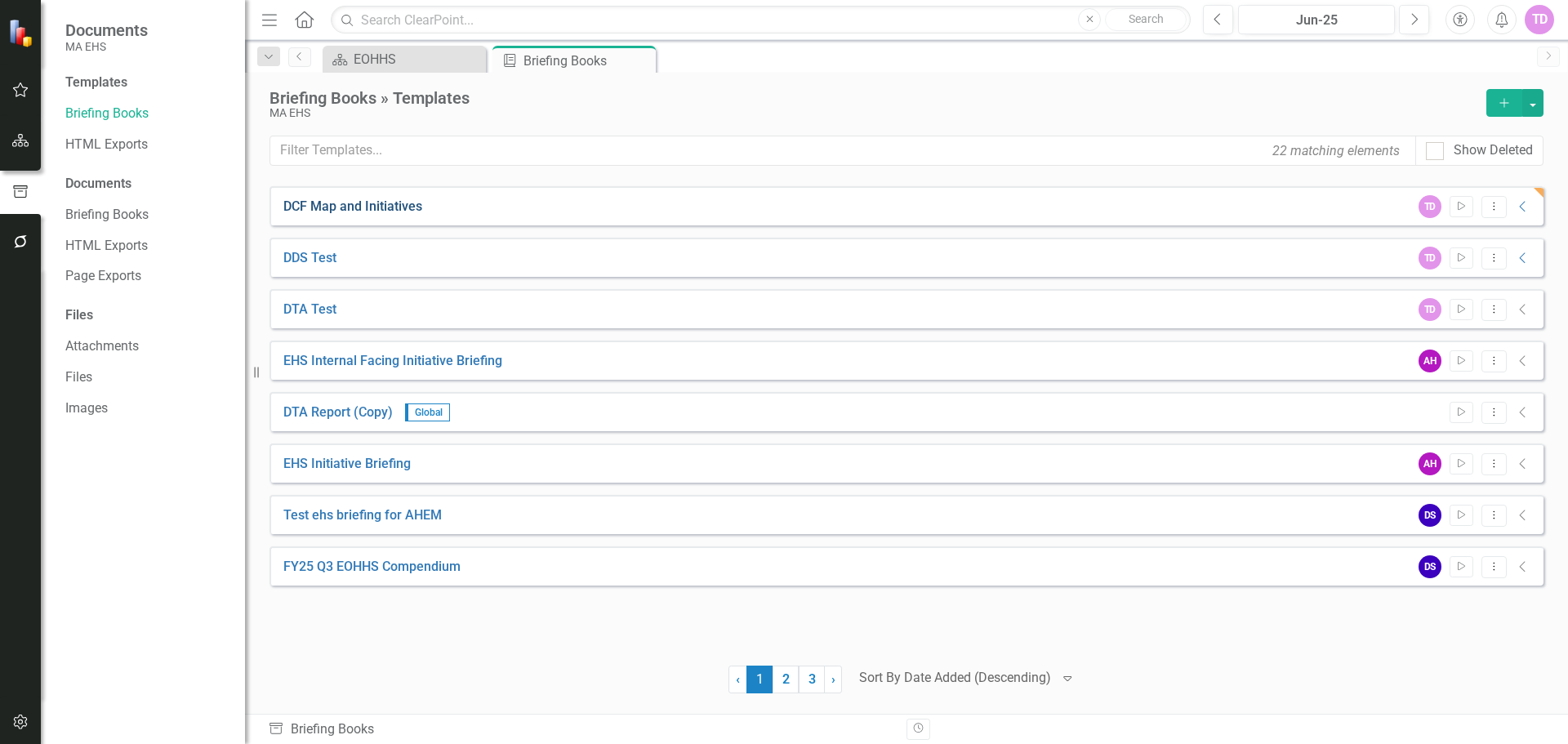
click at [403, 203] on link "DCF Map and Initiatives" at bounding box center [352, 207] width 139 height 19
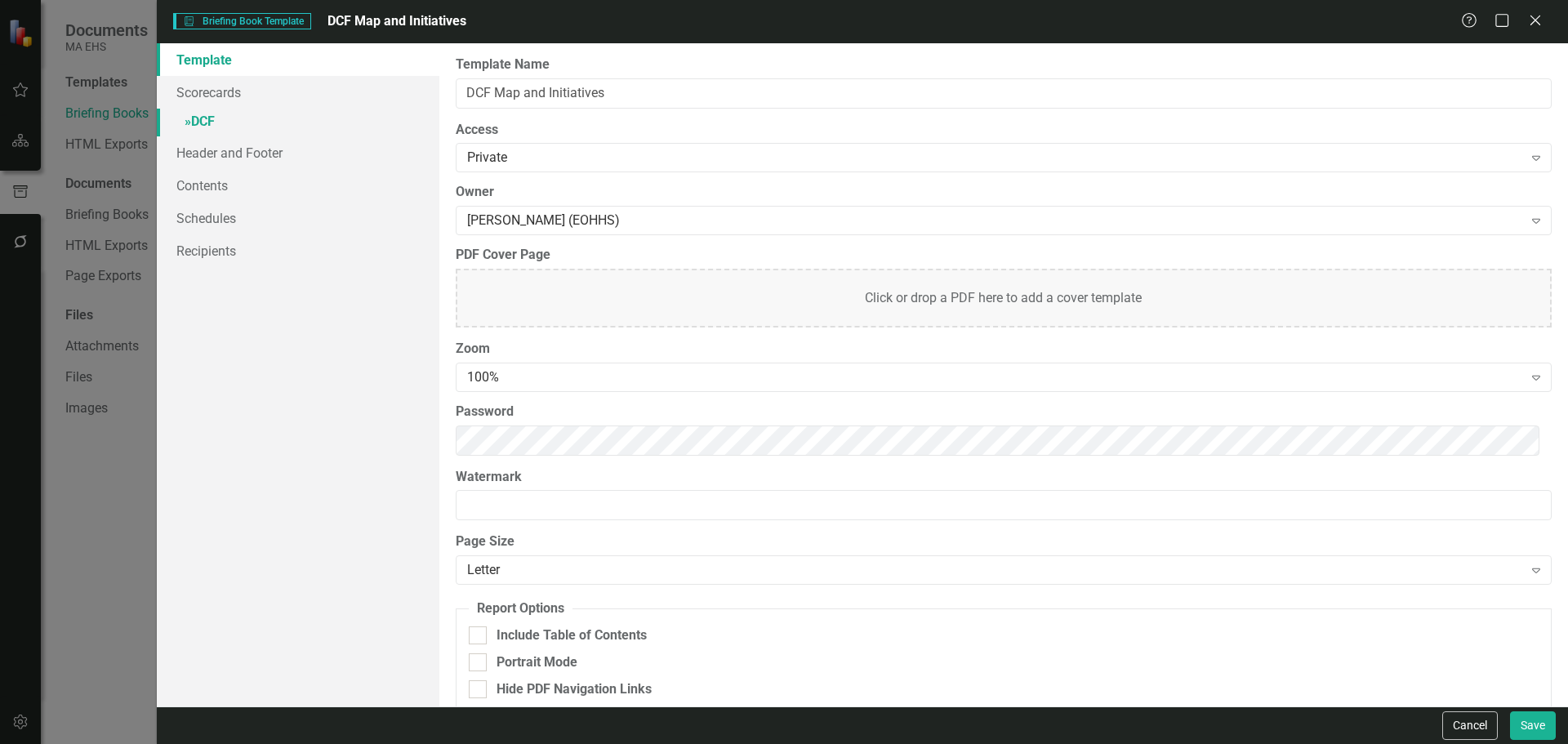
click at [300, 130] on link "» DCF" at bounding box center [298, 122] width 283 height 29
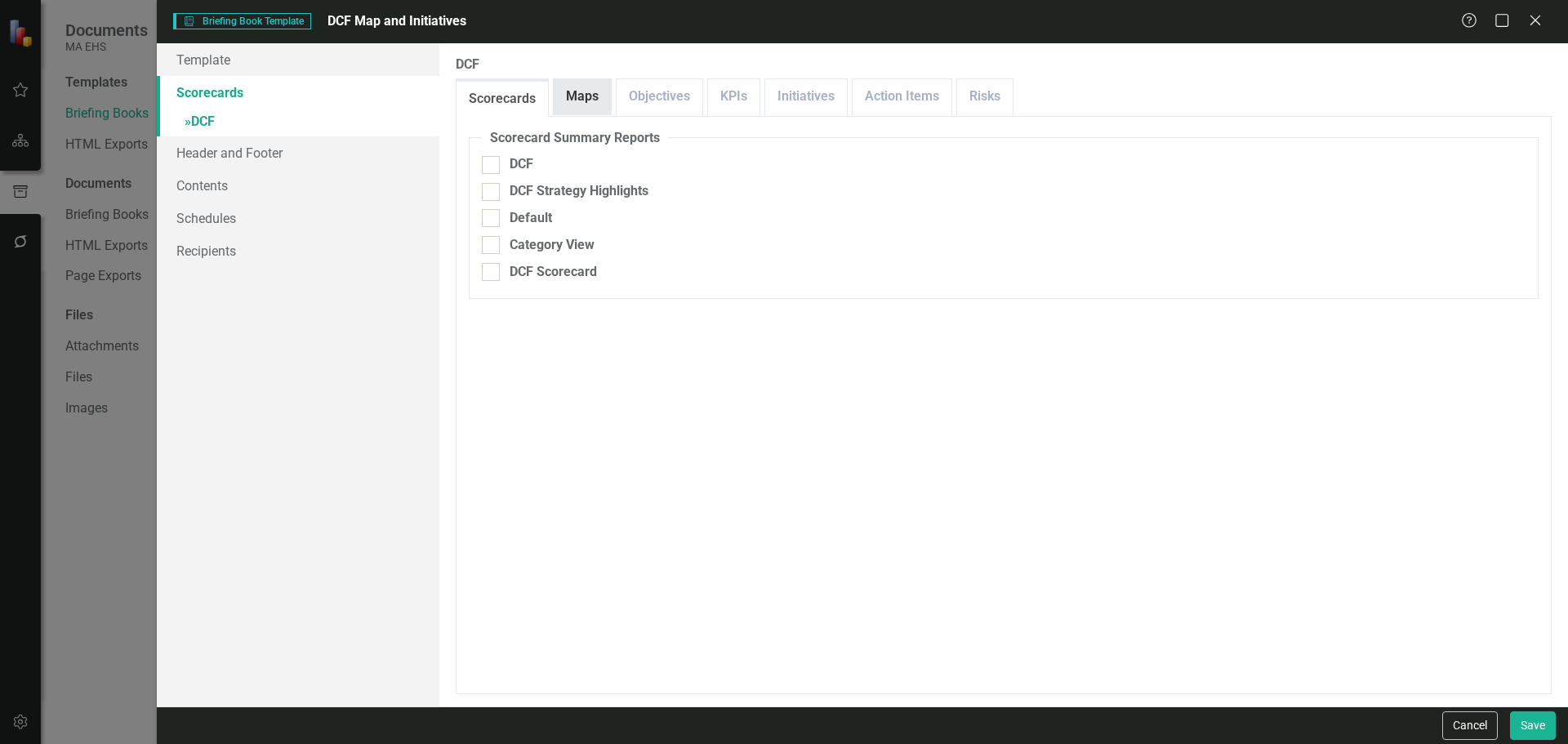
click at [583, 109] on link "Maps" at bounding box center [582, 97] width 57 height 35
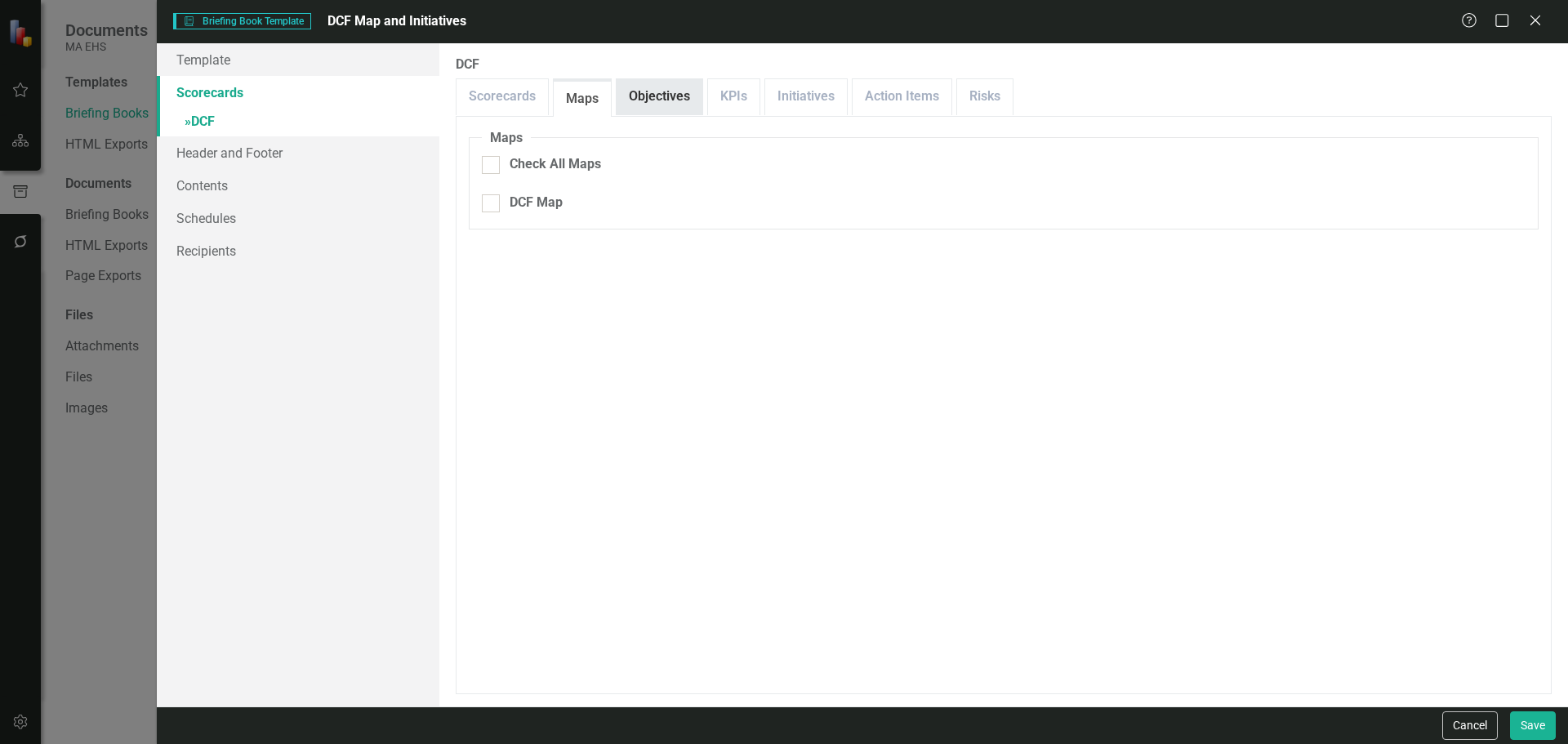
click at [681, 102] on link "Objectives" at bounding box center [659, 97] width 86 height 35
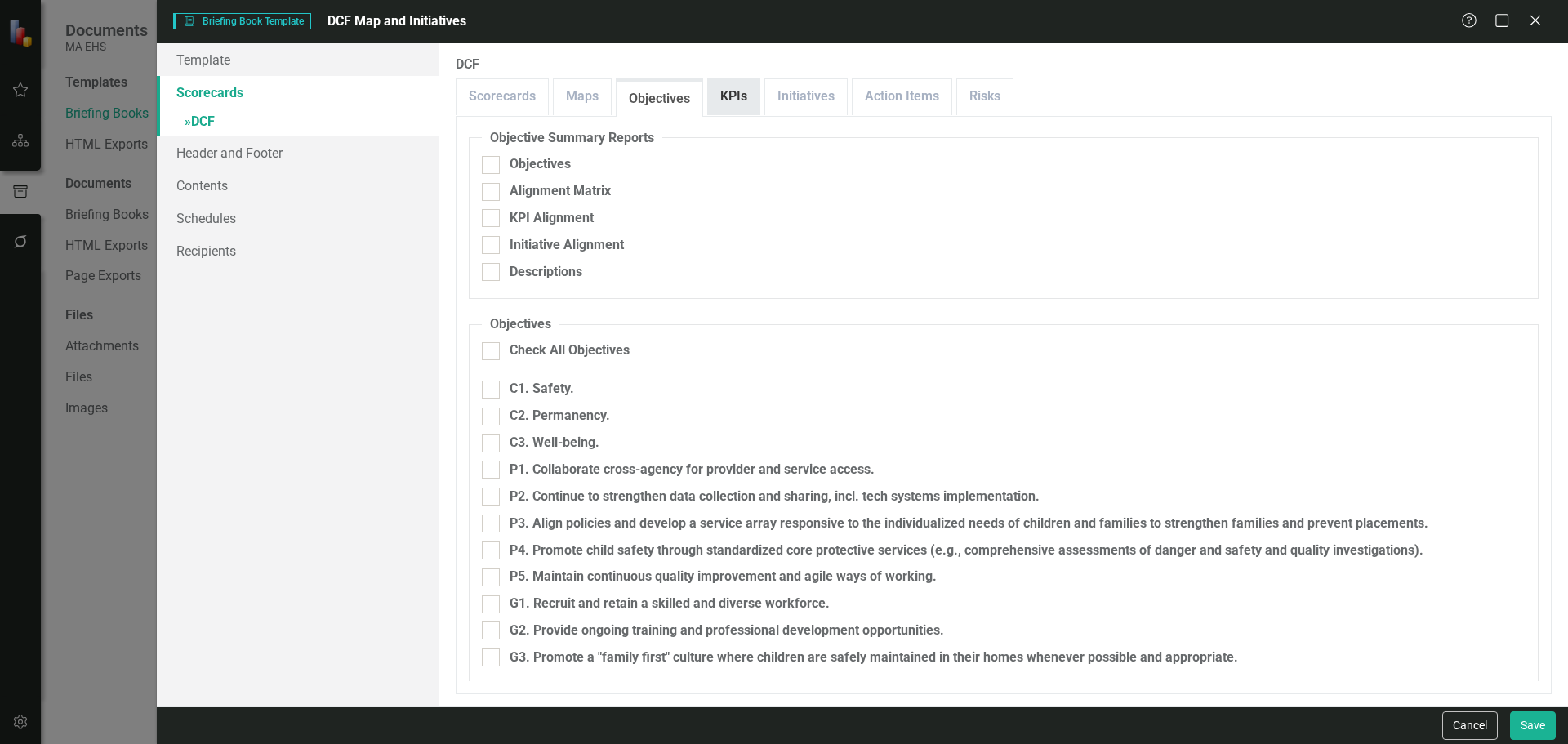
click at [740, 102] on link "KPIs" at bounding box center [733, 97] width 51 height 35
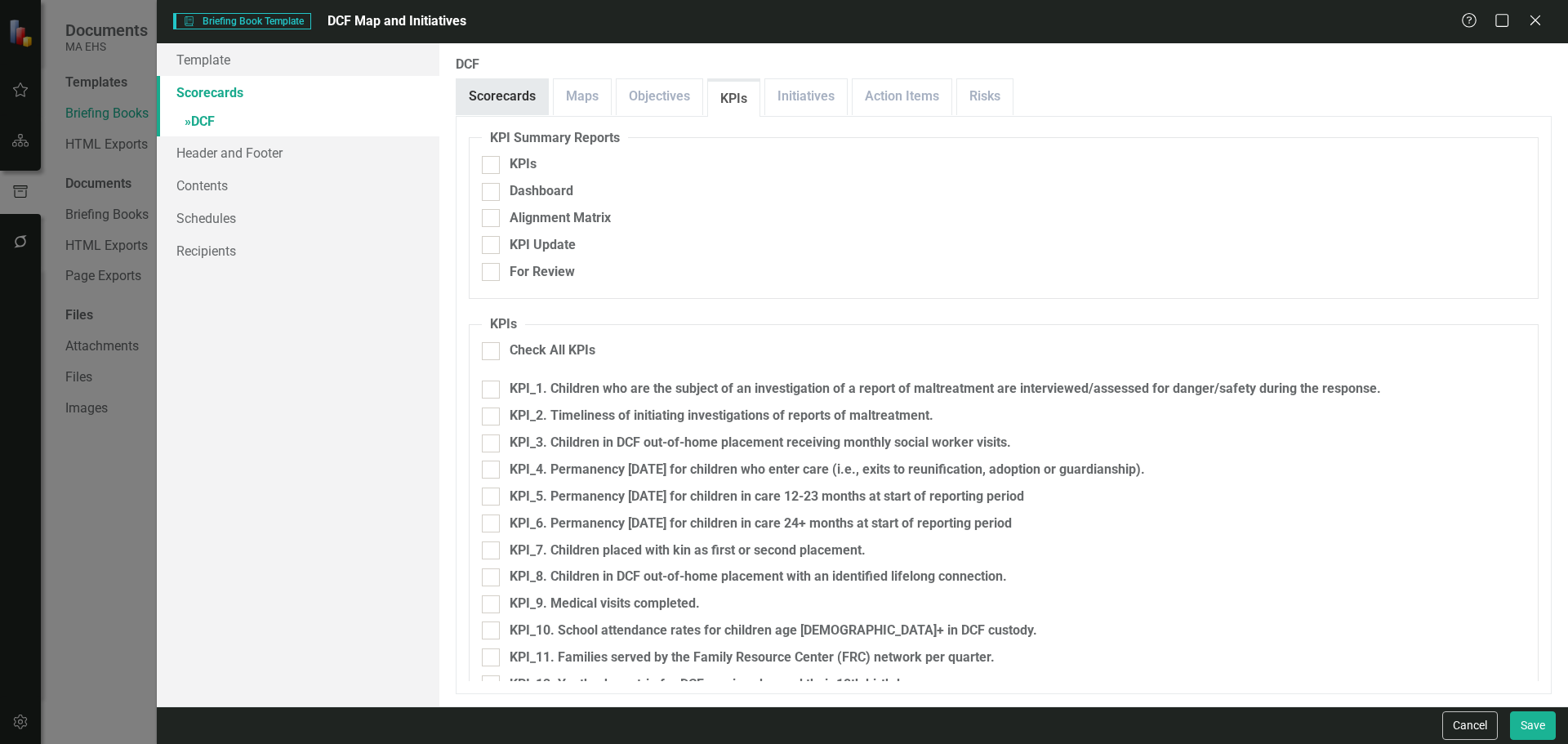
click at [505, 110] on link "Scorecards" at bounding box center [502, 97] width 92 height 35
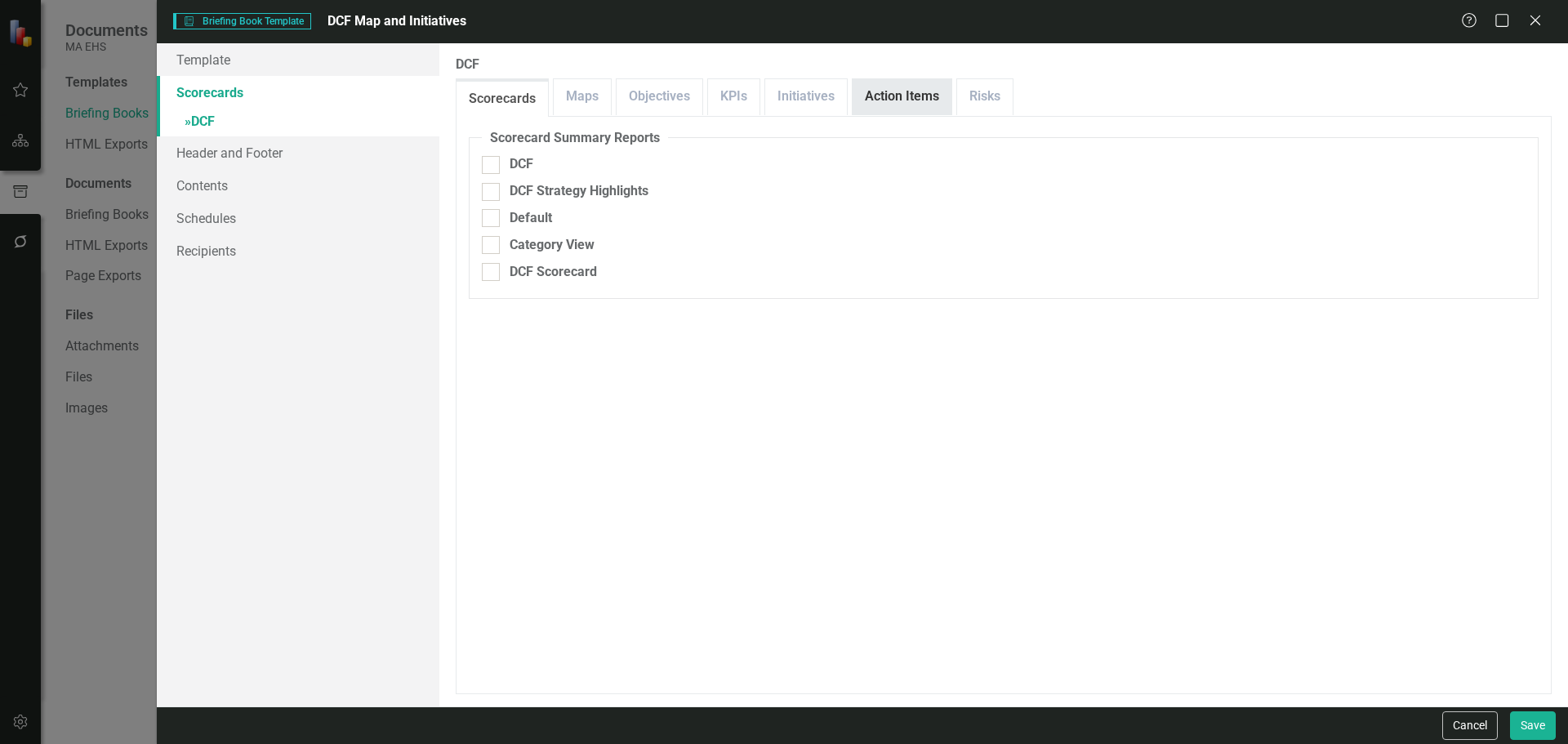
click at [925, 92] on link "Action Items" at bounding box center [902, 97] width 99 height 35
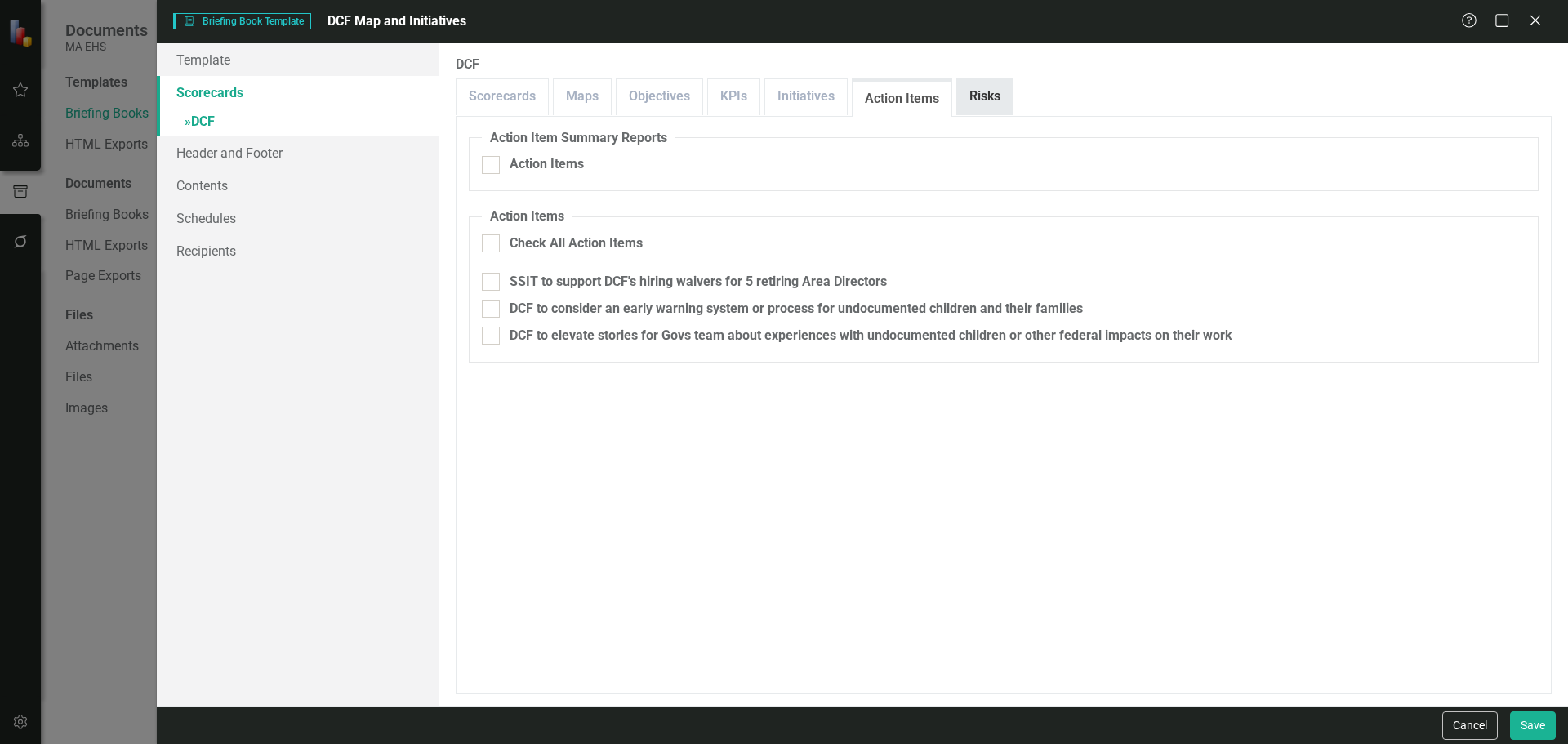
click at [986, 104] on link "Risks" at bounding box center [984, 97] width 55 height 35
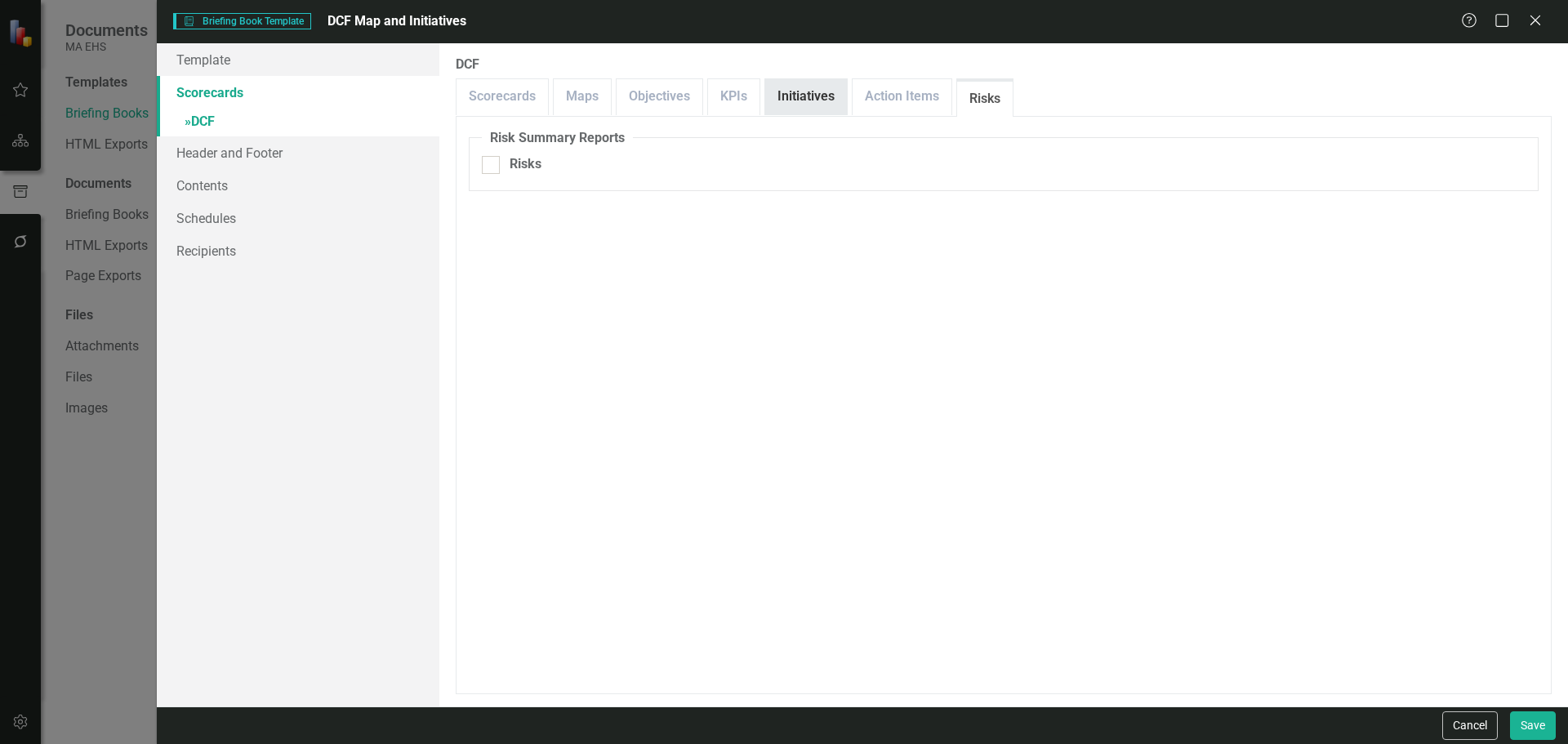
click at [777, 95] on link "Initiatives" at bounding box center [805, 97] width 81 height 35
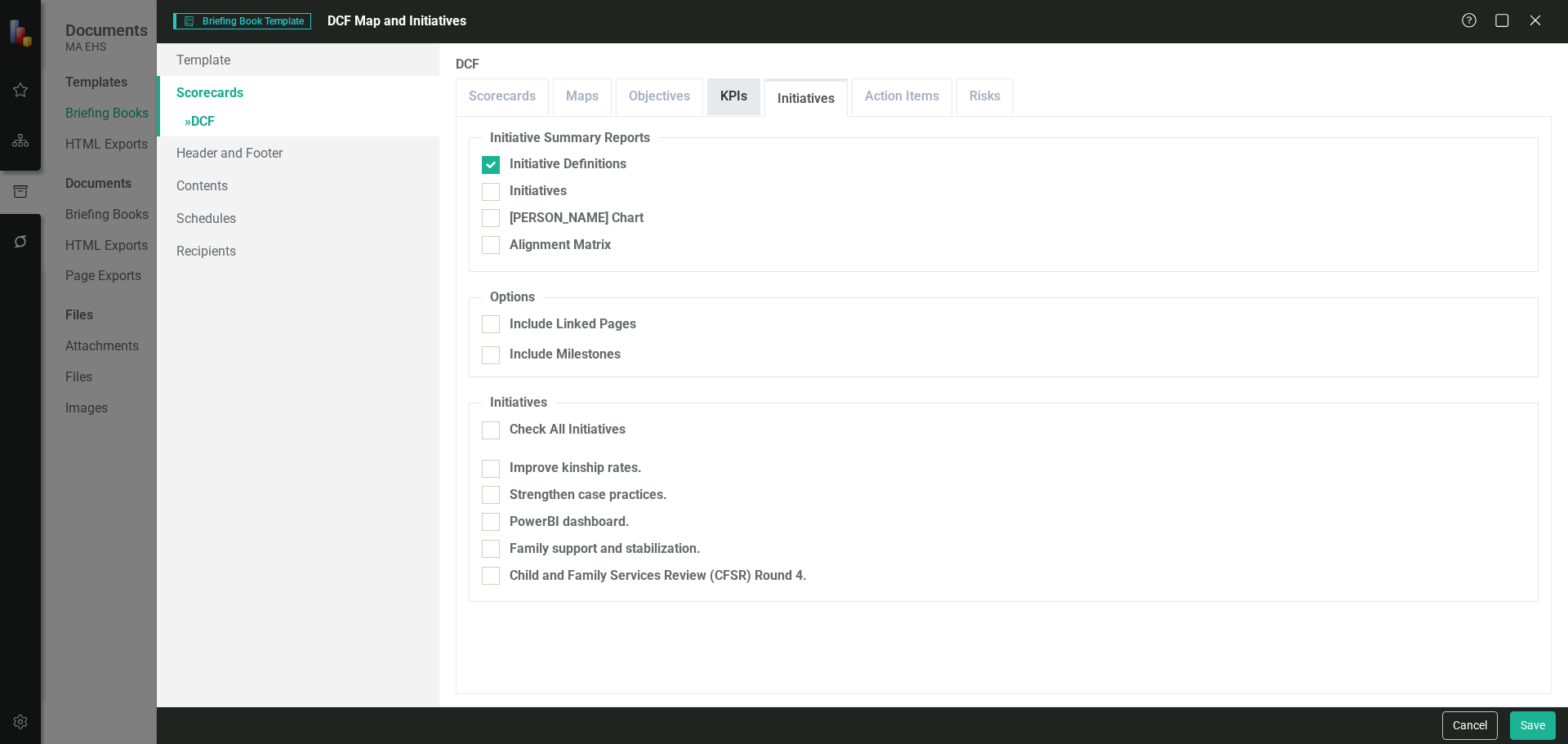
click at [719, 91] on link "KPIs" at bounding box center [733, 97] width 51 height 35
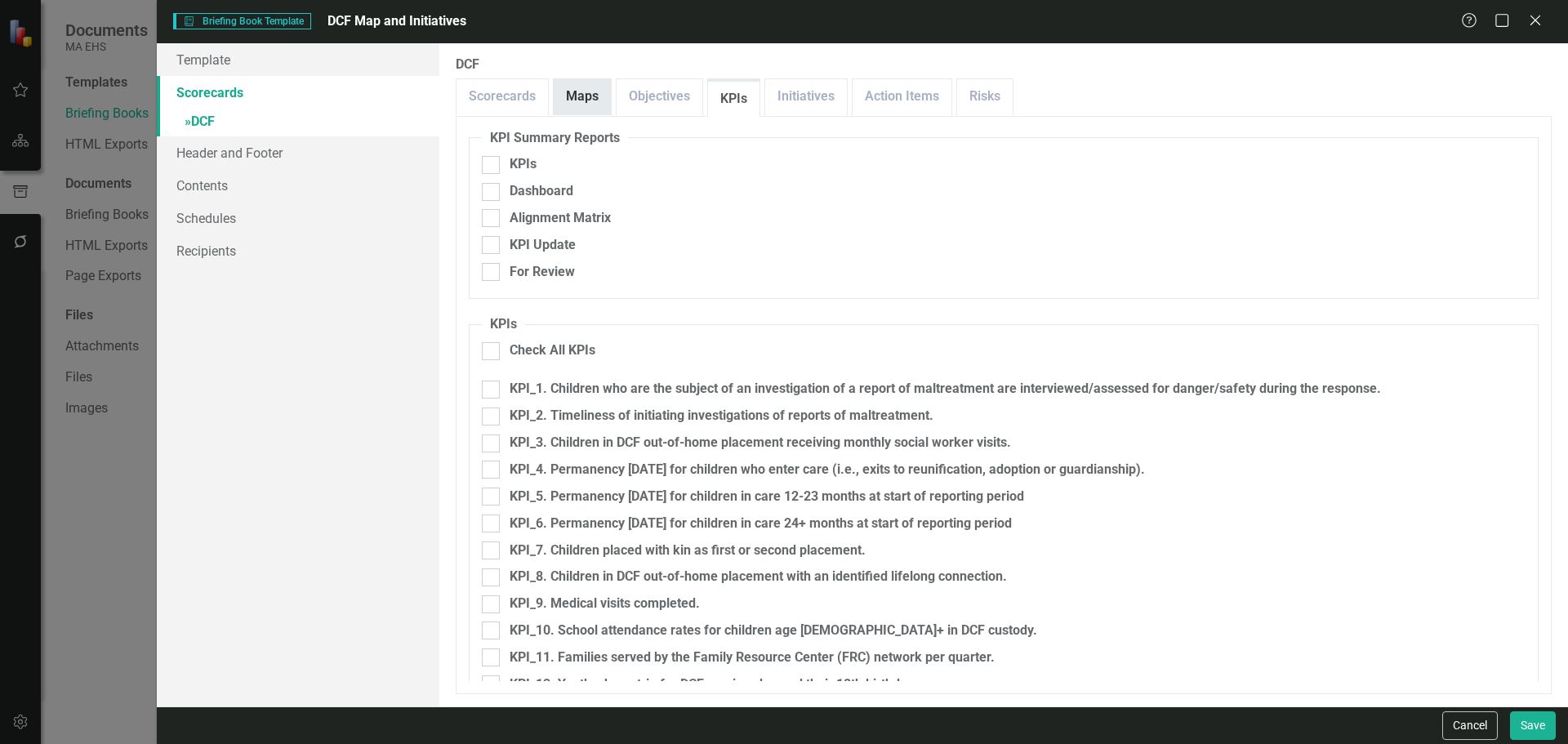
click at [601, 99] on link "Maps" at bounding box center [582, 97] width 57 height 35
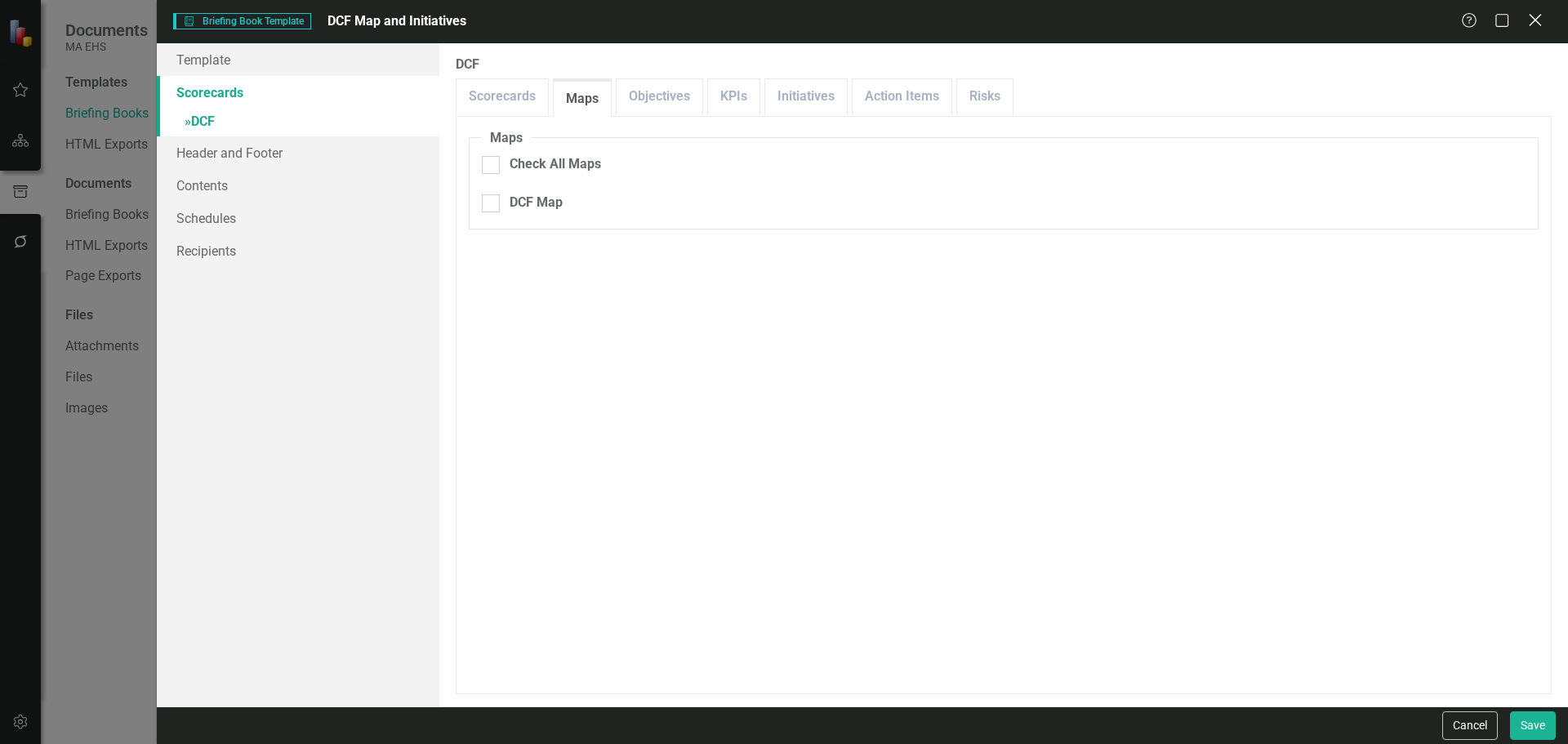
click at [1532, 29] on div "Close" at bounding box center [1535, 21] width 21 height 22
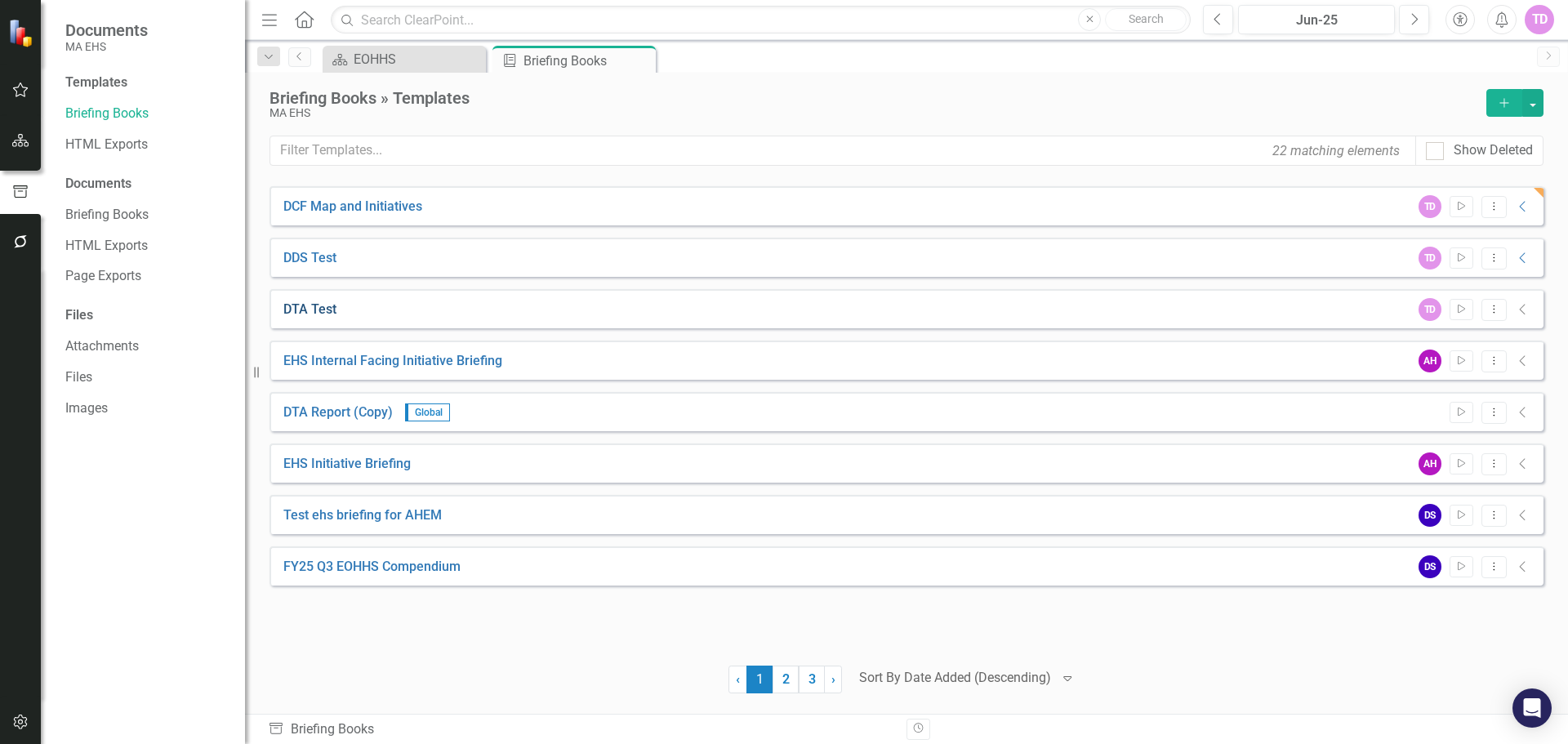
click at [318, 316] on link "DTA Test" at bounding box center [309, 310] width 53 height 19
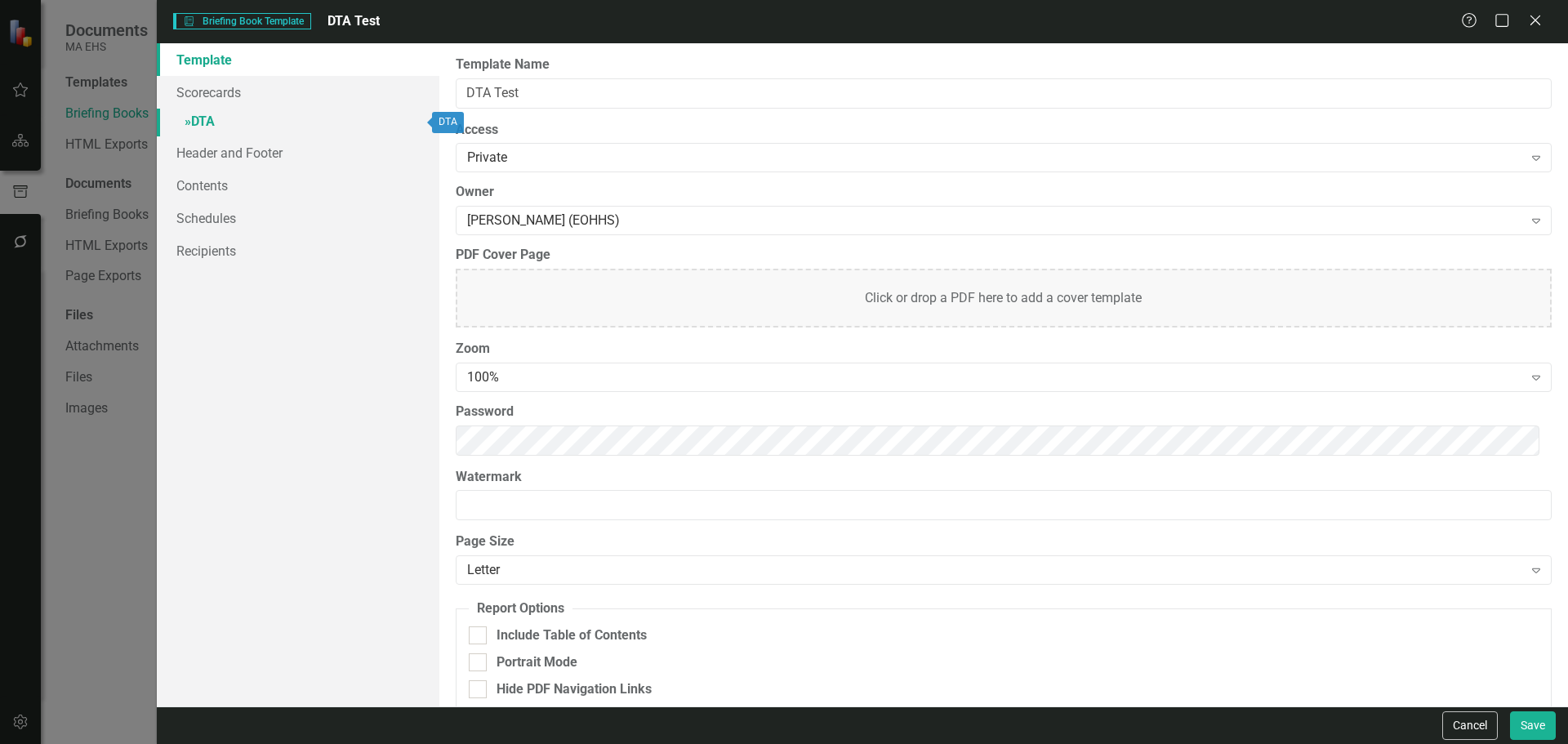
click at [228, 126] on link "» DTA" at bounding box center [298, 122] width 283 height 29
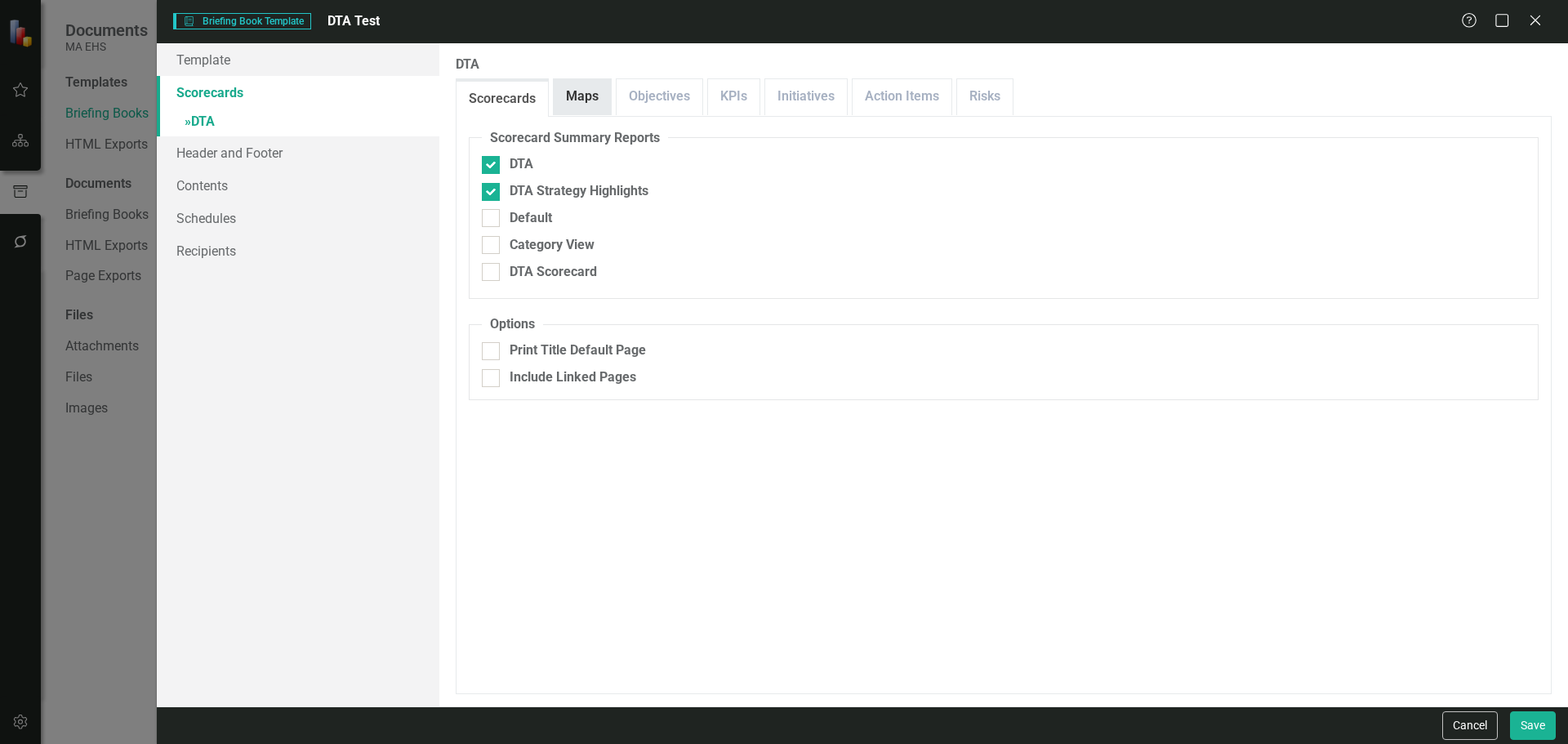
click at [586, 101] on link "Maps" at bounding box center [582, 97] width 57 height 35
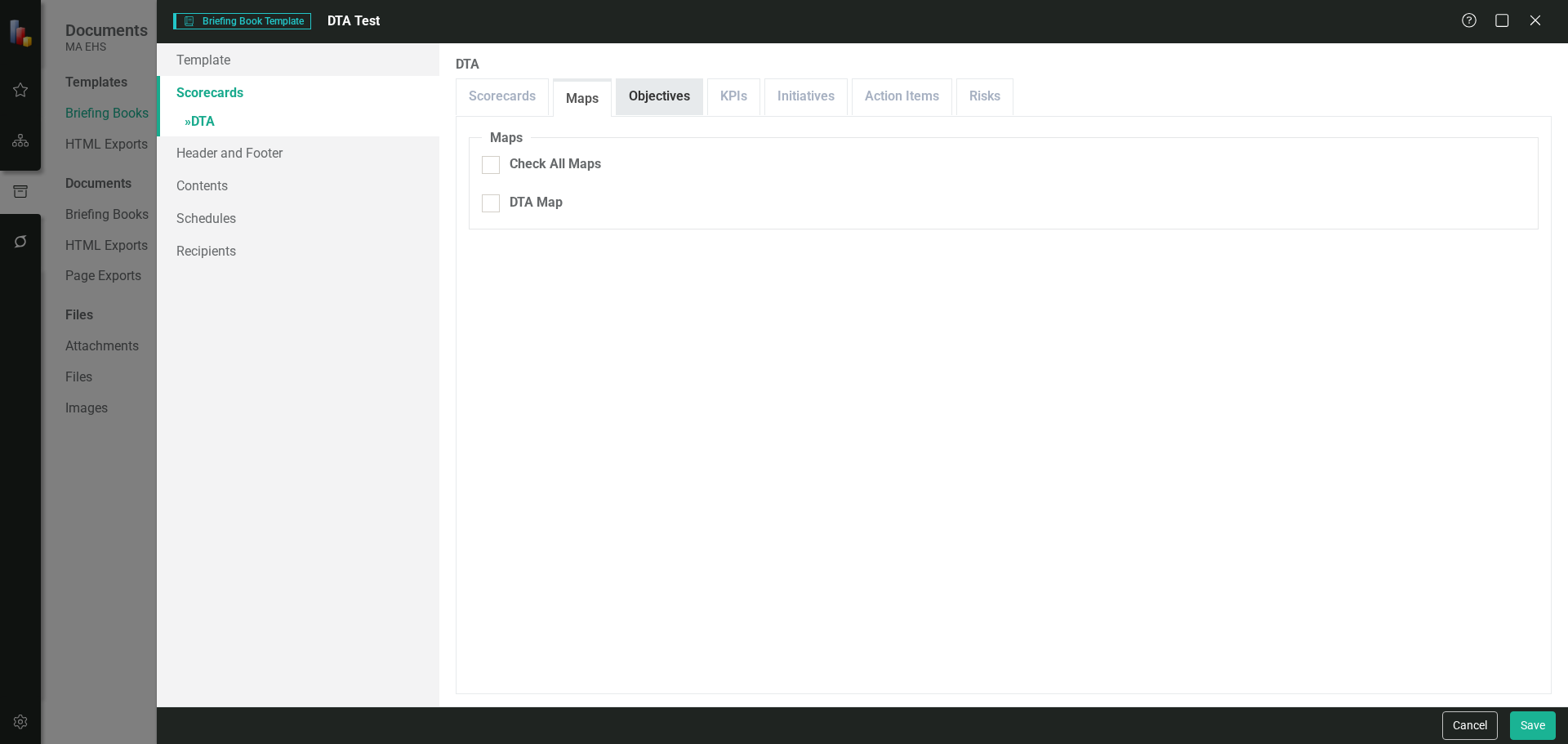
click at [675, 99] on link "Objectives" at bounding box center [659, 97] width 86 height 35
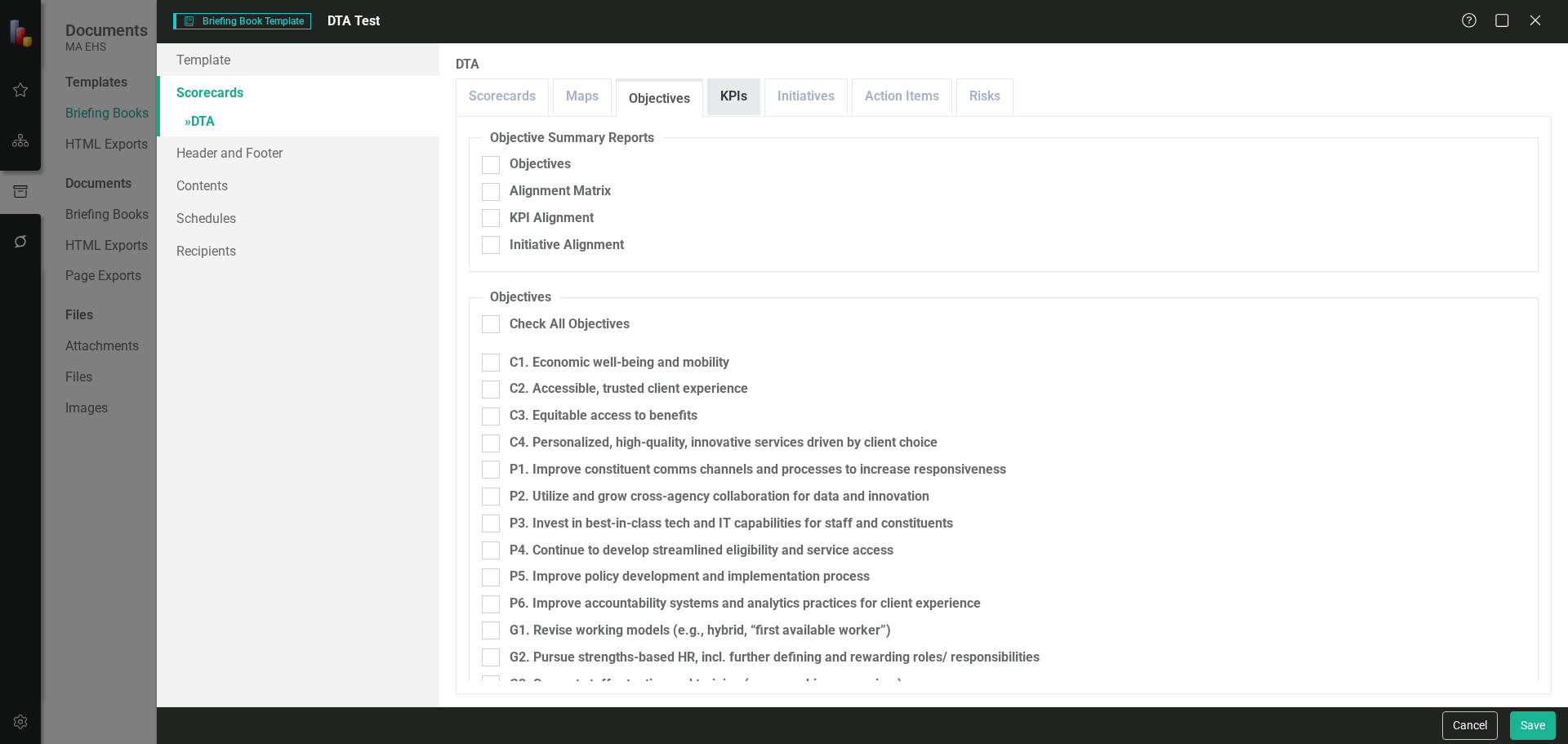
click at [730, 96] on link "KPIs" at bounding box center [733, 97] width 51 height 35
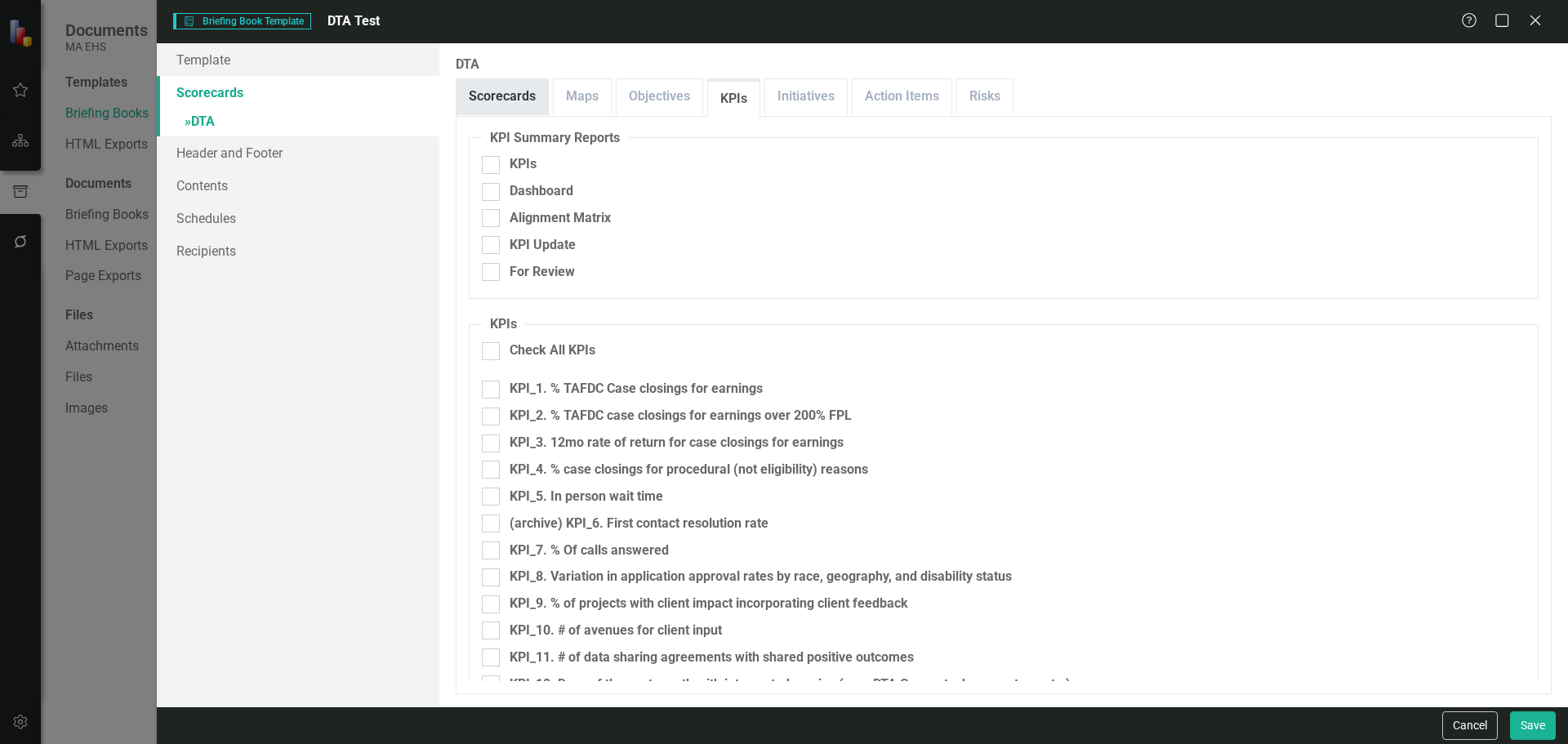
click at [480, 105] on link "Scorecards" at bounding box center [502, 97] width 92 height 35
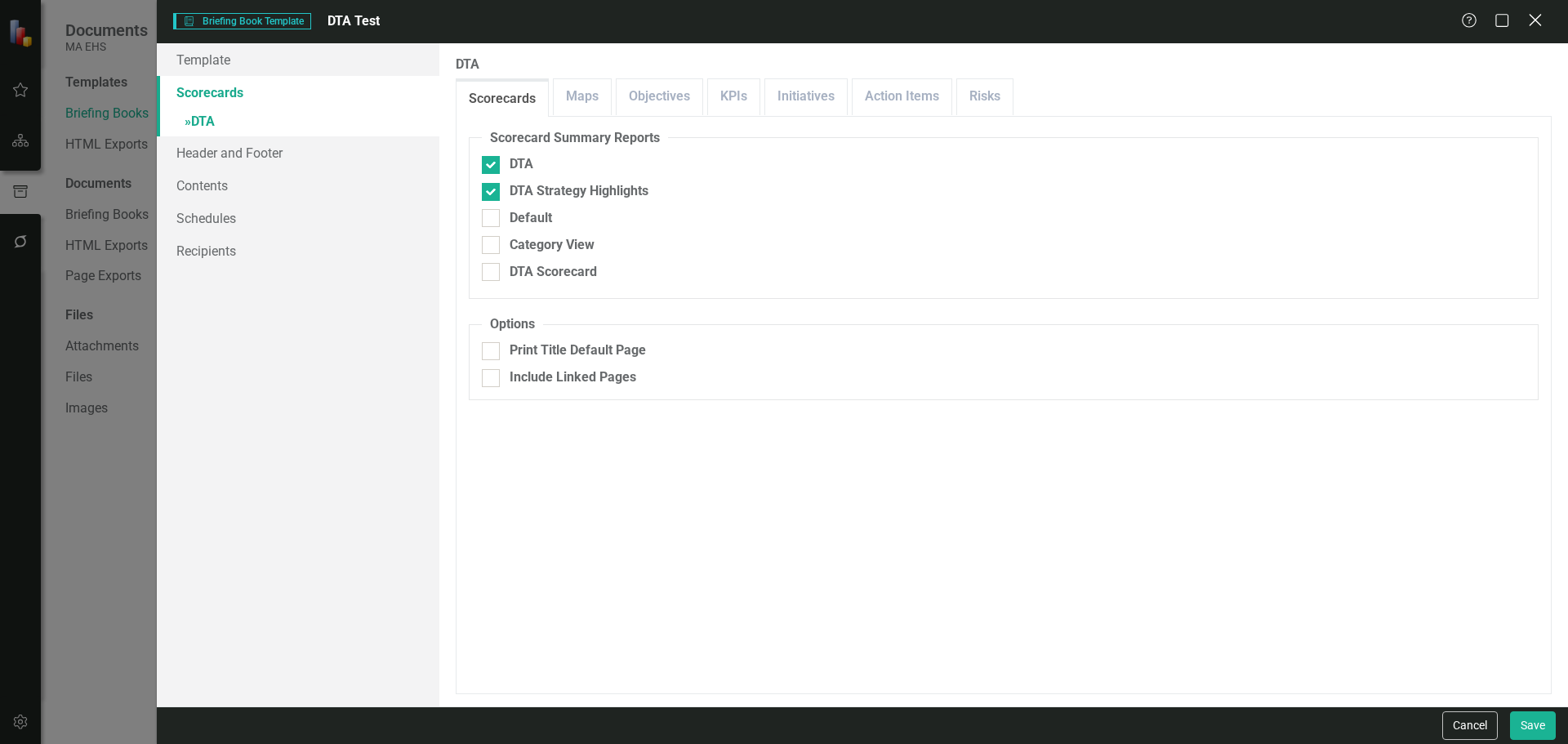
click at [1531, 17] on icon "Close" at bounding box center [1535, 20] width 21 height 16
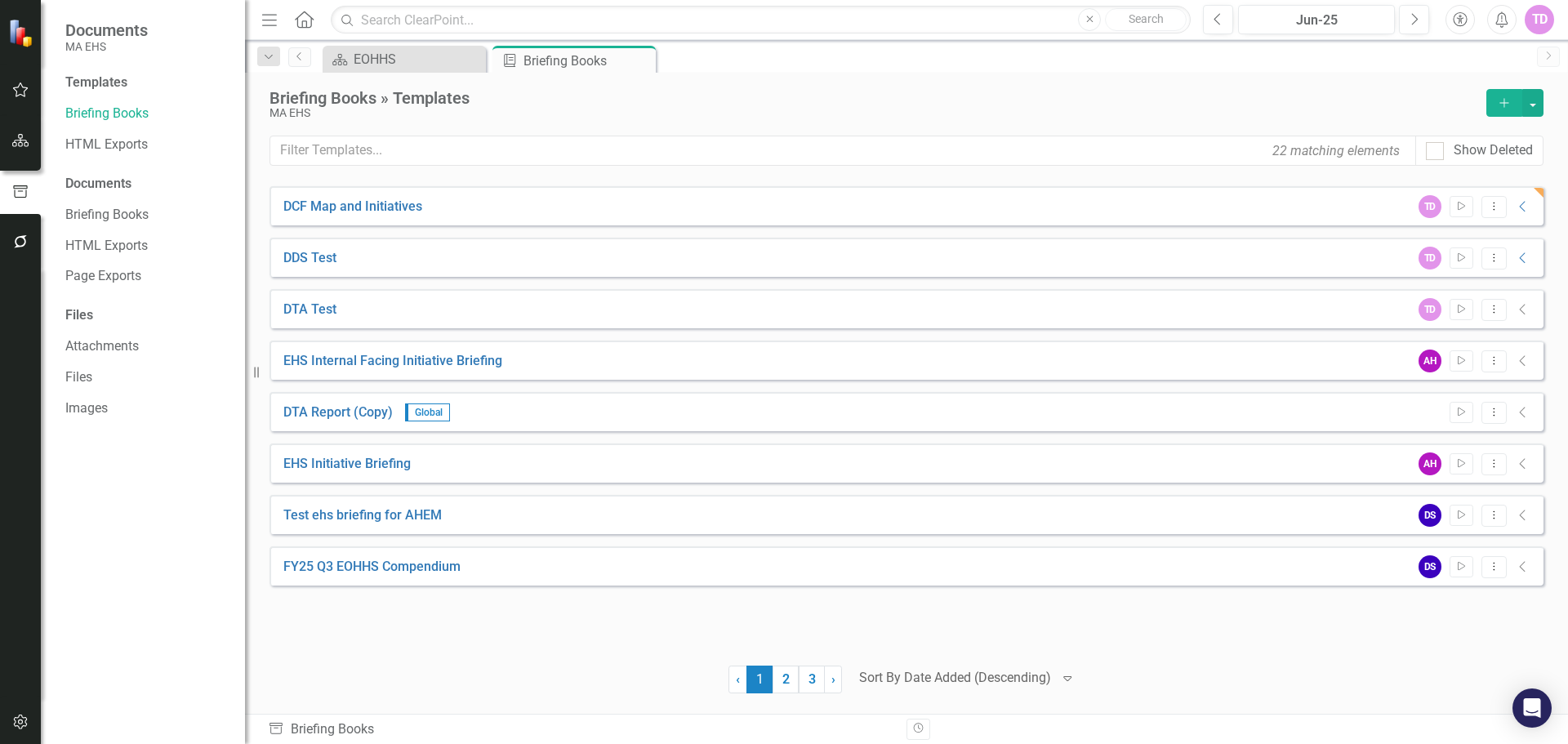
drag, startPoint x: 1531, startPoint y: 17, endPoint x: 901, endPoint y: 101, distance: 635.6
click at [22, 243] on icon "button" at bounding box center [21, 242] width 17 height 13
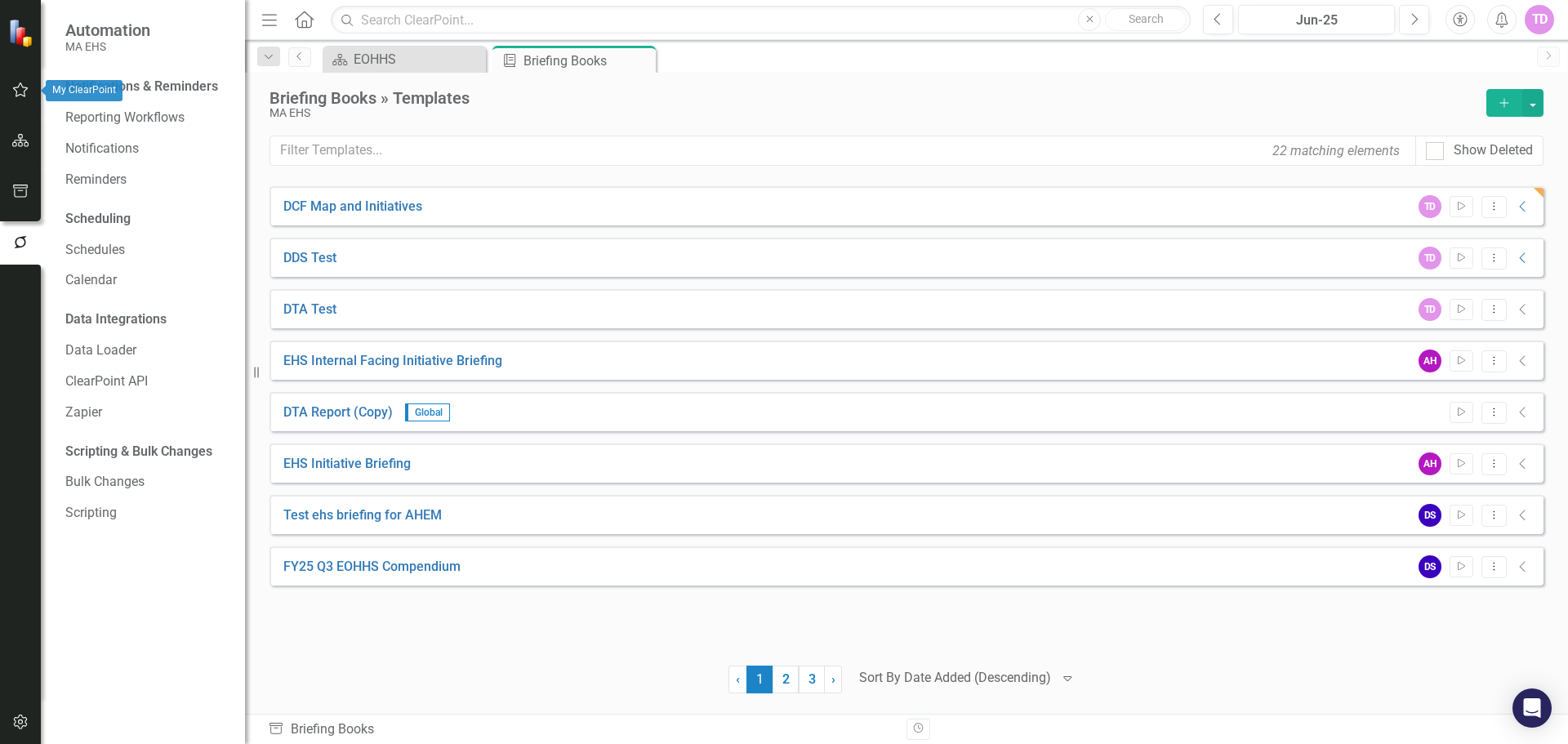
click at [23, 81] on button "button" at bounding box center [21, 91] width 36 height 35
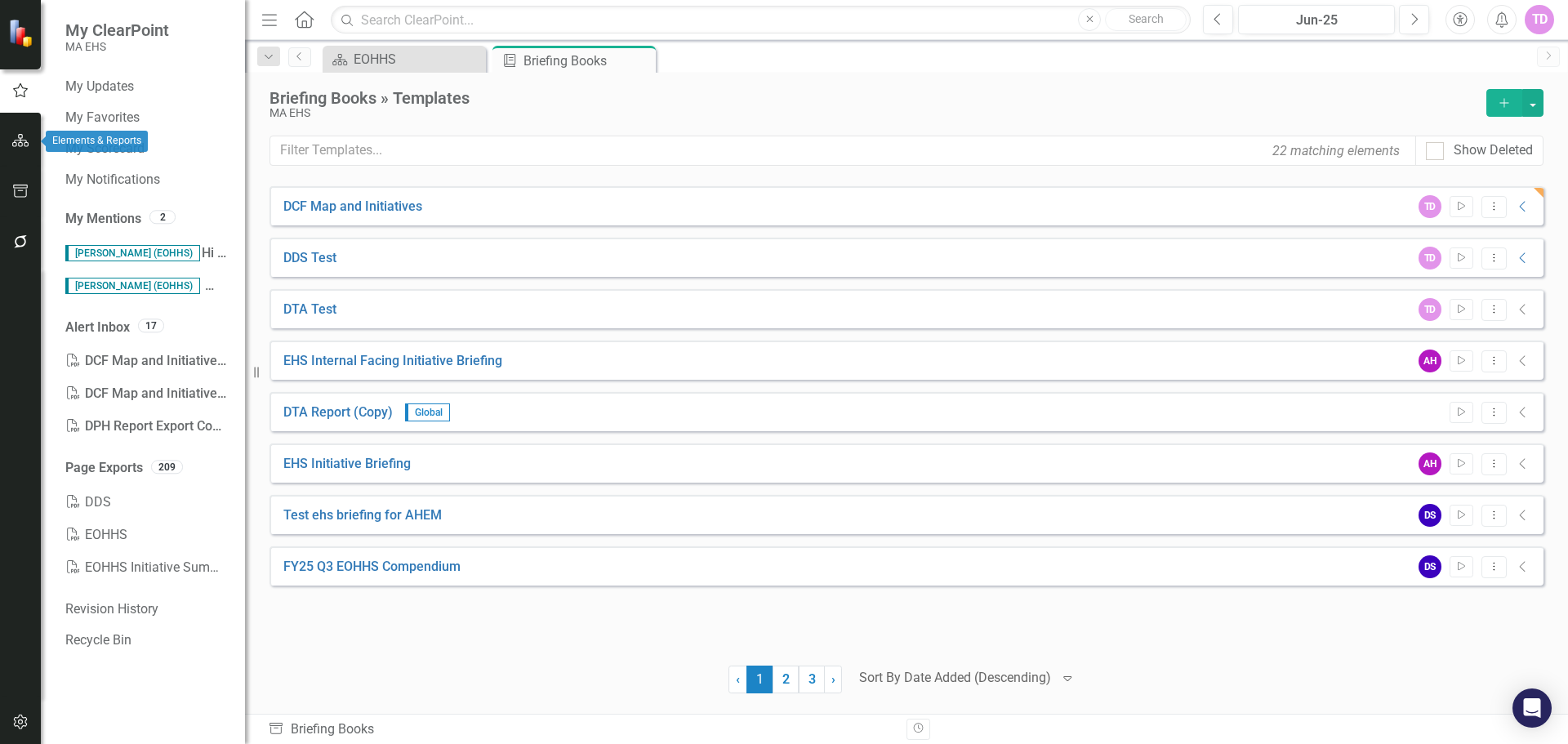
click at [21, 140] on icon "button" at bounding box center [21, 140] width 17 height 13
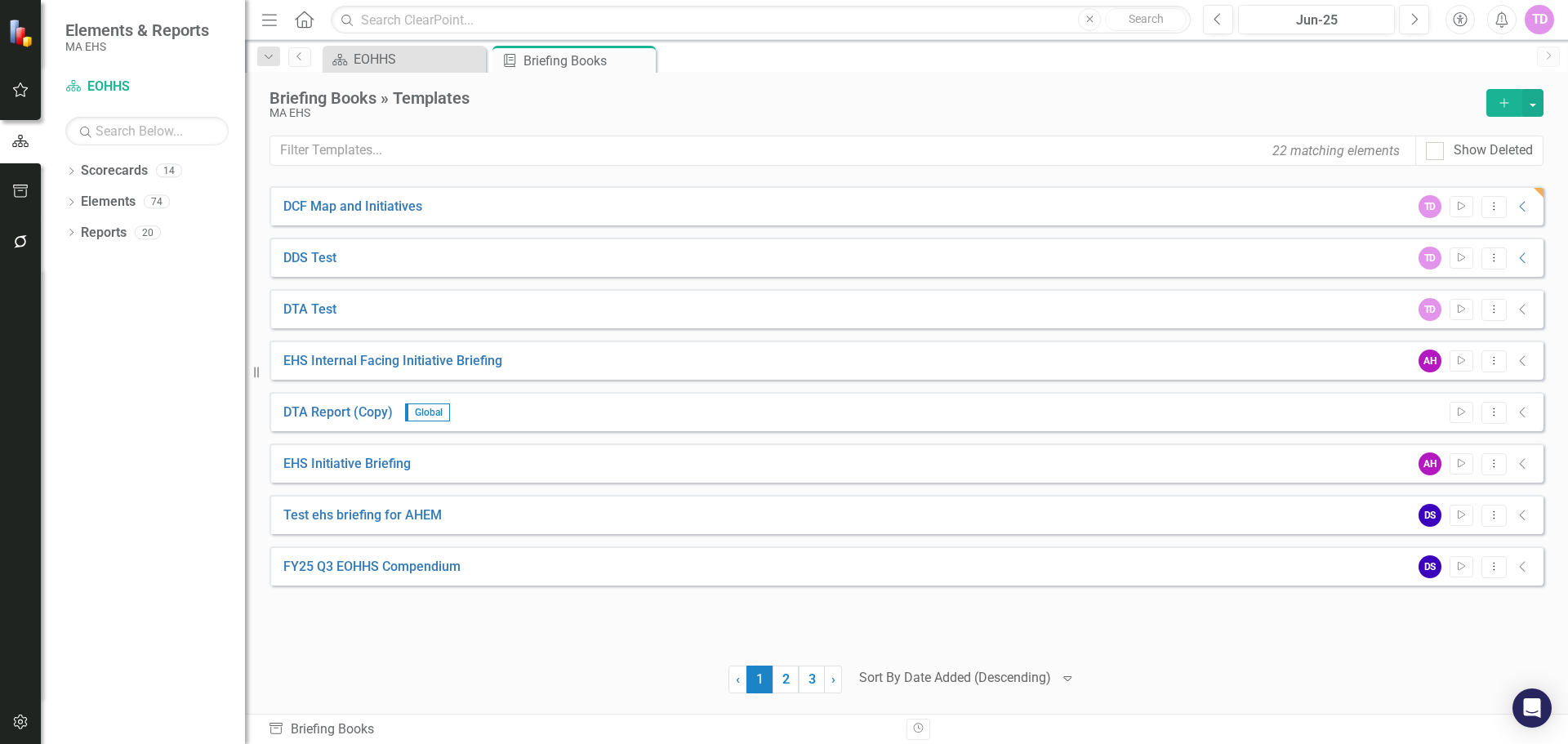
click at [13, 732] on button "button" at bounding box center [21, 723] width 36 height 35
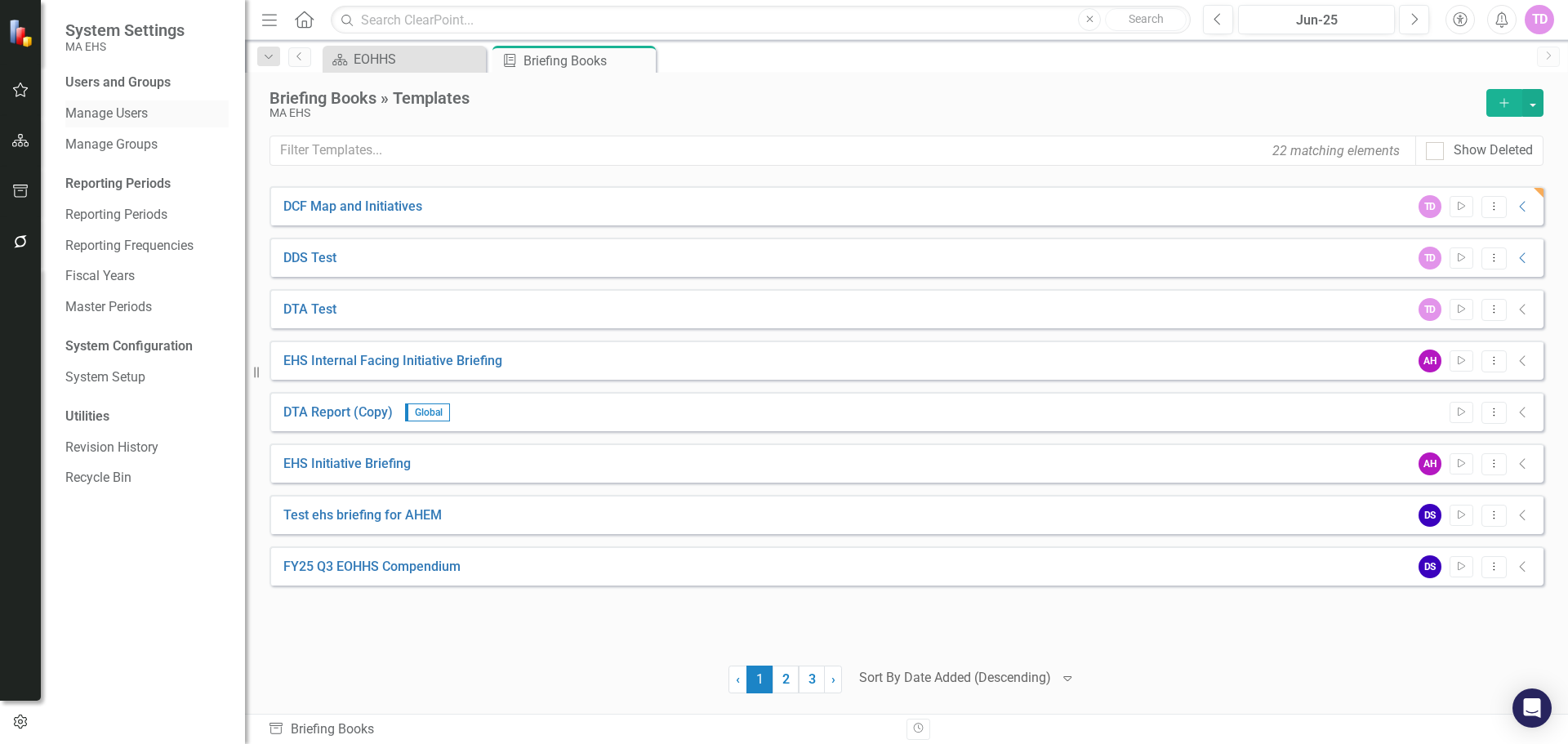
click at [144, 107] on link "Manage Users" at bounding box center [147, 114] width 163 height 19
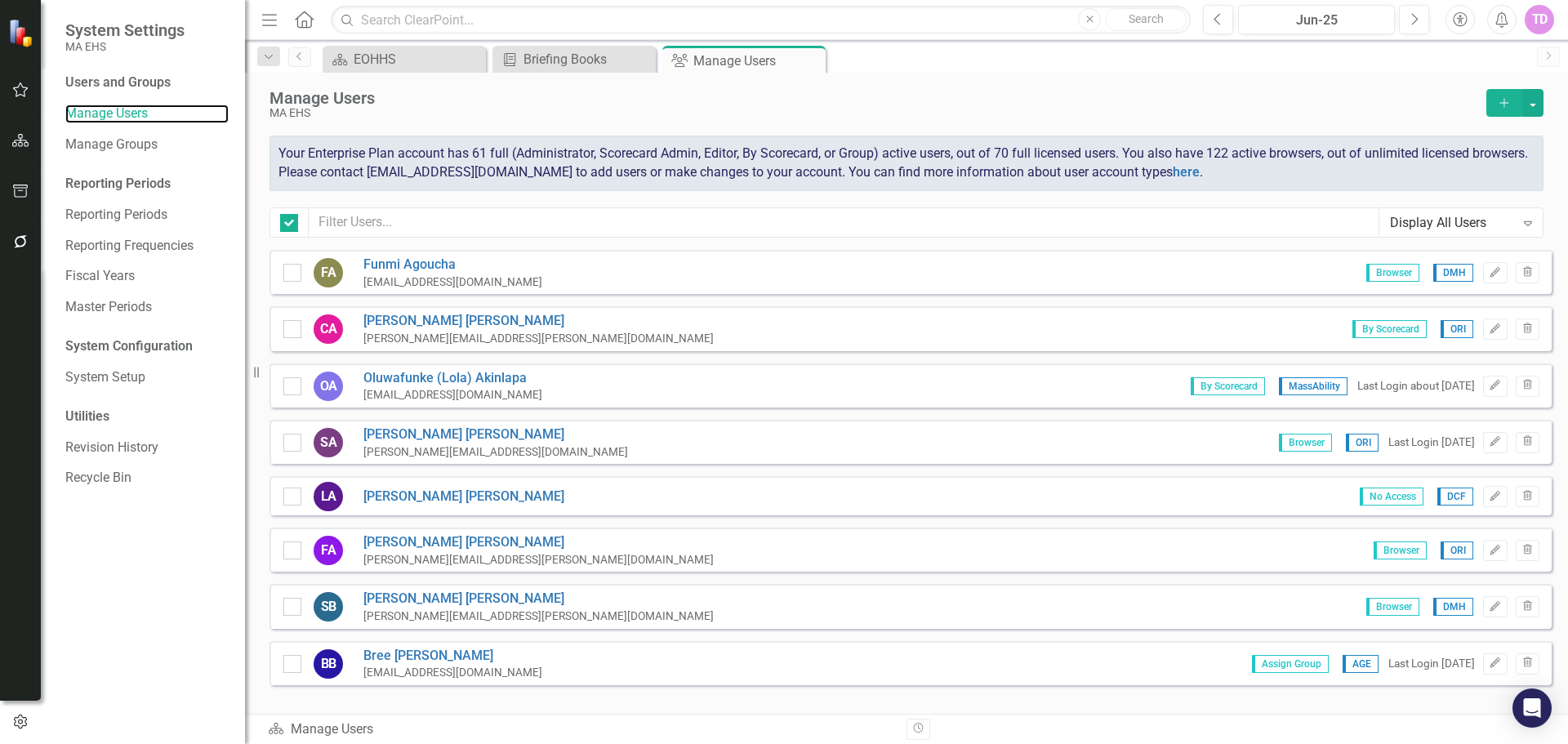
checkbox input "false"
click at [603, 218] on input "text" at bounding box center [844, 222] width 1070 height 30
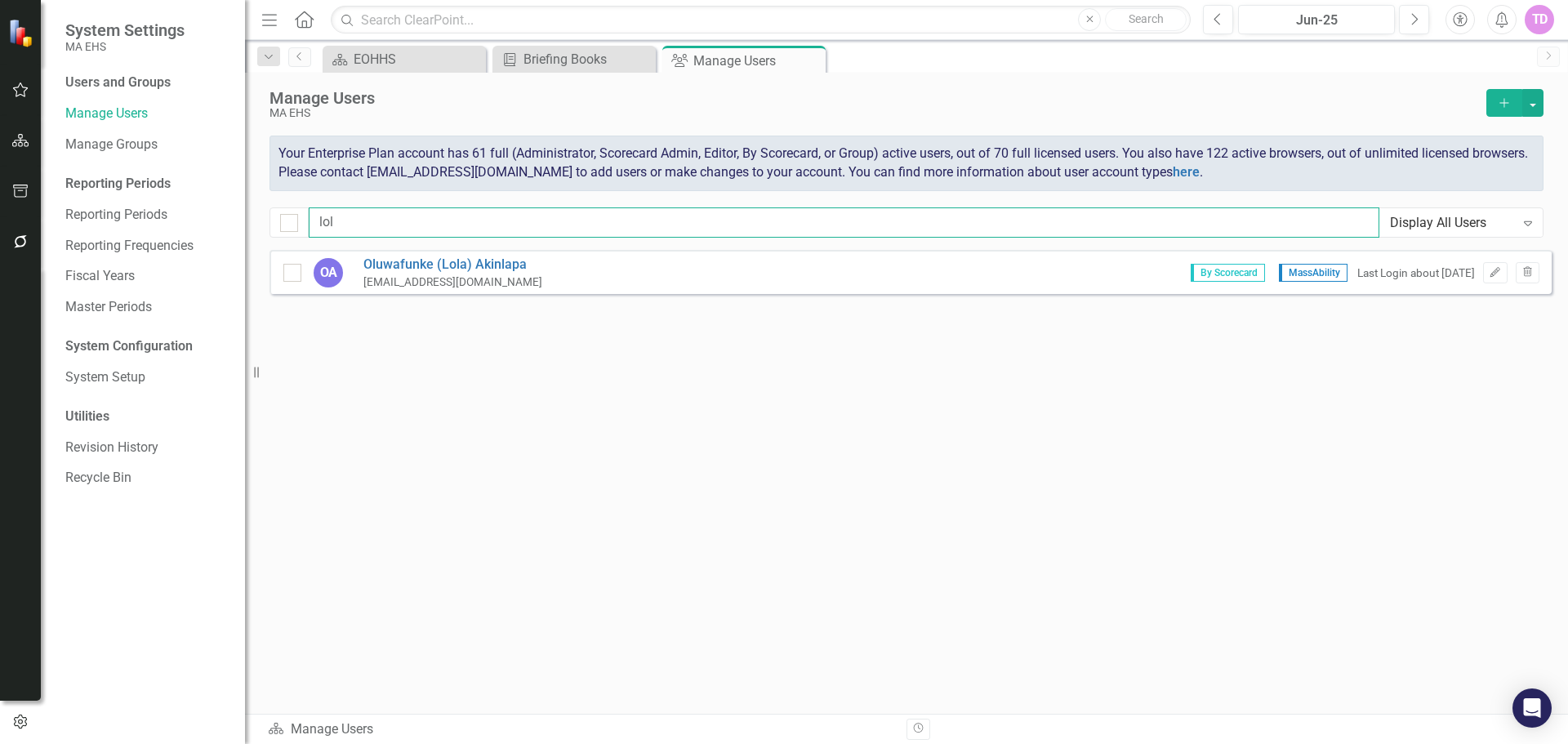
type input "lol"
click at [576, 276] on div "OA Oluwafunke ([PERSON_NAME]) Akinlapa [EMAIL_ADDRESS][DOMAIN_NAME] By Scorecar…" at bounding box center [911, 272] width 1282 height 44
click at [508, 270] on link "Oluwafunke ([PERSON_NAME]" at bounding box center [453, 265] width 179 height 19
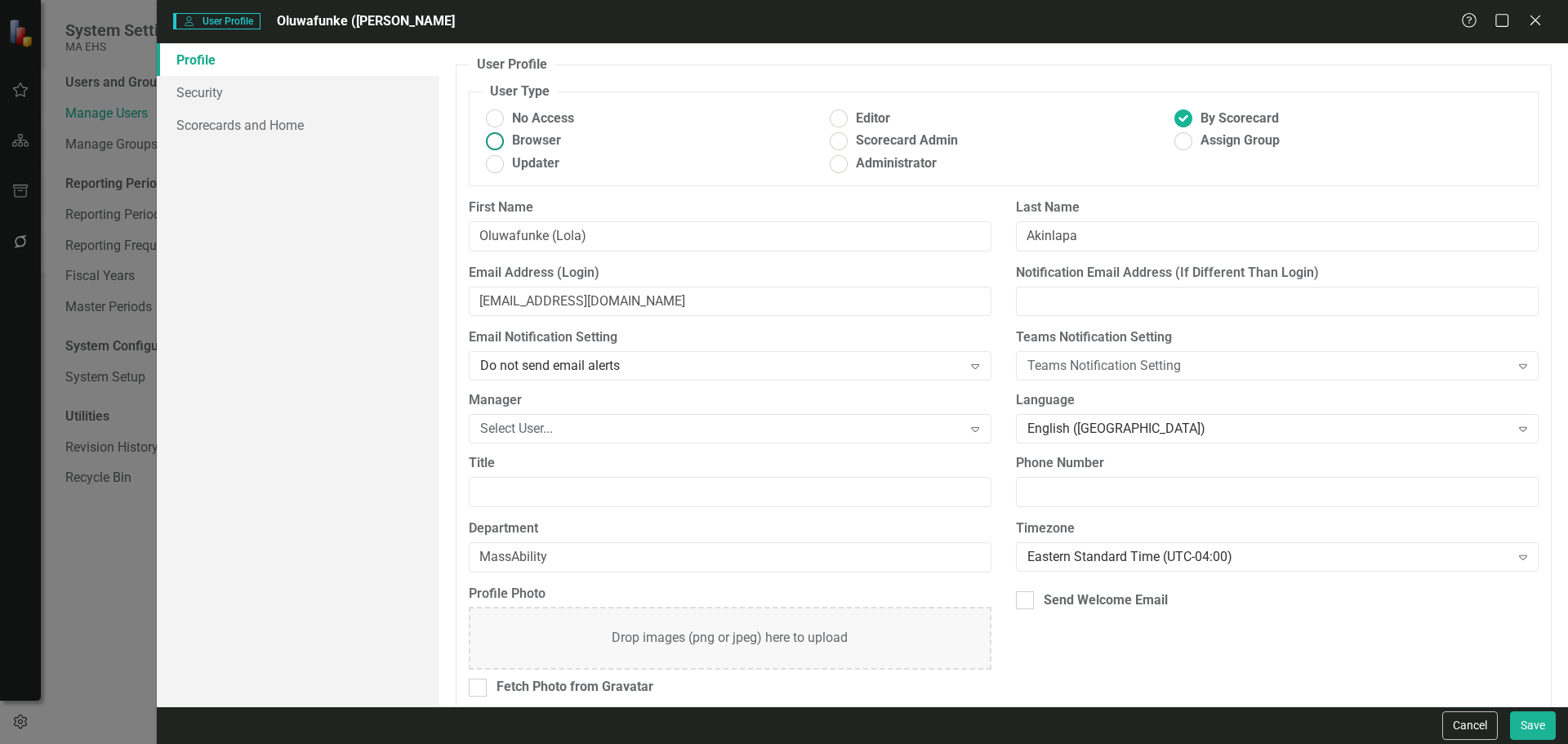
click at [542, 143] on span "Browser" at bounding box center [536, 141] width 49 height 19
click at [507, 143] on input "Browser" at bounding box center [494, 140] width 25 height 25
radio input "true"
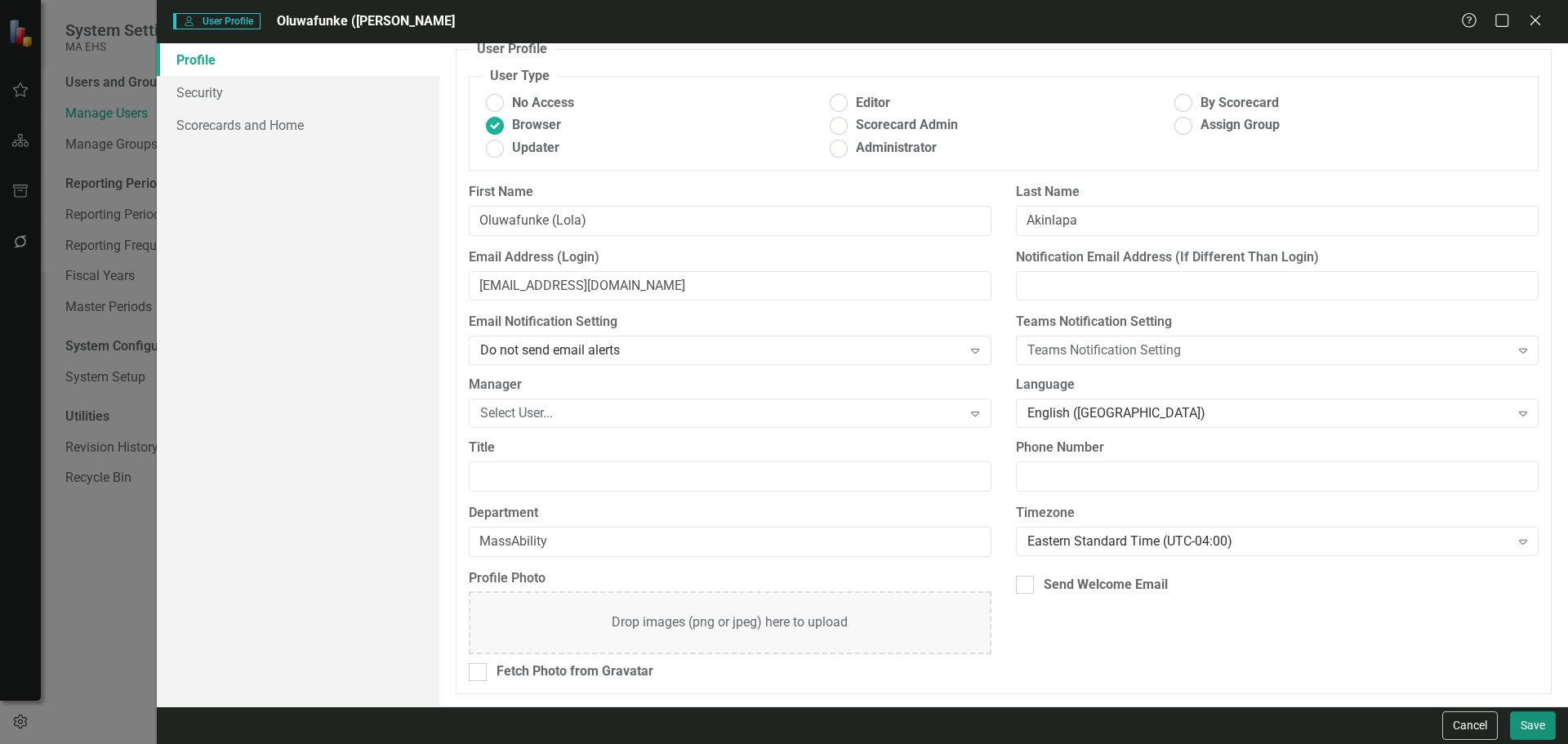
click at [1530, 726] on button "Save" at bounding box center [1533, 725] width 46 height 29
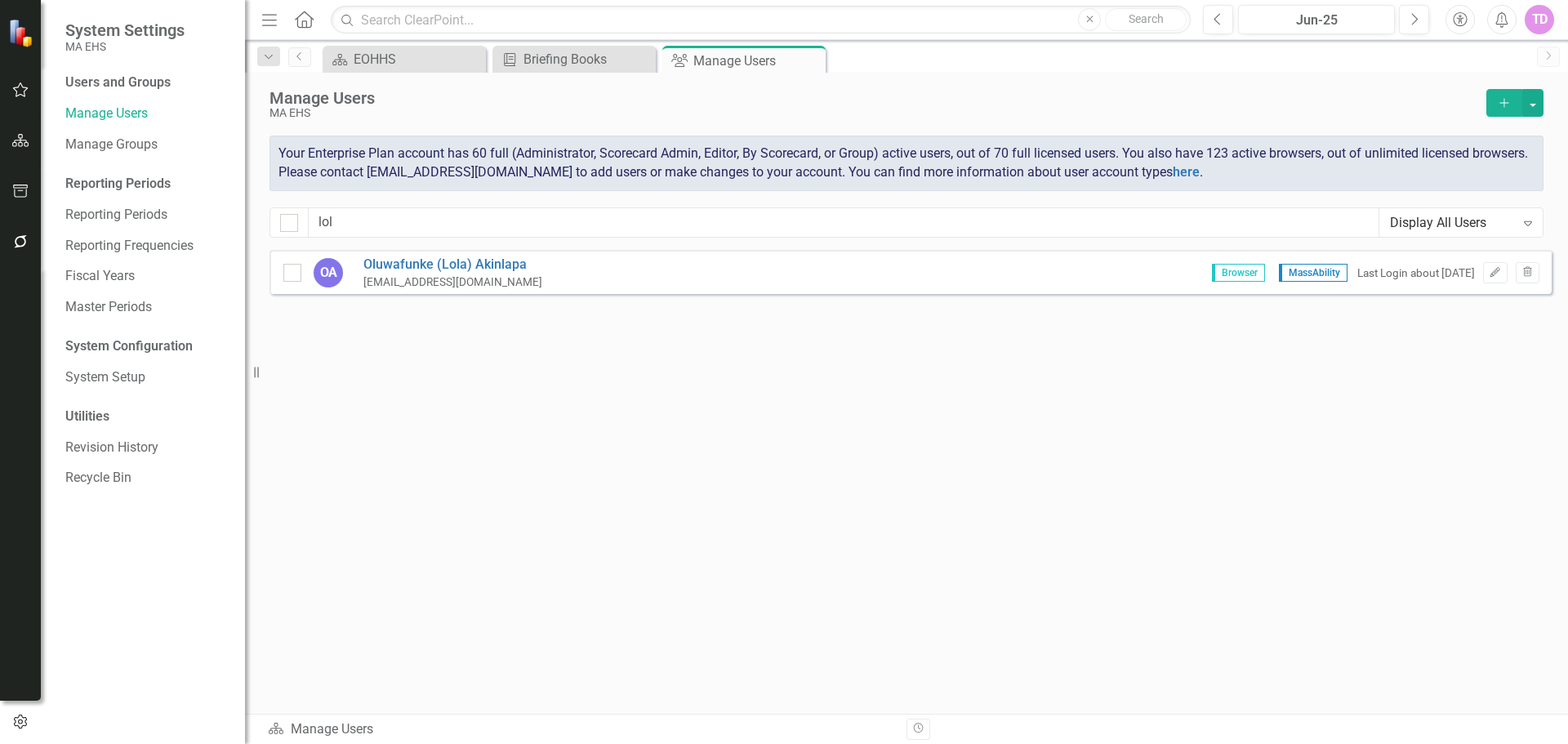
click at [1493, 111] on button "Add" at bounding box center [1504, 103] width 35 height 28
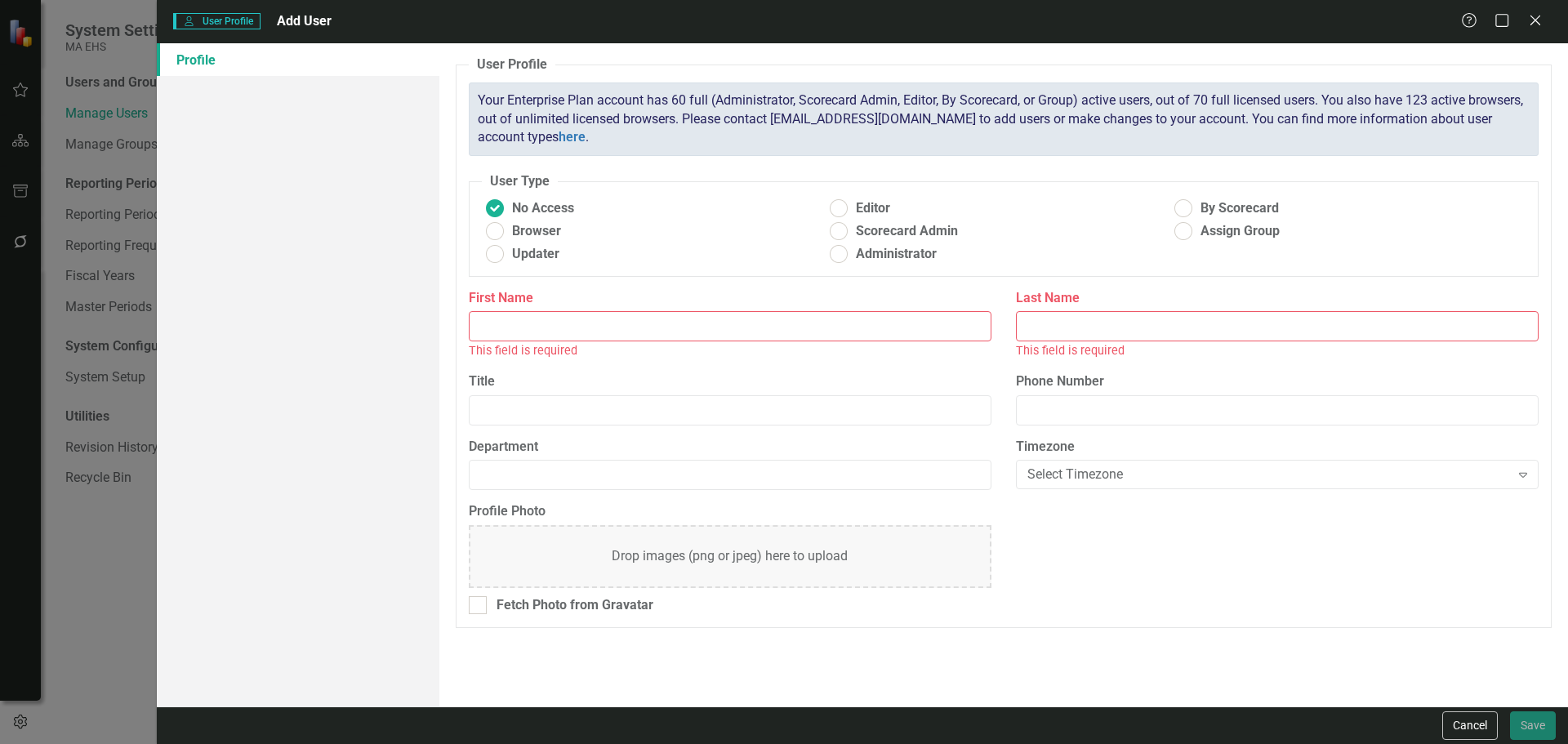
click at [655, 327] on input "First Name" at bounding box center [730, 326] width 523 height 30
click at [1537, 15] on icon "Close" at bounding box center [1535, 20] width 21 height 16
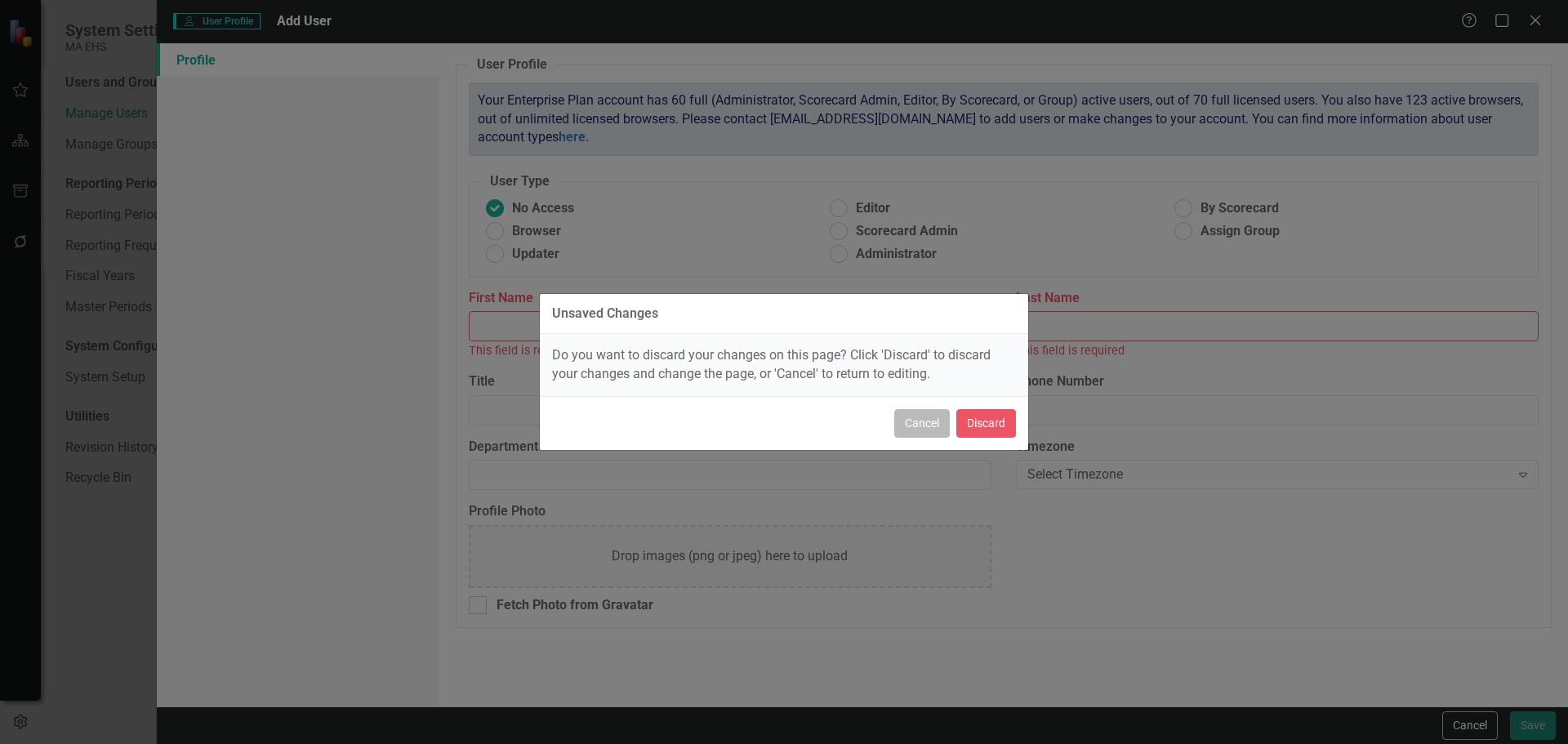
click at [904, 432] on button "Cancel" at bounding box center [922, 423] width 55 height 29
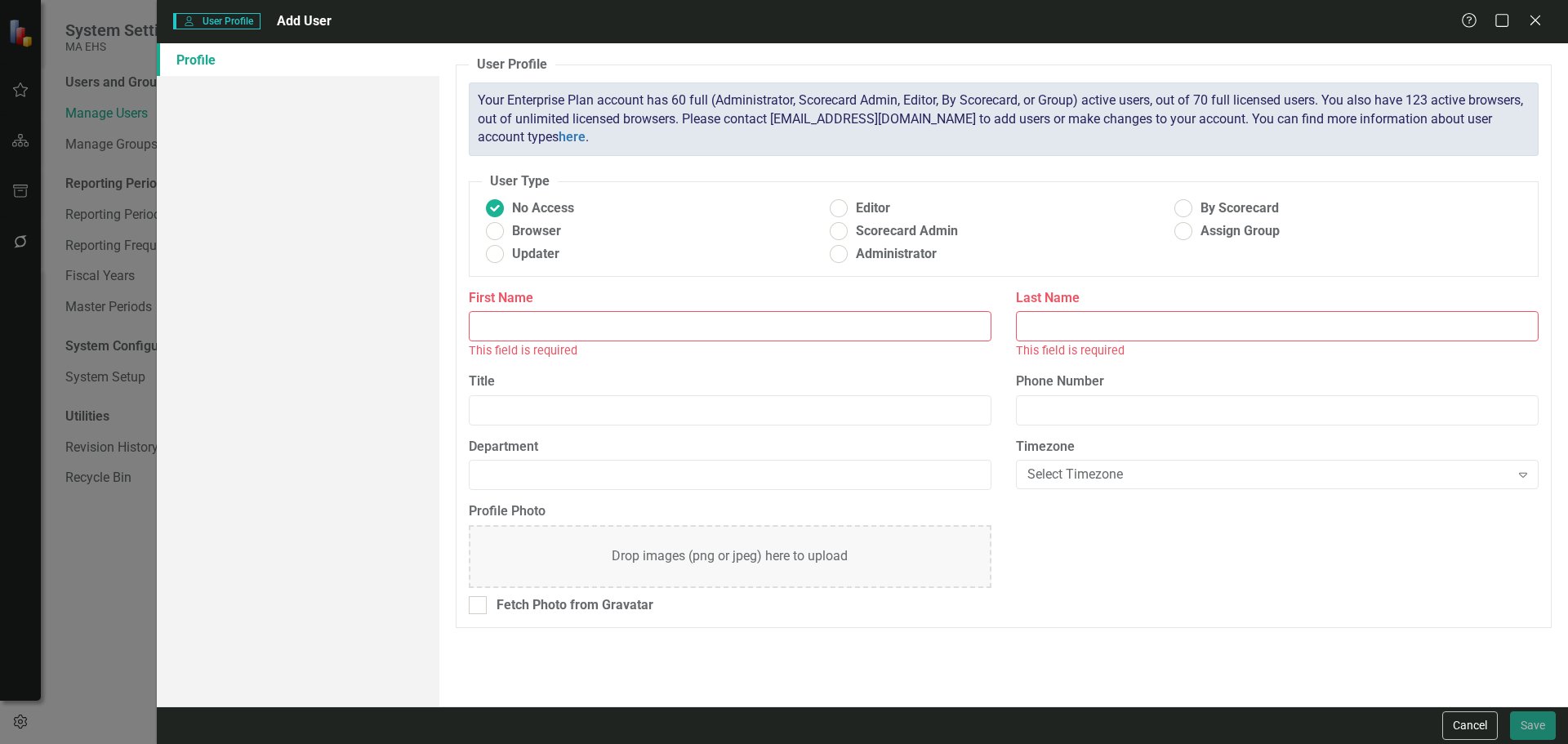
click at [646, 327] on input "First Name" at bounding box center [730, 326] width 523 height 30
type input "[PERSON_NAME]"
click at [1095, 335] on input "Last Name" at bounding box center [1278, 326] width 523 height 30
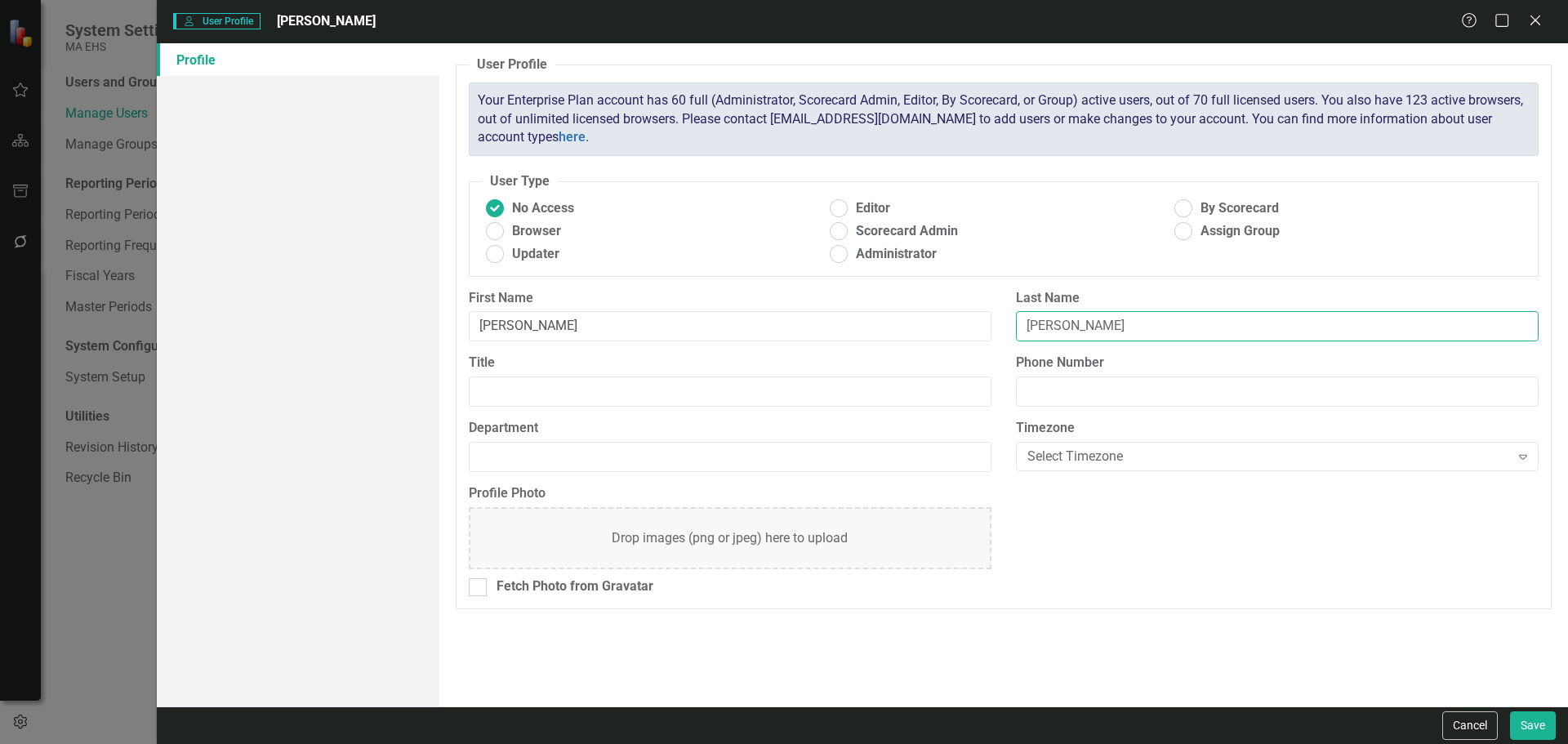
type input "[PERSON_NAME]"
click at [1077, 382] on input "Phone Number" at bounding box center [1278, 391] width 523 height 30
click at [1111, 394] on input "Phone Number" at bounding box center [1278, 391] width 523 height 30
paste input "617-3068281"
click at [1074, 390] on input "617-3068281" at bounding box center [1278, 391] width 523 height 30
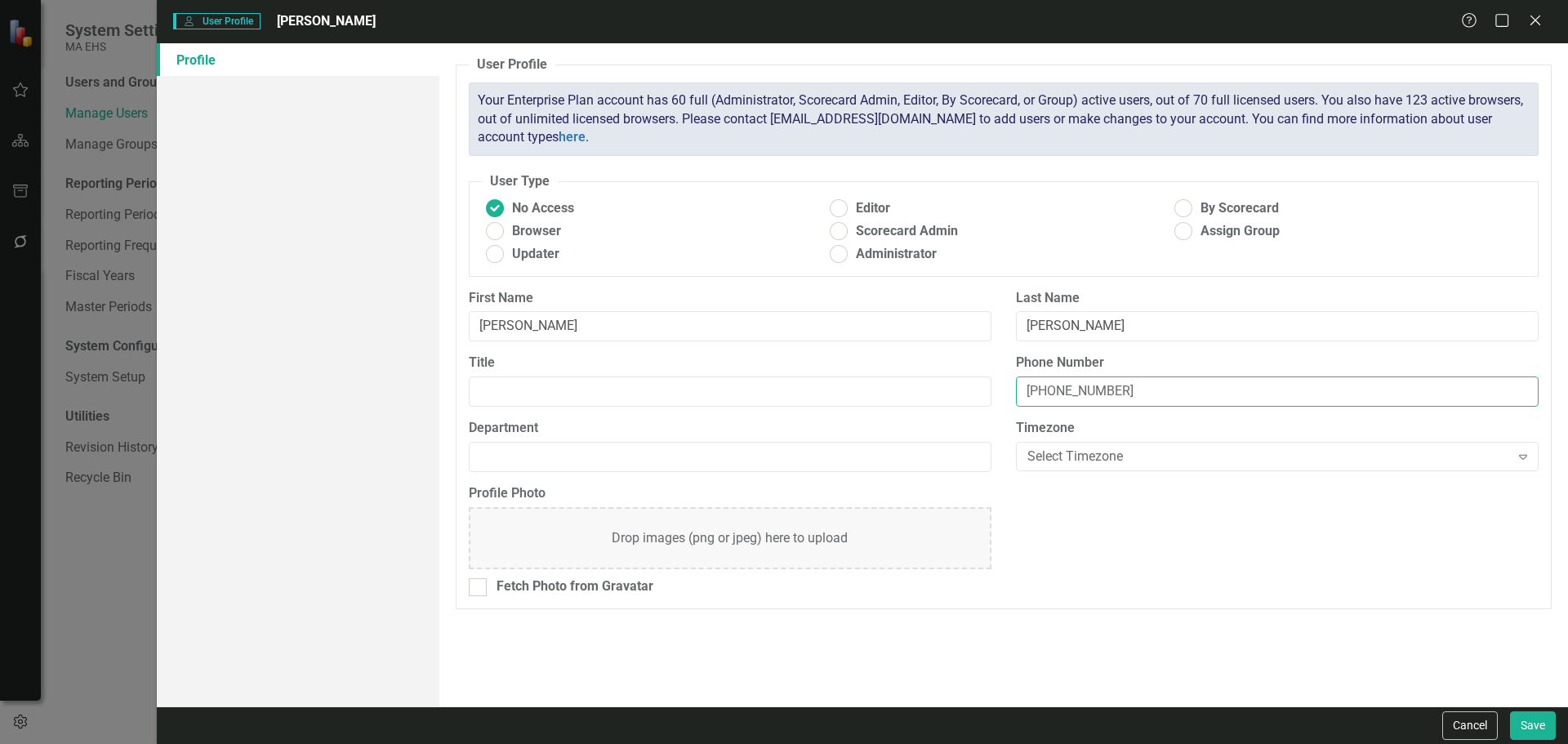
type input "[PHONE_NUMBER]"
click at [869, 444] on input "Department" at bounding box center [730, 456] width 523 height 30
click at [1196, 207] on label "By Scorecard" at bounding box center [1342, 208] width 345 height 19
click at [1196, 207] on input "By Scorecard" at bounding box center [1183, 208] width 25 height 25
radio input "true"
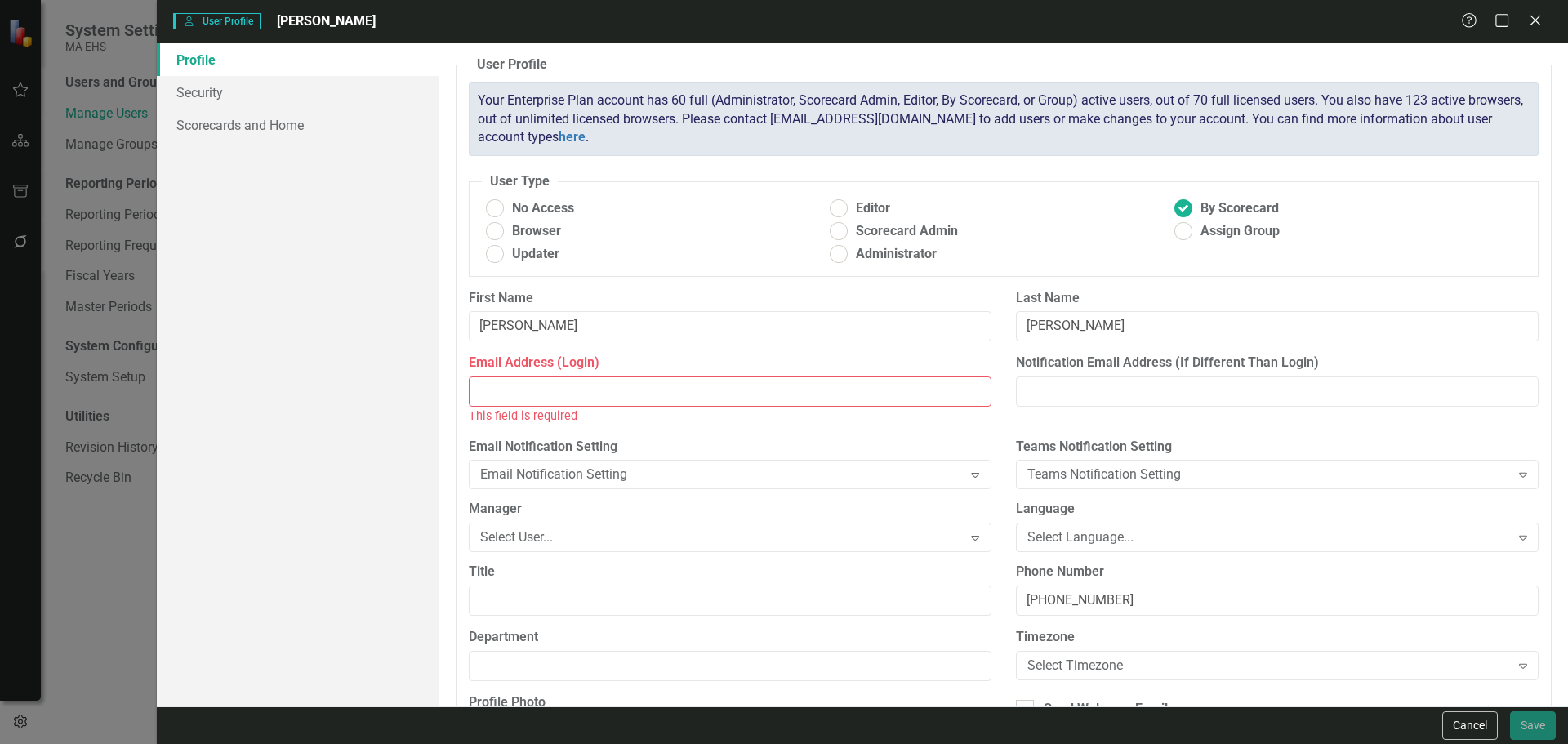
click at [595, 387] on input "Email Address (Login)" at bounding box center [730, 391] width 523 height 30
click at [574, 379] on input "Email Address (Login)" at bounding box center [730, 391] width 523 height 30
paste input "[PERSON_NAME][EMAIL_ADDRESS][PERSON_NAME][DOMAIN_NAME]"
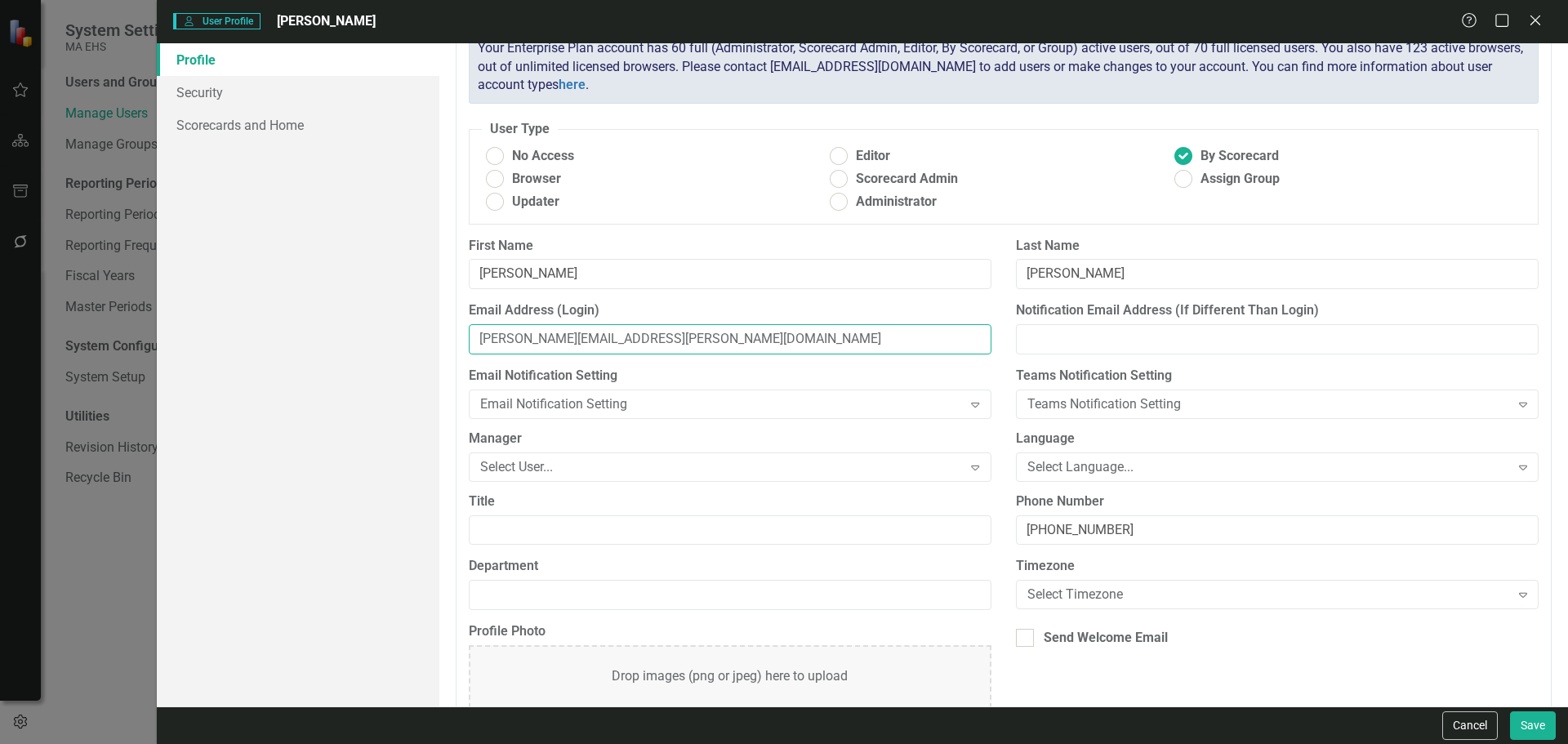
scroll to position [106, 0]
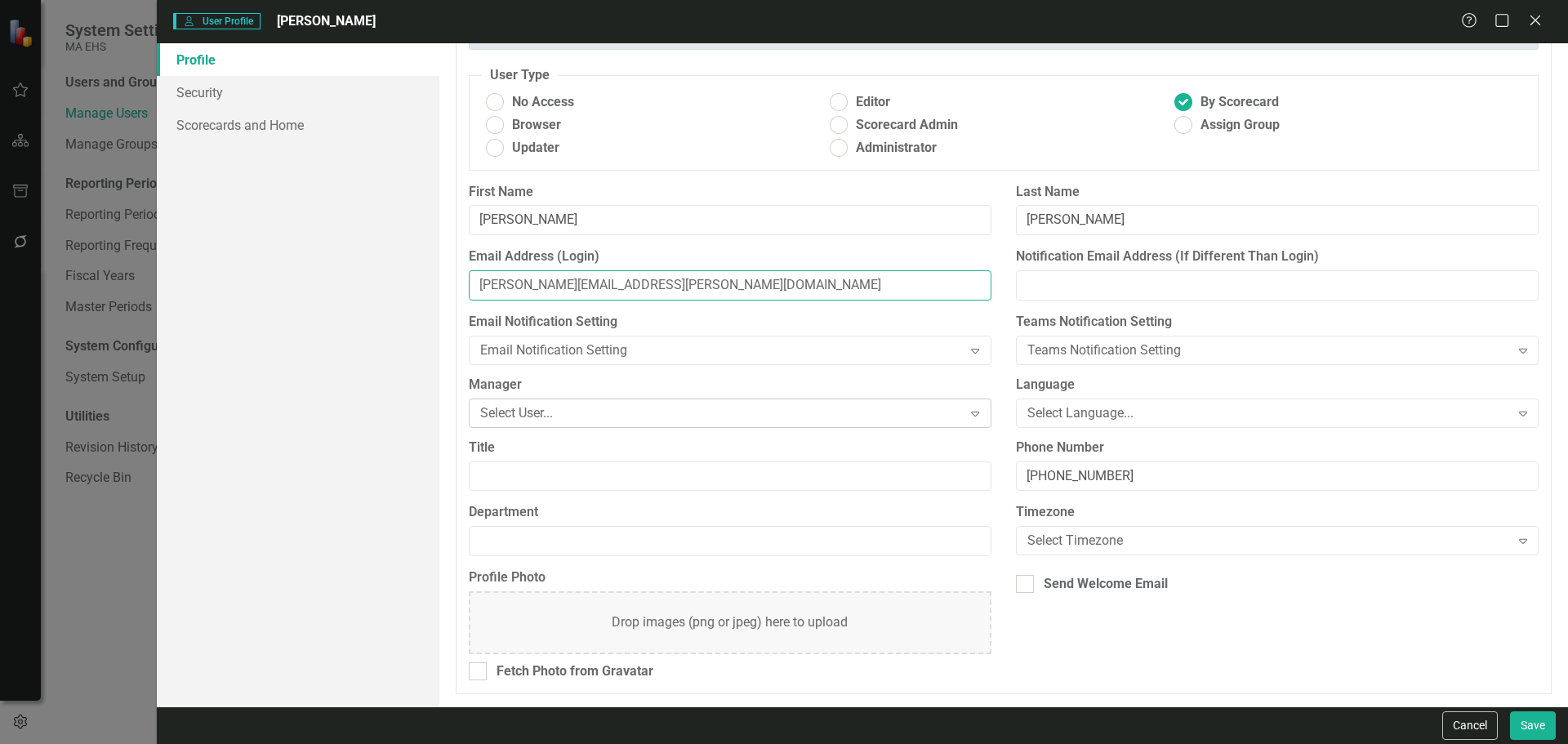
type input "[PERSON_NAME][EMAIL_ADDRESS][PERSON_NAME][DOMAIN_NAME]"
click at [663, 419] on div "Select User..." at bounding box center [721, 413] width 483 height 19
click at [685, 364] on div "Email Notification Setting Expand" at bounding box center [730, 349] width 523 height 29
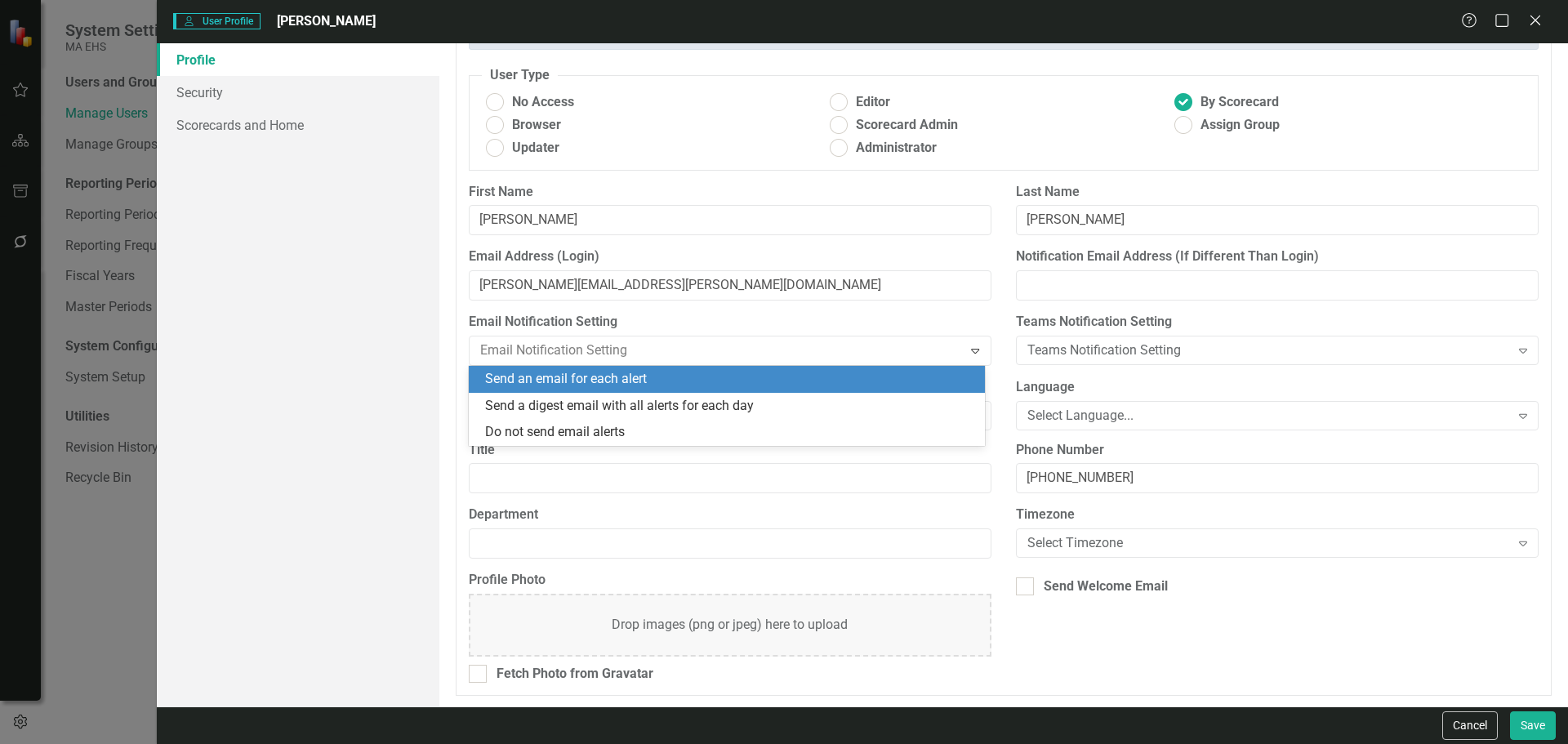
click at [742, 310] on div "Email Address (Login) [PERSON_NAME][EMAIL_ADDRESS][PERSON_NAME][DOMAIN_NAME]" at bounding box center [730, 280] width 547 height 65
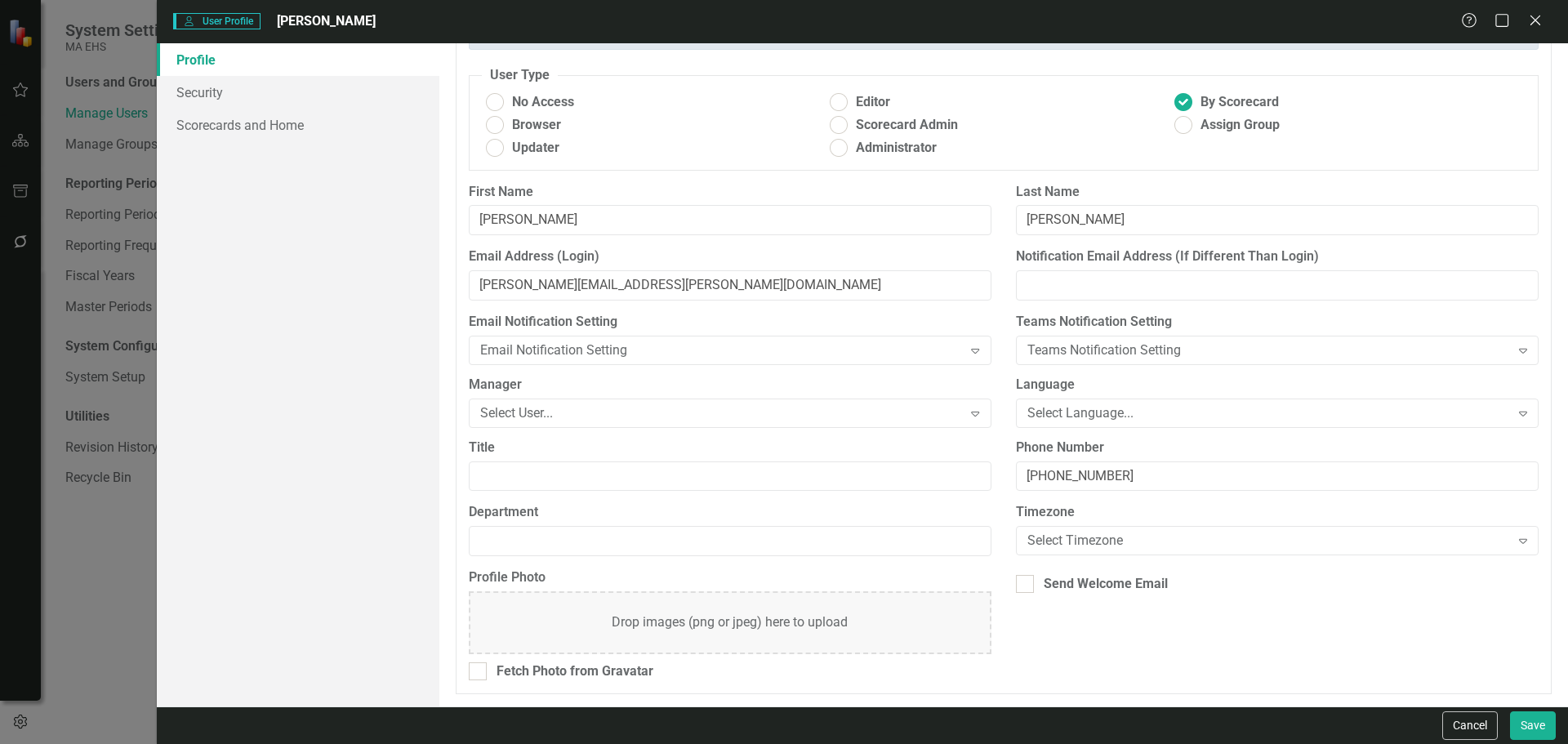
click at [789, 458] on div "Title" at bounding box center [730, 465] width 523 height 53
click at [775, 555] on input "Department" at bounding box center [730, 540] width 523 height 30
type input "D"
type input "MassAbility"
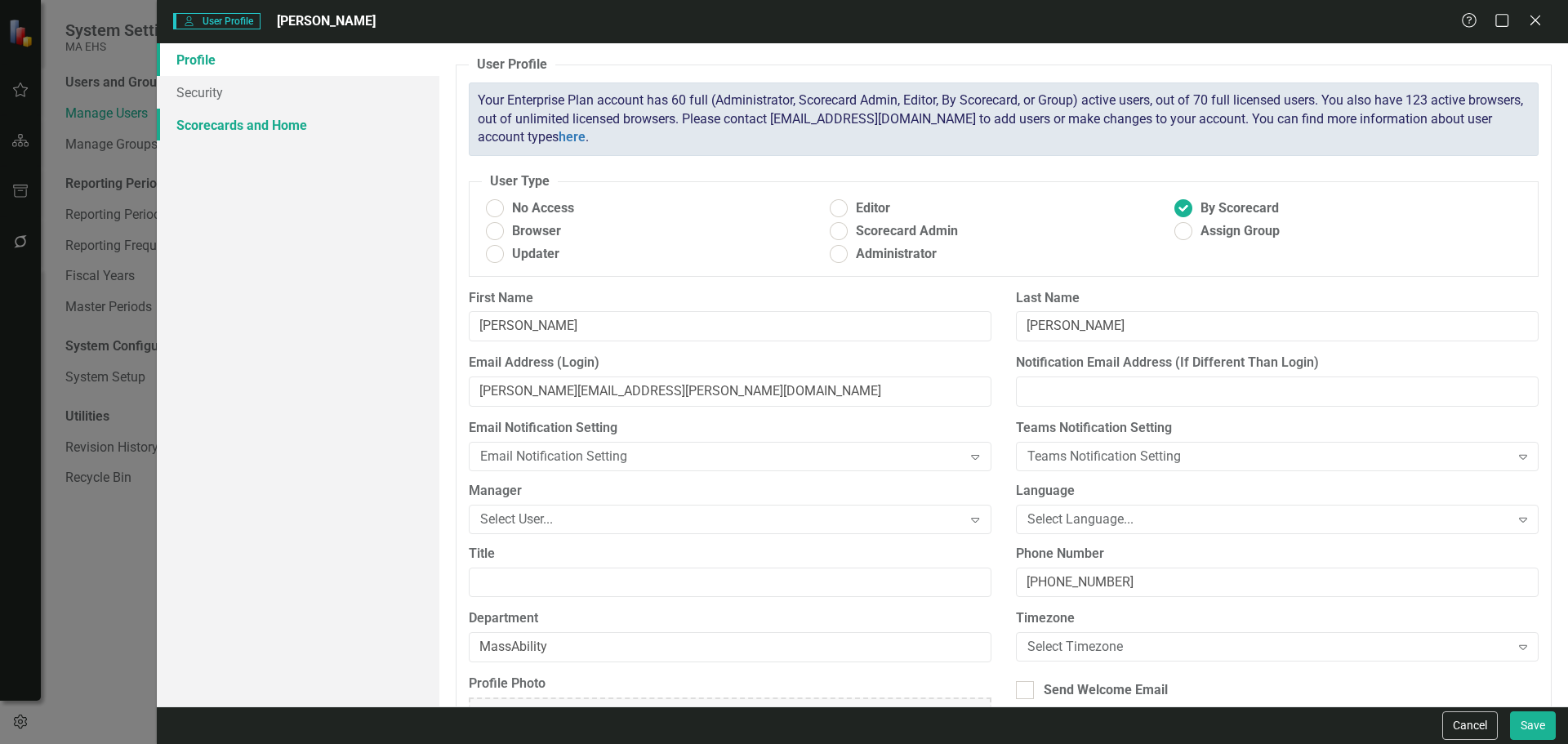
click at [228, 132] on link "Scorecards and Home" at bounding box center [298, 124] width 283 height 33
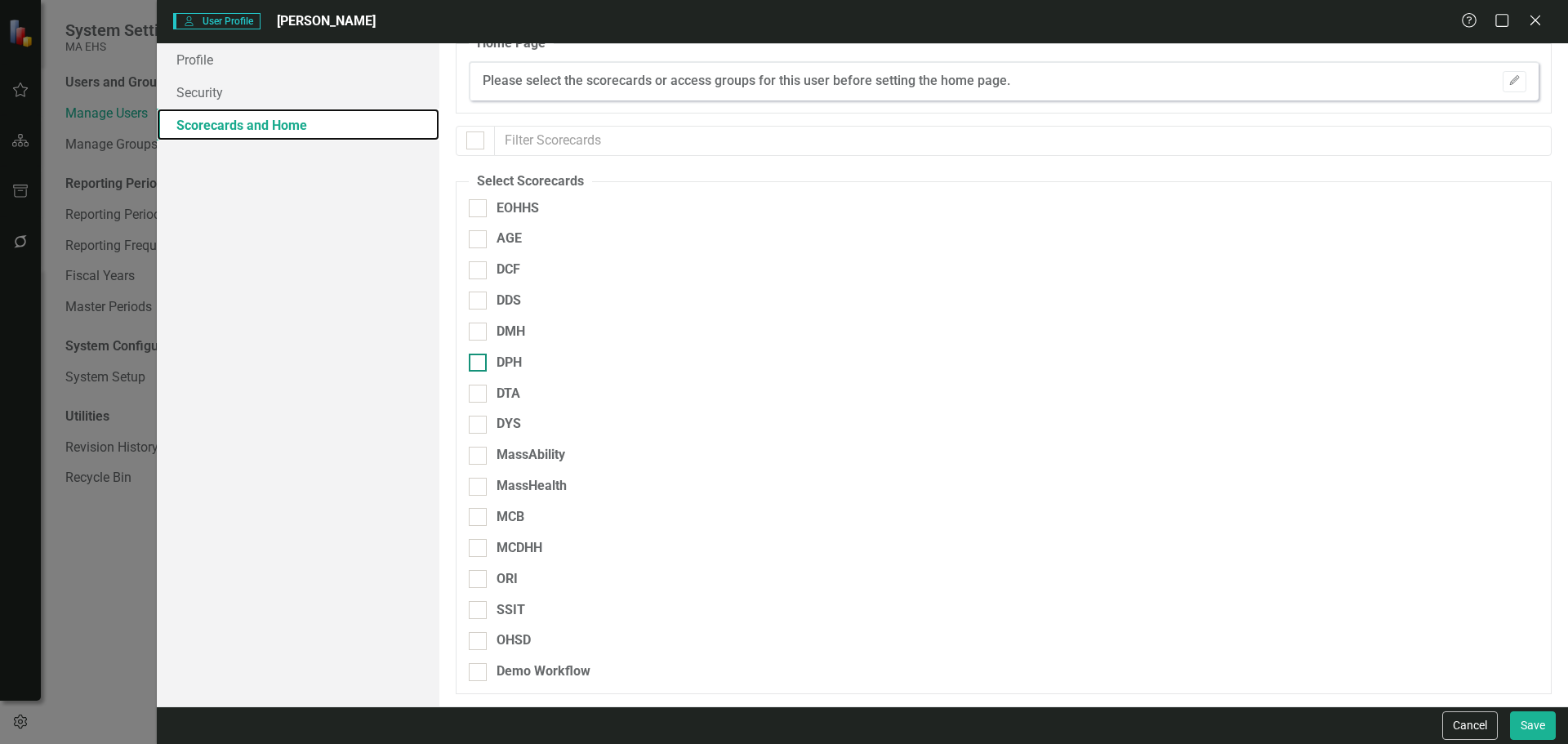
scroll to position [21, 0]
click at [484, 456] on div at bounding box center [477, 455] width 18 height 18
click at [479, 456] on input "MassAbility" at bounding box center [473, 451] width 10 height 10
checkbox input "true"
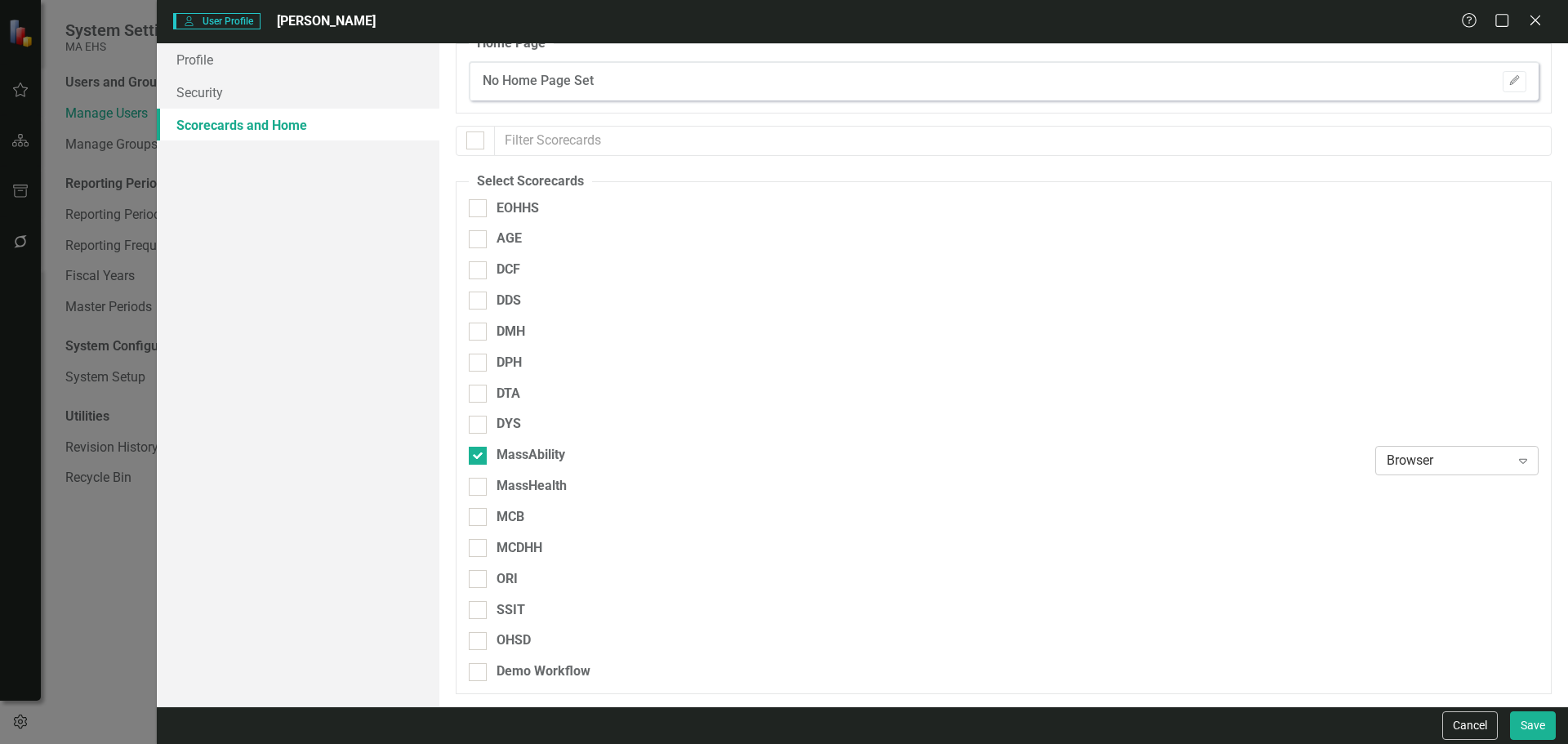
click at [1404, 452] on div "Browser" at bounding box center [1448, 461] width 123 height 19
click at [1415, 569] on div "Scorecard Admin" at bounding box center [1448, 570] width 137 height 19
click at [1526, 721] on button "Save" at bounding box center [1533, 725] width 46 height 29
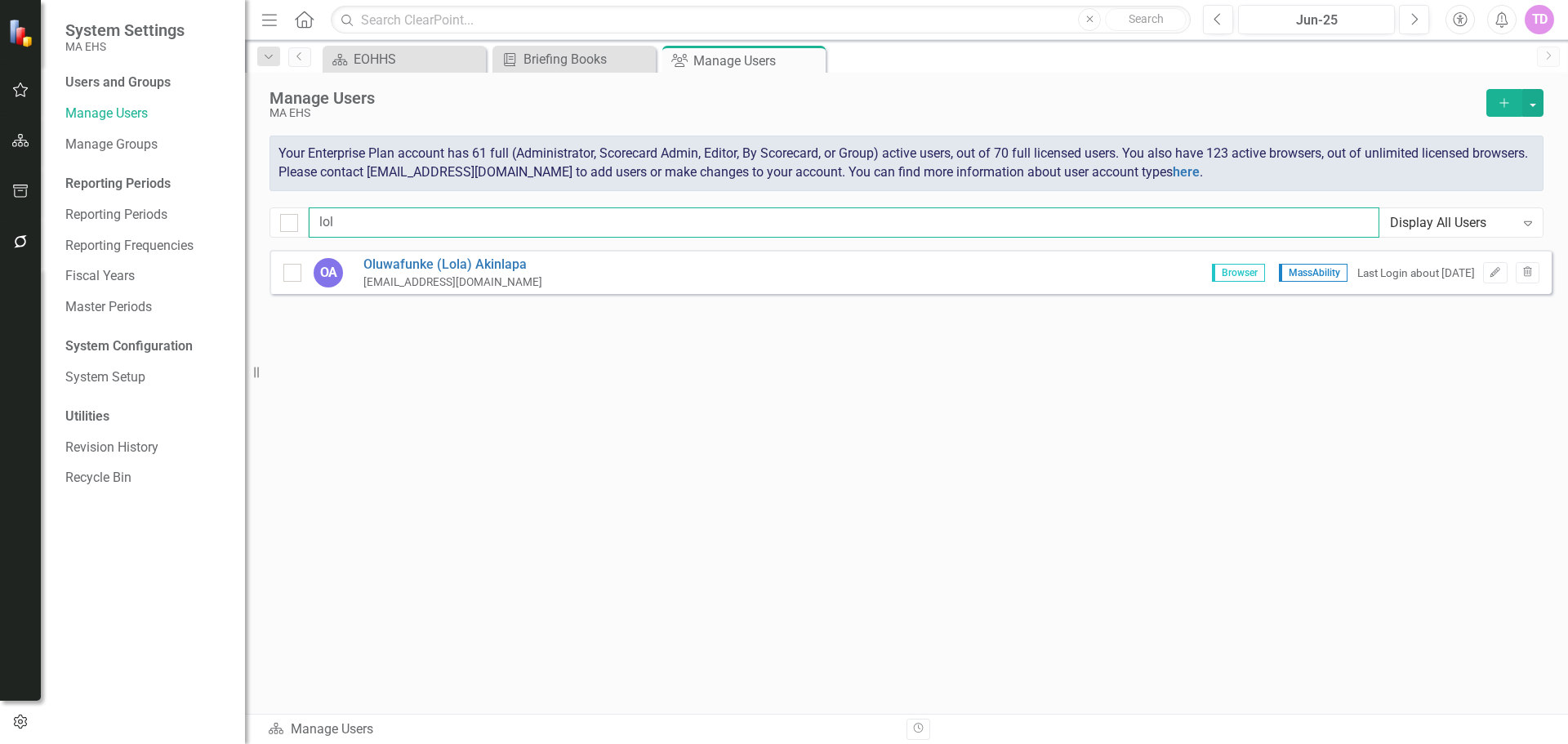
click at [523, 236] on input "lol" at bounding box center [844, 222] width 1070 height 30
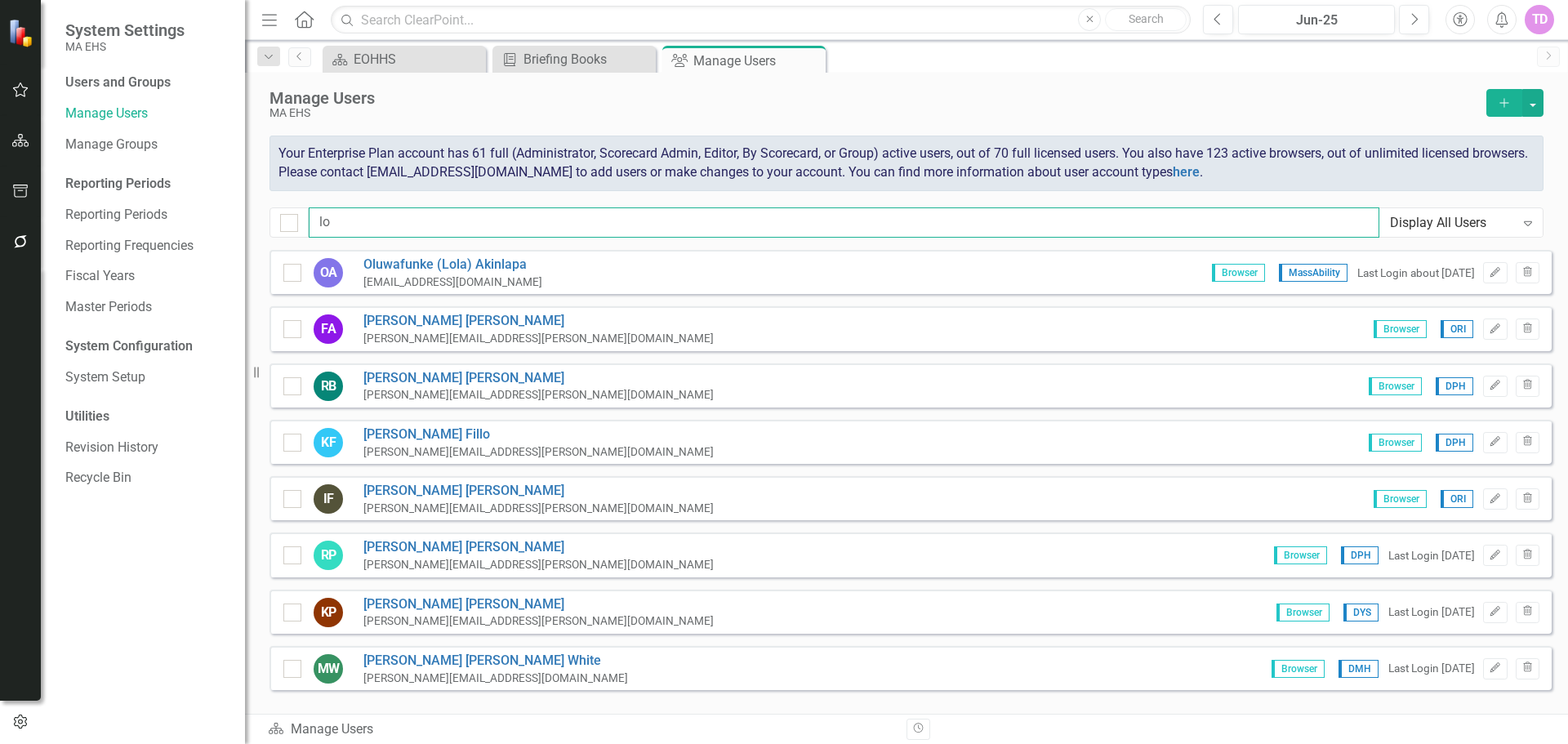
type input "l"
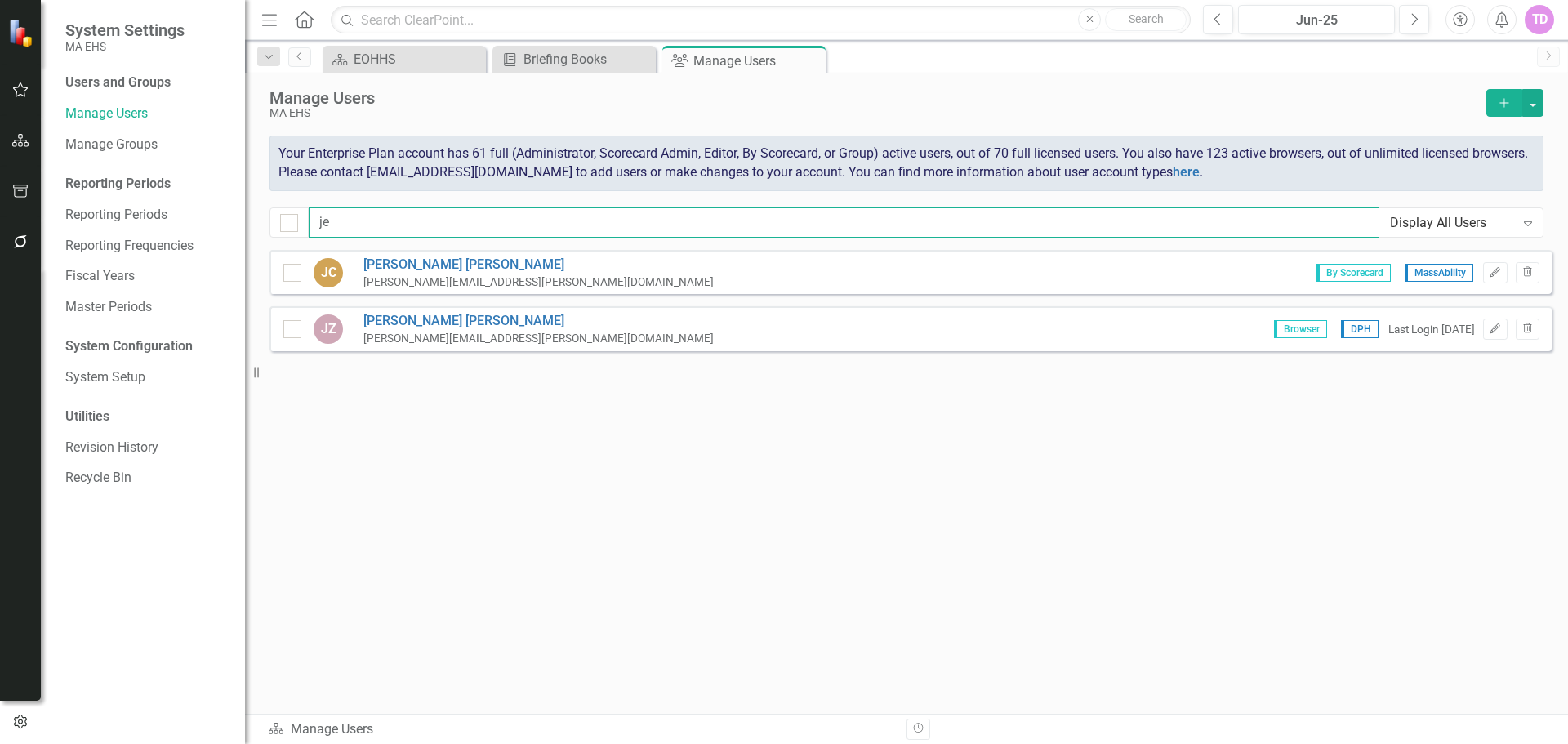
type input "j"
